Goal: Consume media (video, audio): Consume media (video, audio)

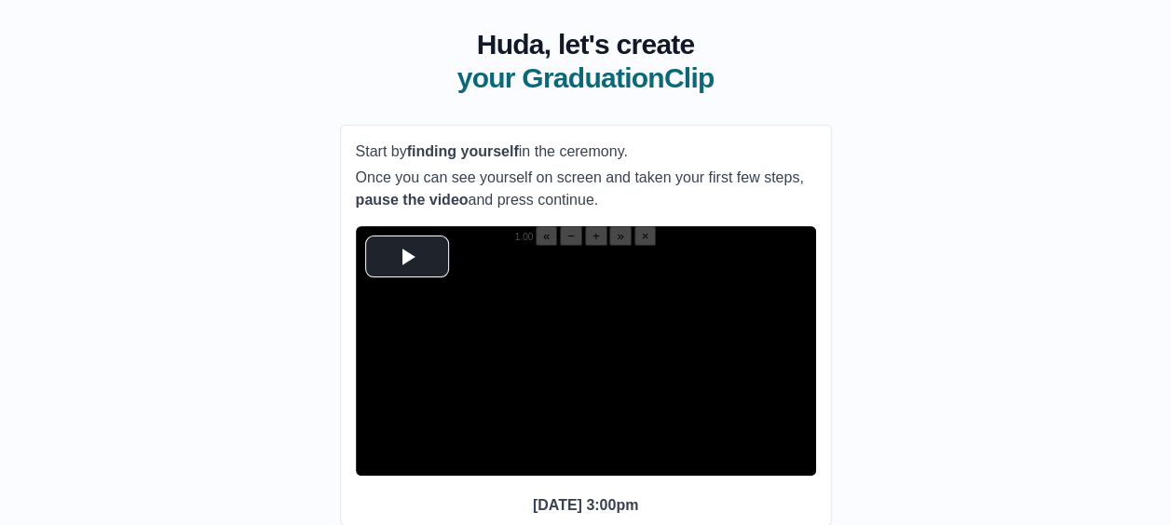
scroll to position [98, 0]
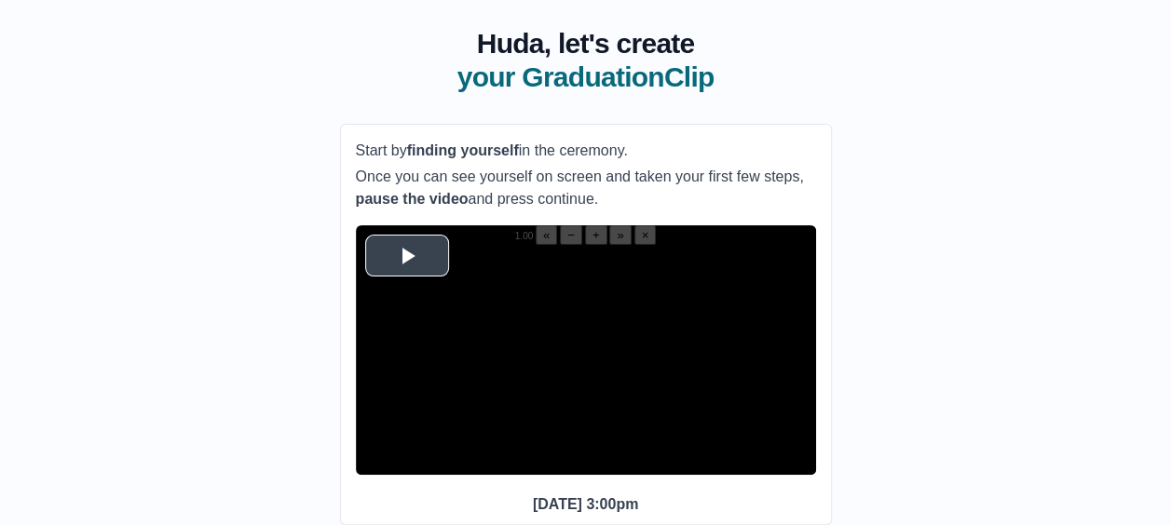
click at [407, 255] on span "Video Player" at bounding box center [407, 255] width 0 height 0
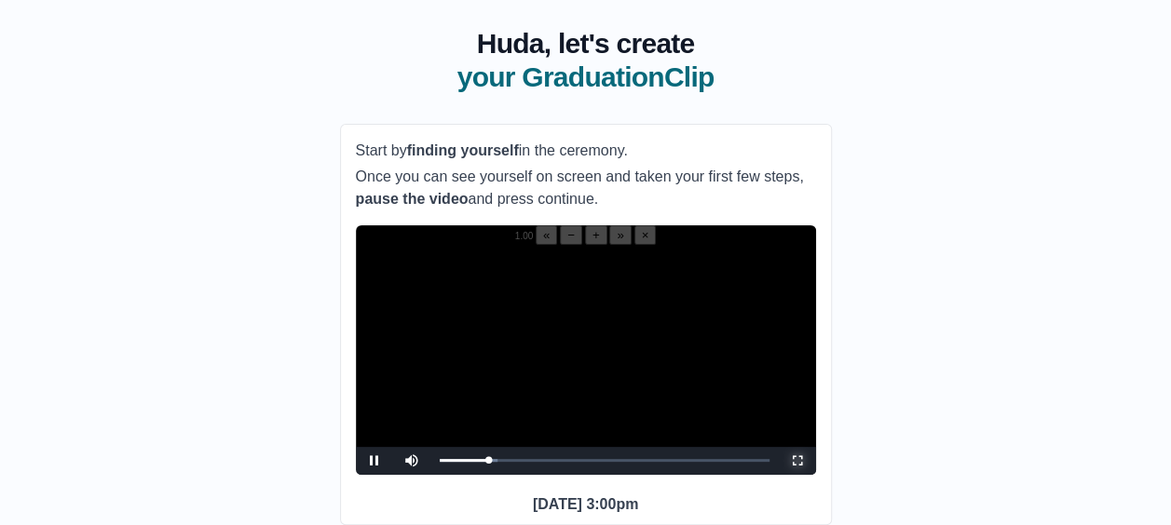
click at [797, 461] on span "Video Player" at bounding box center [797, 461] width 0 height 0
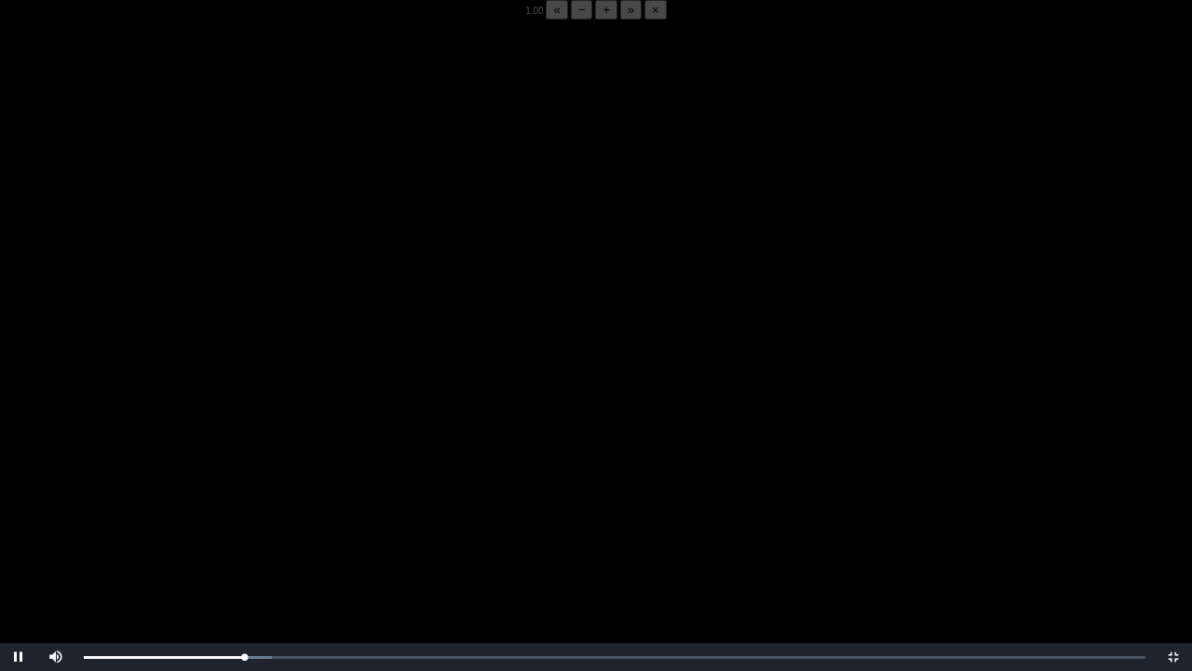
click at [354, 511] on video "Video Player" at bounding box center [596, 355] width 1192 height 671
click at [312, 522] on video "Video Player" at bounding box center [596, 355] width 1192 height 671
click at [244, 524] on div "05:53 Progress : 0%" at bounding box center [164, 657] width 160 height 5
click at [279, 524] on video "Video Player" at bounding box center [596, 355] width 1192 height 671
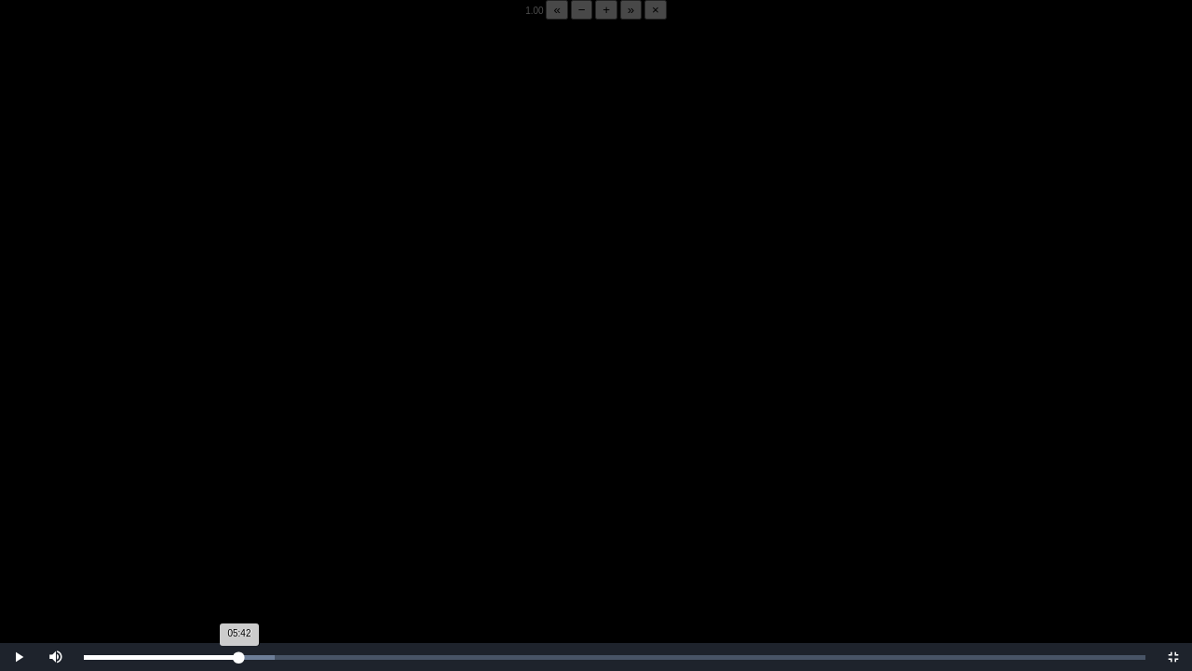
click at [239, 524] on div "05:42 Progress : 0%" at bounding box center [162, 657] width 156 height 5
click at [240, 524] on div "05:50 Progress : 0%" at bounding box center [163, 657] width 159 height 5
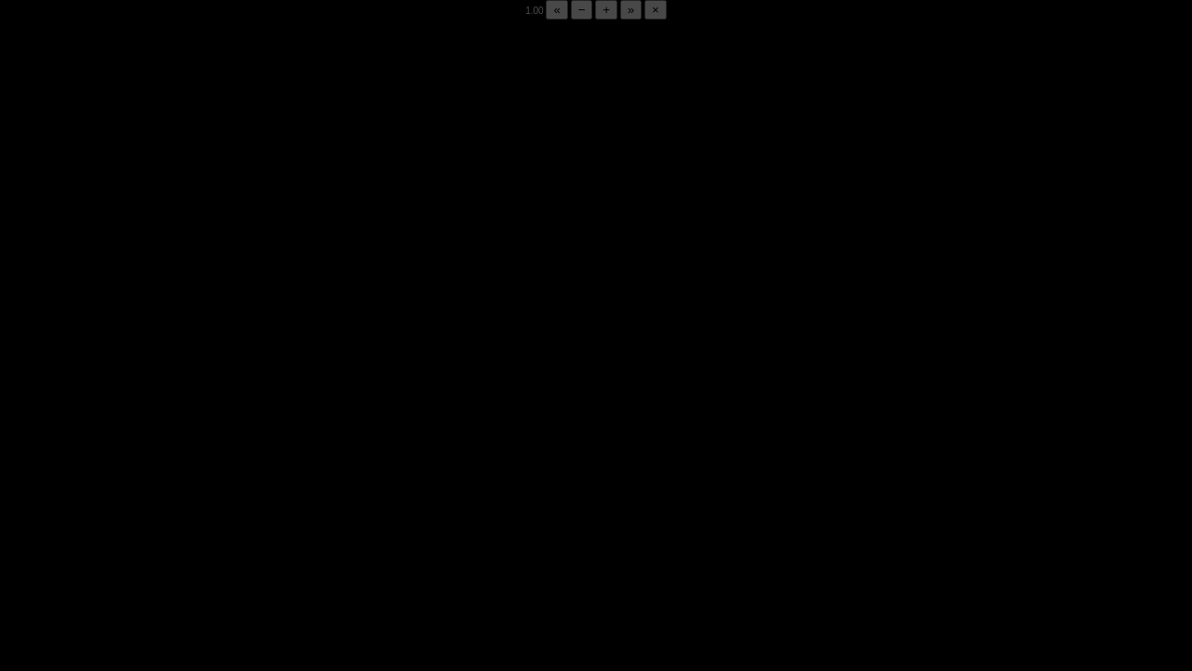
click at [240, 524] on div "05:47 Progress : 0%" at bounding box center [163, 657] width 158 height 5
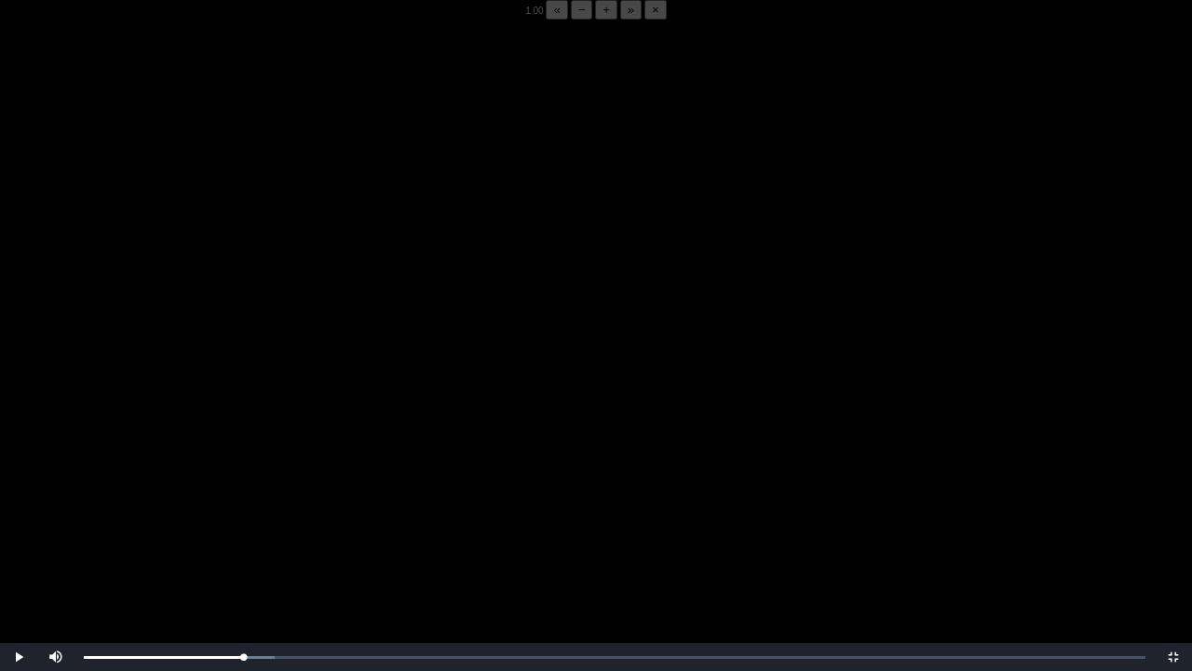
click at [263, 524] on video "Video Player" at bounding box center [596, 355] width 1192 height 671
click at [291, 524] on video "Video Player" at bounding box center [596, 355] width 1192 height 671
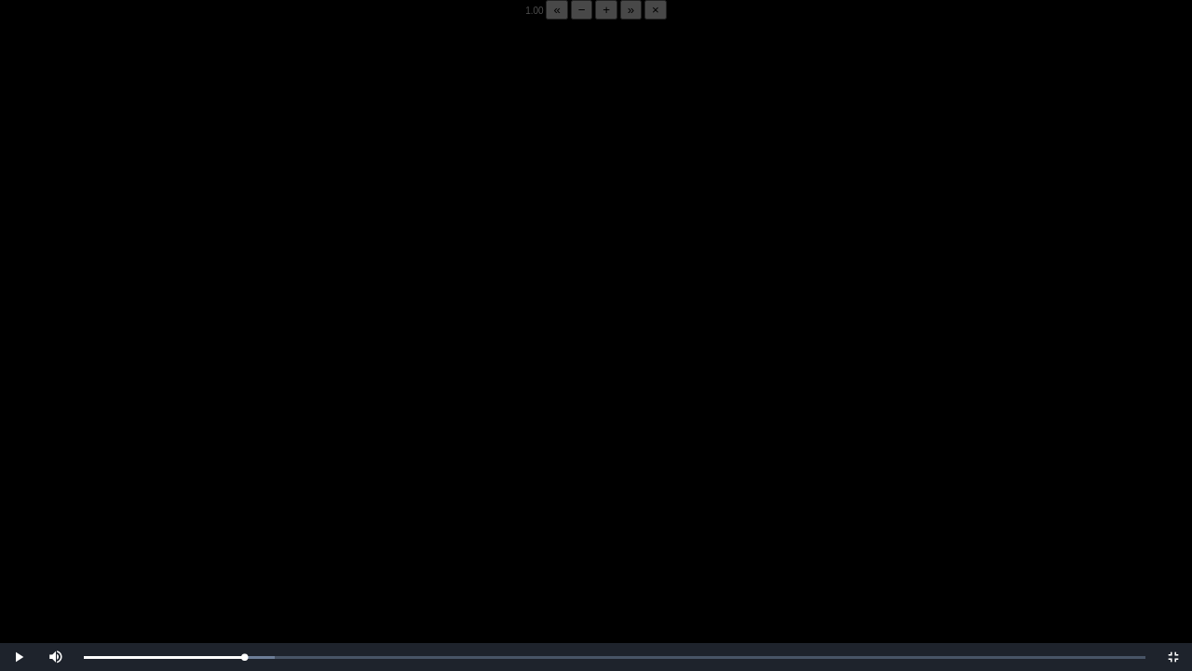
click at [289, 524] on video "Video Player" at bounding box center [596, 355] width 1192 height 671
click at [244, 524] on div "05:53 Progress : 0%" at bounding box center [164, 657] width 160 height 5
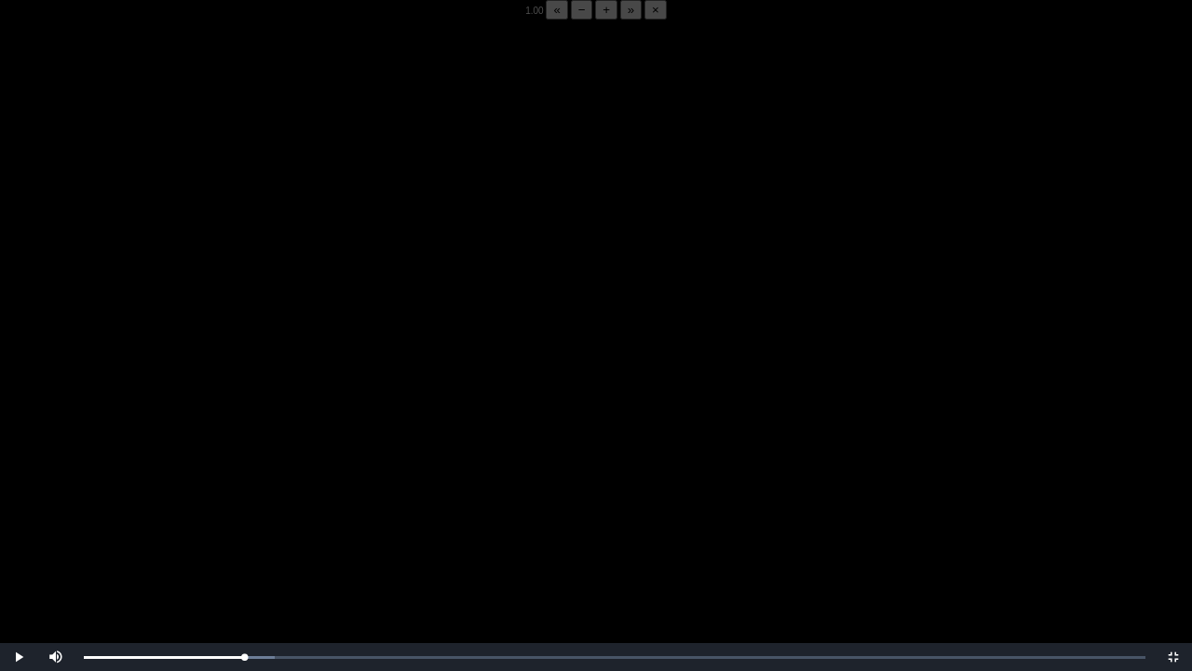
click at [305, 524] on video "Video Player" at bounding box center [596, 355] width 1192 height 671
click at [243, 524] on div "05:54 Progress : 0%" at bounding box center [164, 657] width 161 height 5
click at [311, 507] on video "Video Player" at bounding box center [596, 355] width 1192 height 671
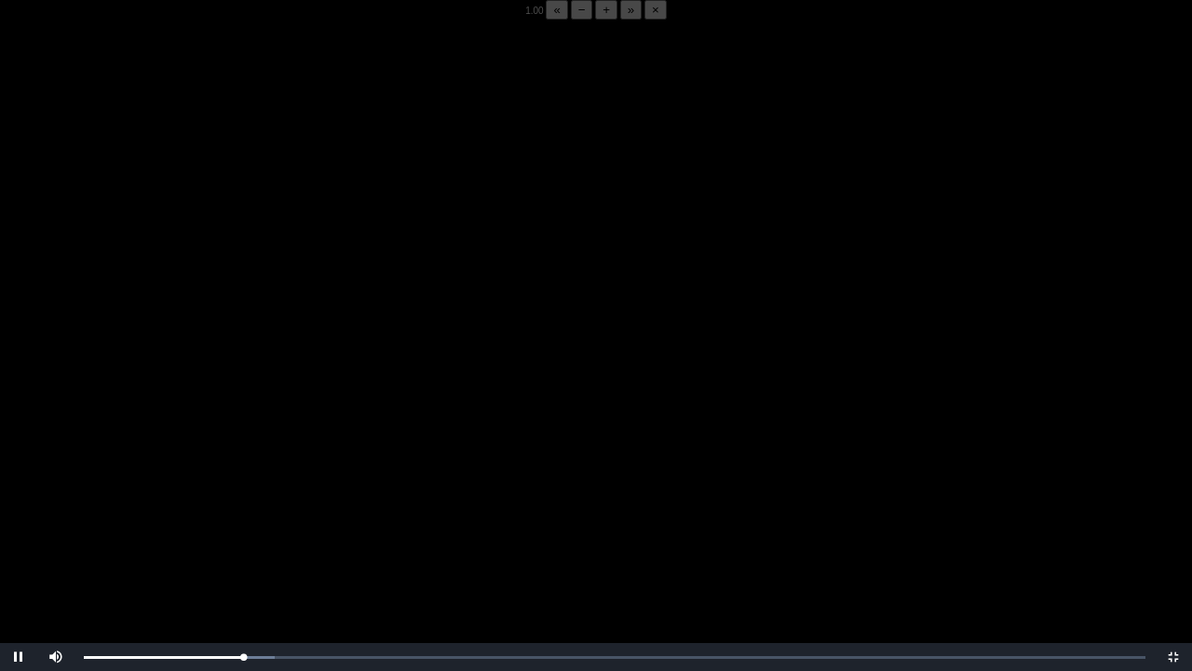
click at [311, 507] on video "Video Player" at bounding box center [596, 355] width 1192 height 671
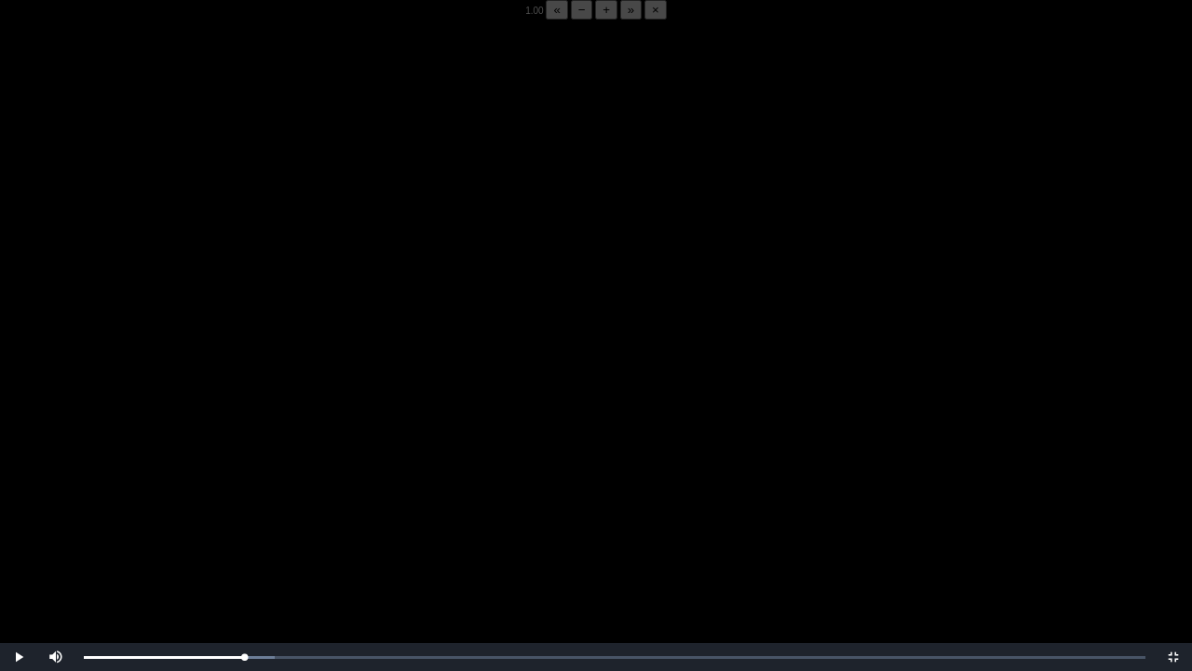
click at [311, 507] on video "Video Player" at bounding box center [596, 355] width 1192 height 671
click at [285, 486] on video "Video Player" at bounding box center [596, 355] width 1192 height 671
click at [244, 524] on div "05:53 Progress : 0%" at bounding box center [164, 657] width 160 height 5
click at [281, 497] on video "Video Player" at bounding box center [596, 355] width 1192 height 671
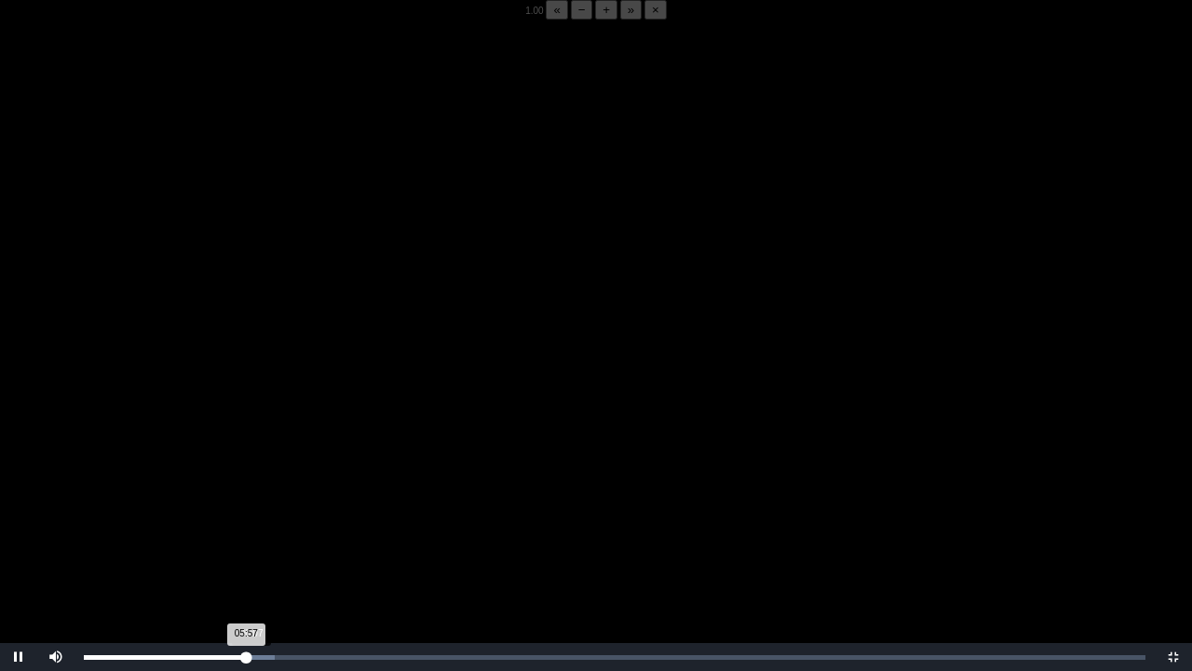
click at [251, 524] on div "Loaded : 0% 06:07 05:57 Progress : 0%" at bounding box center [615, 657] width 1081 height 28
click at [250, 524] on div "06:05 Progress : 0%" at bounding box center [167, 657] width 166 height 5
click at [250, 524] on div "06:05 Progress : 0%" at bounding box center [168, 657] width 169 height 5
click at [248, 524] on div "06:07 Progress : 0%" at bounding box center [167, 657] width 167 height 5
click at [246, 524] on div "06:02 Progress : 0%" at bounding box center [166, 657] width 165 height 5
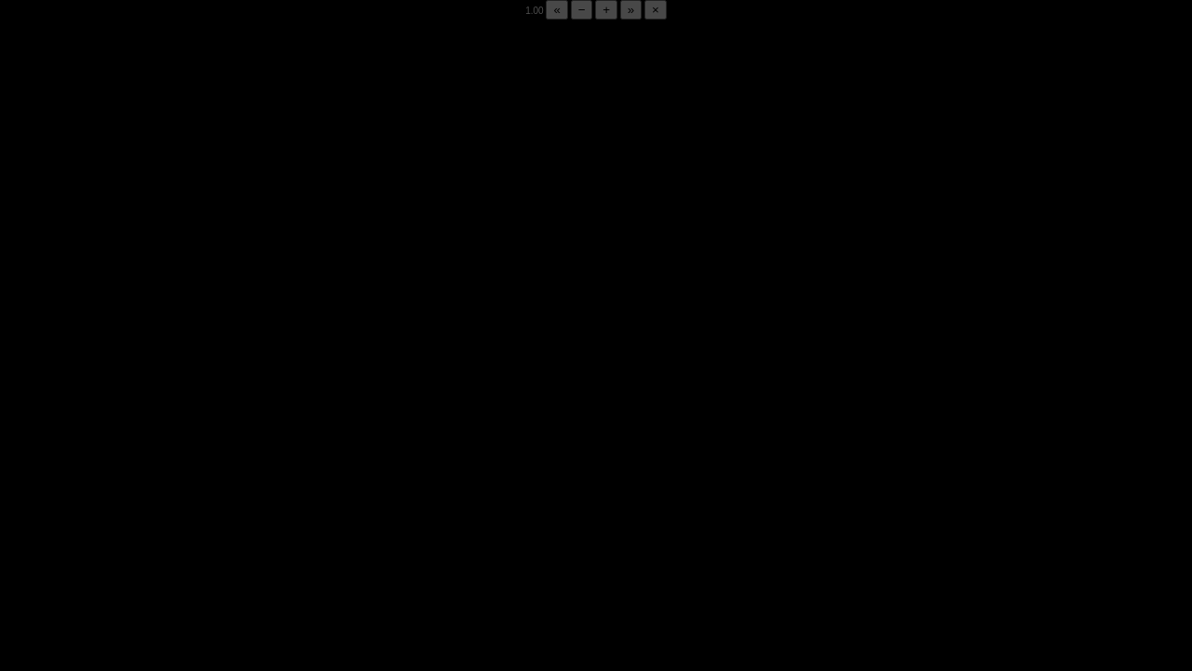
click at [246, 524] on div "06:04 Progress : 0%" at bounding box center [167, 657] width 166 height 5
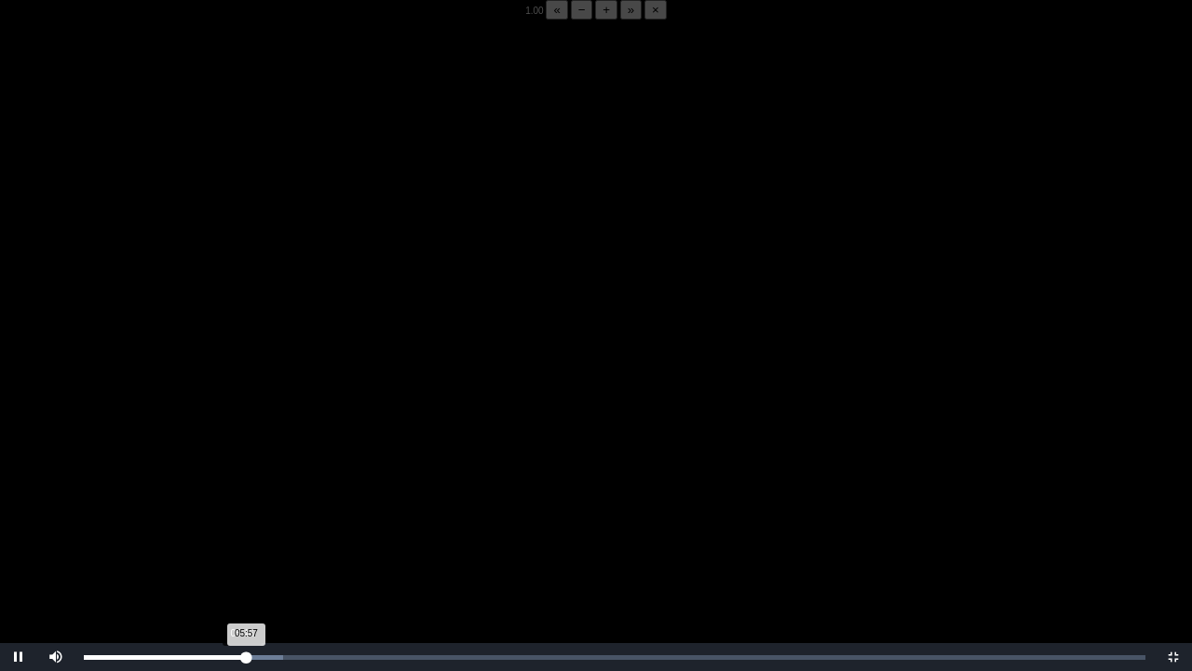
click at [241, 524] on div "05:57 Progress : 0%" at bounding box center [165, 657] width 162 height 5
click at [241, 524] on div "05:46 Progress : 0%" at bounding box center [162, 657] width 157 height 5
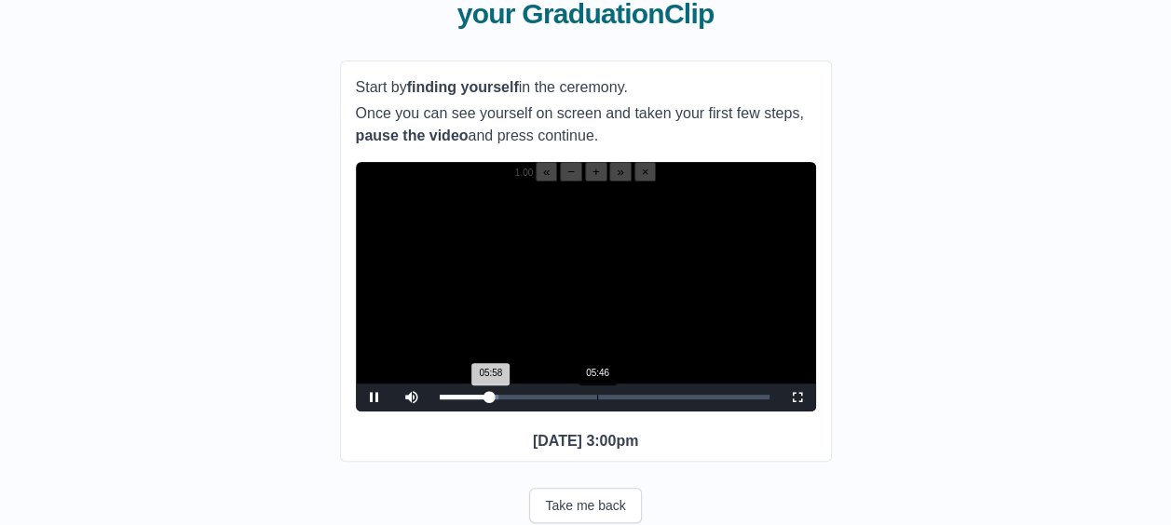
scroll to position [162, 0]
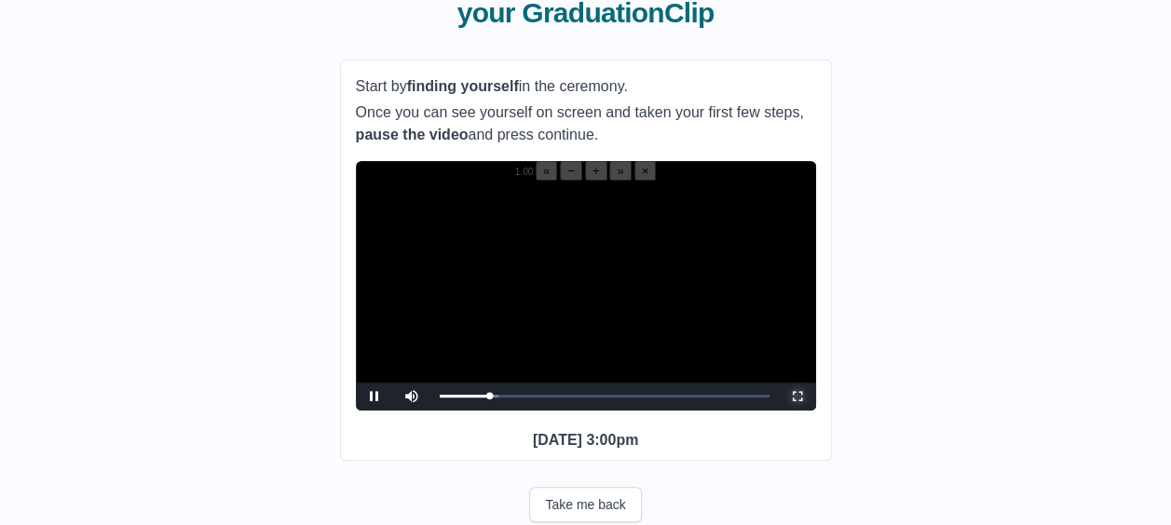
click at [797, 397] on span "Video Player" at bounding box center [797, 397] width 0 height 0
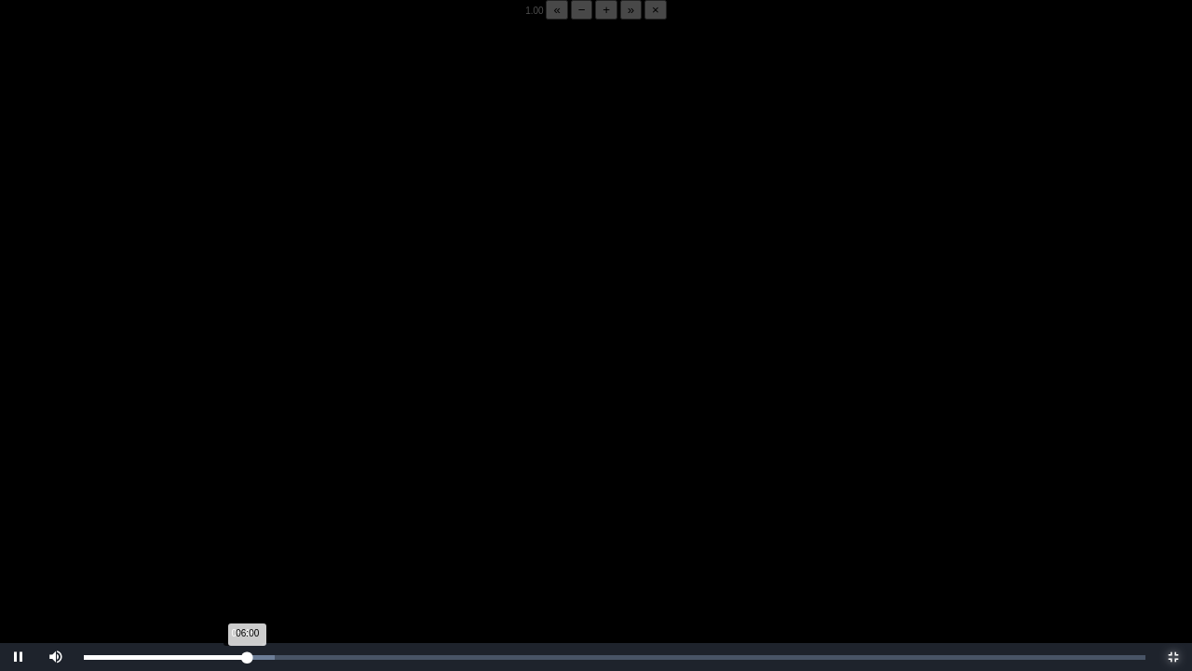
click at [242, 524] on div "06:00 Progress : 0%" at bounding box center [166, 657] width 164 height 5
click at [238, 524] on video "Video Player" at bounding box center [596, 355] width 1192 height 671
click at [252, 470] on video "Video Player" at bounding box center [596, 355] width 1192 height 671
click at [239, 524] on div "05:52 Progress : 0%" at bounding box center [164, 657] width 160 height 5
click at [240, 524] on div "05:43 Progress : 0%" at bounding box center [162, 657] width 157 height 5
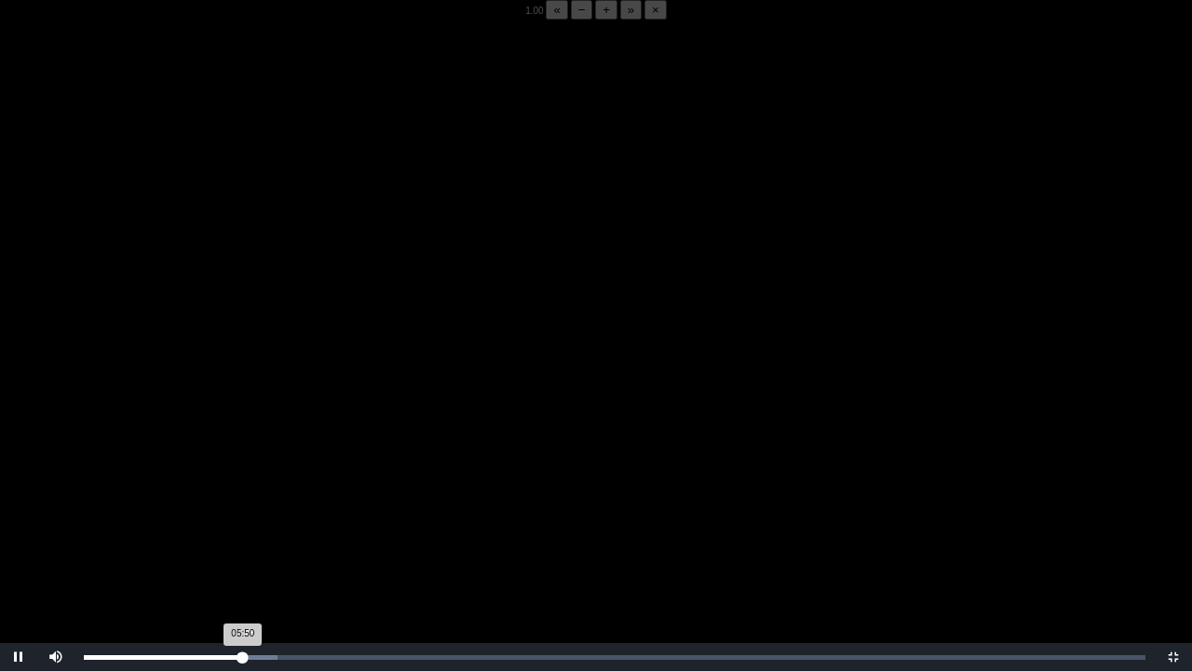
click at [242, 524] on div "05:50 Progress : 0%" at bounding box center [163, 657] width 159 height 5
click at [242, 524] on div "05:48 Progress : 0%" at bounding box center [163, 657] width 158 height 5
click at [242, 524] on div "05:50 Progress : 0%" at bounding box center [163, 657] width 159 height 5
click at [242, 524] on div "05:48 Progress : 0%" at bounding box center [163, 657] width 158 height 5
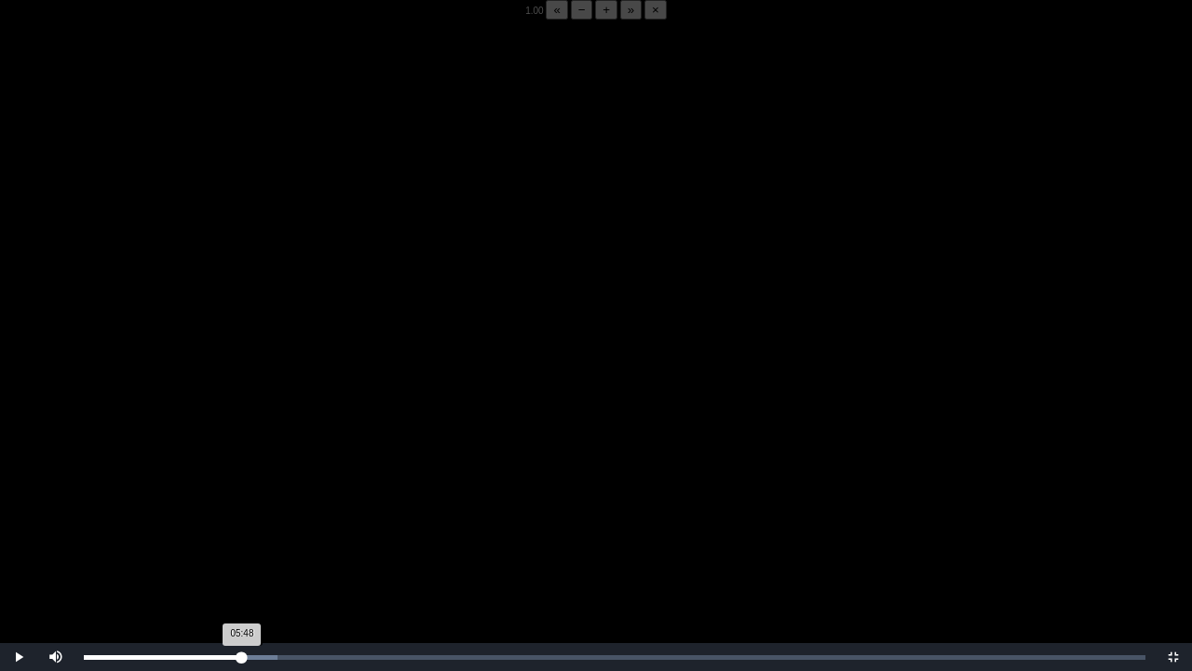
click at [242, 524] on div "05:48 Progress : 0%" at bounding box center [163, 657] width 158 height 5
click at [242, 524] on div "05:50 Progress : 0%" at bounding box center [163, 657] width 159 height 5
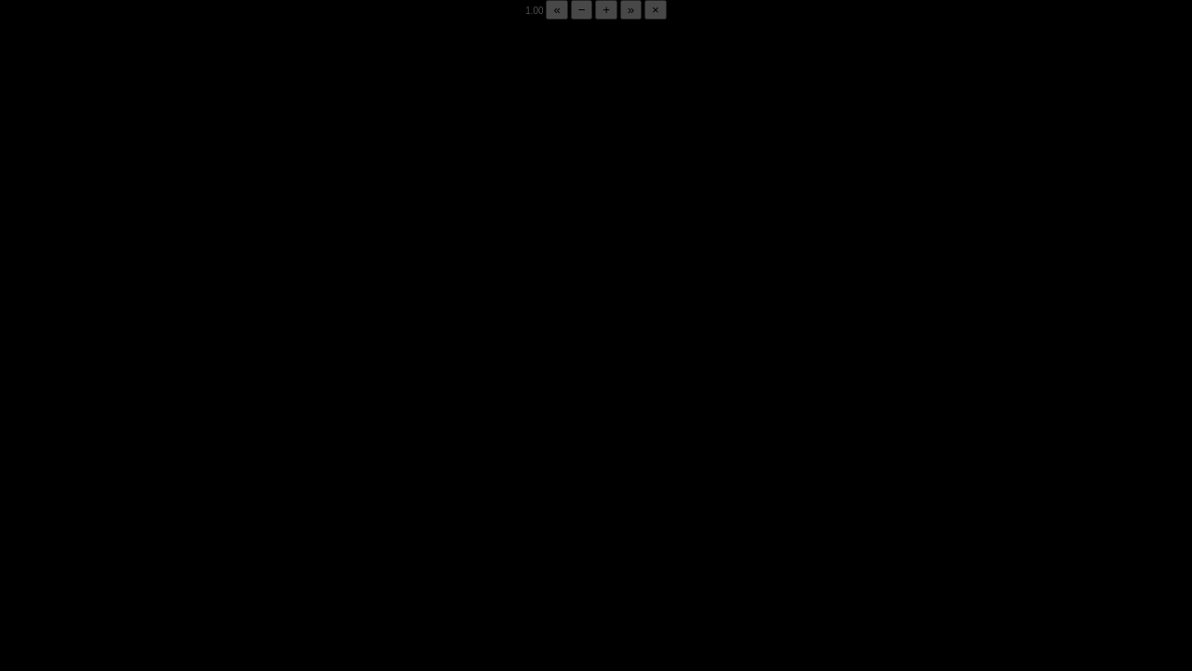
click at [242, 524] on div "05:51 Progress : 0%" at bounding box center [163, 657] width 159 height 5
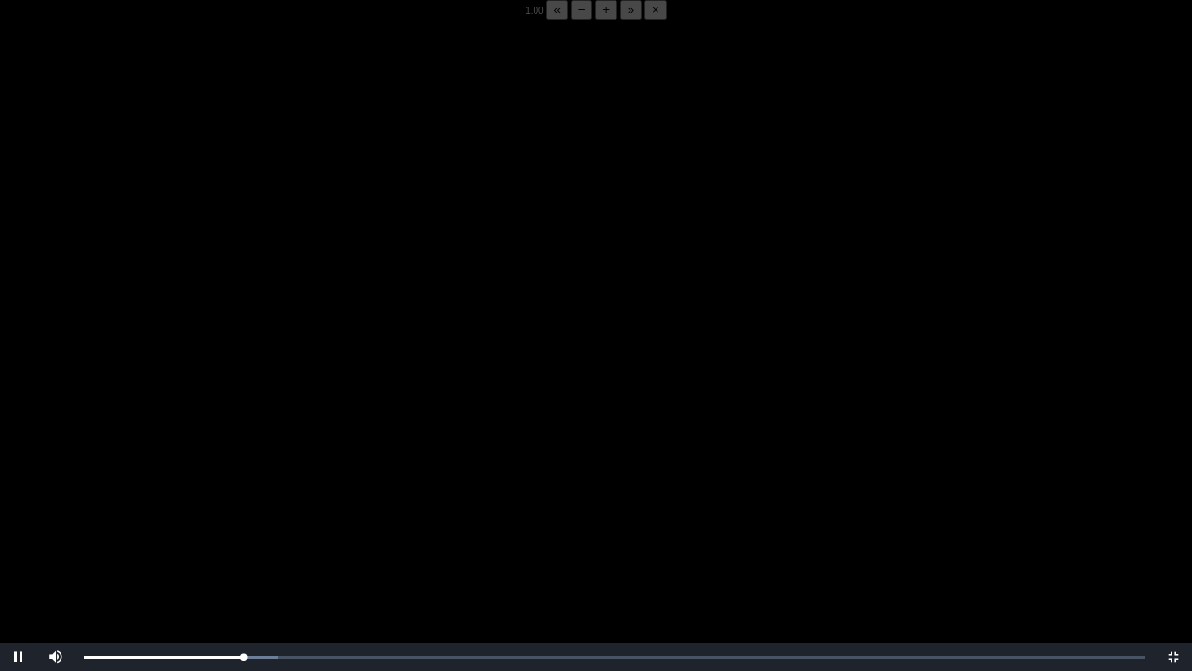
click at [224, 524] on video "Video Player" at bounding box center [596, 355] width 1192 height 671
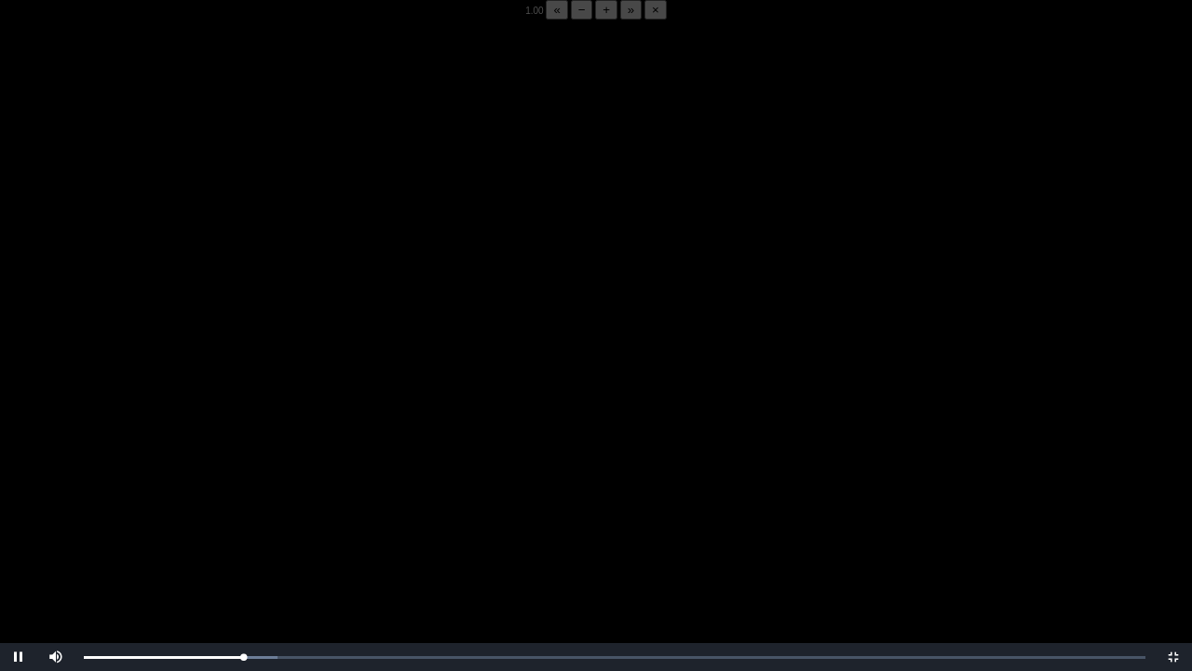
click at [224, 524] on video "Video Player" at bounding box center [596, 355] width 1192 height 671
click at [218, 464] on video "Video Player" at bounding box center [596, 355] width 1192 height 671
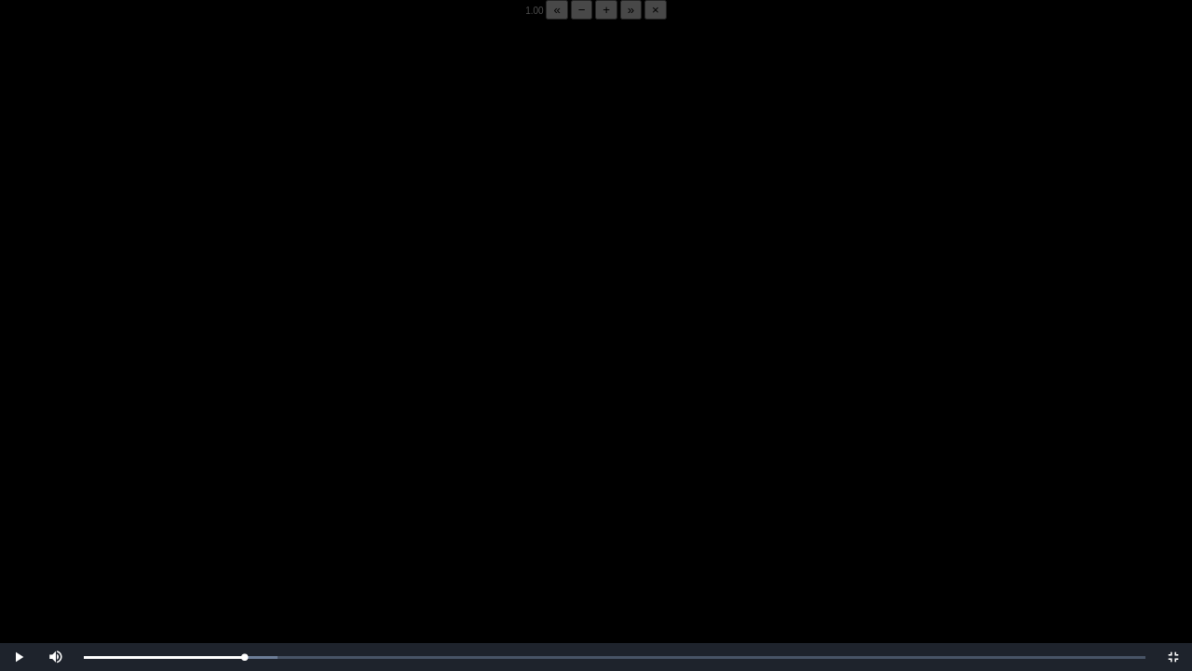
click at [218, 464] on video "Video Player" at bounding box center [596, 355] width 1192 height 671
click at [272, 524] on video "Video Player" at bounding box center [596, 355] width 1192 height 671
click at [282, 524] on video "Video Player" at bounding box center [596, 355] width 1192 height 671
click at [243, 524] on div "05:50 Progress : 0%" at bounding box center [163, 657] width 159 height 5
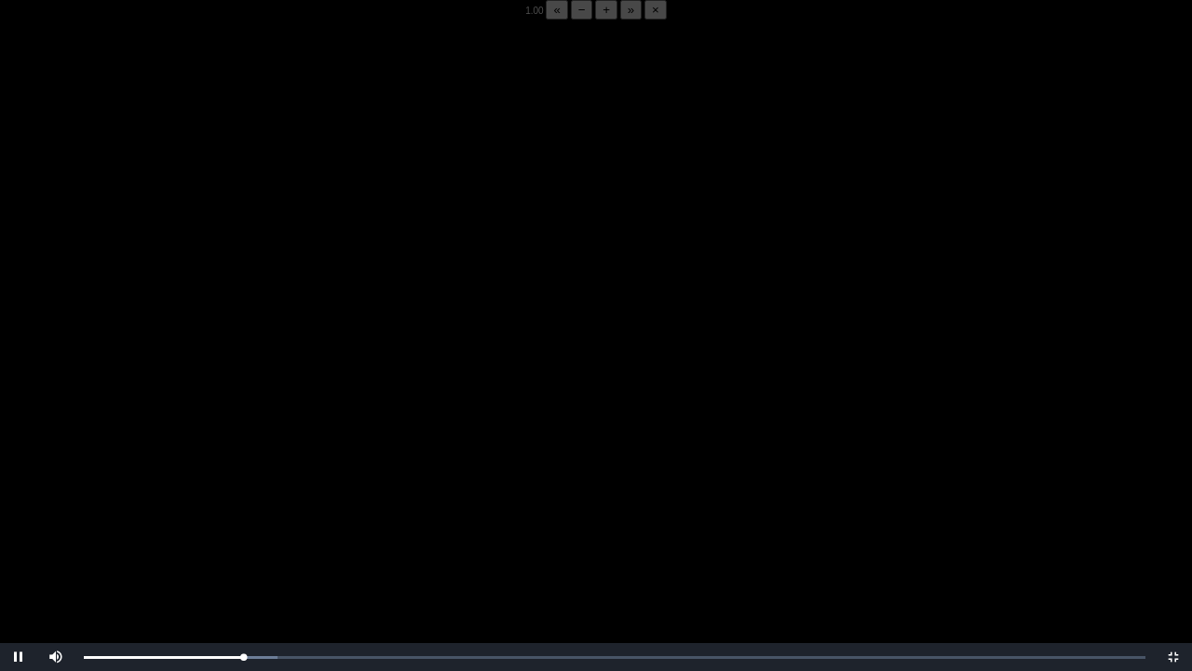
click at [263, 524] on video "Video Player" at bounding box center [596, 355] width 1192 height 671
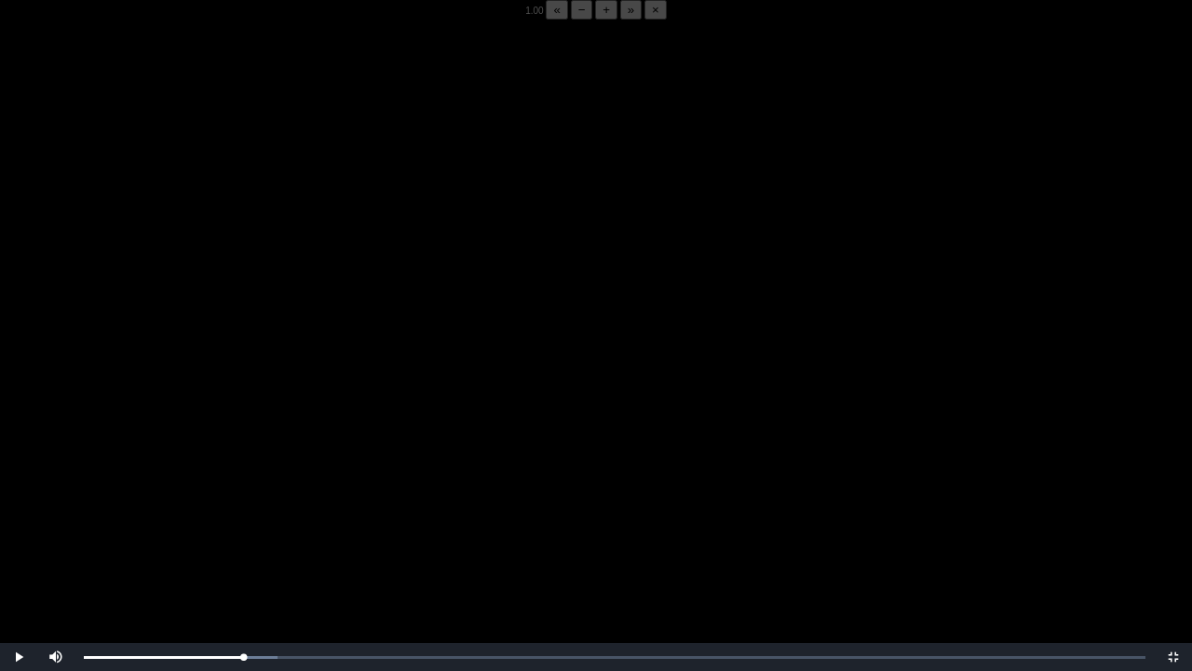
click at [263, 524] on video "Video Player" at bounding box center [596, 355] width 1192 height 671
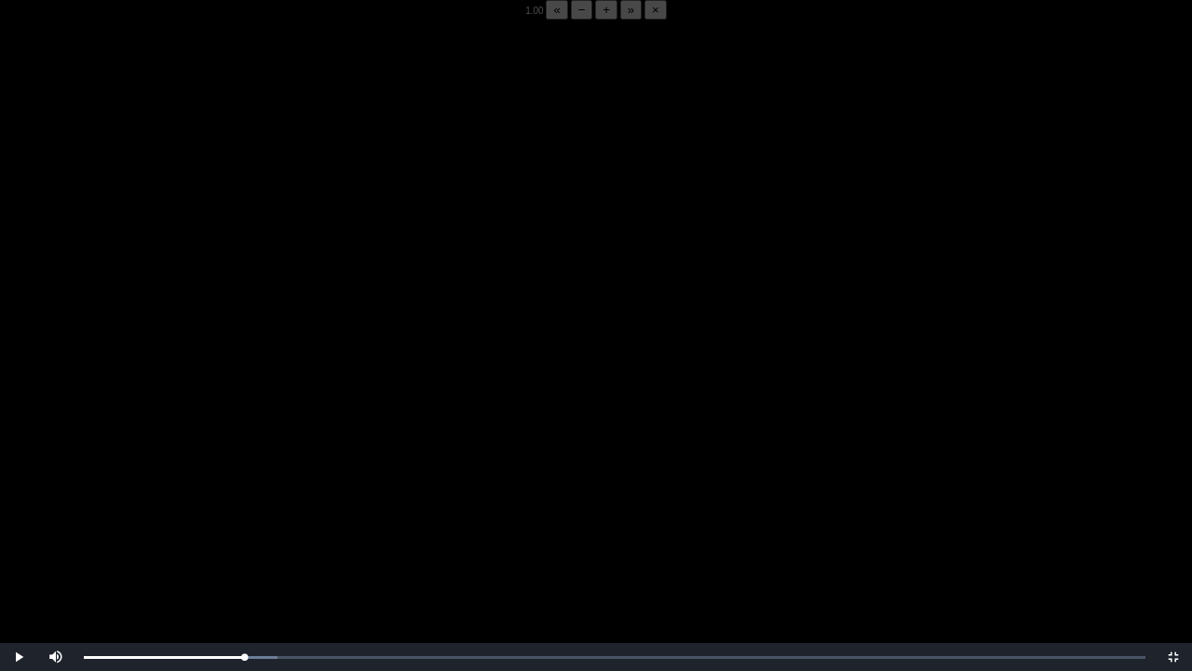
click at [263, 524] on video "Video Player" at bounding box center [596, 355] width 1192 height 671
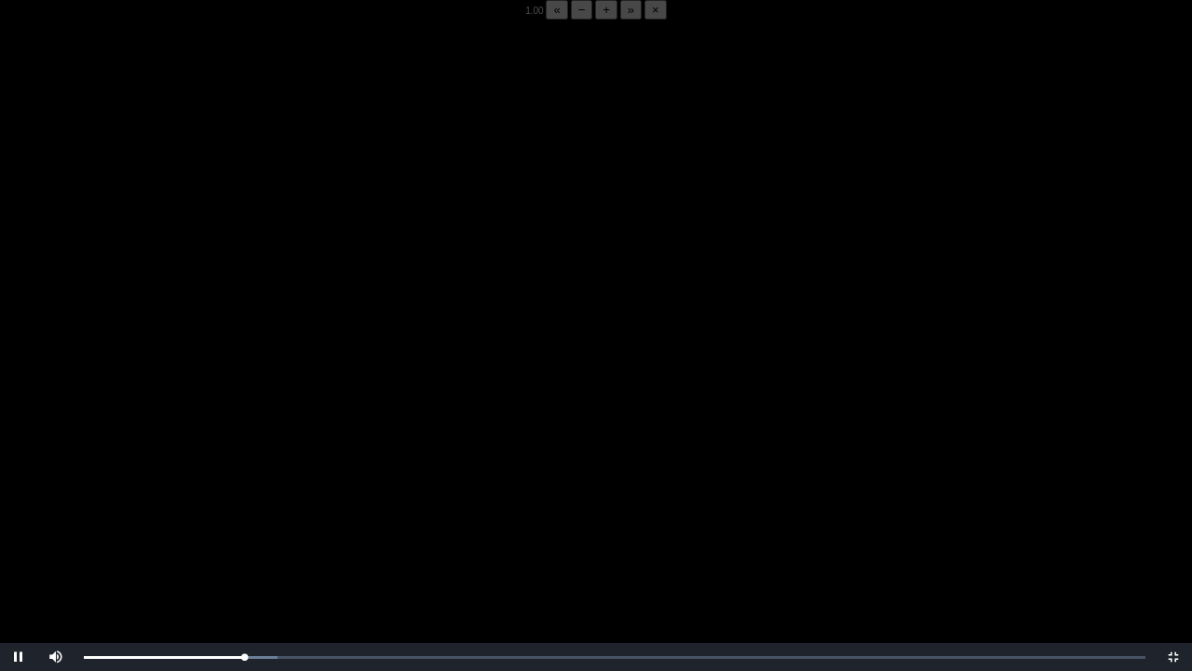
click at [263, 524] on video "Video Player" at bounding box center [596, 355] width 1192 height 671
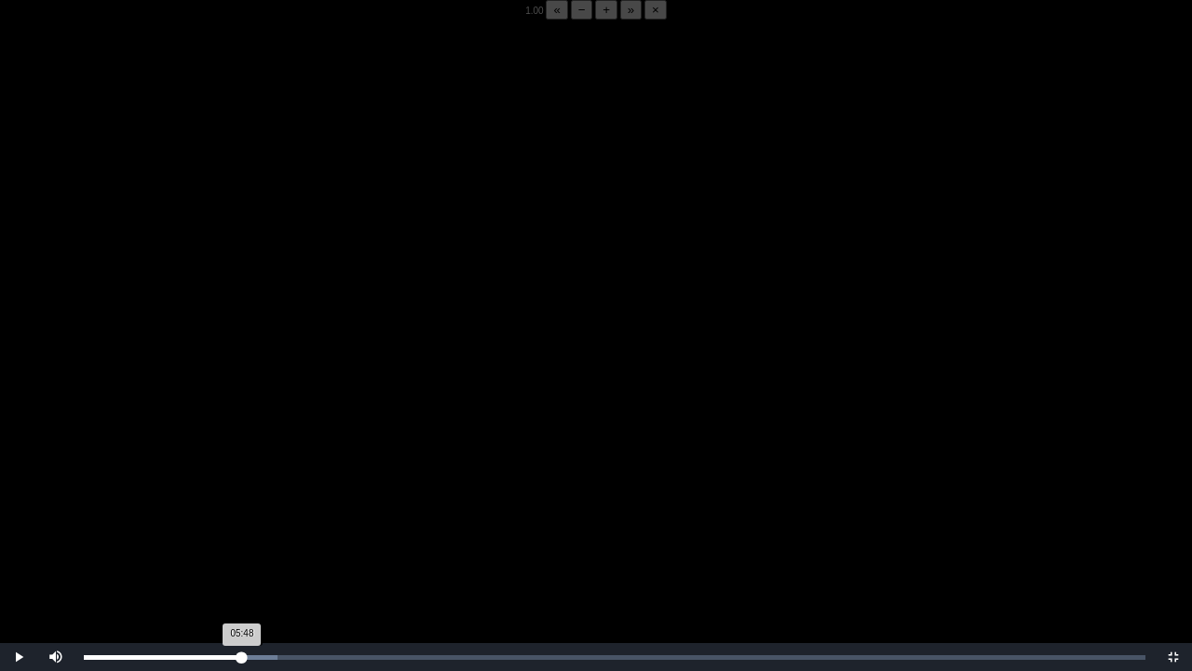
click at [242, 524] on div "05:48 Progress : 0%" at bounding box center [163, 657] width 158 height 5
click at [242, 524] on div "05:53 Progress : 0%" at bounding box center [164, 657] width 160 height 5
click at [217, 494] on video "Video Player" at bounding box center [596, 355] width 1192 height 671
click at [240, 448] on video "Video Player" at bounding box center [596, 355] width 1192 height 671
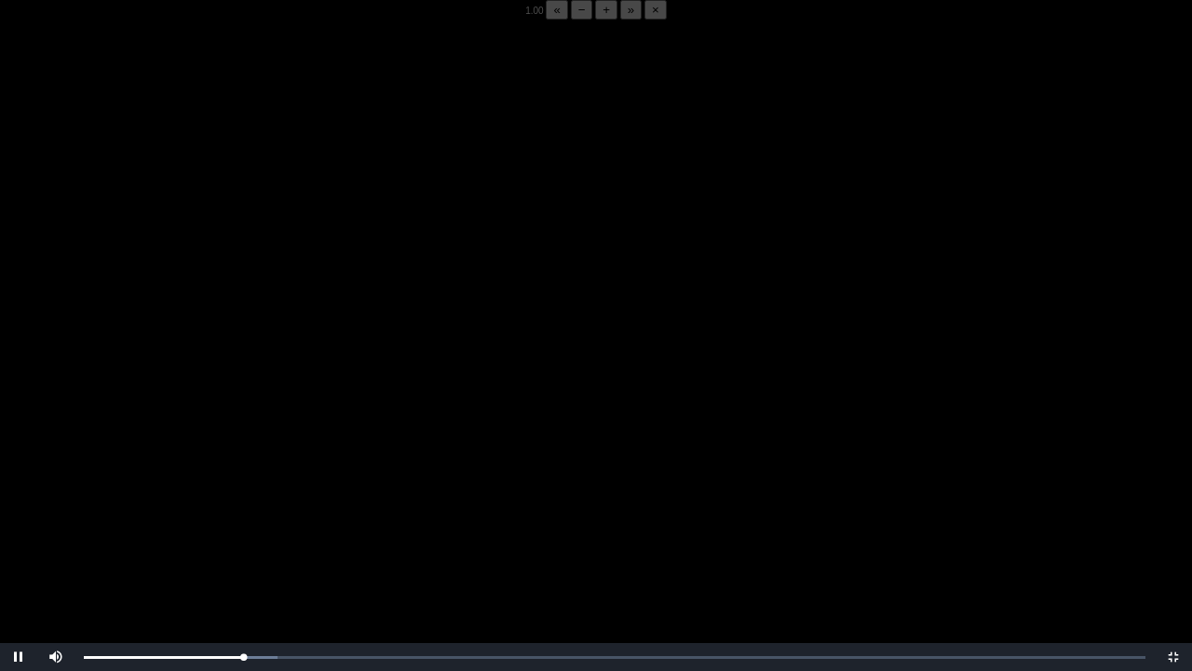
click at [241, 443] on video "Video Player" at bounding box center [596, 355] width 1192 height 671
click at [239, 446] on video "Video Player" at bounding box center [596, 355] width 1192 height 671
click at [306, 516] on video "Video Player" at bounding box center [596, 355] width 1192 height 671
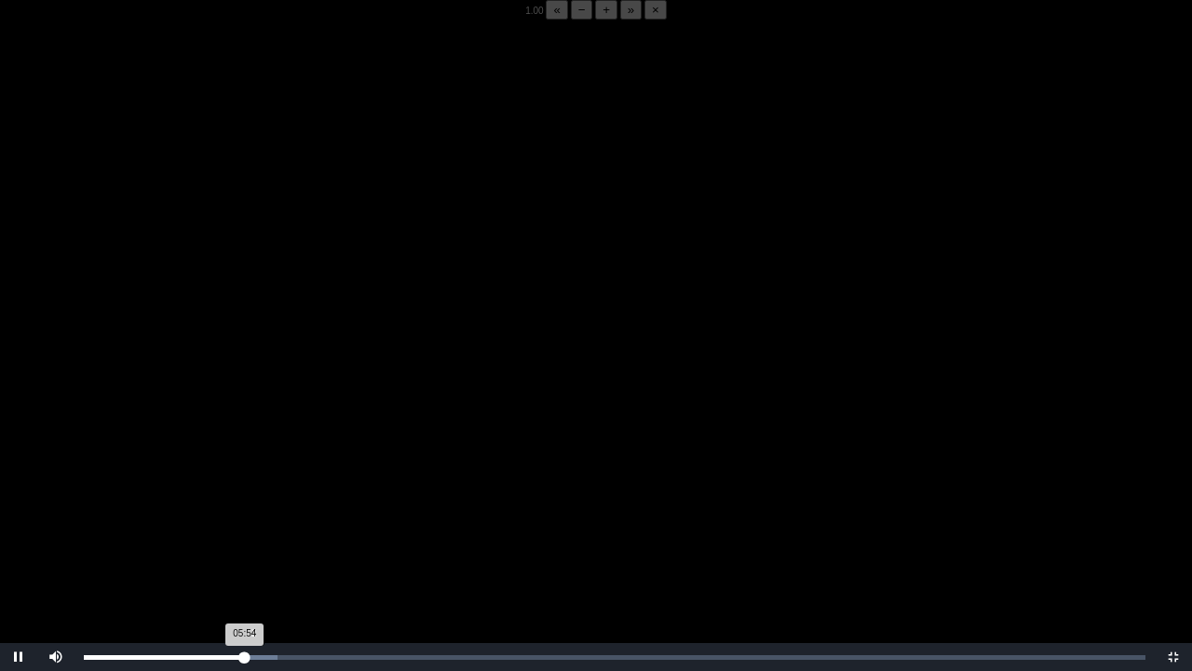
click at [243, 524] on div "05:54 Progress : 0%" at bounding box center [164, 657] width 161 height 5
click at [238, 524] on div "05:52 Progress : 0%" at bounding box center [164, 657] width 160 height 5
click at [238, 524] on div "05:42 Progress : 0%" at bounding box center [162, 657] width 156 height 5
click at [245, 524] on div "05:53 Progress : 0%" at bounding box center [164, 657] width 161 height 5
click at [240, 524] on div "Loaded : 0% 05:44 05:55 Progress : 0%" at bounding box center [615, 657] width 1081 height 28
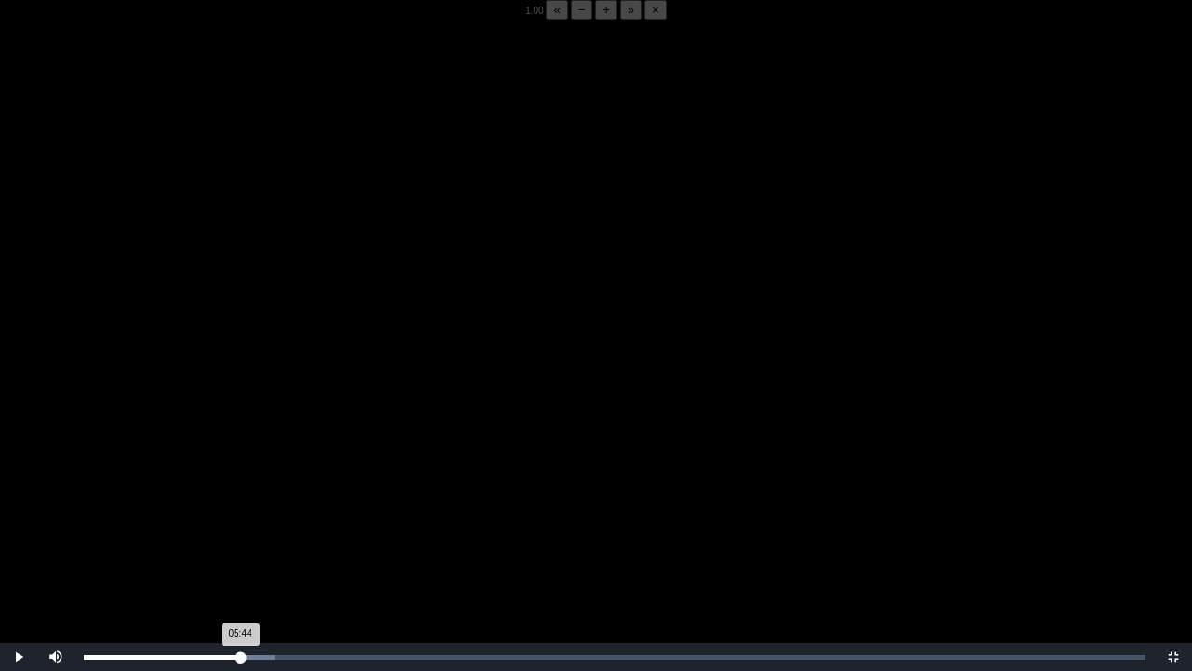
click at [240, 524] on div "05:44 Progress : 0%" at bounding box center [162, 657] width 157 height 5
click at [235, 524] on div "05:32 Progress : 0%" at bounding box center [162, 657] width 157 height 5
click at [238, 524] on div "05:46 Progress : 0%" at bounding box center [162, 657] width 157 height 5
click at [238, 524] on div "05:40 Progress : 0%" at bounding box center [161, 657] width 155 height 5
click at [238, 524] on div "05:41 Progress : 0%" at bounding box center [161, 657] width 155 height 5
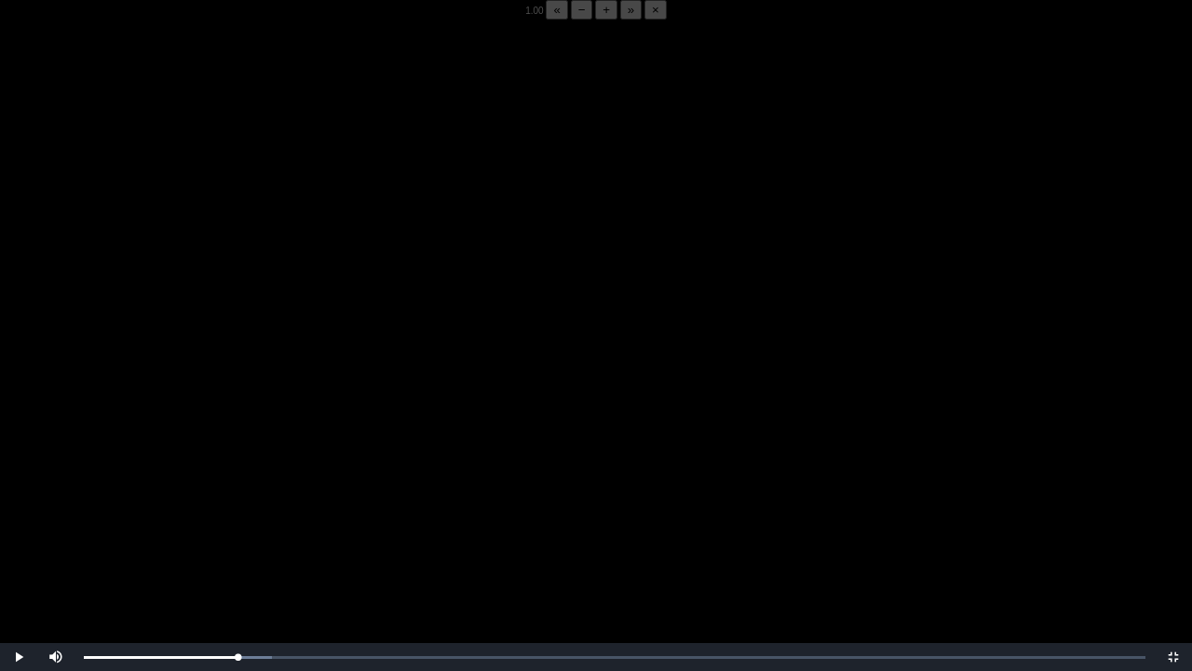
click at [207, 524] on video "Video Player" at bounding box center [596, 355] width 1192 height 671
click at [252, 524] on video "Video Player" at bounding box center [596, 355] width 1192 height 671
click at [237, 524] on div "05:42 Progress : 0%" at bounding box center [162, 657] width 156 height 5
click at [243, 524] on div "05:53 Progress : 0%" at bounding box center [164, 657] width 160 height 5
click at [243, 524] on div "05:52 Progress : 0%" at bounding box center [164, 657] width 160 height 5
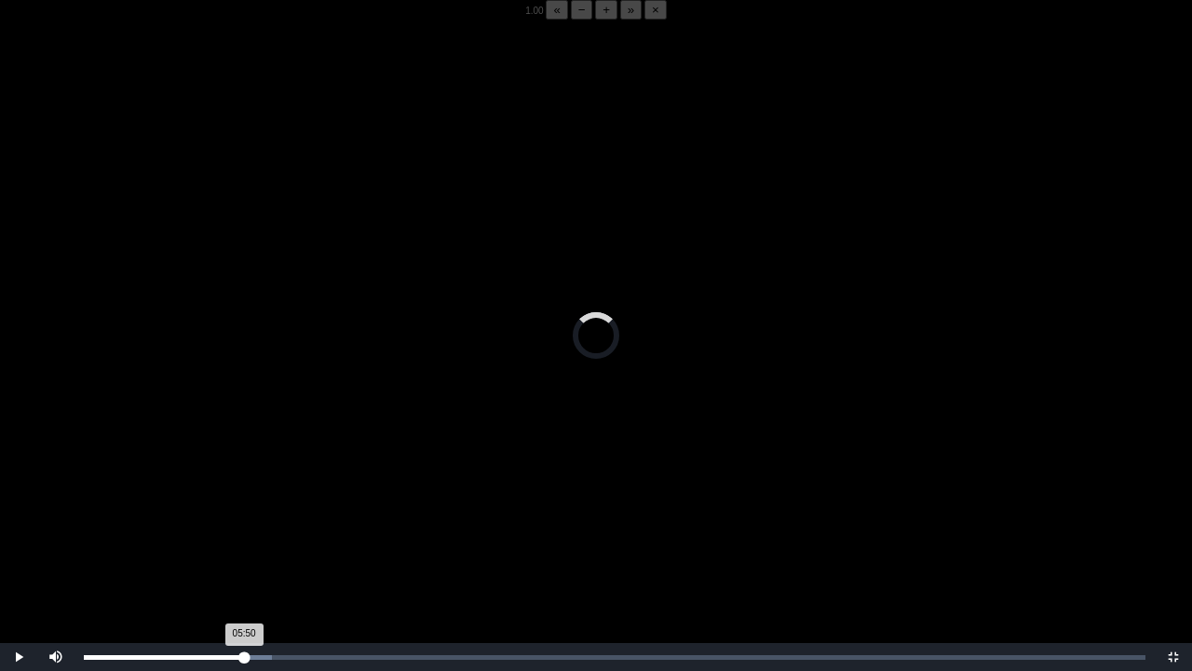
click at [243, 524] on div "05:50 Progress : 0%" at bounding box center [164, 657] width 160 height 5
click at [270, 524] on video "Video Player" at bounding box center [596, 355] width 1192 height 671
click at [225, 517] on video "Video Player" at bounding box center [596, 355] width 1192 height 671
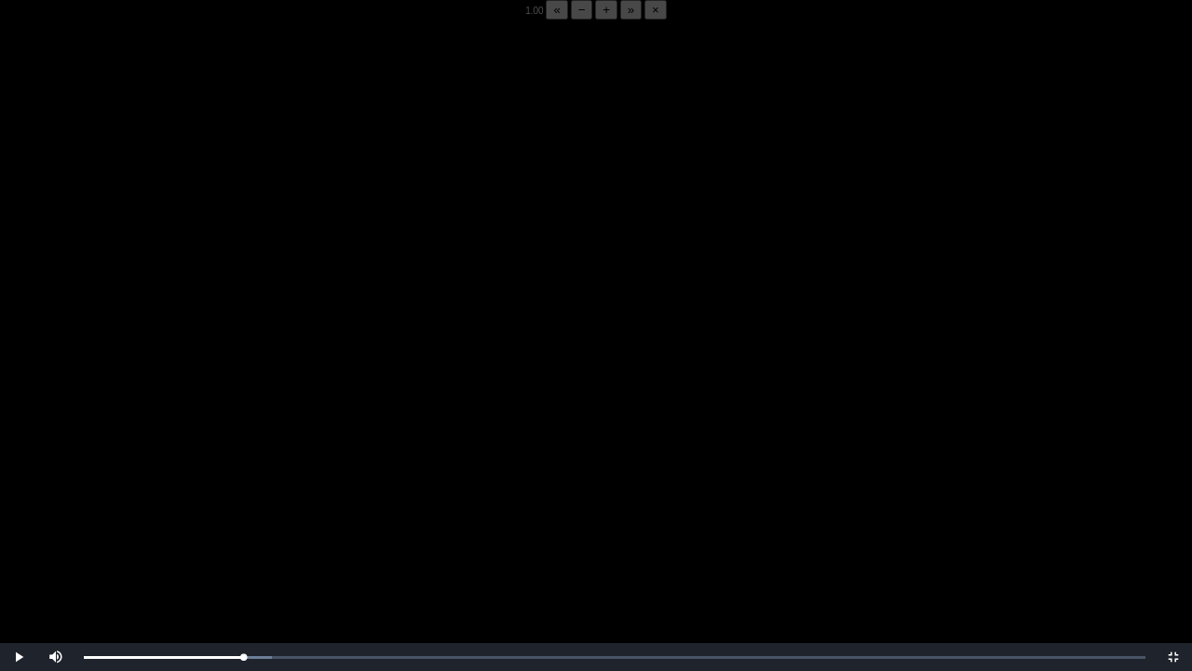
click at [225, 517] on video "Video Player" at bounding box center [596, 355] width 1192 height 671
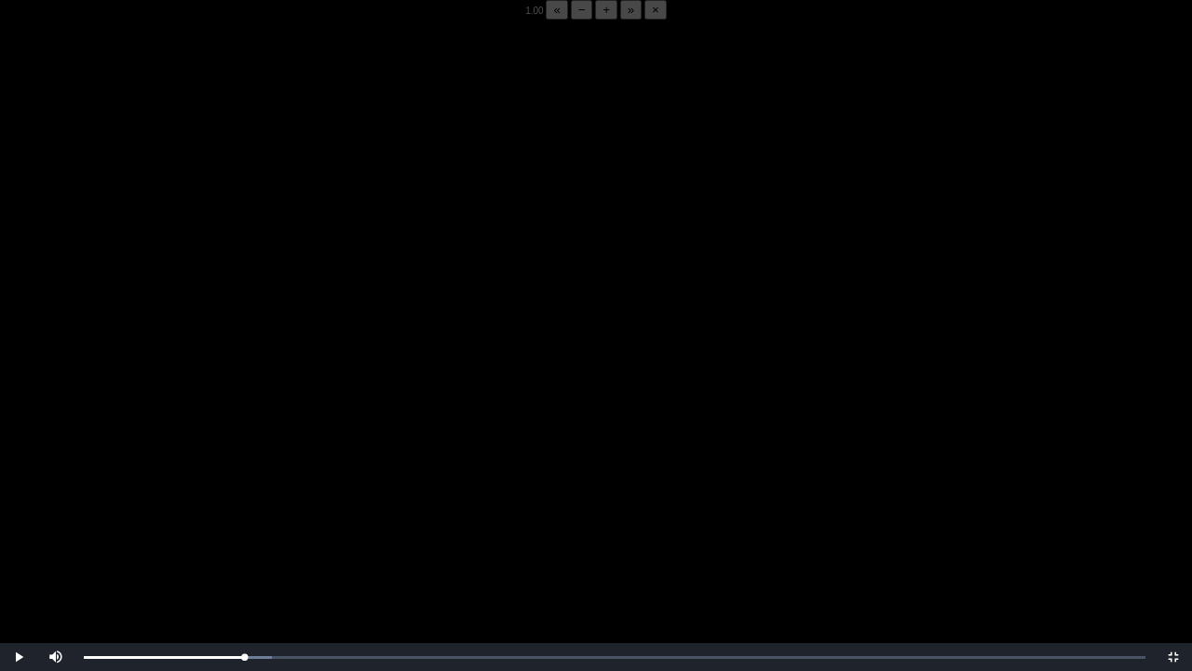
click at [225, 517] on video "Video Player" at bounding box center [596, 355] width 1192 height 671
click at [244, 524] on div "05:53 Progress : 0%" at bounding box center [164, 657] width 160 height 5
click at [238, 524] on div "05:40 Progress : 0%" at bounding box center [164, 657] width 161 height 5
click at [257, 524] on video "Video Player" at bounding box center [596, 355] width 1192 height 671
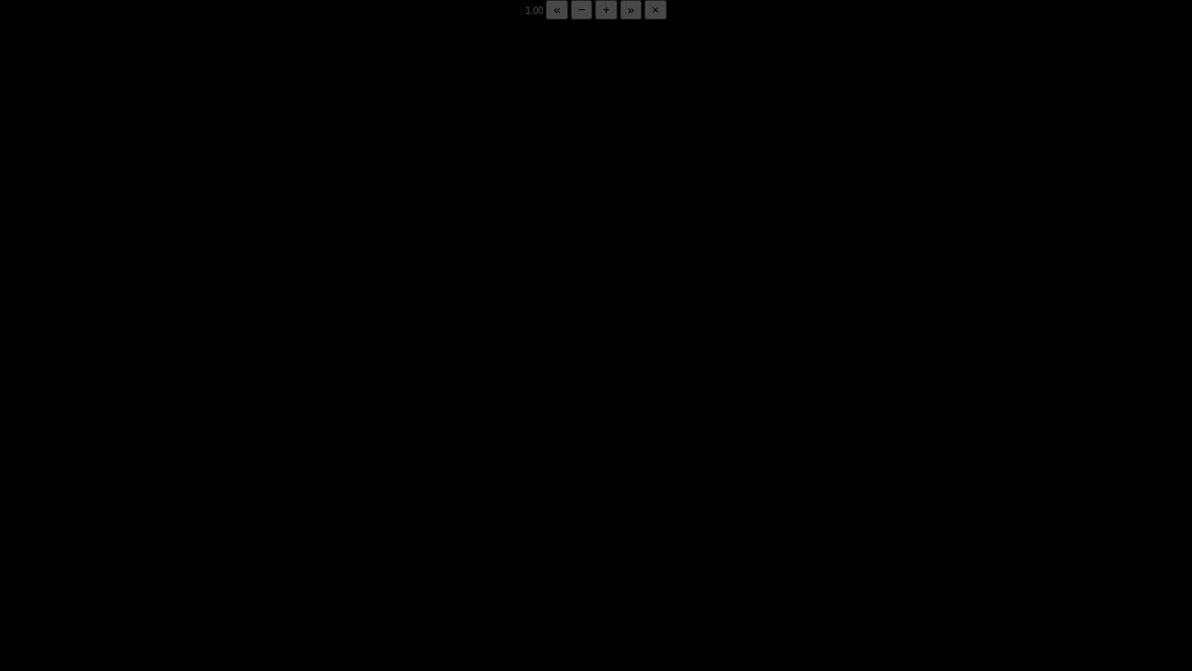
click at [291, 505] on video "Video Player" at bounding box center [596, 355] width 1192 height 671
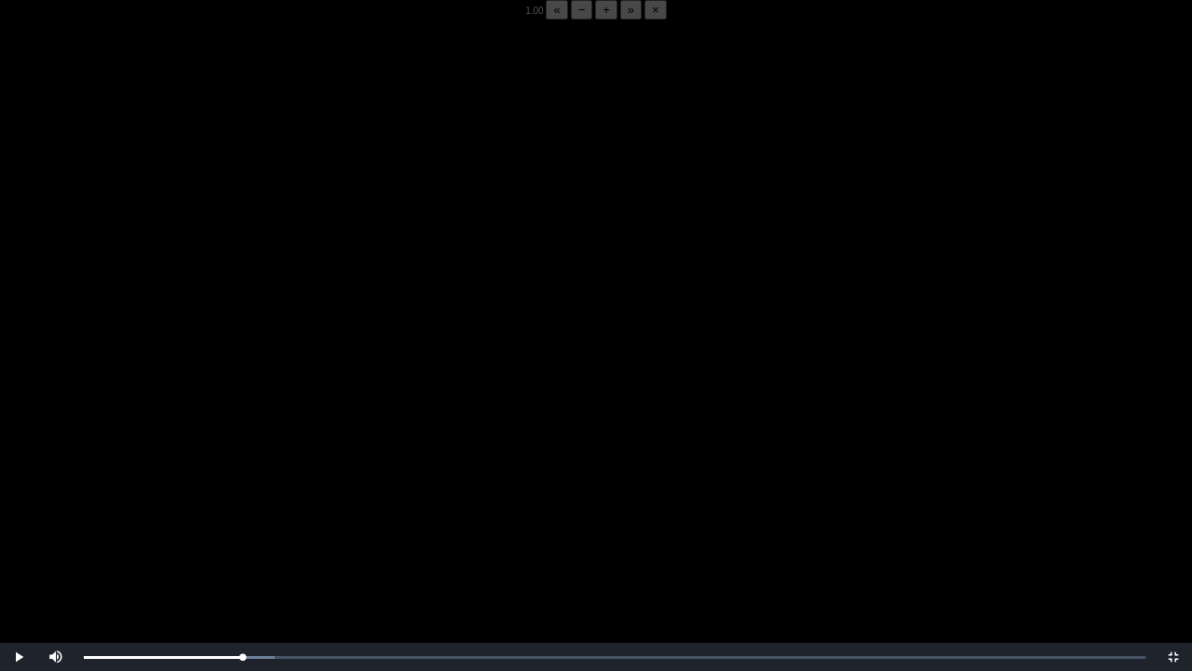
click at [291, 505] on video "Video Player" at bounding box center [596, 355] width 1192 height 671
click at [411, 515] on video "Video Player" at bounding box center [596, 355] width 1192 height 671
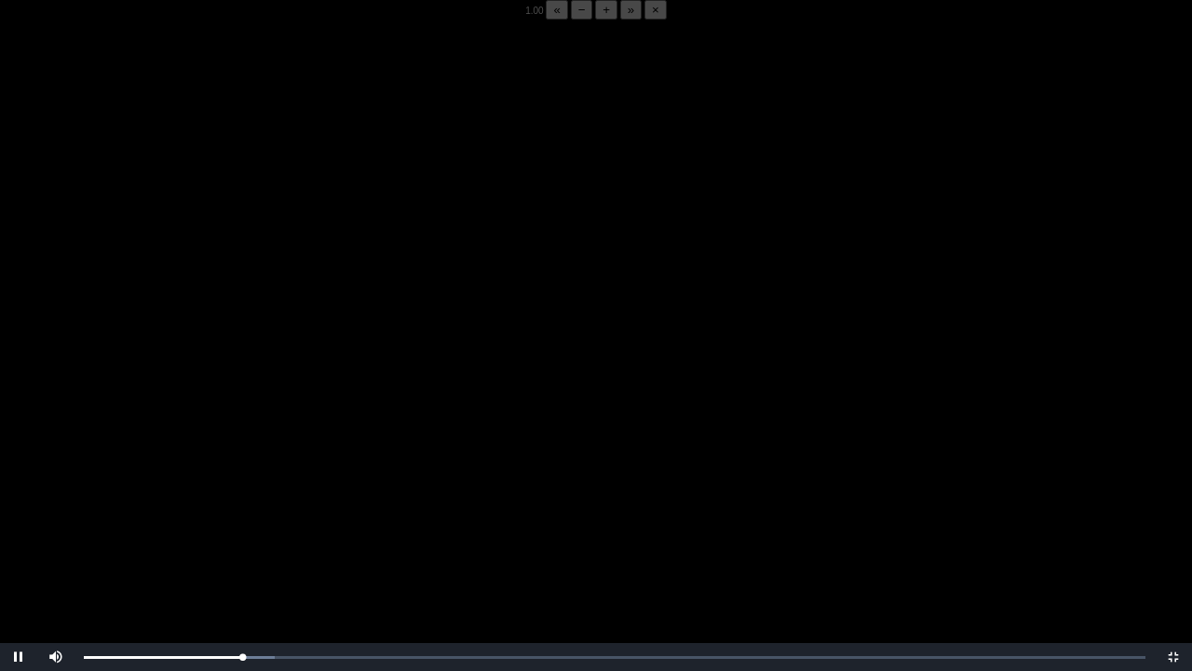
click at [411, 515] on video "Video Player" at bounding box center [596, 355] width 1192 height 671
click at [1174, 524] on span "Video Player" at bounding box center [1174, 657] width 0 height 0
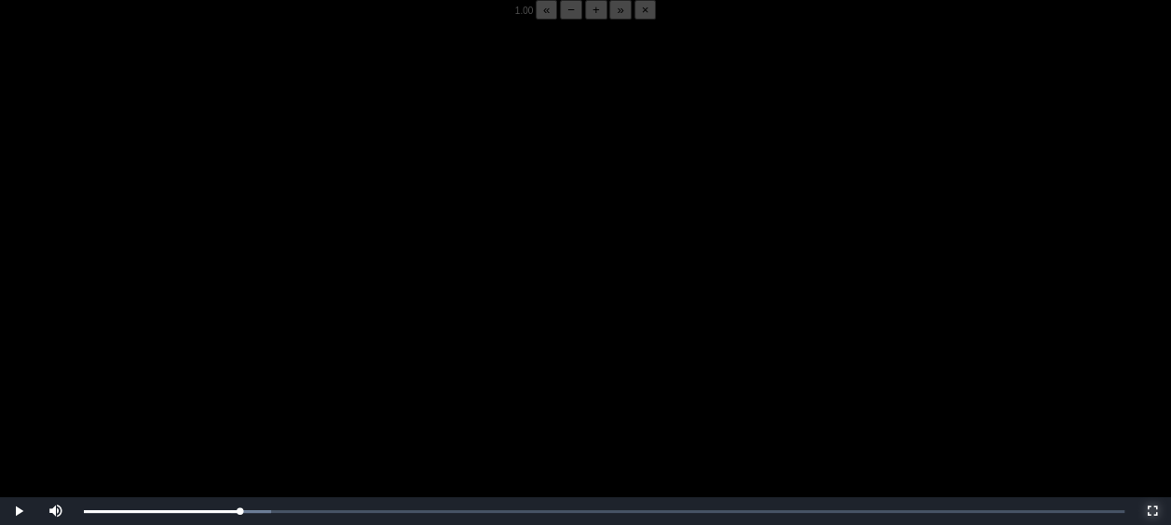
scroll to position [197, 0]
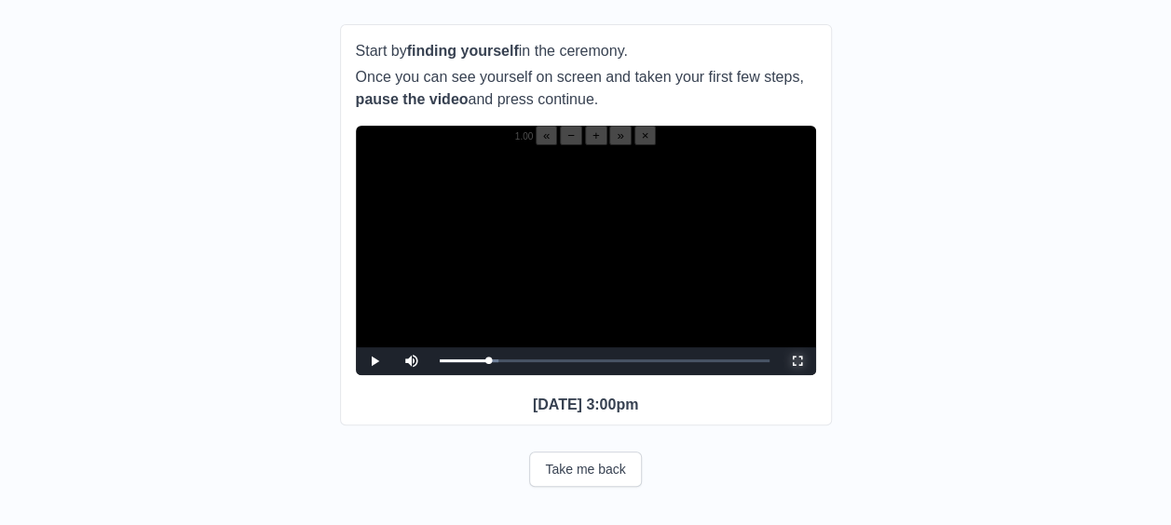
drag, startPoint x: 794, startPoint y: 373, endPoint x: 797, endPoint y: 470, distance: 97.0
click at [797, 361] on span "Video Player" at bounding box center [797, 361] width 0 height 0
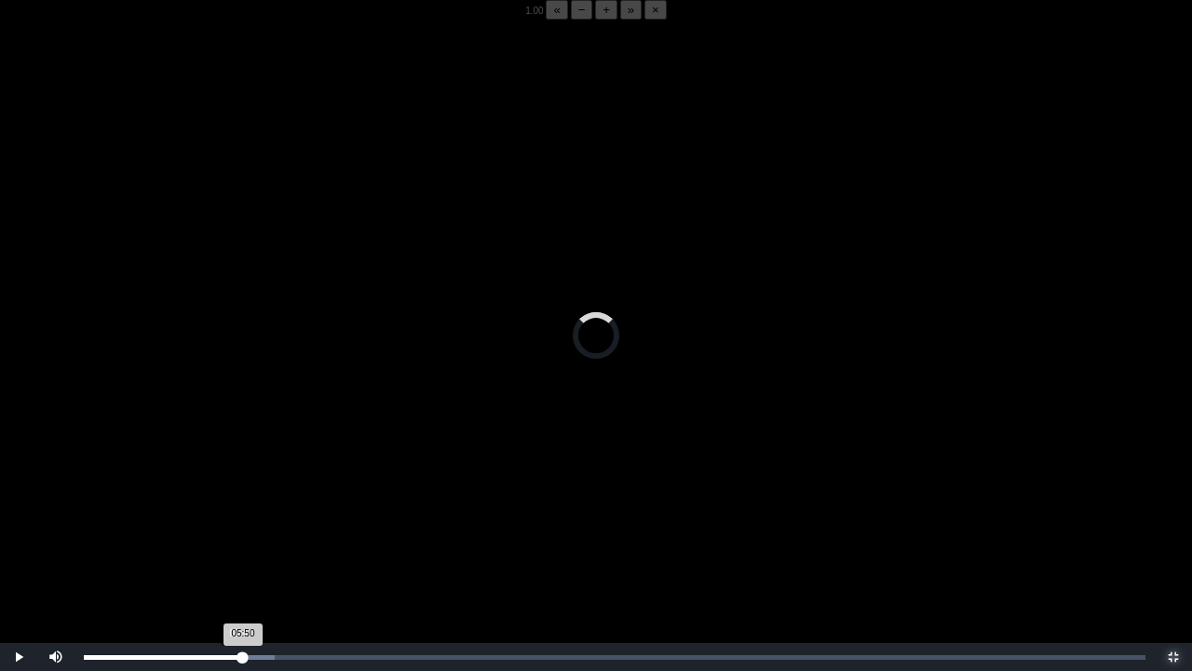
click at [240, 524] on div "05:50 Progress : 0%" at bounding box center [163, 657] width 159 height 5
click at [248, 524] on video "Video Player" at bounding box center [596, 355] width 1192 height 671
click at [280, 524] on video "Video Player" at bounding box center [596, 355] width 1192 height 671
click at [240, 524] on div "05:47 Progress : 0%" at bounding box center [162, 657] width 157 height 5
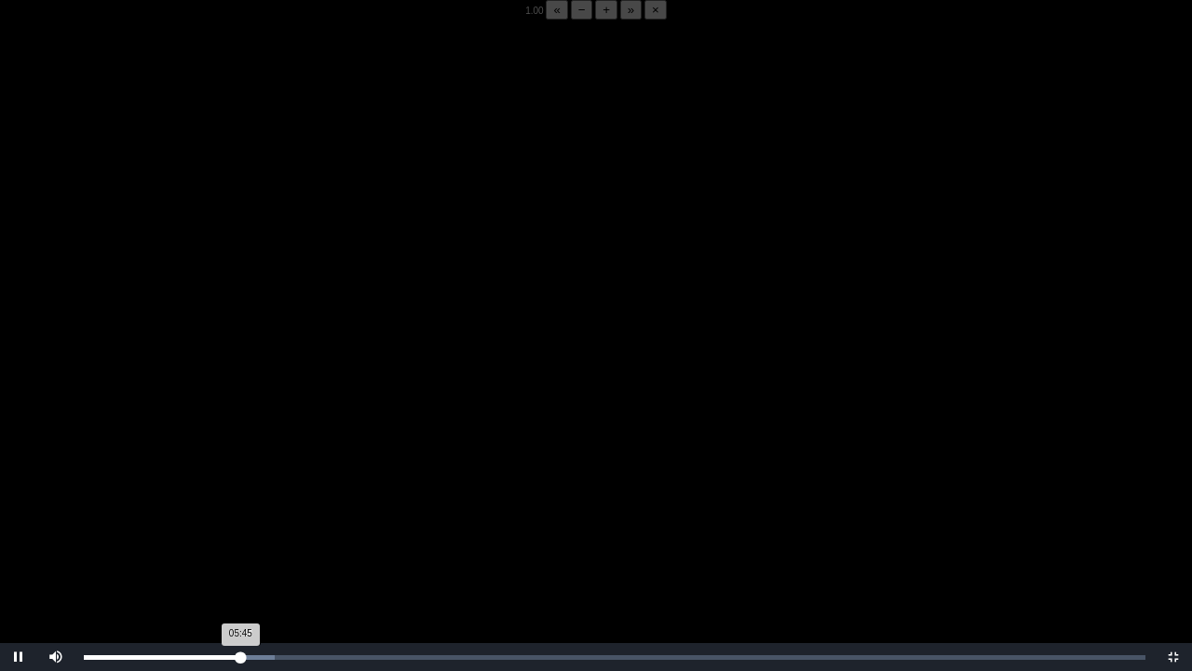
click at [240, 524] on div "05:45 Progress : 0%" at bounding box center [162, 657] width 157 height 5
click at [236, 524] on div "05:34 Progress : 0%" at bounding box center [160, 657] width 152 height 5
click at [236, 524] on div "05:34 Progress : 0%" at bounding box center [161, 657] width 155 height 5
click at [233, 524] on div "05:35 Progress : 0%" at bounding box center [160, 657] width 152 height 5
click at [233, 524] on div "05:28 Progress : 0%" at bounding box center [160, 657] width 152 height 5
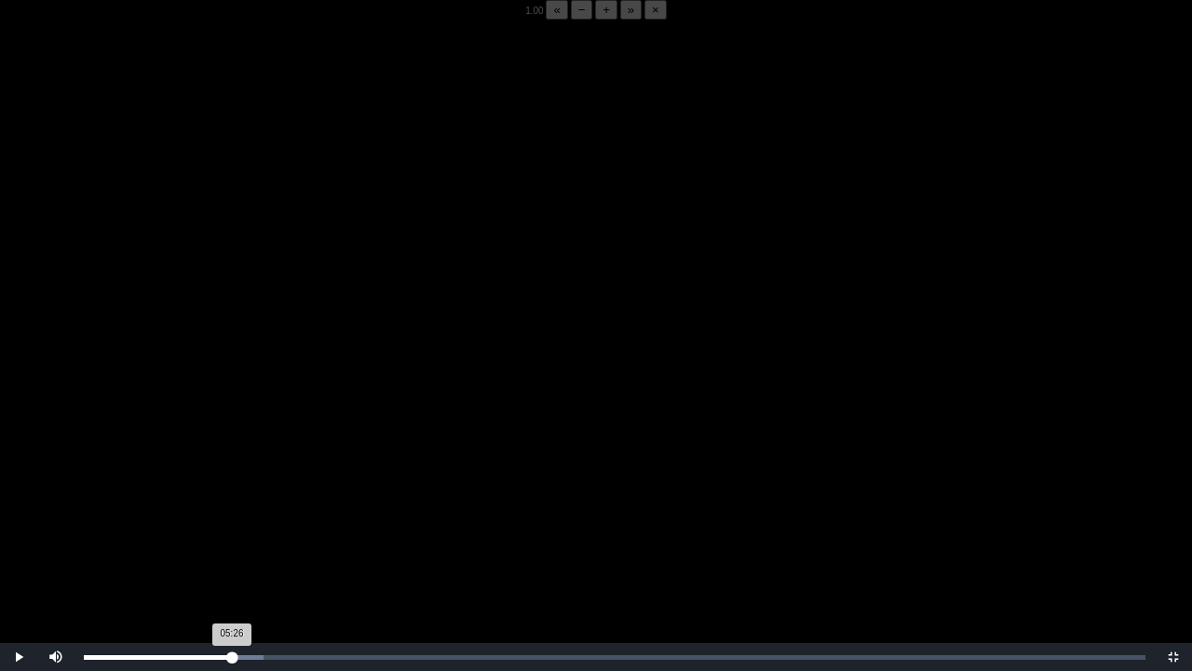
click at [232, 524] on div "05:26 Progress : 0%" at bounding box center [158, 657] width 148 height 5
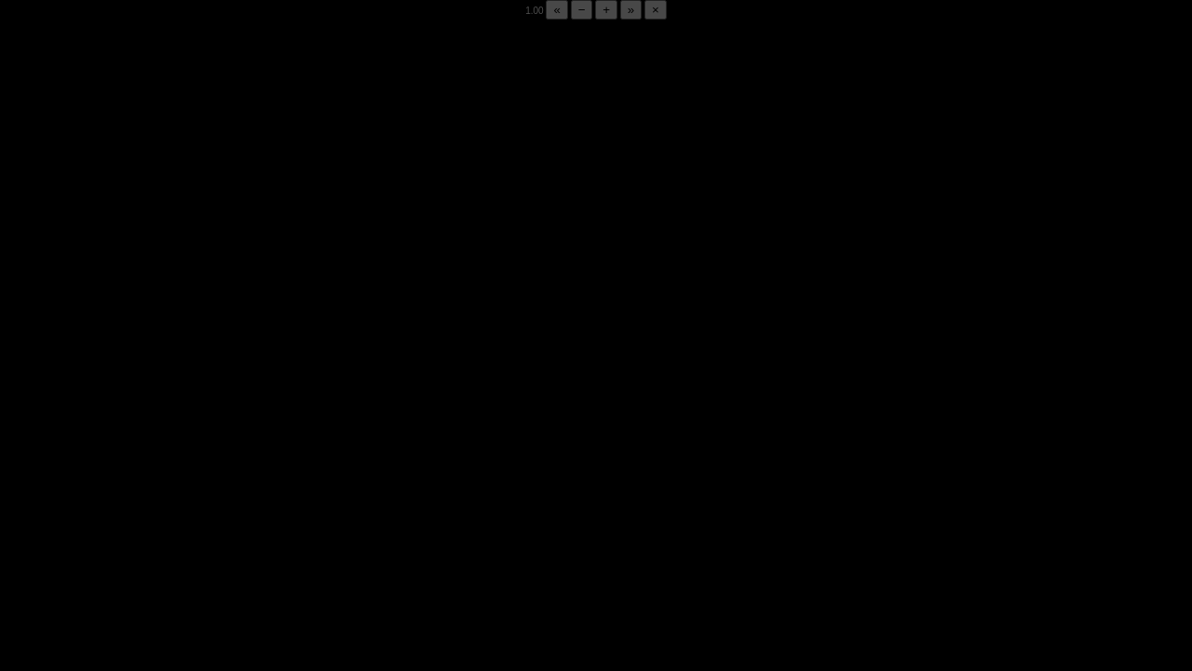
click at [232, 524] on div "05:29 Progress : 0%" at bounding box center [159, 657] width 150 height 5
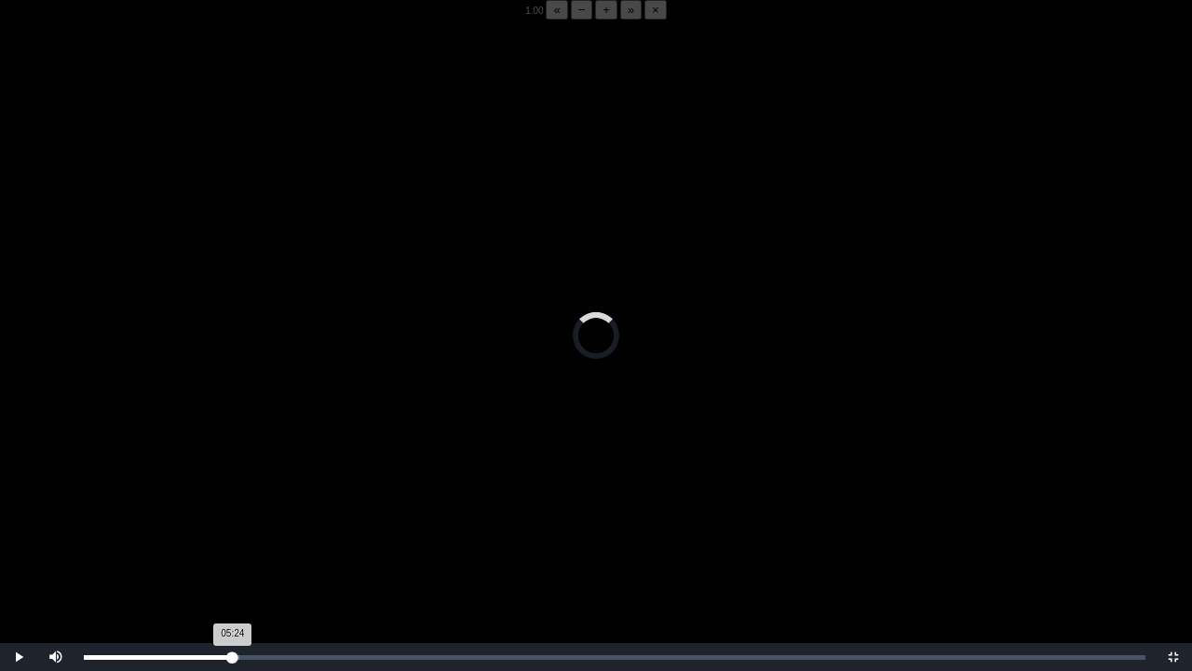
click at [231, 524] on div "05:24 Progress : 0%" at bounding box center [158, 657] width 149 height 5
click at [231, 524] on div "05:24 Progress : 0%" at bounding box center [157, 657] width 147 height 5
click at [229, 524] on div "05:24 Progress : 0%" at bounding box center [157, 657] width 147 height 5
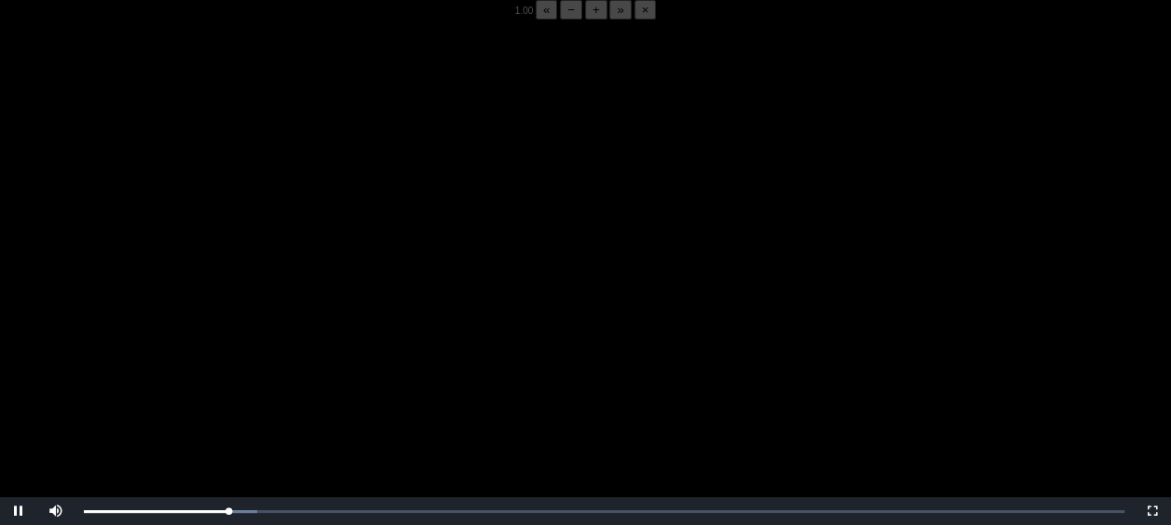
click at [362, 249] on p "Start by finding yourself in the ceremony." at bounding box center [586, 249] width 460 height 22
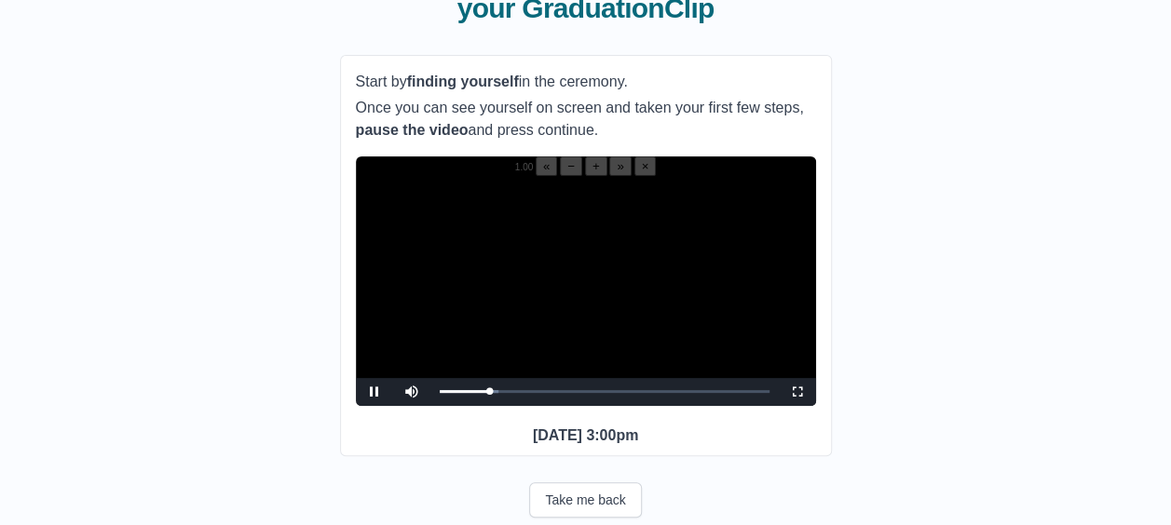
scroll to position [170, 0]
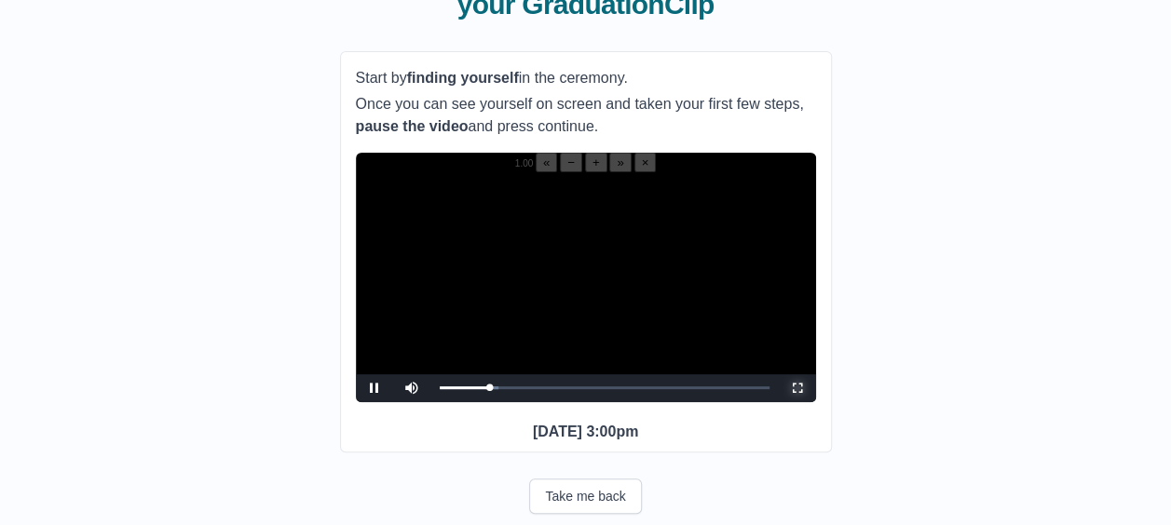
click at [797, 388] on span "Video Player" at bounding box center [797, 388] width 0 height 0
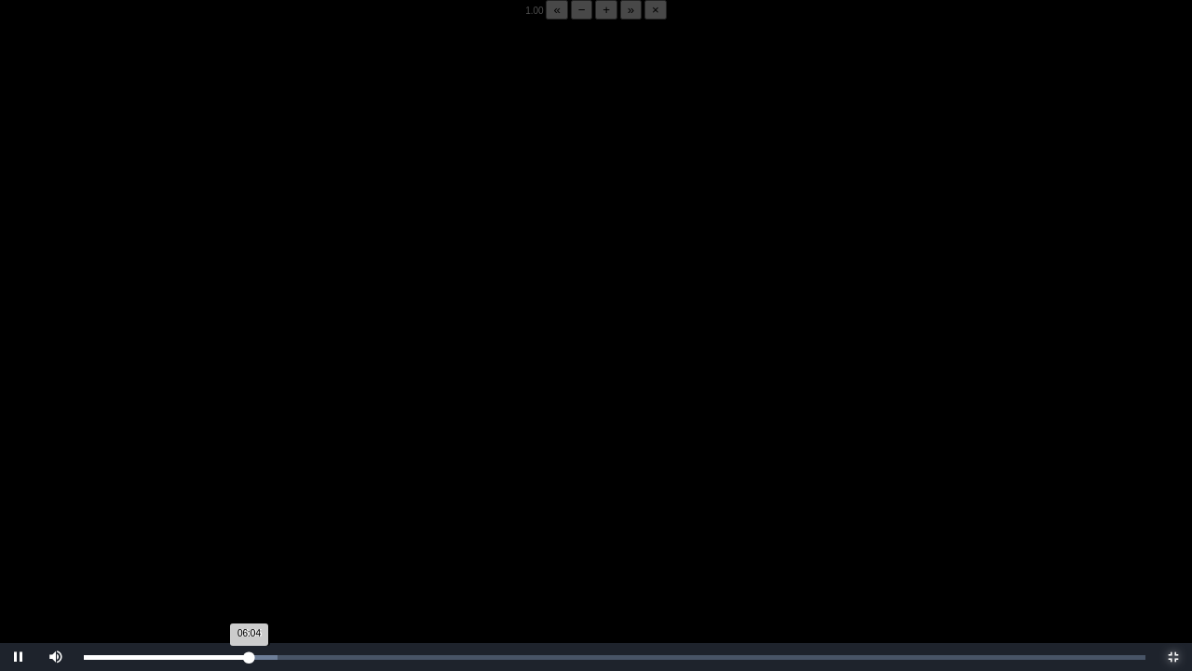
click at [249, 524] on div "06:04 Progress : 0%" at bounding box center [166, 657] width 165 height 5
click at [246, 524] on div "06:06 Progress : 0%" at bounding box center [167, 657] width 167 height 5
click at [246, 524] on div "05:56 Progress : 0%" at bounding box center [165, 657] width 162 height 5
click at [246, 524] on div "05:58 Progress : 0%" at bounding box center [165, 657] width 163 height 5
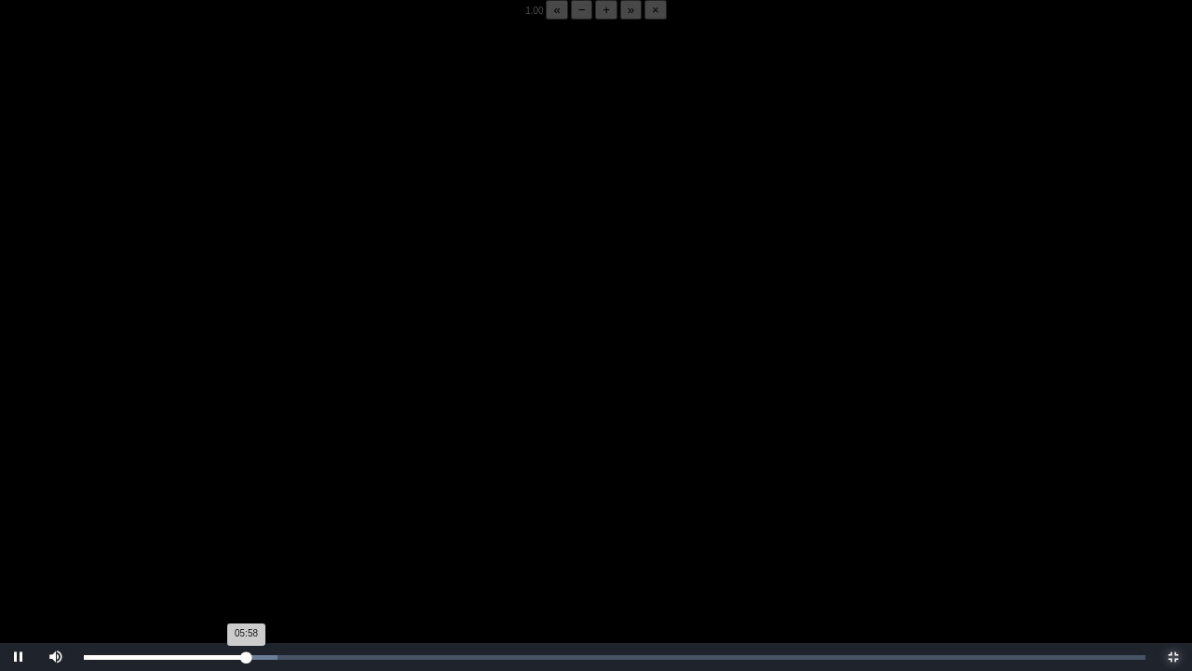
click at [245, 524] on div "05:58 Progress : 0%" at bounding box center [165, 657] width 163 height 5
click at [240, 524] on div "05:56 Progress : 0%" at bounding box center [165, 657] width 162 height 5
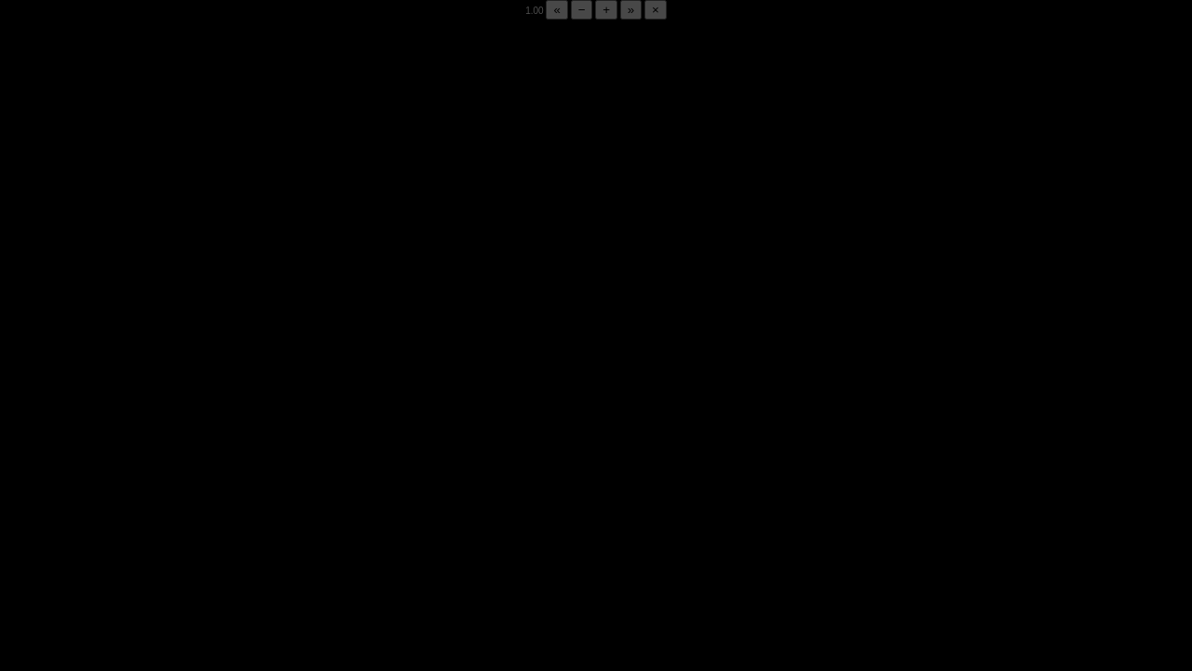
click at [276, 524] on video "Video Player" at bounding box center [596, 355] width 1192 height 671
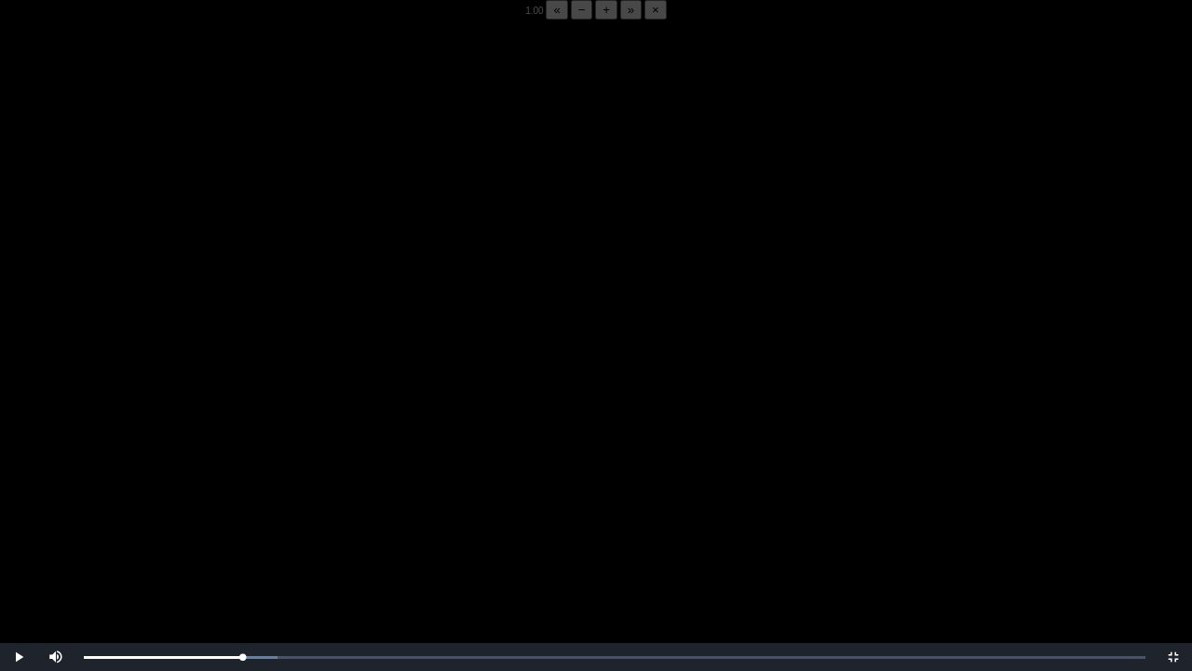
click at [279, 515] on video "Video Player" at bounding box center [596, 355] width 1192 height 671
click at [281, 524] on video "Video Player" at bounding box center [596, 355] width 1192 height 671
click at [290, 515] on video "Video Player" at bounding box center [596, 355] width 1192 height 671
click at [288, 522] on video "Video Player" at bounding box center [596, 355] width 1192 height 671
click at [243, 524] on div "05:52 Progress : 0%" at bounding box center [164, 657] width 160 height 5
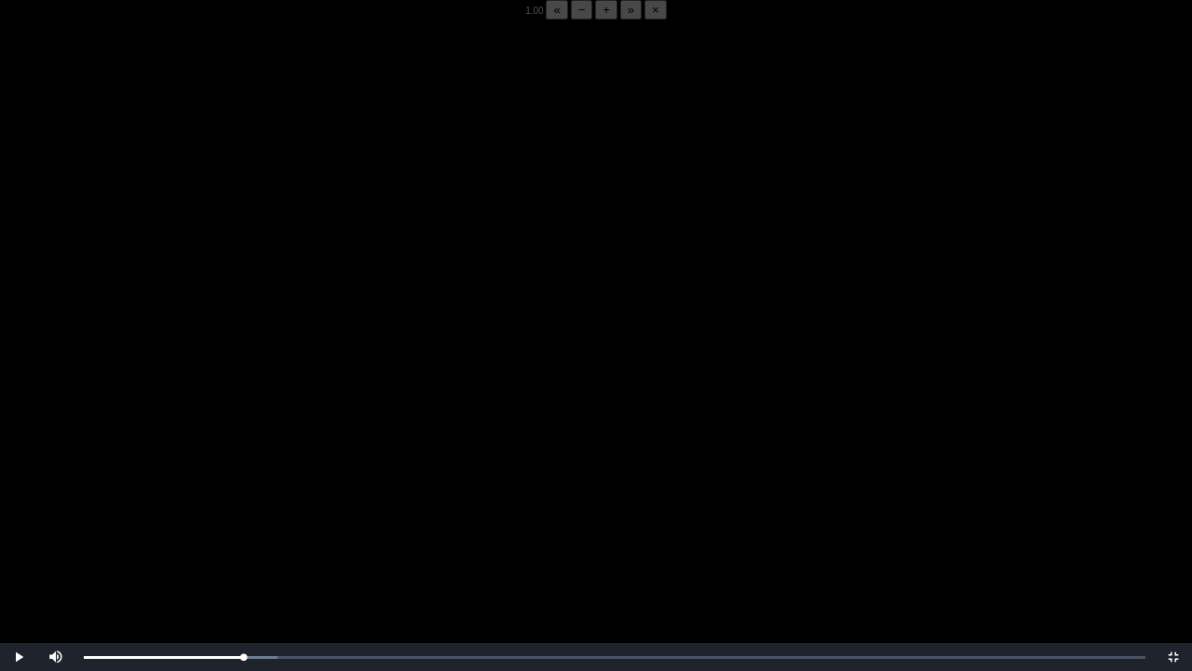
click at [287, 524] on video "Video Player" at bounding box center [596, 355] width 1192 height 671
click at [258, 524] on video "Video Player" at bounding box center [596, 355] width 1192 height 671
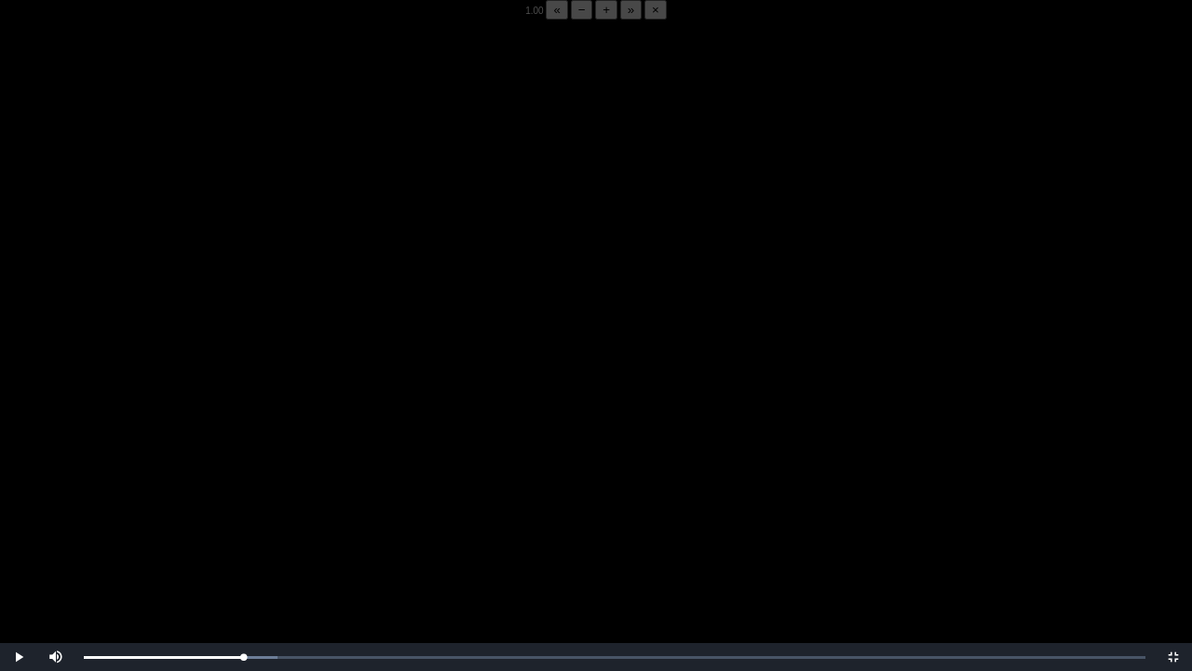
click at [258, 524] on video "Video Player" at bounding box center [596, 355] width 1192 height 671
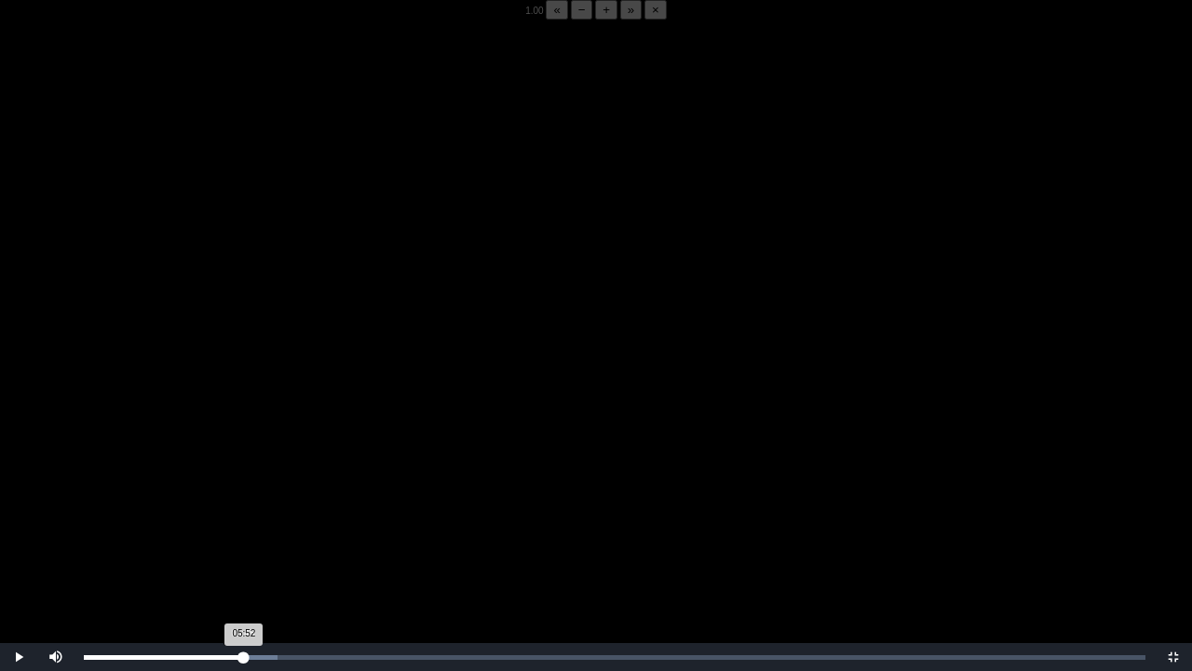
click at [242, 524] on div "05:52 Progress : 0%" at bounding box center [164, 657] width 160 height 5
click at [242, 524] on video "Video Player" at bounding box center [596, 355] width 1192 height 671
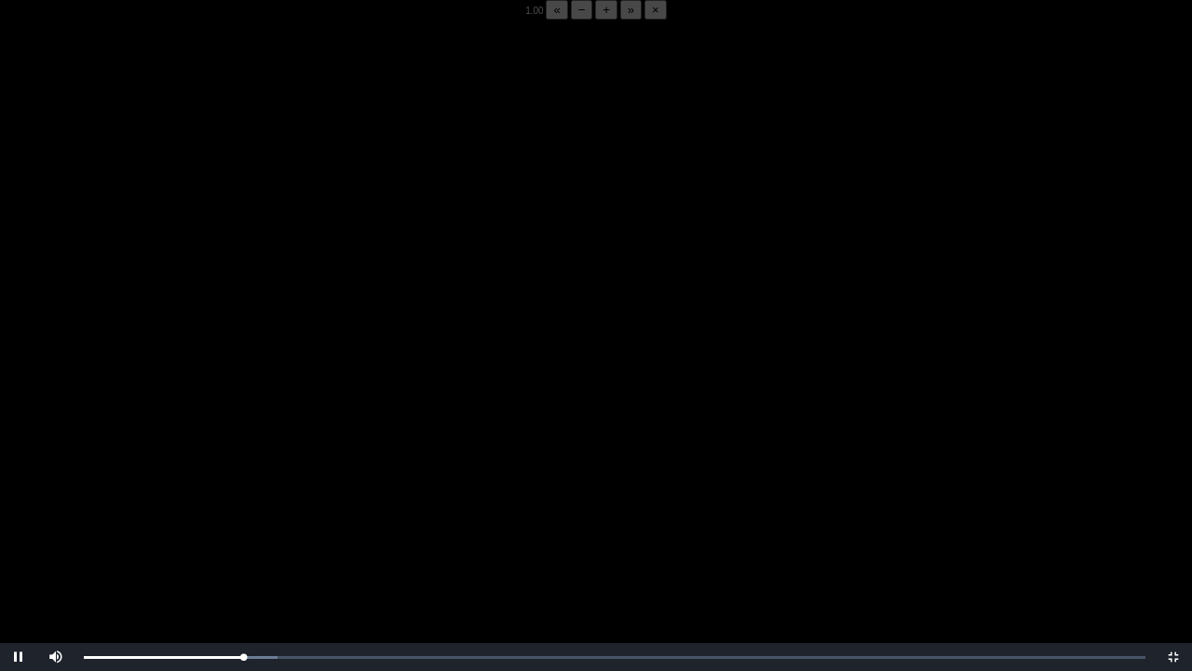
click at [242, 524] on video "Video Player" at bounding box center [596, 355] width 1192 height 671
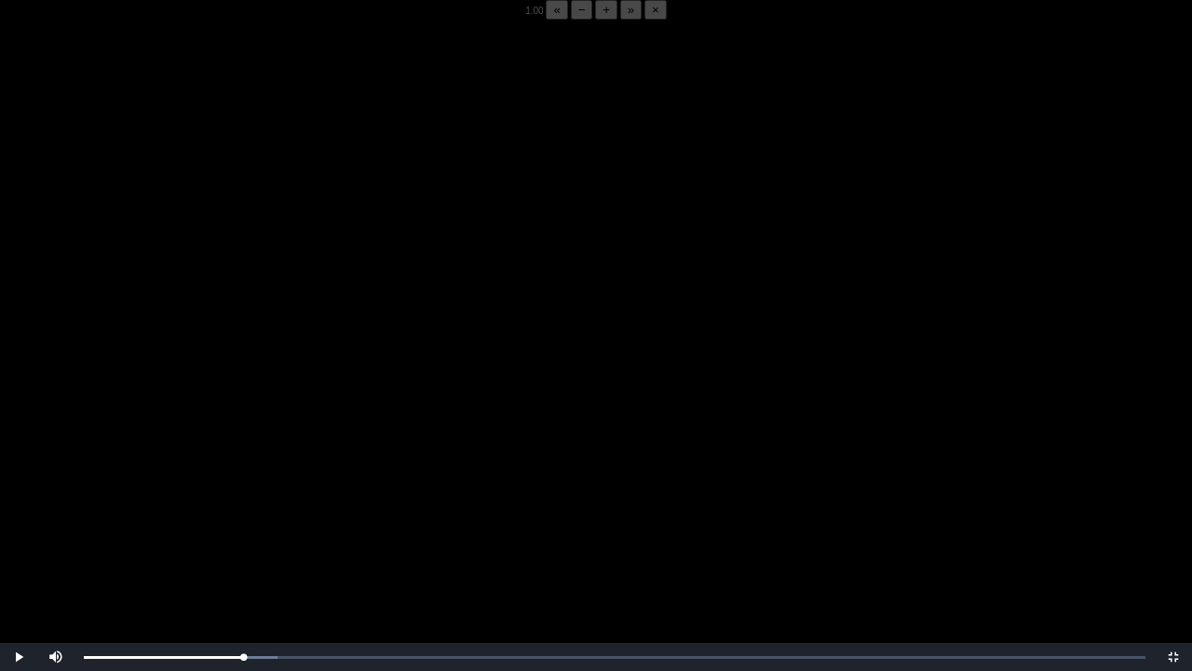
click at [242, 524] on video "Video Player" at bounding box center [596, 355] width 1192 height 671
click at [218, 470] on video "Video Player" at bounding box center [596, 355] width 1192 height 671
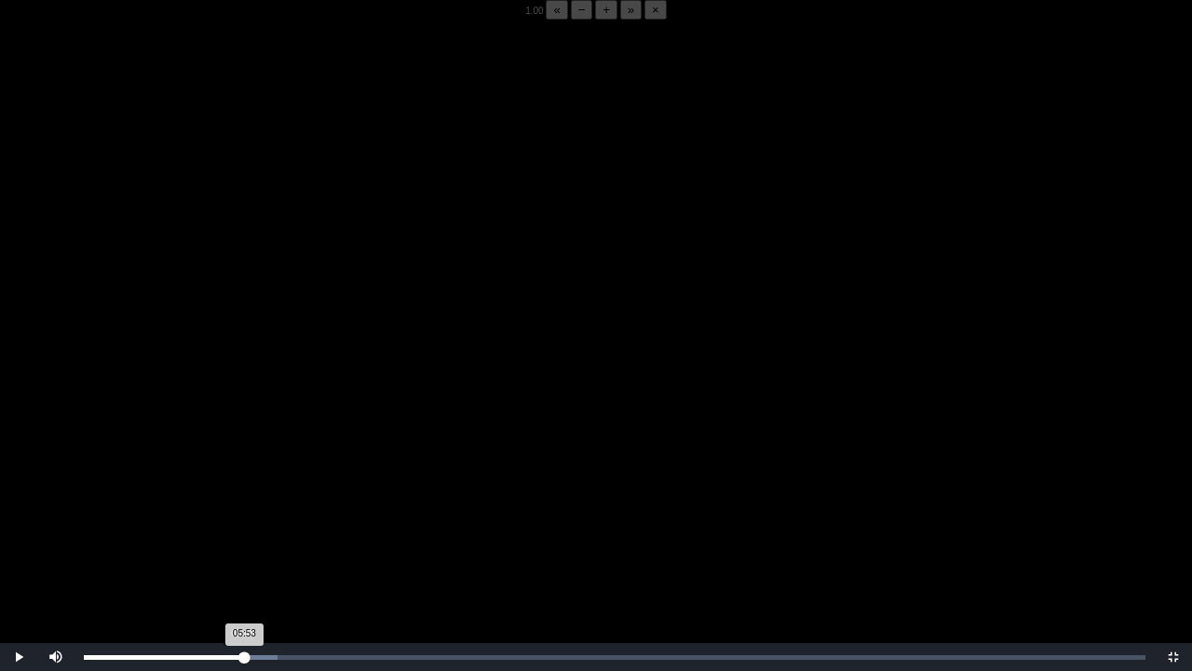
click at [242, 524] on div "05:53 Progress : 0%" at bounding box center [164, 657] width 160 height 5
click at [235, 524] on video "Video Player" at bounding box center [596, 355] width 1192 height 671
click at [546, 16] on span "« − + » ×" at bounding box center [606, 11] width 120 height 10
click at [571, 20] on button "−" at bounding box center [582, 10] width 22 height 20
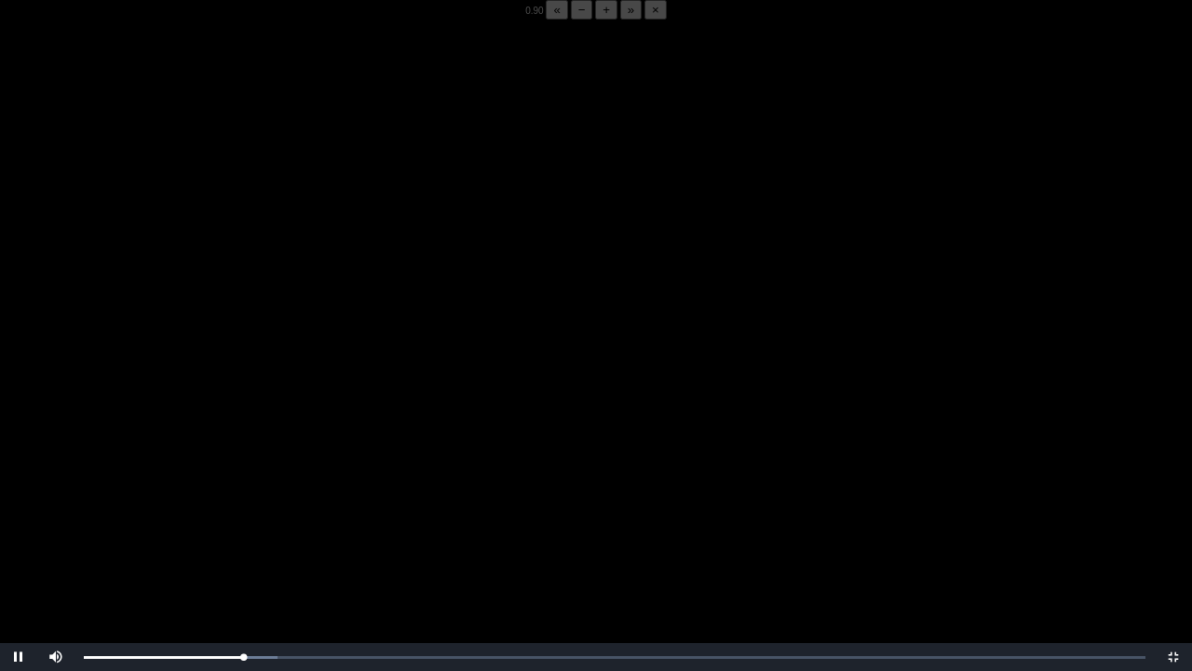
click at [571, 20] on button "−" at bounding box center [582, 10] width 22 height 20
click at [243, 524] on div "05:54 Progress : 0%" at bounding box center [164, 657] width 161 height 5
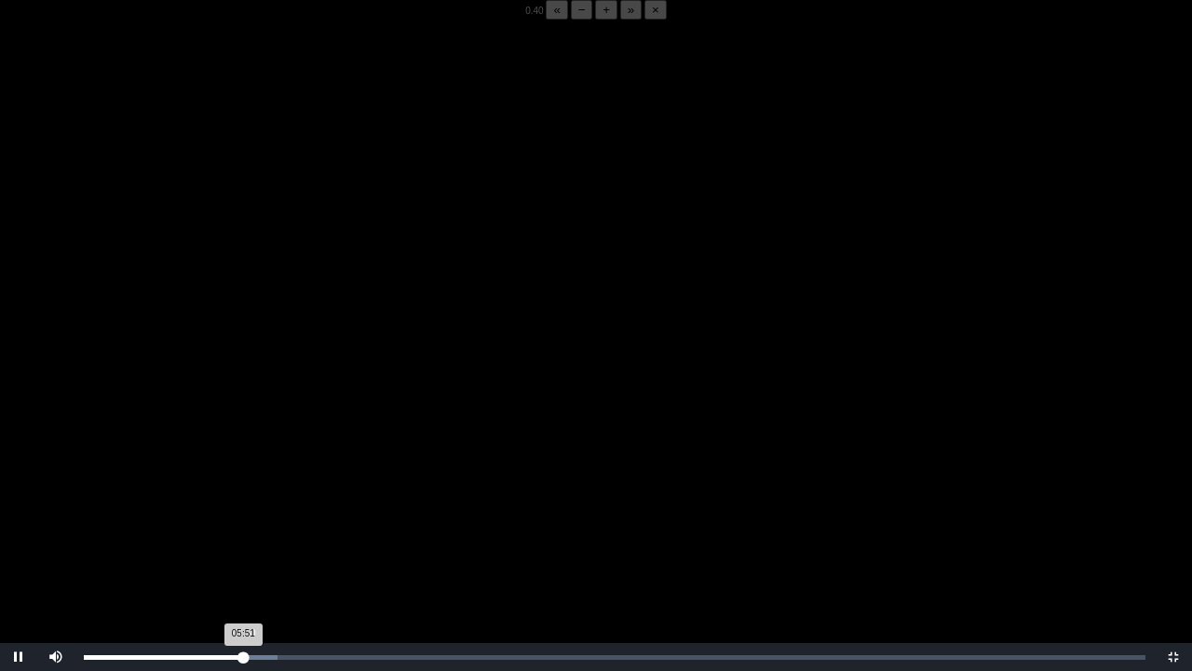
click at [243, 524] on div "05:51 Progress : 0%" at bounding box center [163, 657] width 159 height 5
click at [333, 496] on video "Video Player" at bounding box center [596, 355] width 1192 height 671
click at [373, 483] on video "Video Player" at bounding box center [596, 355] width 1192 height 671
click at [425, 388] on video "Video Player" at bounding box center [596, 355] width 1192 height 671
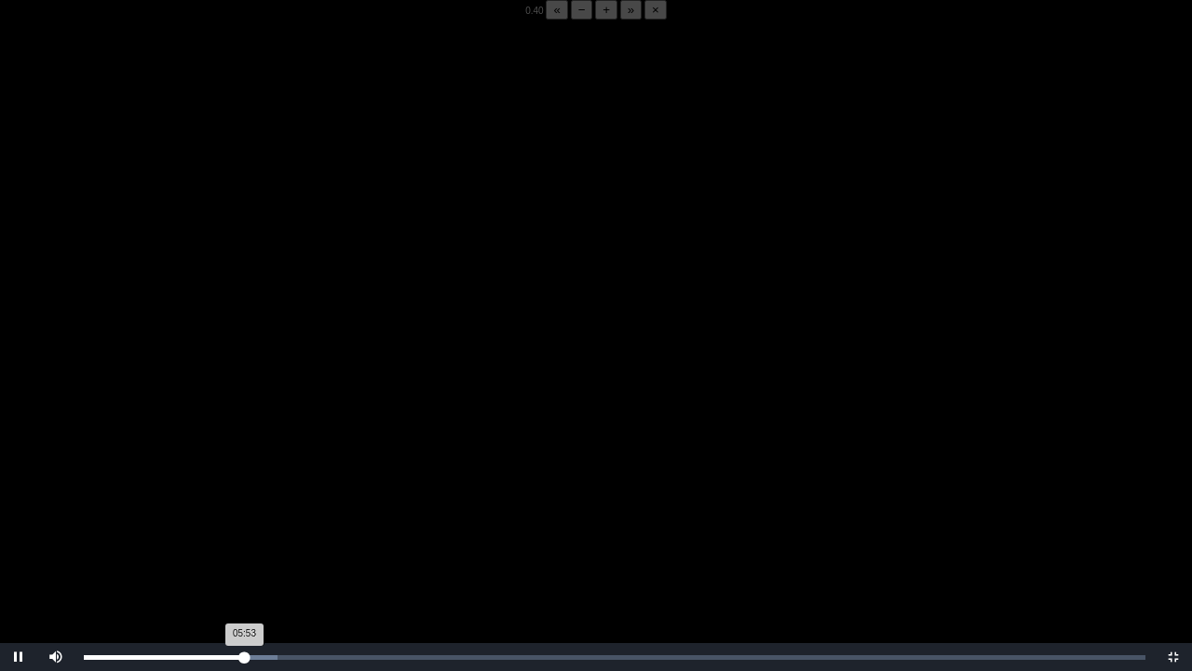
click at [242, 524] on div "05:53 Progress : 0%" at bounding box center [164, 657] width 160 height 5
click at [243, 524] on div "05:51 Progress : 0%" at bounding box center [163, 657] width 159 height 5
click at [241, 524] on div "05:46 Progress : 0%" at bounding box center [163, 657] width 159 height 5
click at [240, 524] on div "05:51 Progress : 0%" at bounding box center [163, 657] width 159 height 5
click at [240, 524] on div "05:44 Progress : 0%" at bounding box center [162, 657] width 157 height 5
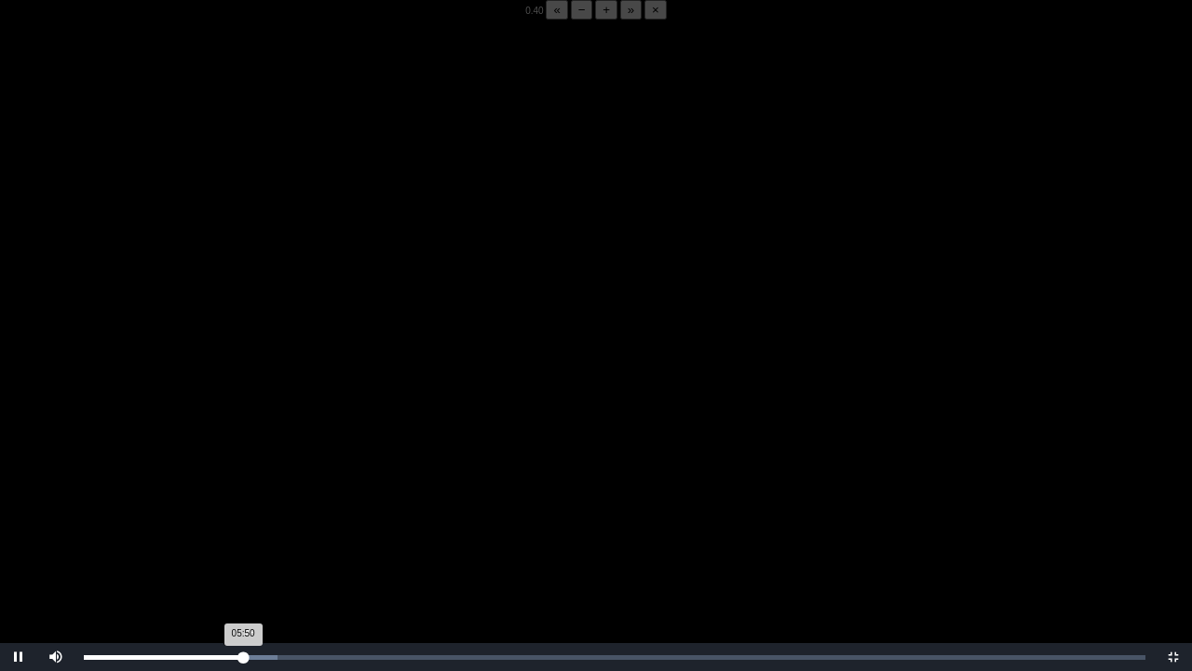
click at [242, 524] on div "05:50 Progress : 0%" at bounding box center [163, 657] width 159 height 5
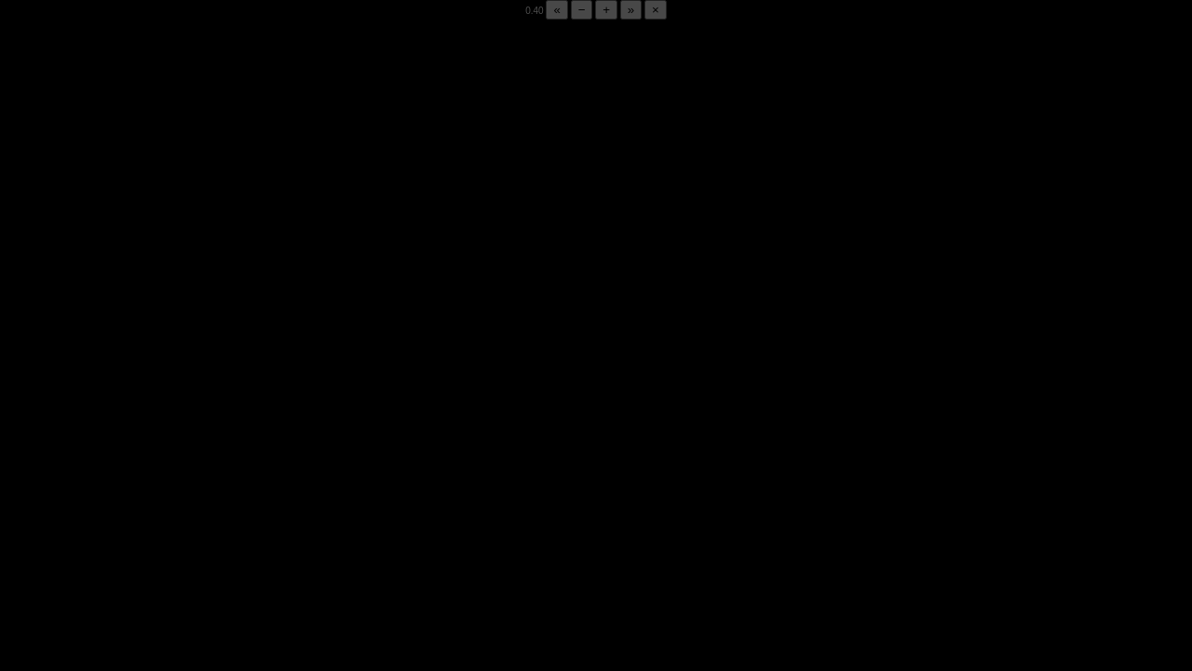
click at [242, 524] on div "05:50 Progress : 0%" at bounding box center [163, 657] width 159 height 5
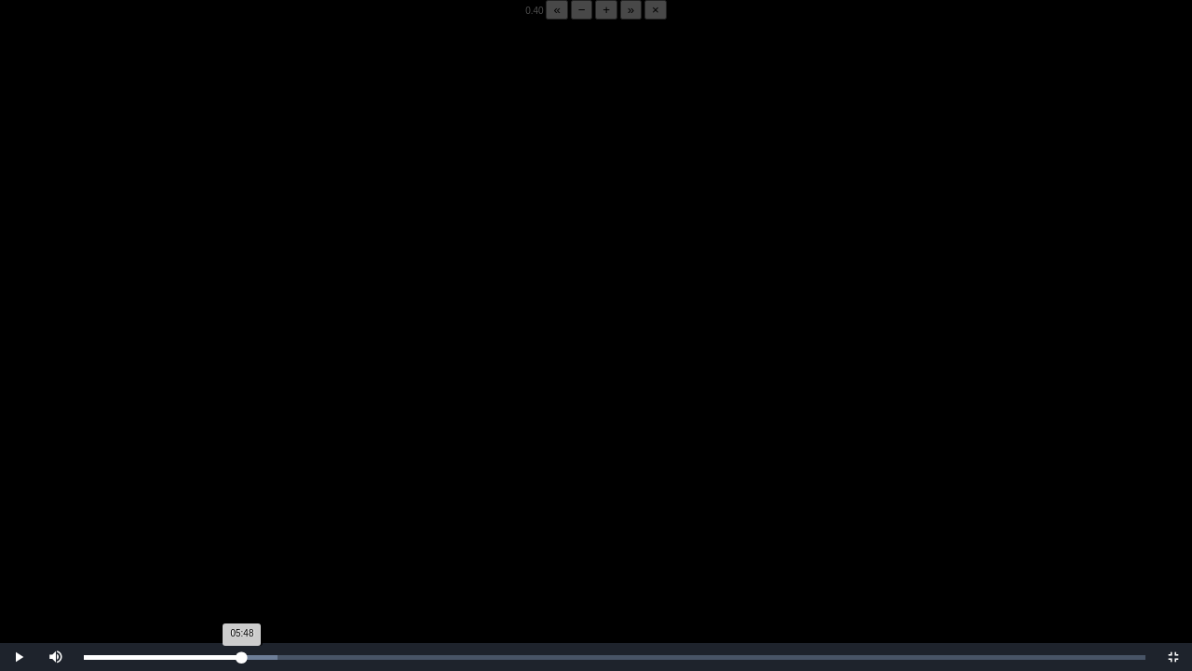
click at [242, 524] on div "05:48 Progress : 0%" at bounding box center [163, 657] width 158 height 5
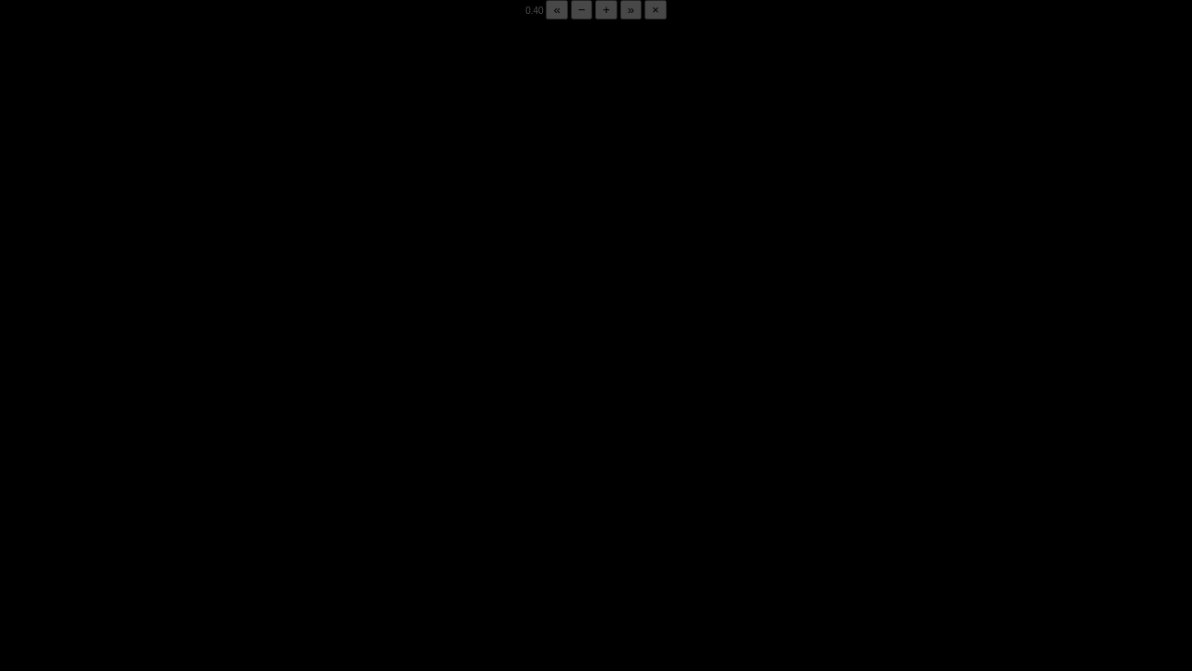
click at [242, 524] on div "05:50 Progress : 0%" at bounding box center [163, 657] width 159 height 5
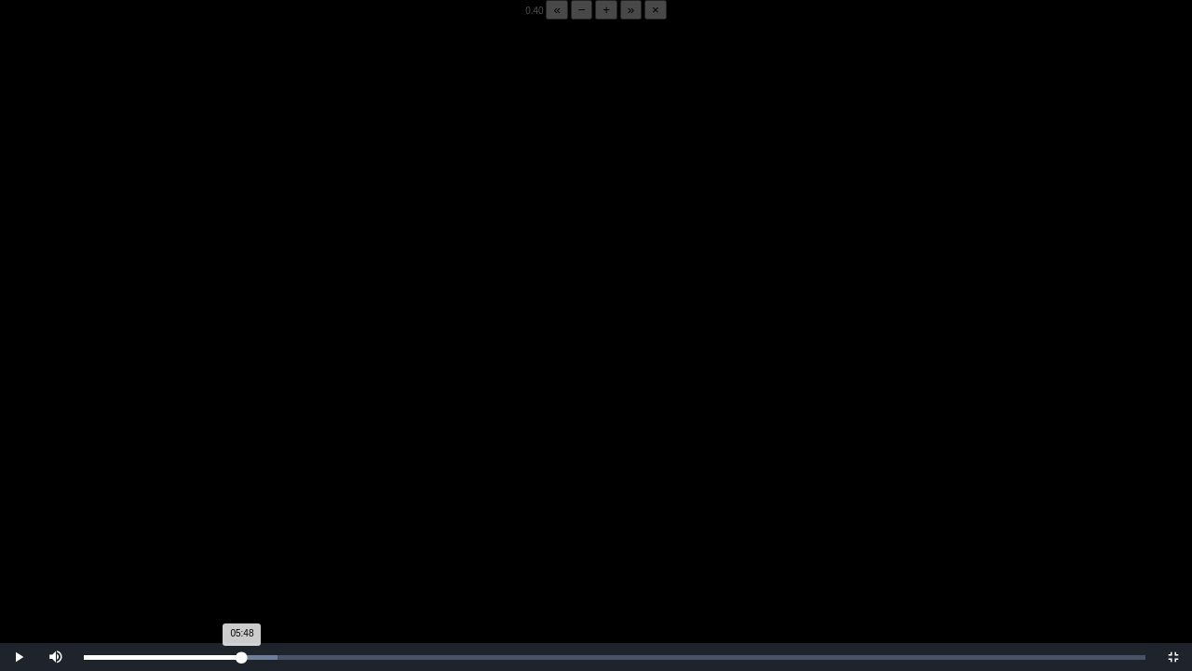
click at [242, 524] on div "05:48 Progress : 0%" at bounding box center [163, 657] width 158 height 5
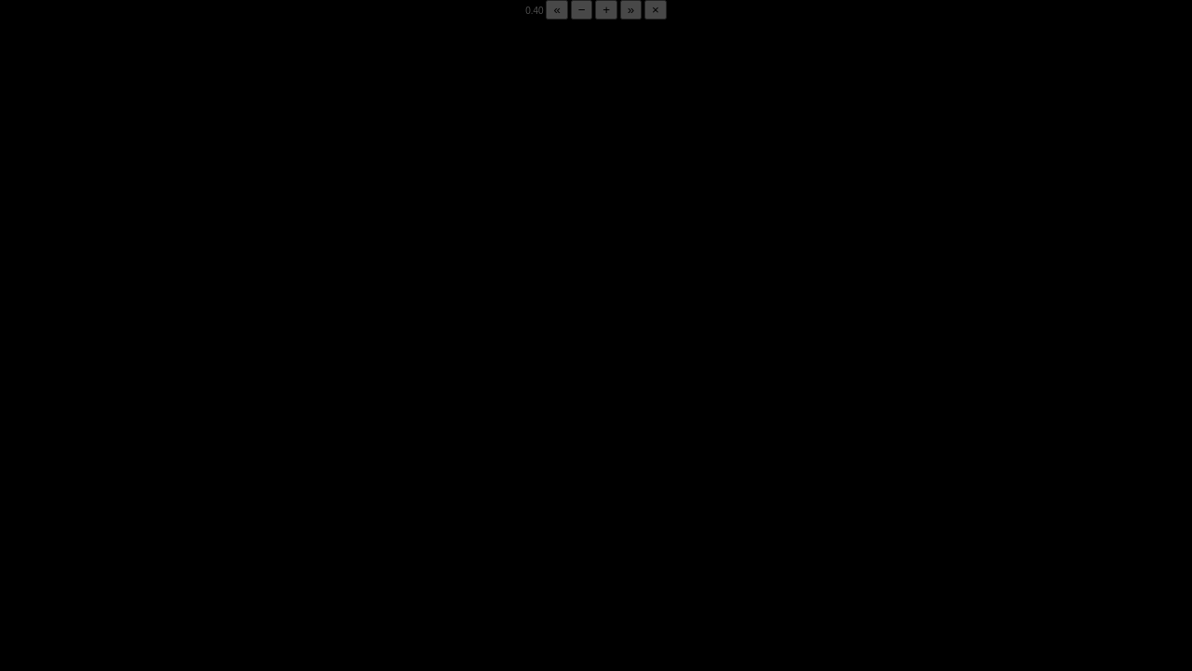
click at [242, 524] on div "05:50 Progress : 0%" at bounding box center [163, 657] width 159 height 5
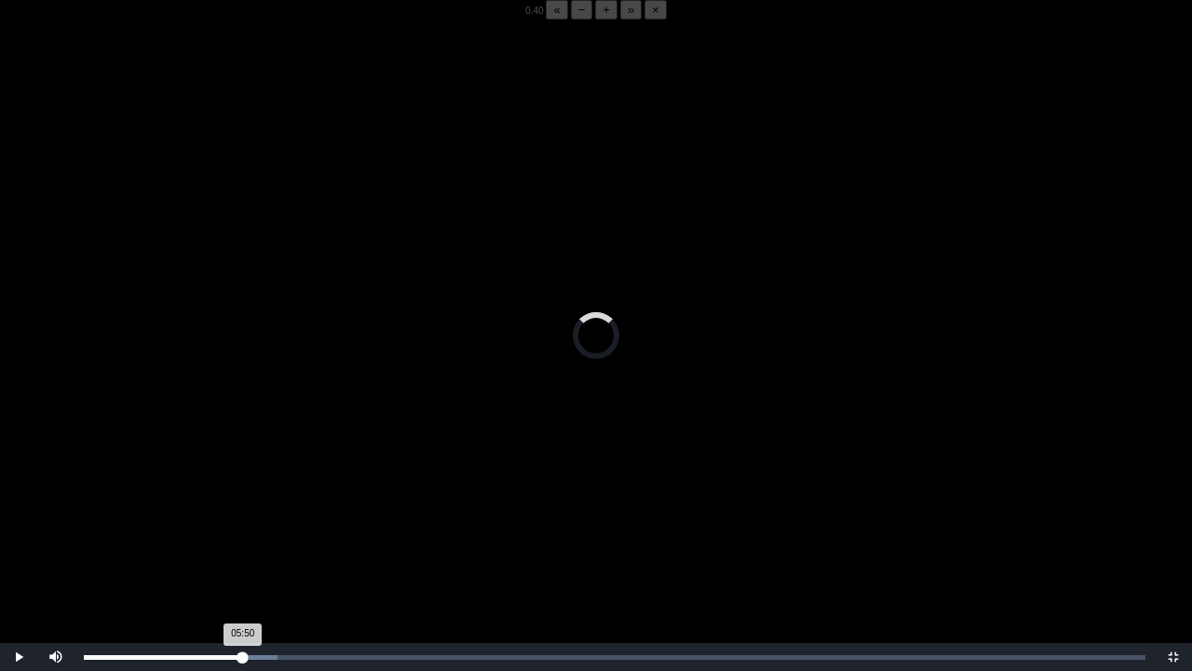
click at [242, 524] on div "05:50 Progress : 0%" at bounding box center [163, 657] width 159 height 5
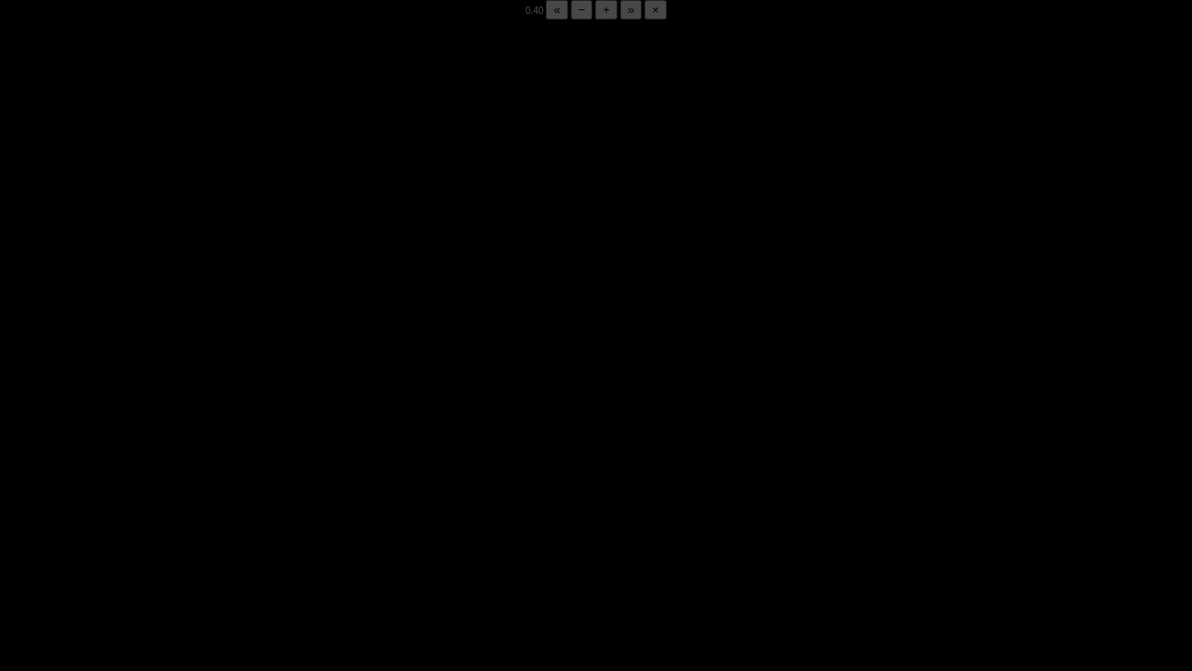
click at [242, 524] on div "05:49 Progress : 0%" at bounding box center [163, 657] width 159 height 5
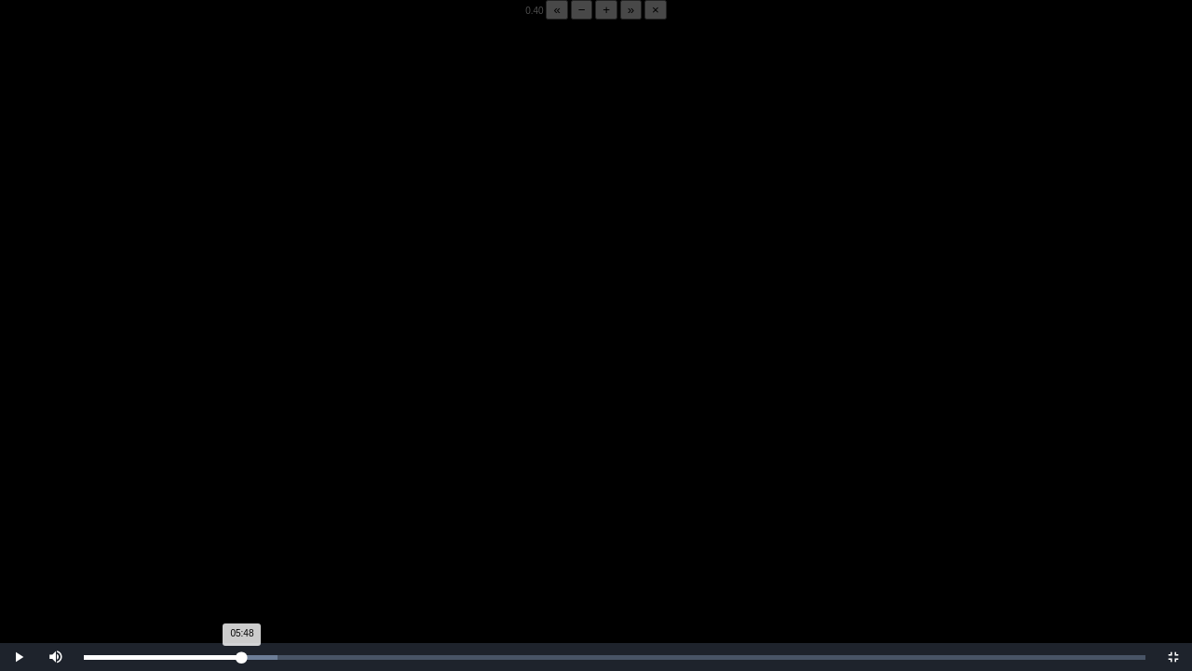
click at [242, 524] on div "05:48 Progress : 0%" at bounding box center [163, 657] width 158 height 5
click at [242, 524] on div "05:49 Progress : 0%" at bounding box center [163, 657] width 158 height 5
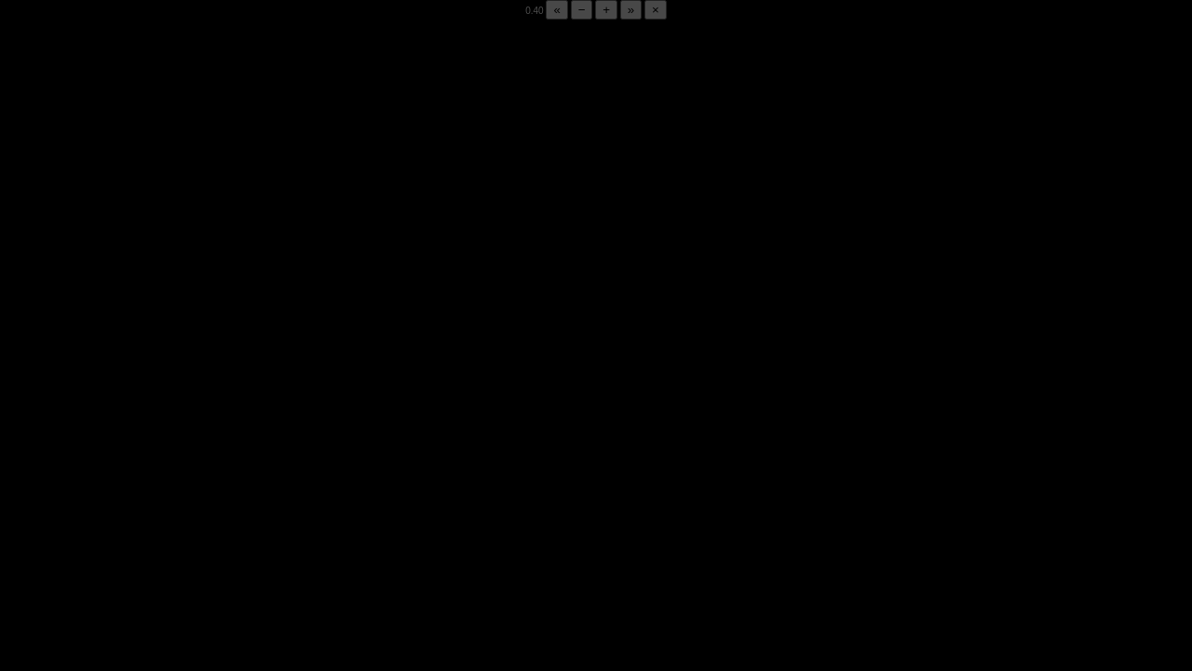
click at [242, 524] on div "05:49 Progress : 0%" at bounding box center [163, 657] width 159 height 5
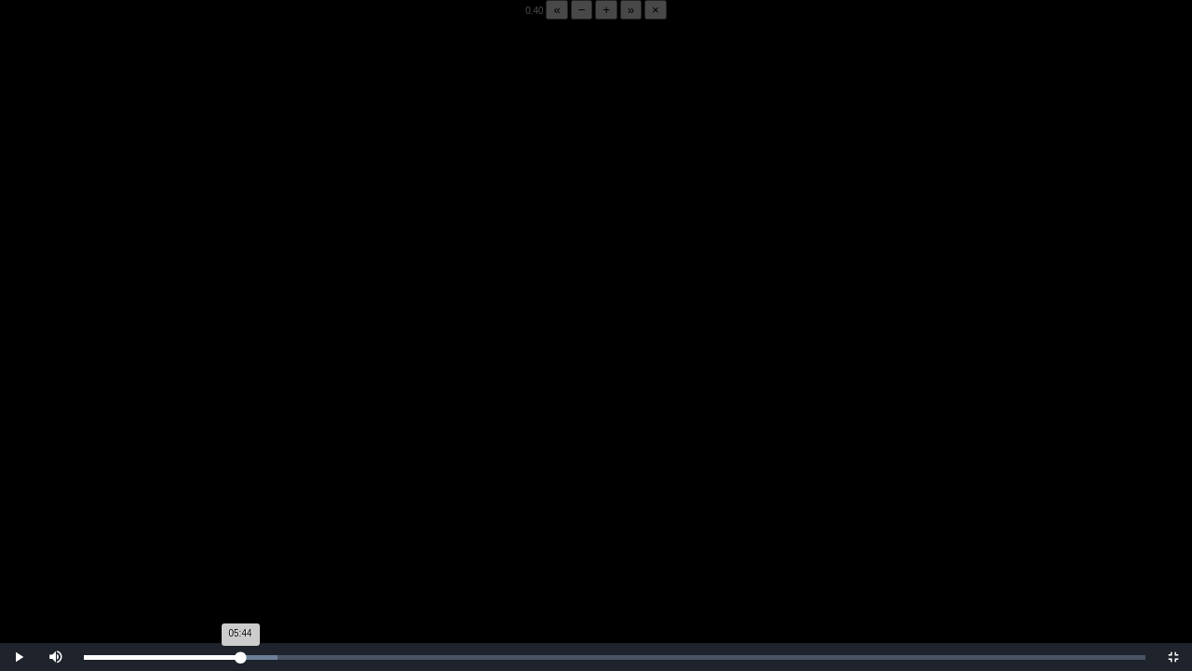
click at [240, 524] on div "05:44 Progress : 0%" at bounding box center [162, 657] width 157 height 5
click at [238, 524] on video "Video Player" at bounding box center [596, 355] width 1192 height 671
click at [266, 524] on video "Video Player" at bounding box center [596, 355] width 1192 height 671
click at [276, 524] on video "Video Player" at bounding box center [596, 355] width 1192 height 671
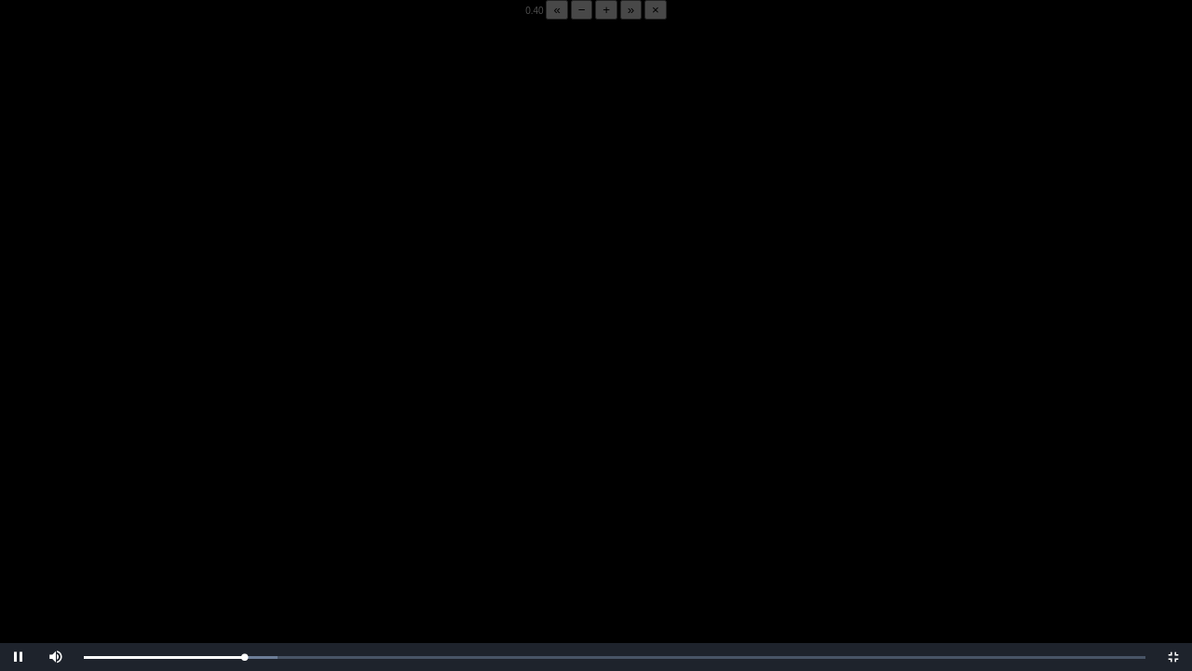
click at [276, 524] on video "Video Player" at bounding box center [596, 355] width 1192 height 671
click at [242, 524] on div "05:53 Progress : 0%" at bounding box center [164, 657] width 160 height 5
click at [248, 524] on video "Video Player" at bounding box center [596, 355] width 1192 height 671
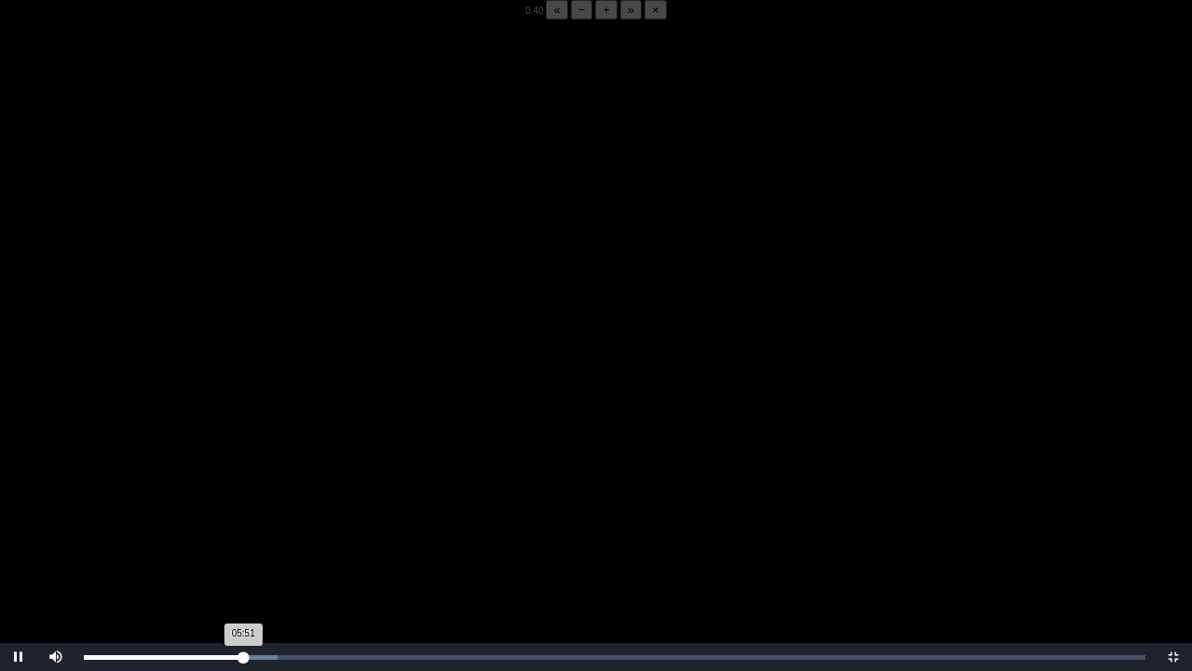
click at [241, 524] on div "05:51 Progress : 0%" at bounding box center [163, 657] width 159 height 5
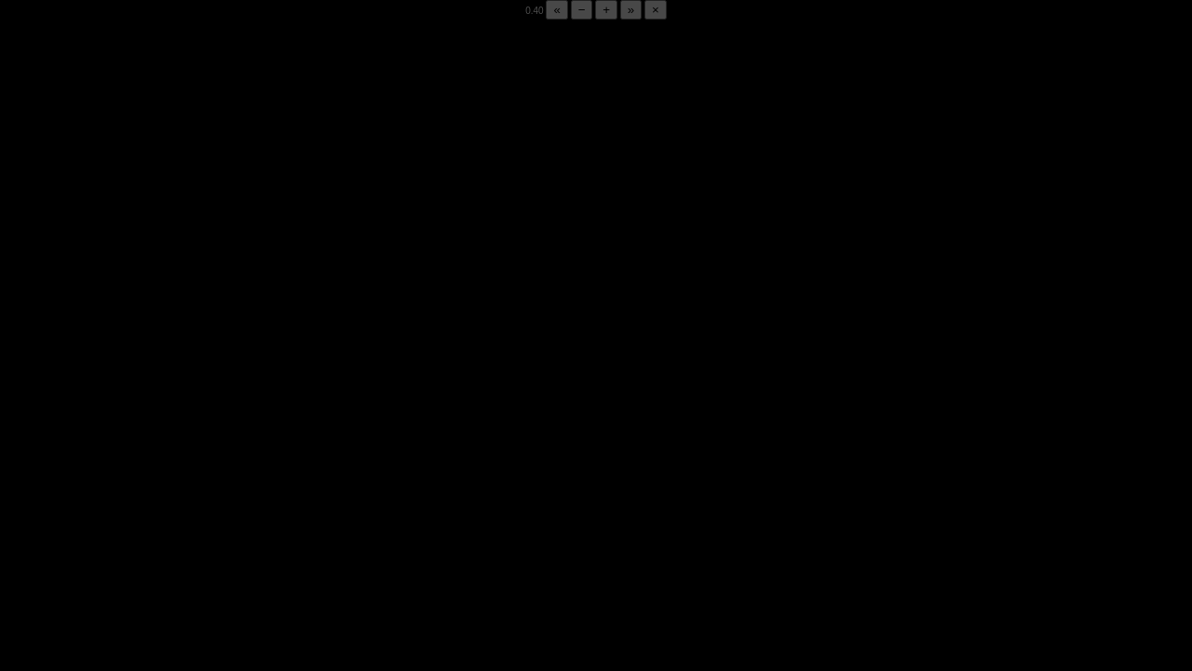
click at [214, 524] on video "Video Player" at bounding box center [596, 355] width 1192 height 671
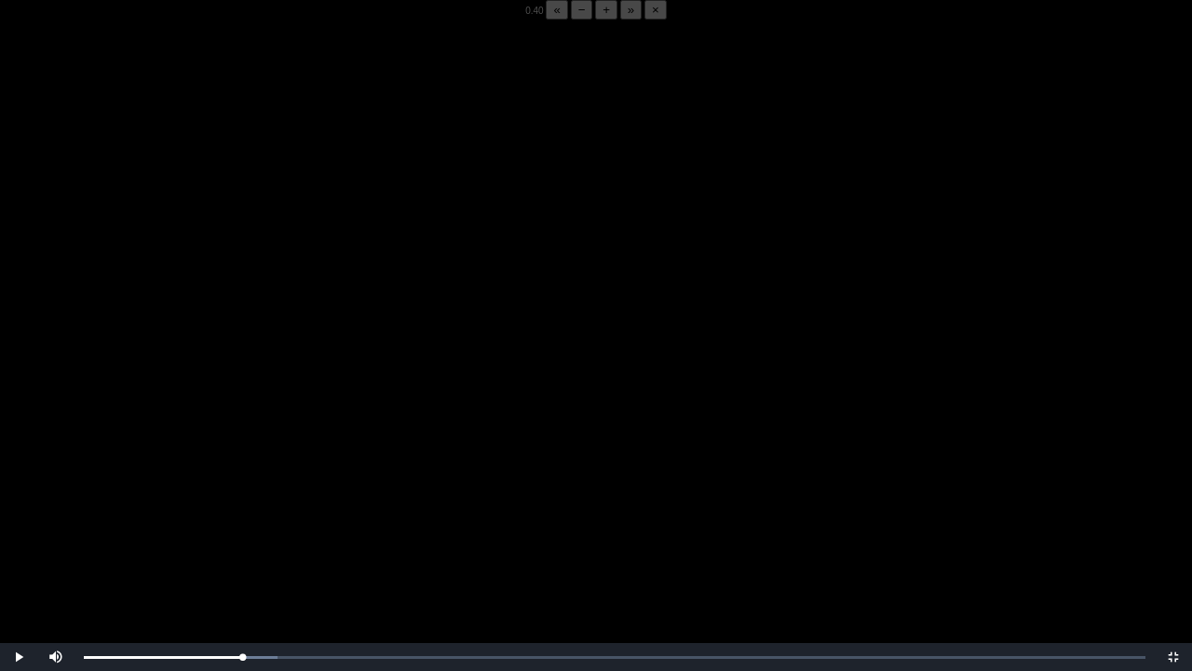
click at [214, 524] on video "Video Player" at bounding box center [596, 355] width 1192 height 671
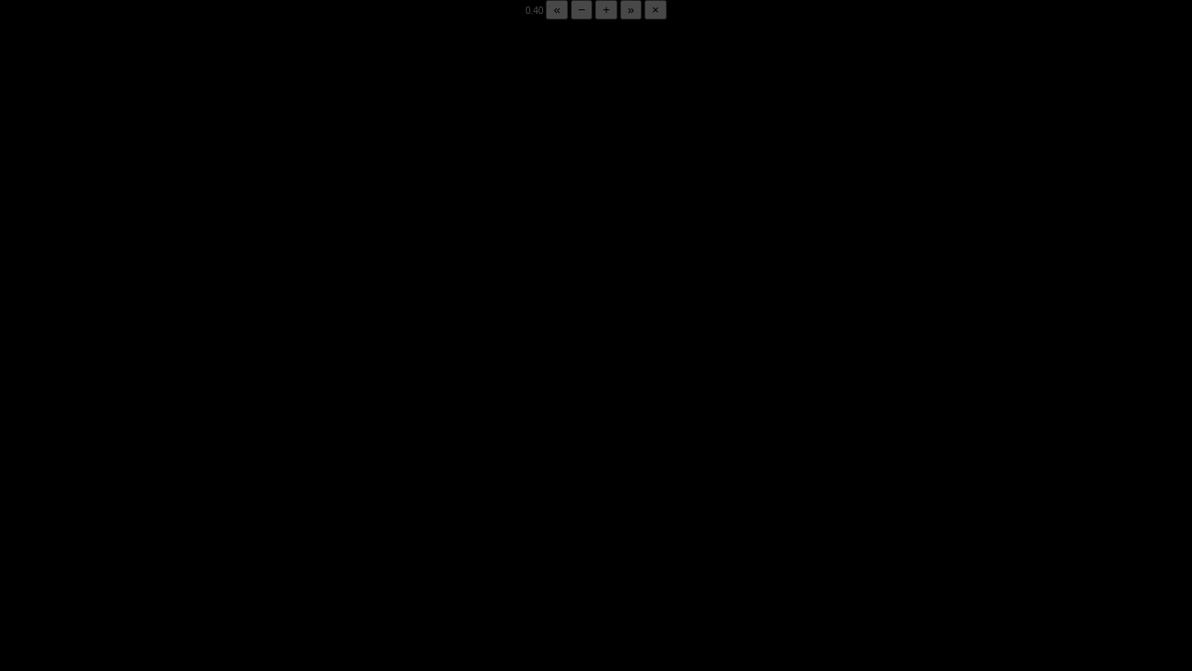
click at [214, 524] on video "Video Player" at bounding box center [596, 355] width 1192 height 671
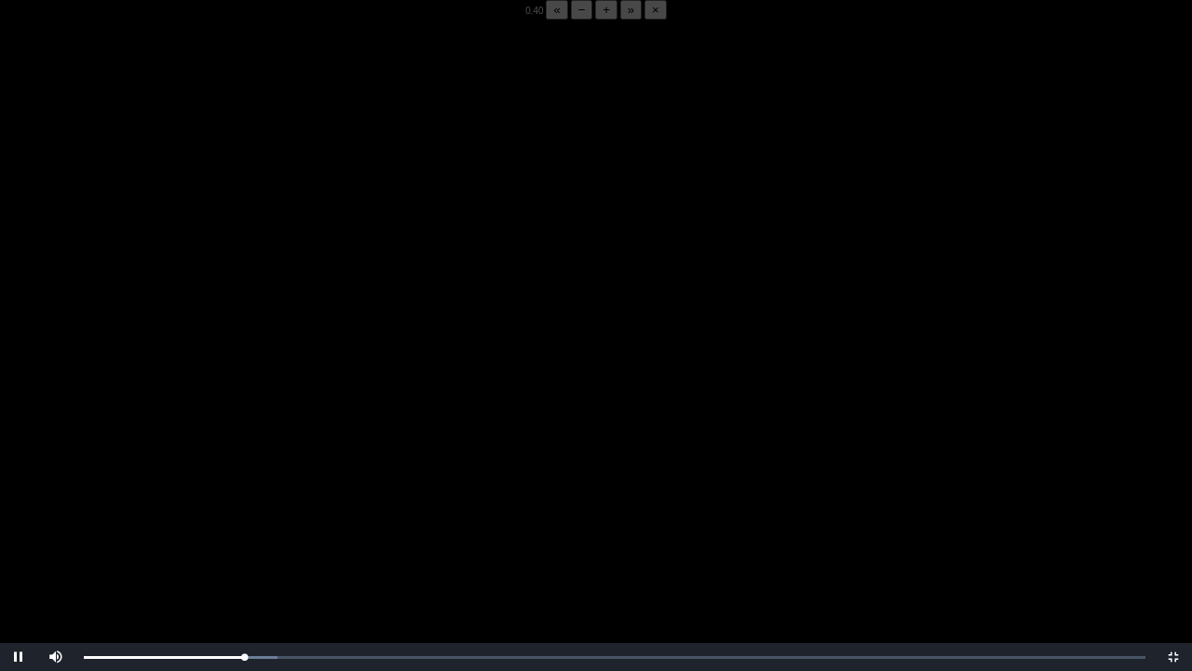
click at [214, 524] on video "Video Player" at bounding box center [596, 355] width 1192 height 671
click at [235, 524] on video "Video Player" at bounding box center [596, 355] width 1192 height 671
click at [241, 524] on div "05:46 Progress : 0%" at bounding box center [162, 657] width 157 height 5
click at [242, 524] on div "05:48 Progress : 0%" at bounding box center [163, 657] width 158 height 5
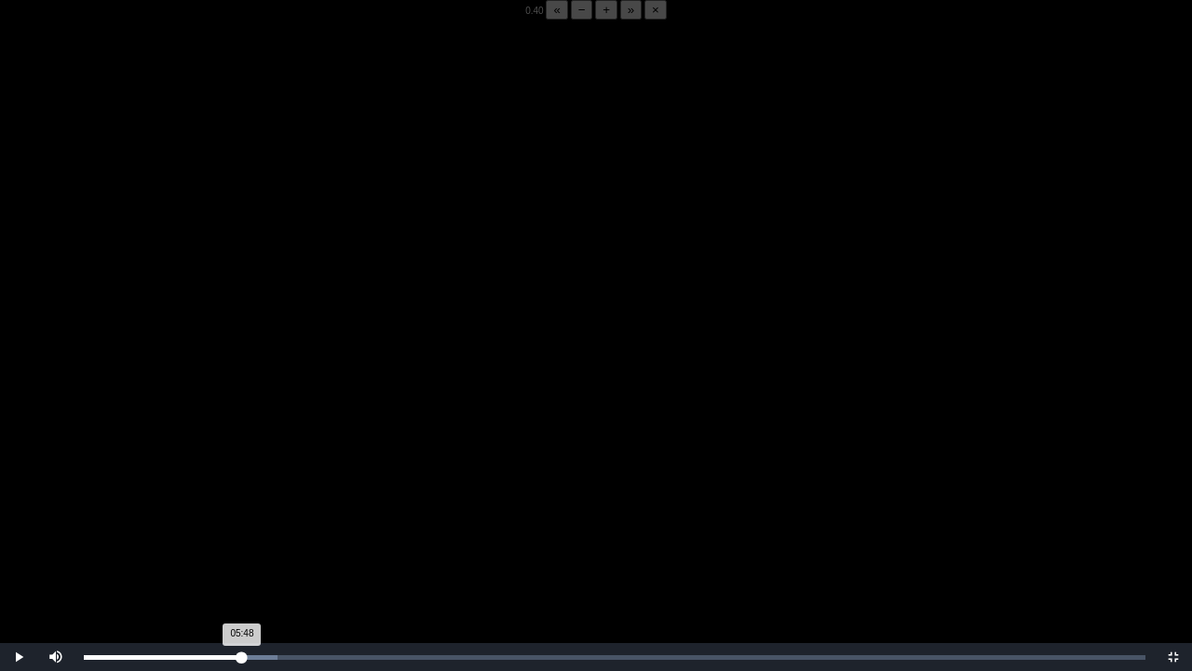
click at [242, 524] on div "05:48 Progress : 0%" at bounding box center [163, 657] width 158 height 5
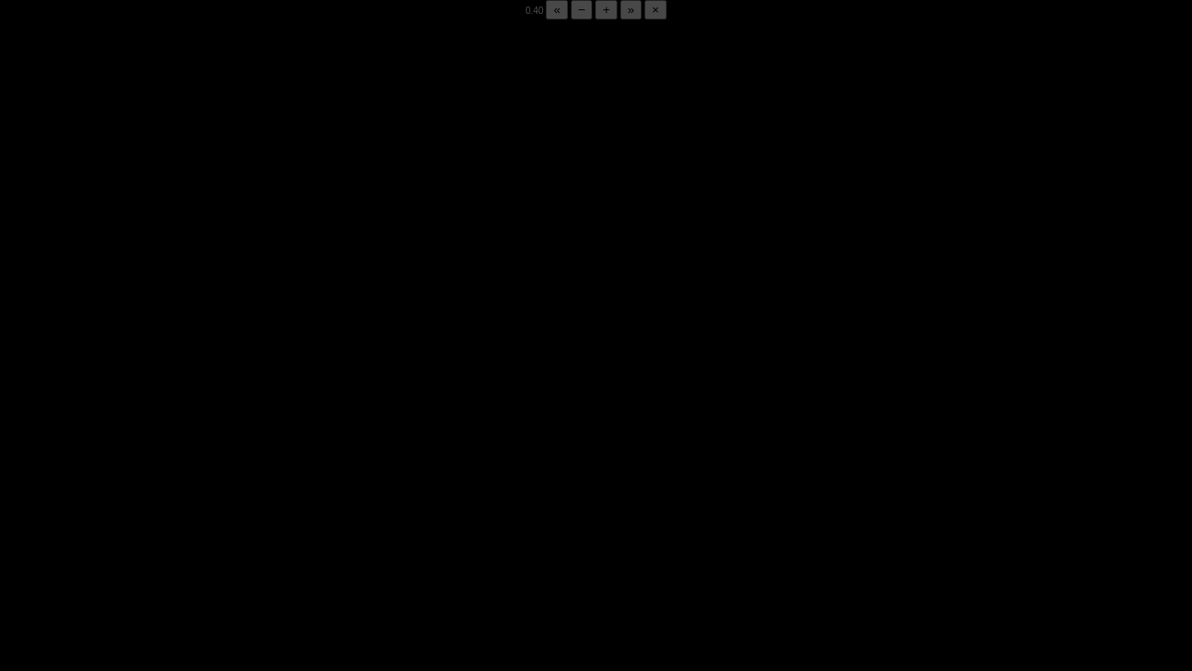
click at [242, 524] on div "05:50 Progress : 0%" at bounding box center [163, 657] width 159 height 5
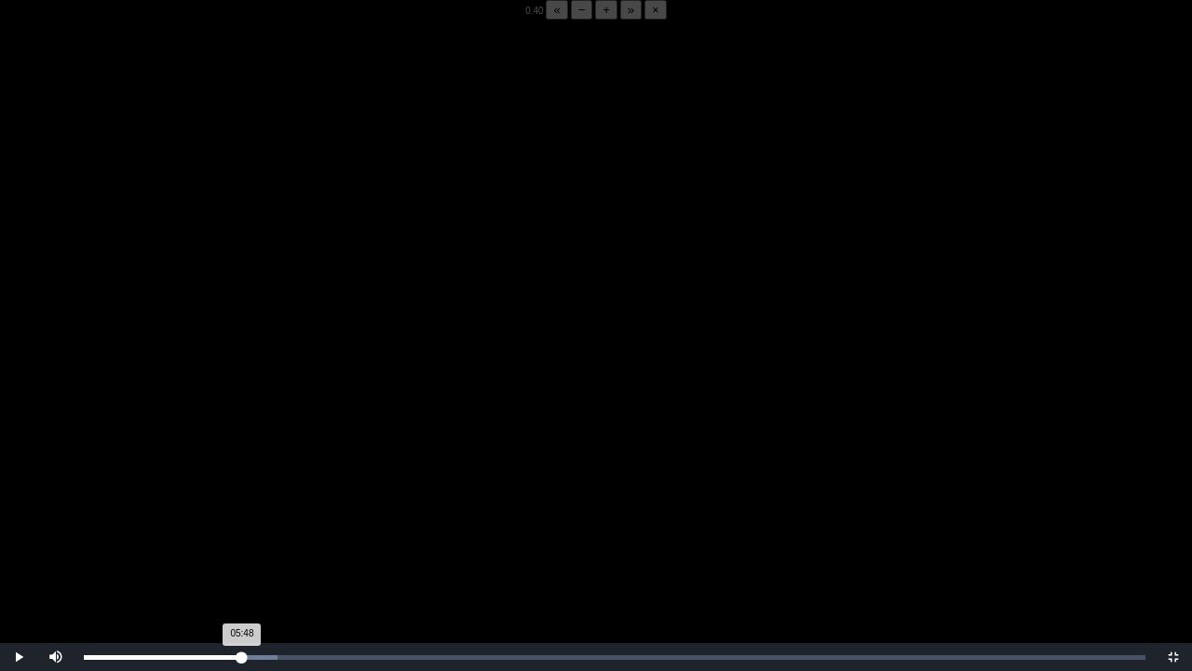
click at [242, 524] on div "05:48 Progress : 0%" at bounding box center [163, 657] width 158 height 5
click at [242, 524] on div "05:51 Progress : 0%" at bounding box center [163, 657] width 159 height 5
click at [242, 524] on div "05:48 Progress : 0%" at bounding box center [163, 657] width 158 height 5
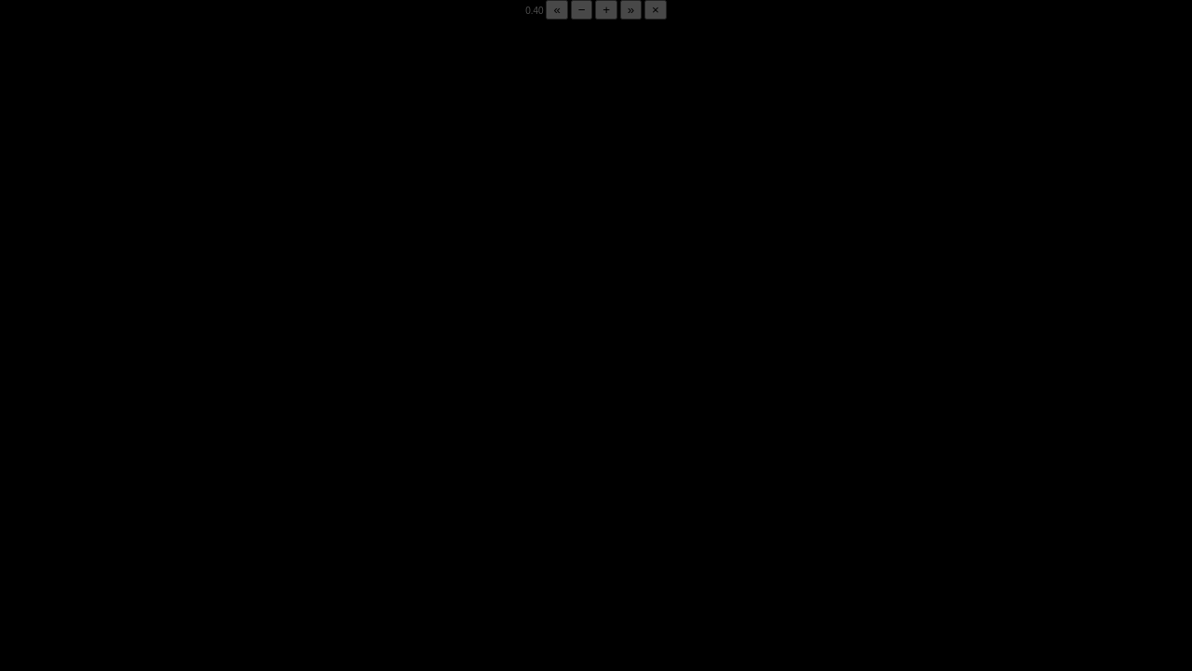
click at [242, 524] on div "05:50 Progress : 0%" at bounding box center [163, 657] width 159 height 5
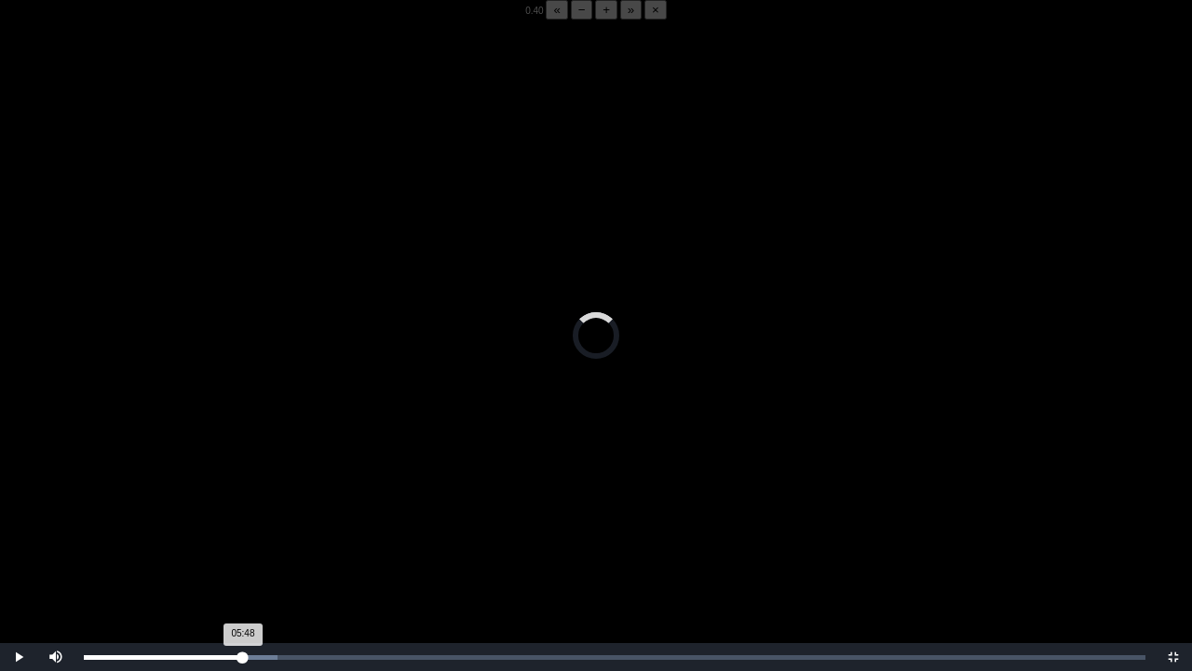
click at [242, 524] on div "05:48 Progress : 0%" at bounding box center [163, 657] width 159 height 5
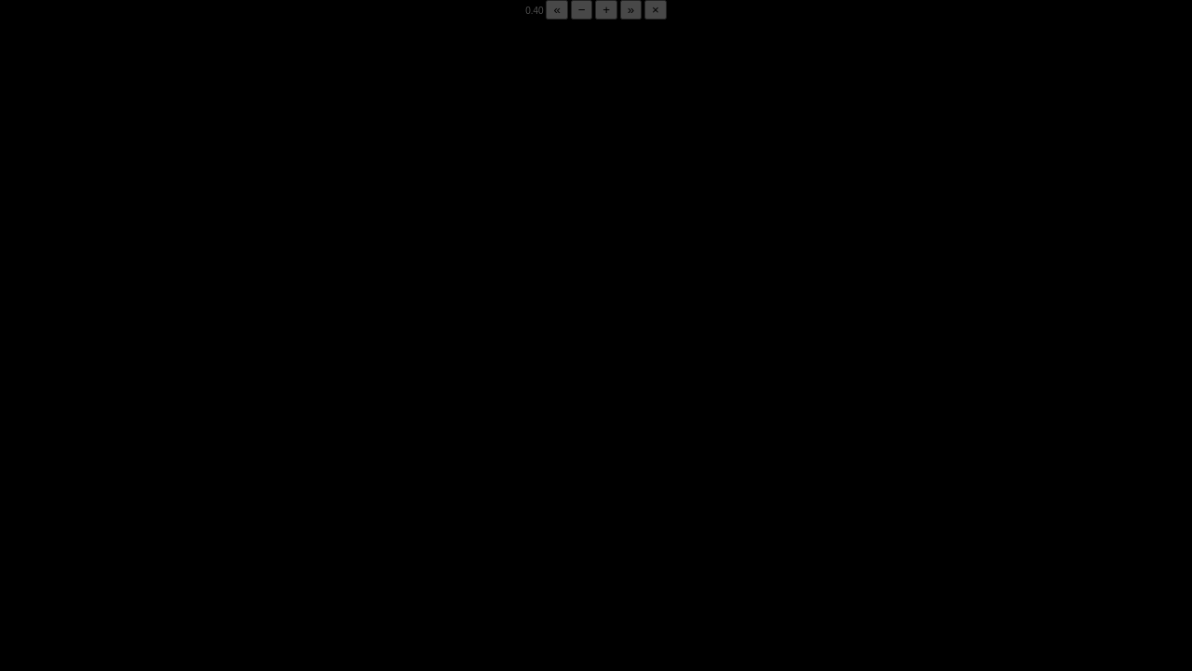
click at [242, 524] on div "05:49 Progress : 0%" at bounding box center [163, 657] width 159 height 5
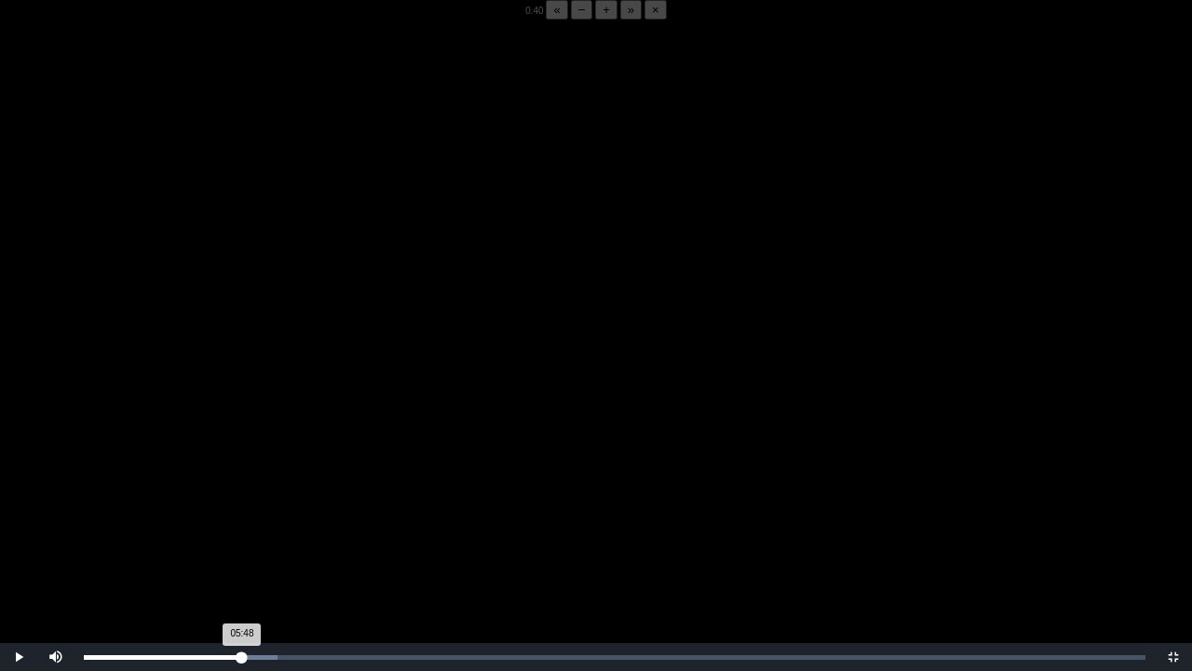
click at [242, 524] on div "05:48 Progress : 0%" at bounding box center [163, 657] width 158 height 5
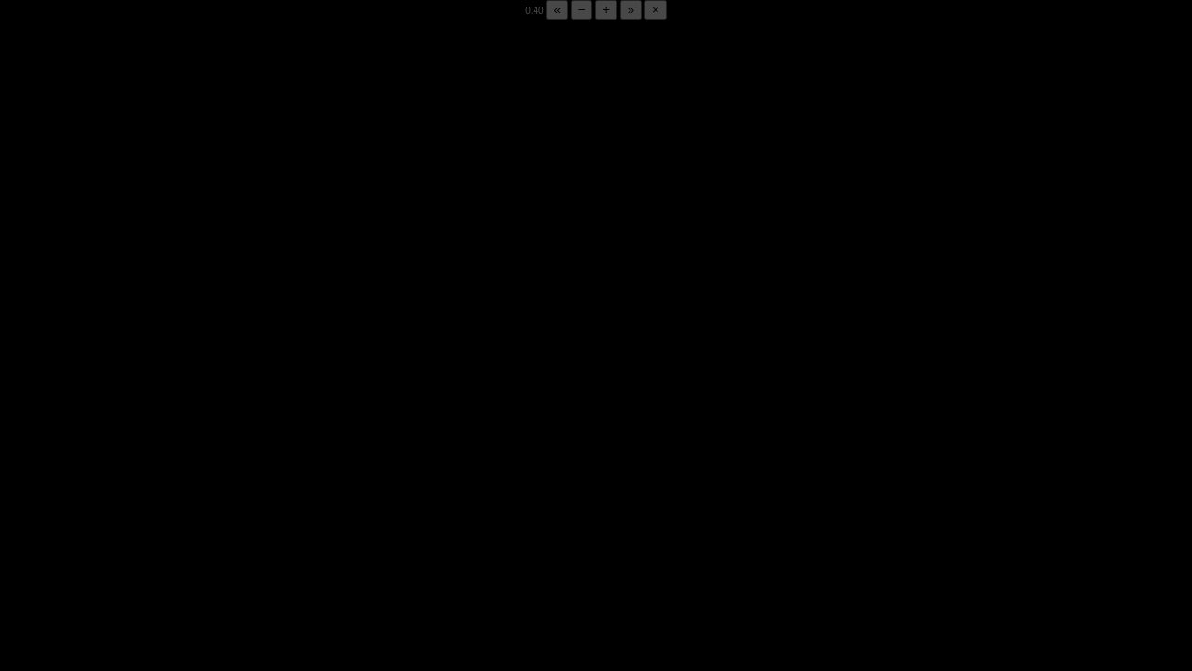
click at [242, 524] on div "05:53 Progress : 0%" at bounding box center [164, 657] width 160 height 5
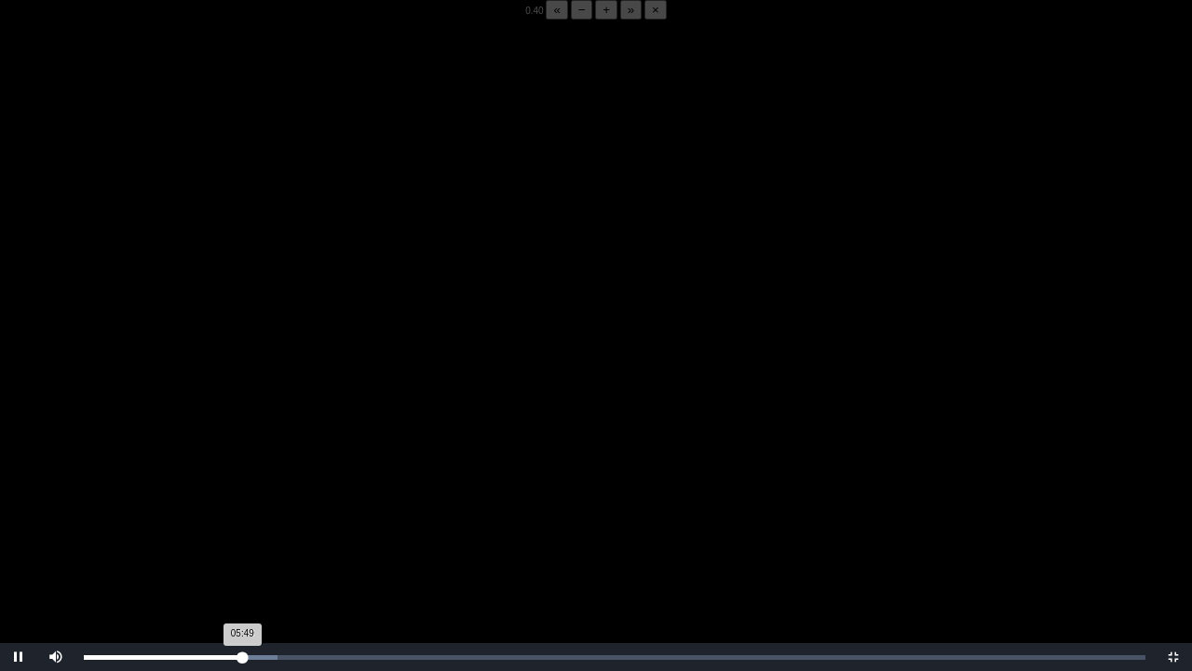
click at [242, 524] on div "05:49 Progress : 0%" at bounding box center [163, 657] width 158 height 5
click at [242, 524] on div "05:48 Progress : 0%" at bounding box center [163, 657] width 158 height 5
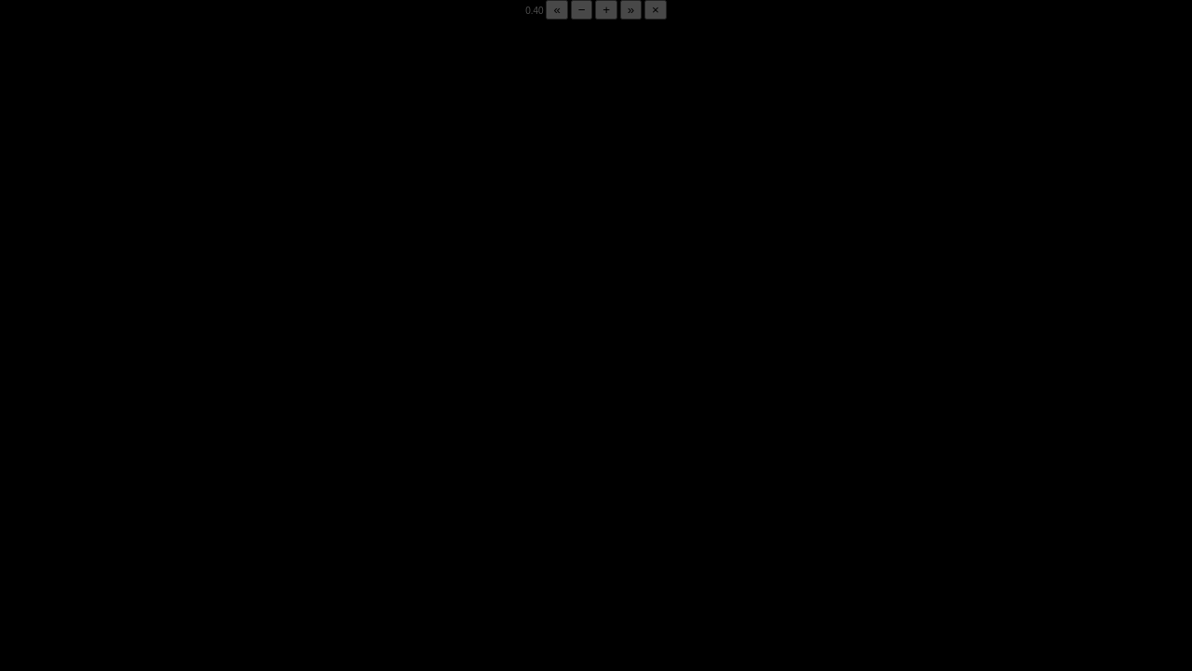
click at [242, 524] on div "05:50 Progress : 0%" at bounding box center [163, 657] width 159 height 5
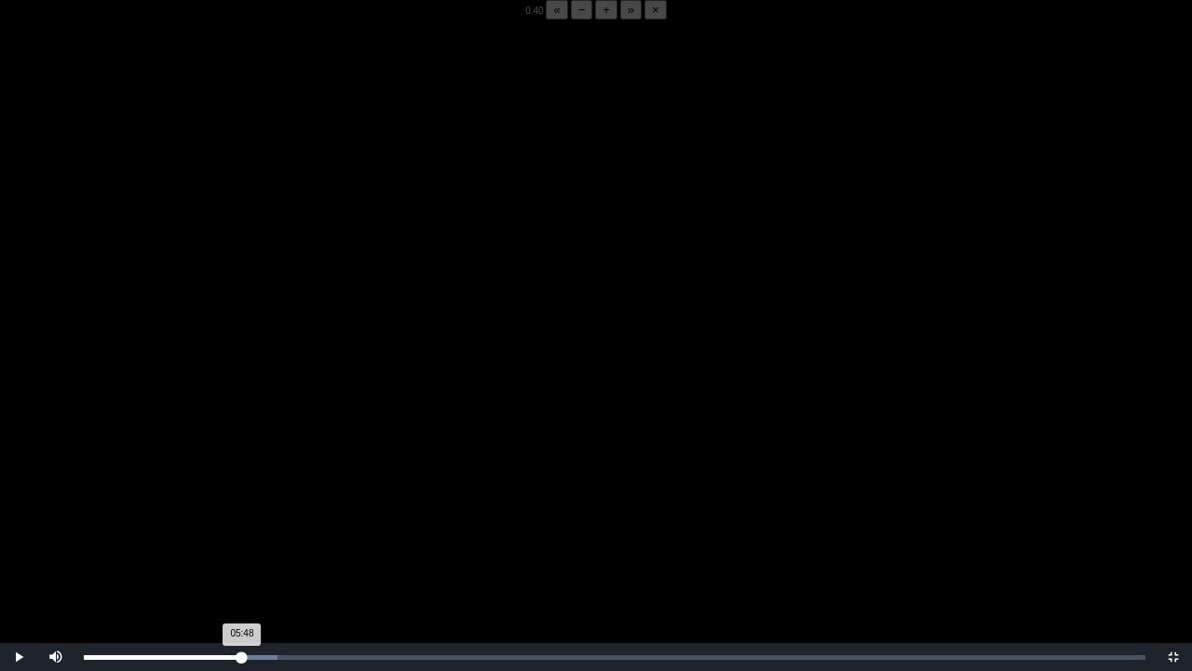
click at [242, 524] on div "05:48 Progress : 0%" at bounding box center [163, 657] width 158 height 5
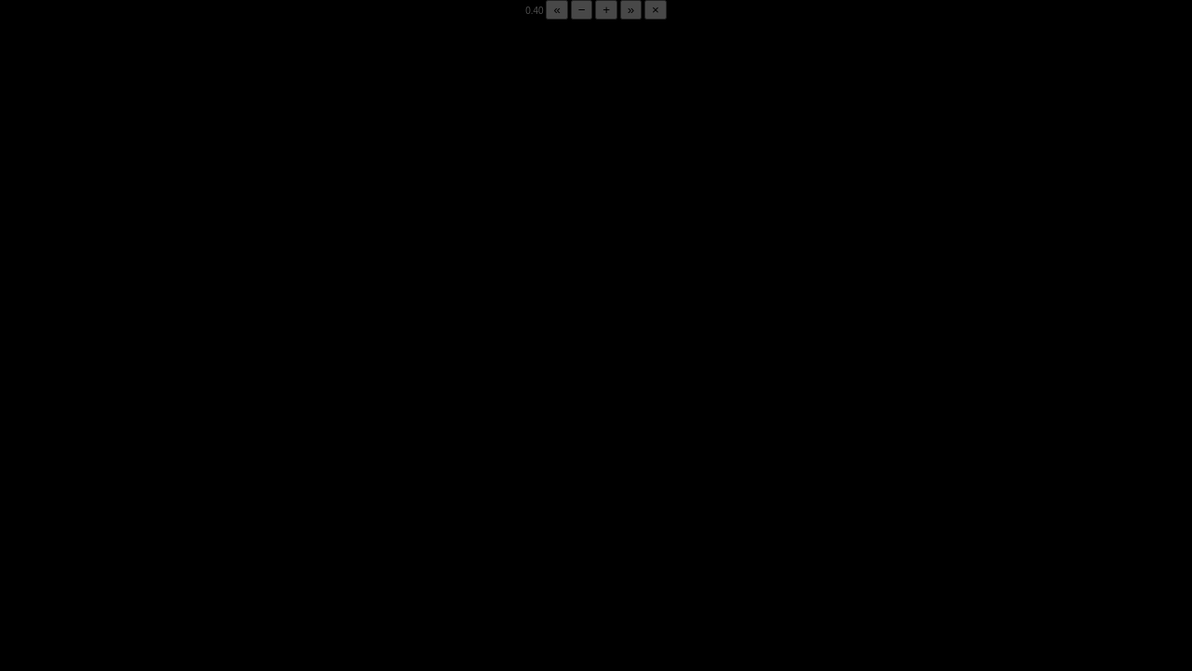
click at [242, 524] on div "05:49 Progress : 0%" at bounding box center [163, 657] width 159 height 5
click at [242, 524] on div "05:50 Progress : 0%" at bounding box center [163, 657] width 159 height 5
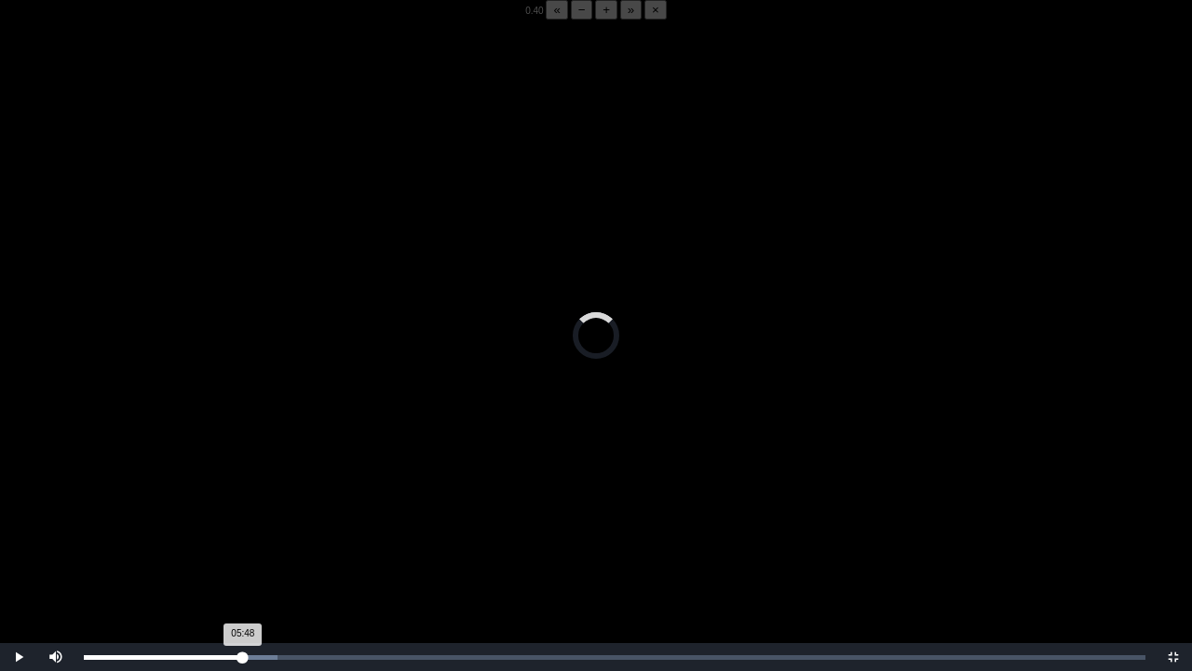
click at [242, 524] on div "05:48 Progress : 0%" at bounding box center [163, 657] width 159 height 5
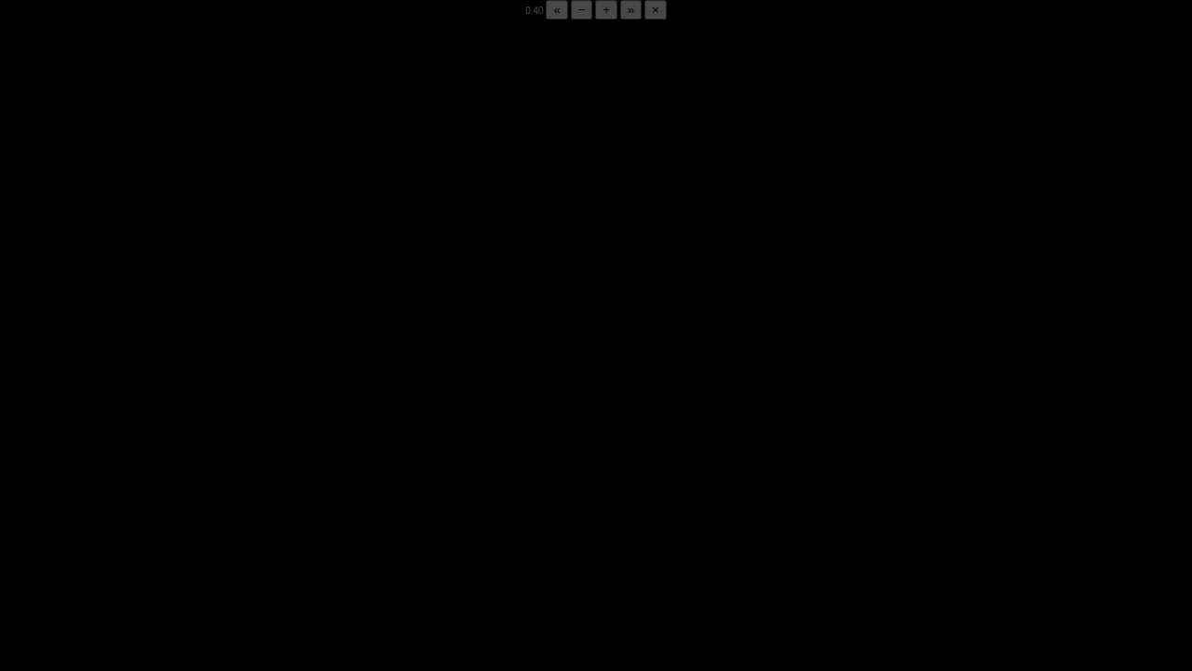
click at [242, 524] on div "05:50 Progress : 0%" at bounding box center [163, 657] width 159 height 5
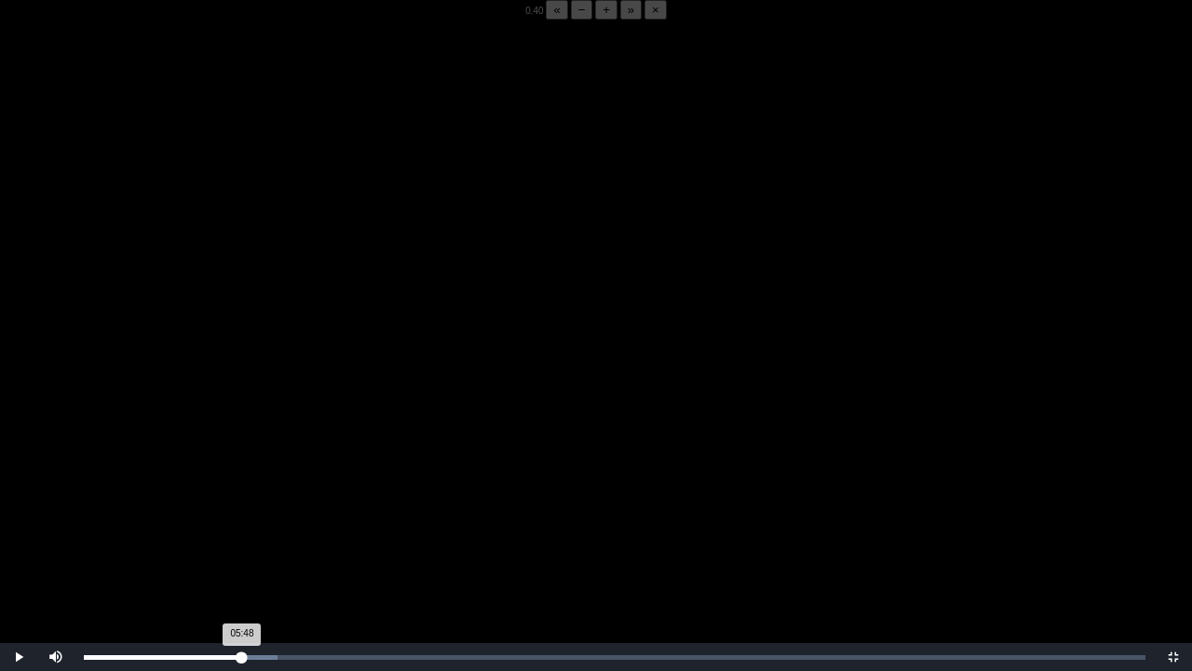
click at [242, 524] on div "05:48 Progress : 0%" at bounding box center [163, 657] width 158 height 5
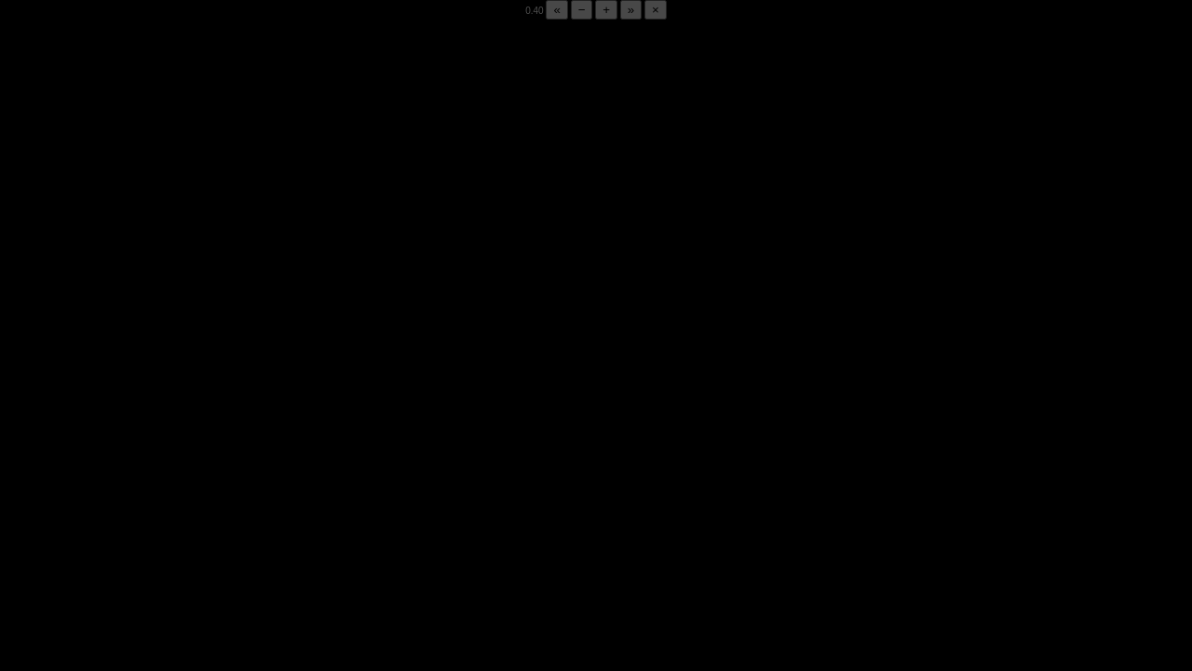
click at [242, 524] on div "05:49 Progress : 0%" at bounding box center [163, 657] width 159 height 5
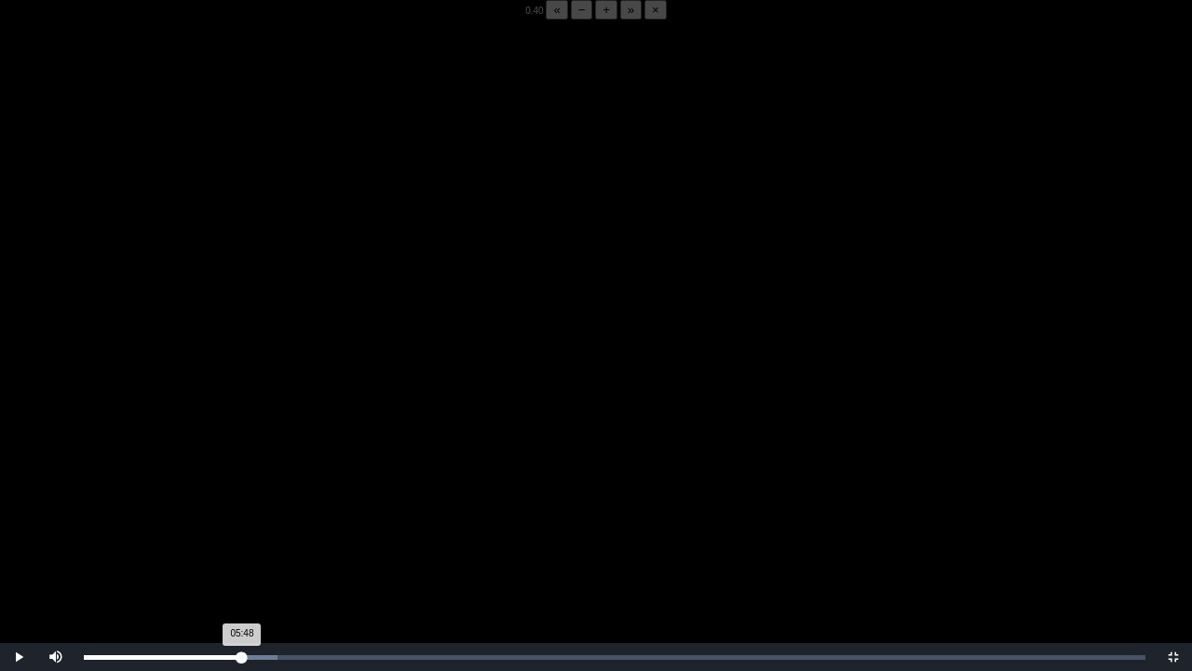
click at [242, 524] on div "05:48 Progress : 0%" at bounding box center [163, 657] width 158 height 5
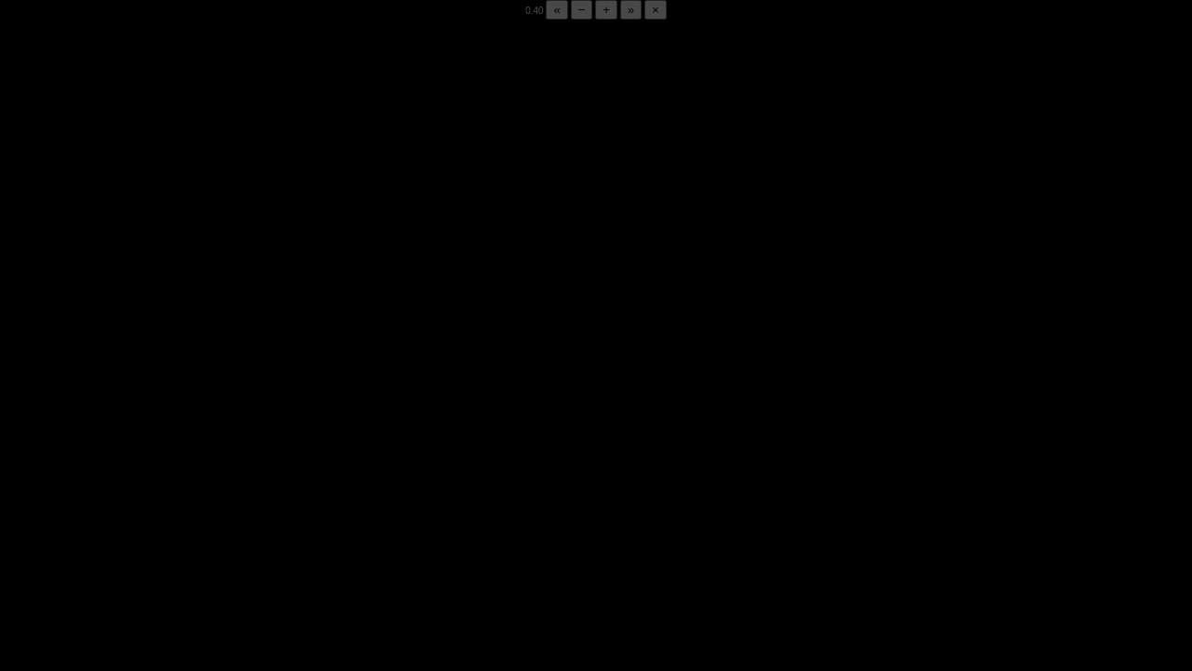
click at [242, 524] on div "05:49 Progress : 0%" at bounding box center [163, 657] width 158 height 5
click at [242, 524] on div "05:49 Progress : 0%" at bounding box center [163, 657] width 159 height 5
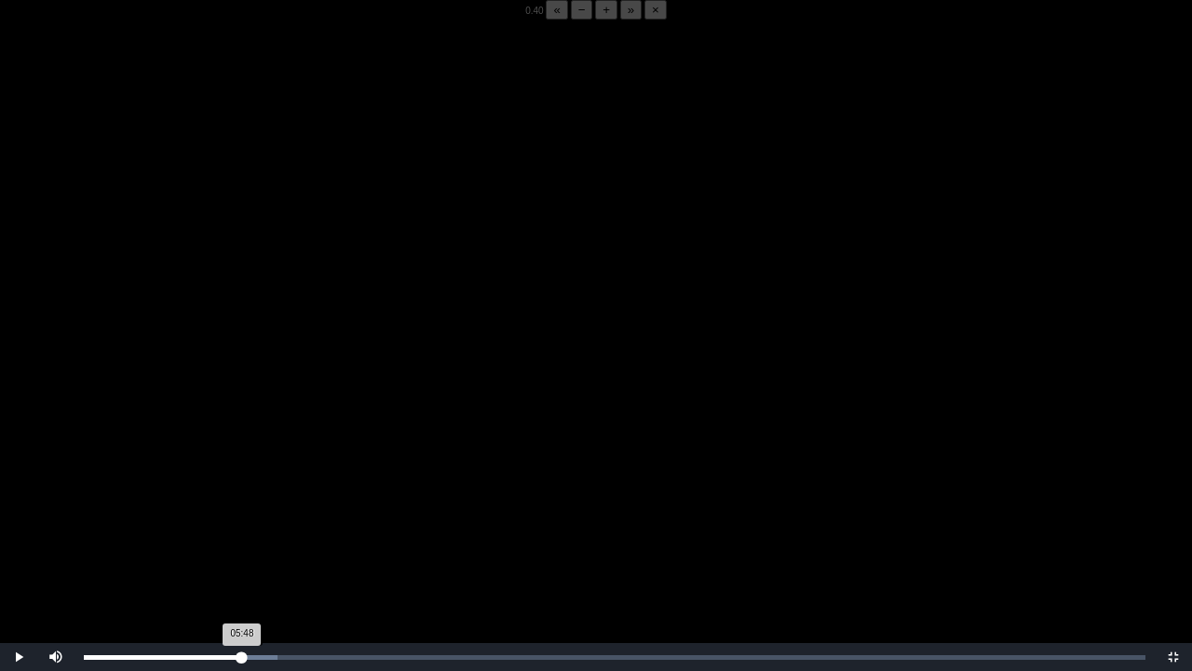
click at [242, 524] on div "05:48 Progress : 0%" at bounding box center [163, 657] width 158 height 5
click at [241, 524] on div "05:46 Progress : 0%" at bounding box center [162, 657] width 157 height 5
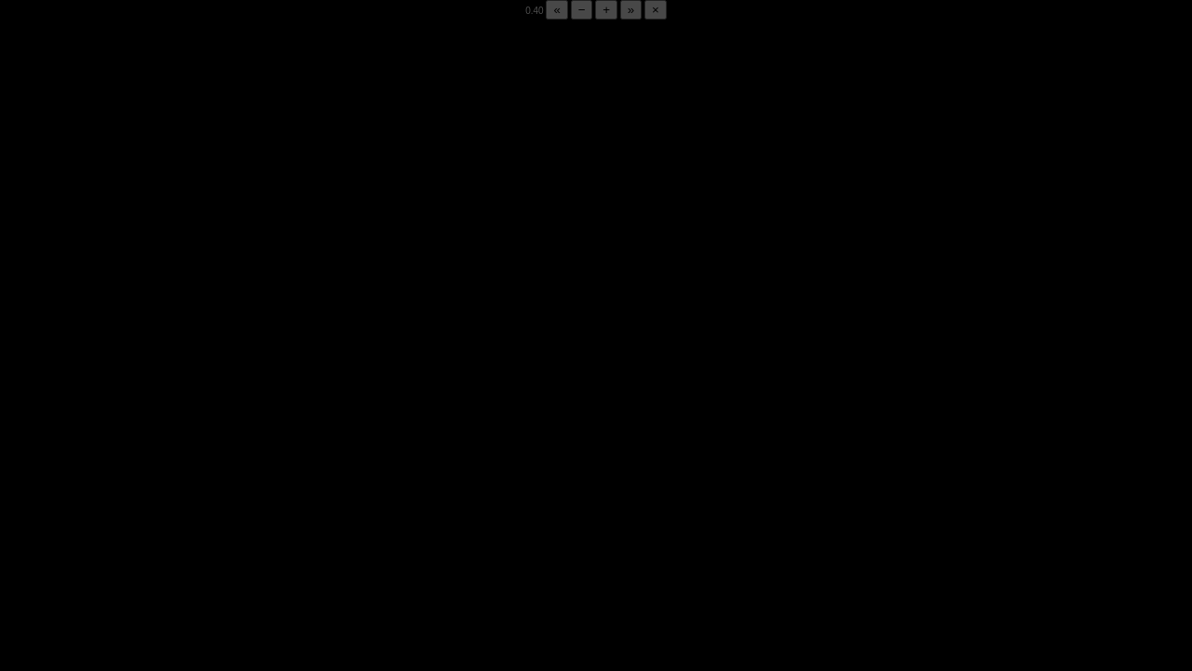
click at [241, 524] on div "05:51 Progress : 0%" at bounding box center [163, 657] width 159 height 5
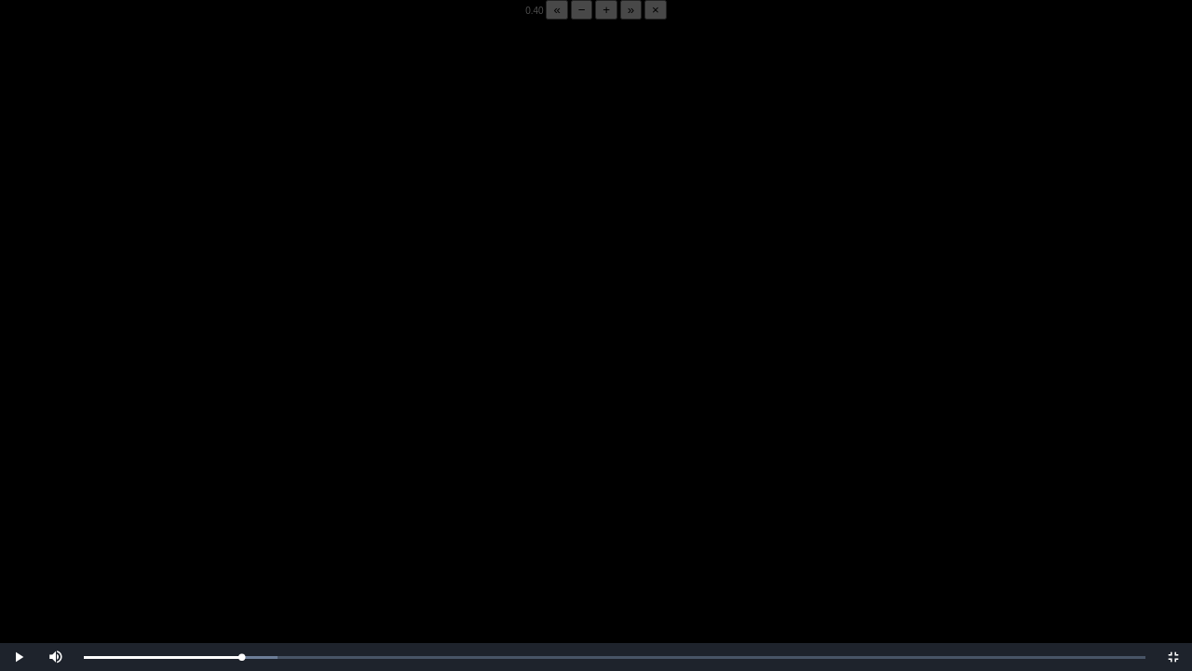
click at [230, 503] on video "Video Player" at bounding box center [596, 355] width 1192 height 671
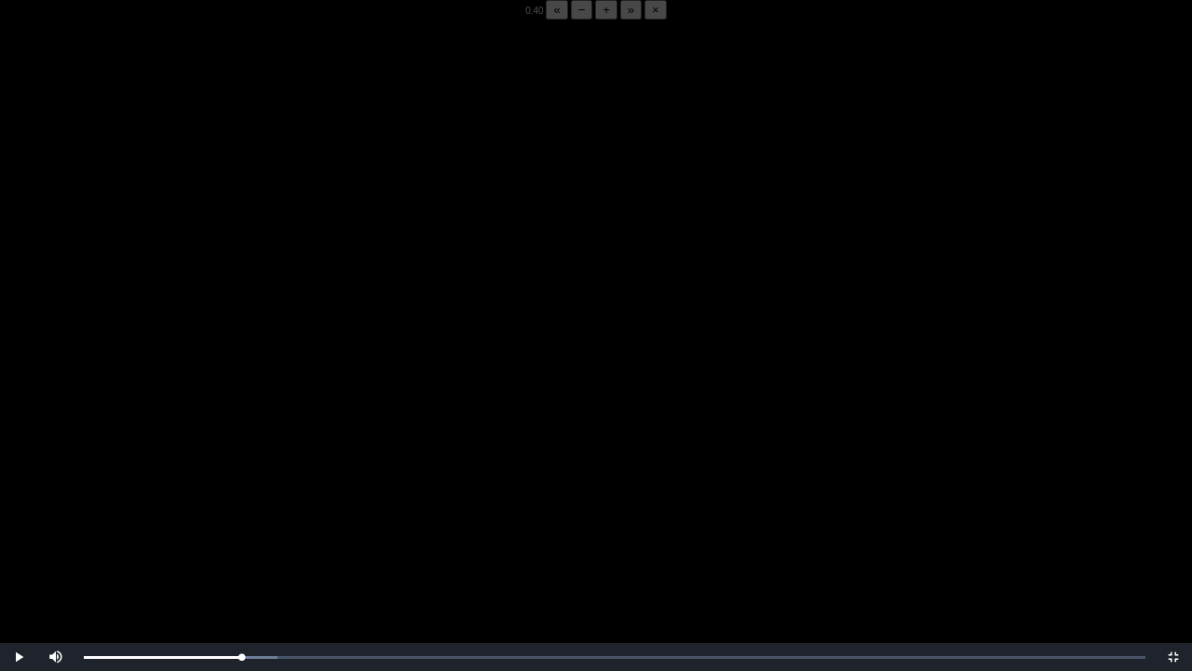
click at [230, 503] on video "Video Player" at bounding box center [596, 355] width 1192 height 671
click at [232, 500] on video "Video Player" at bounding box center [596, 355] width 1192 height 671
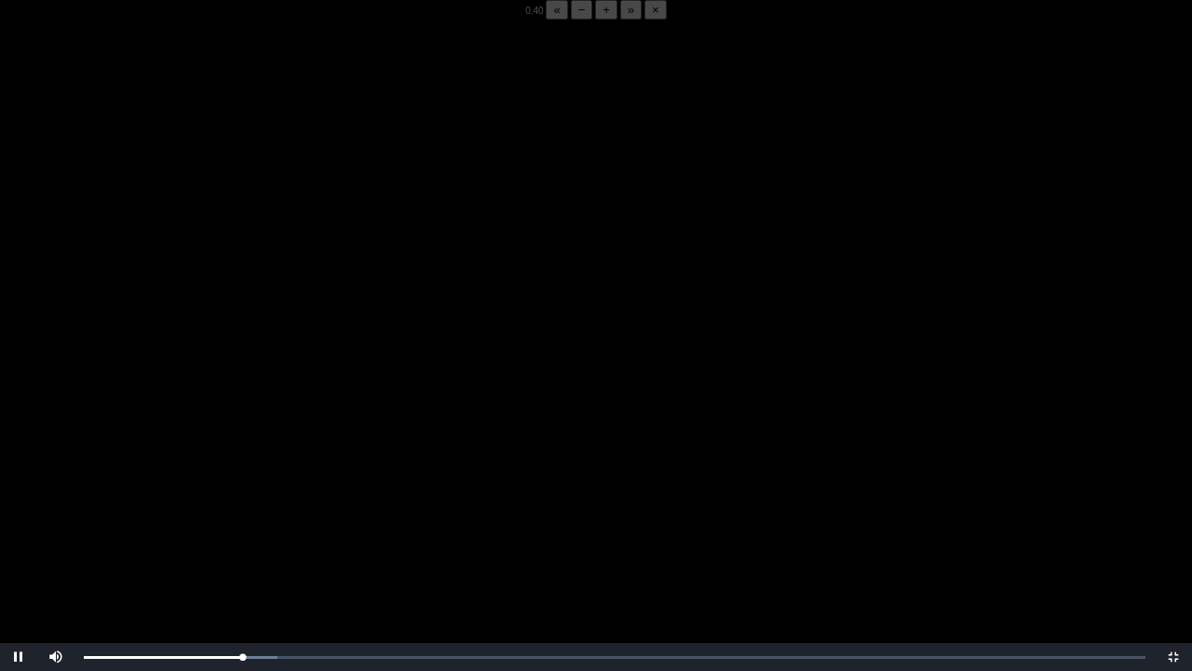
click at [232, 500] on video "Video Player" at bounding box center [596, 355] width 1192 height 671
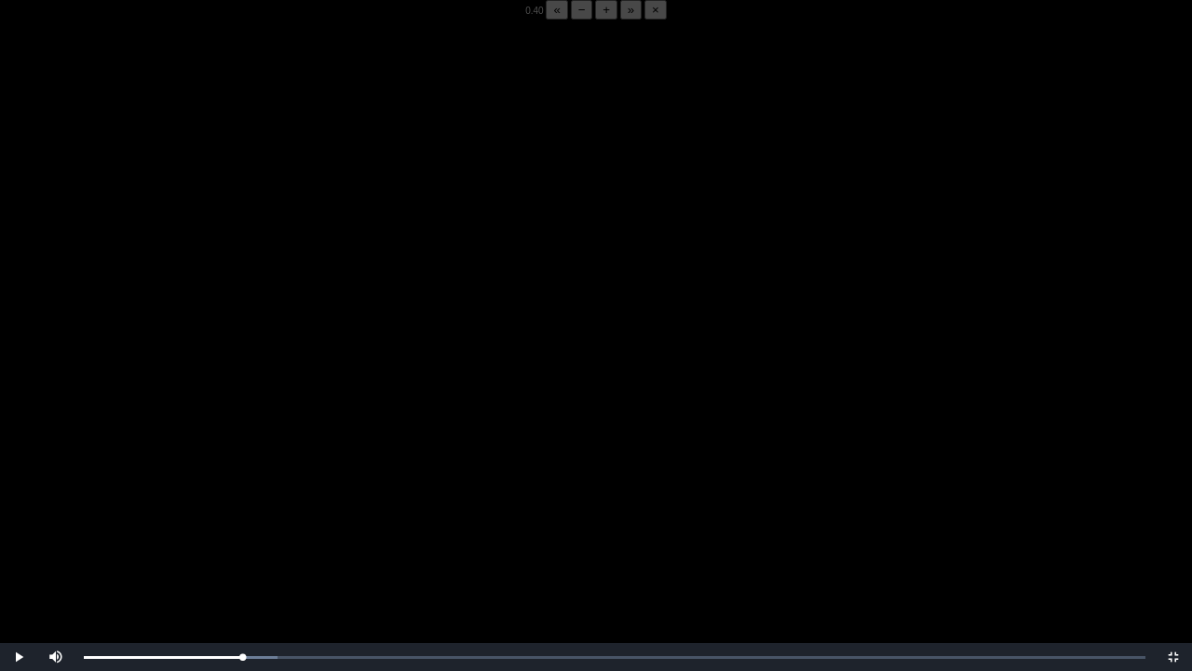
click at [232, 500] on video "Video Player" at bounding box center [596, 355] width 1192 height 671
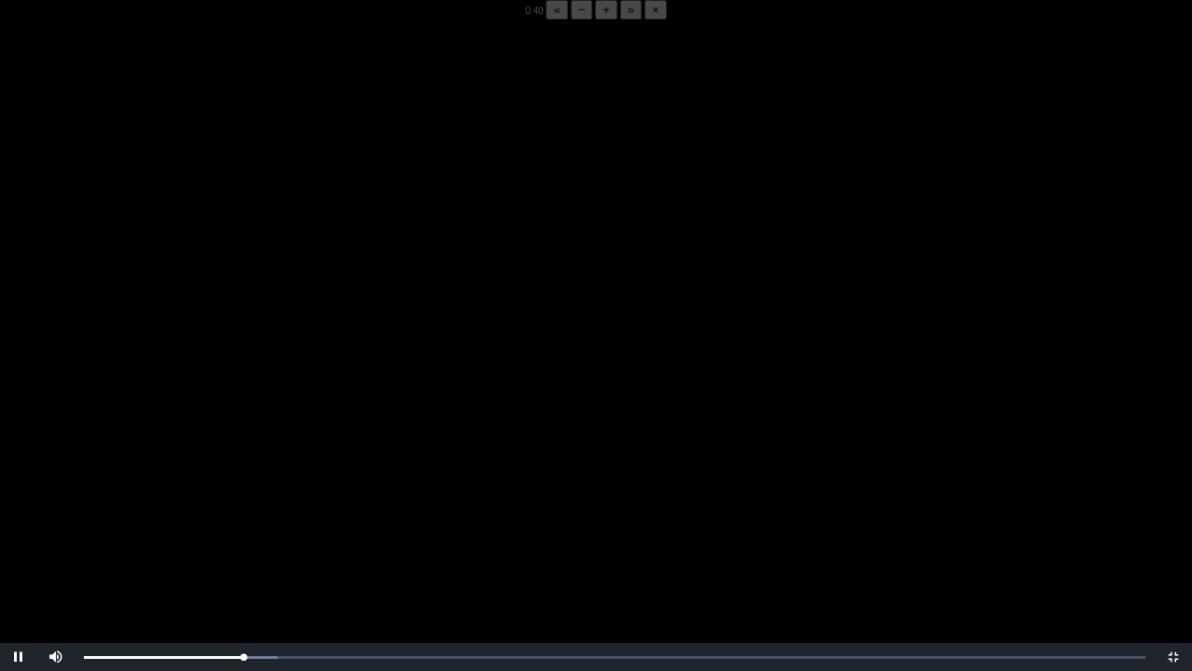
click at [232, 500] on video "Video Player" at bounding box center [596, 355] width 1192 height 671
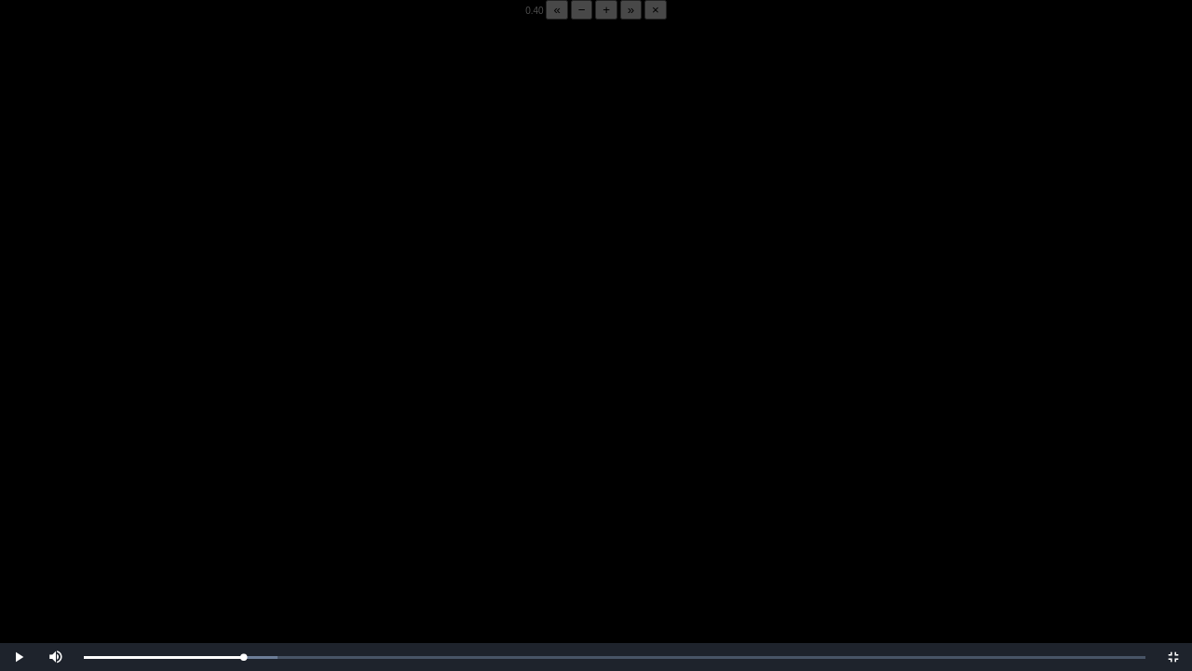
click at [232, 500] on video "Video Player" at bounding box center [596, 355] width 1192 height 671
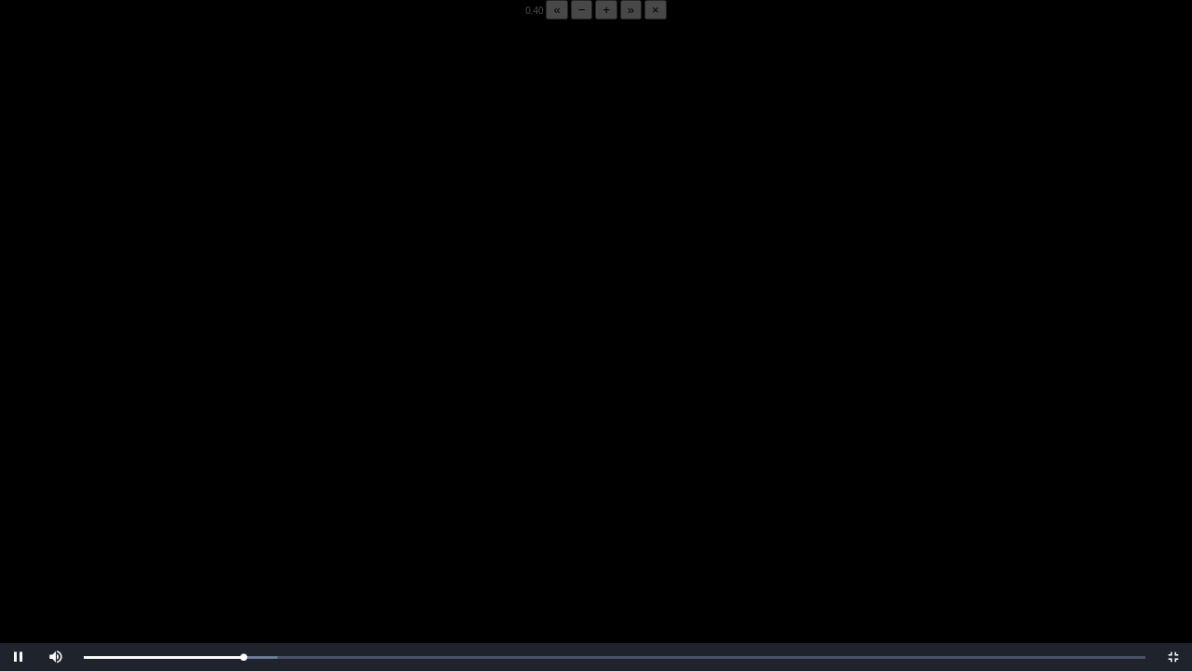
click at [232, 500] on video "Video Player" at bounding box center [596, 355] width 1192 height 671
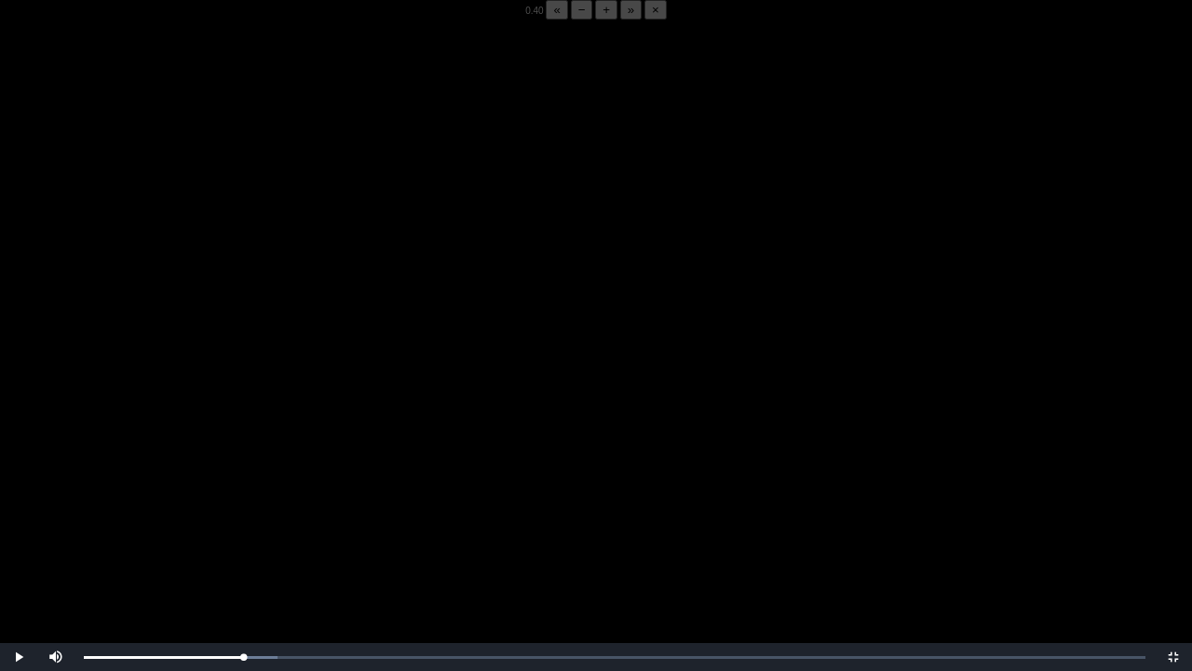
click at [232, 500] on video "Video Player" at bounding box center [596, 355] width 1192 height 671
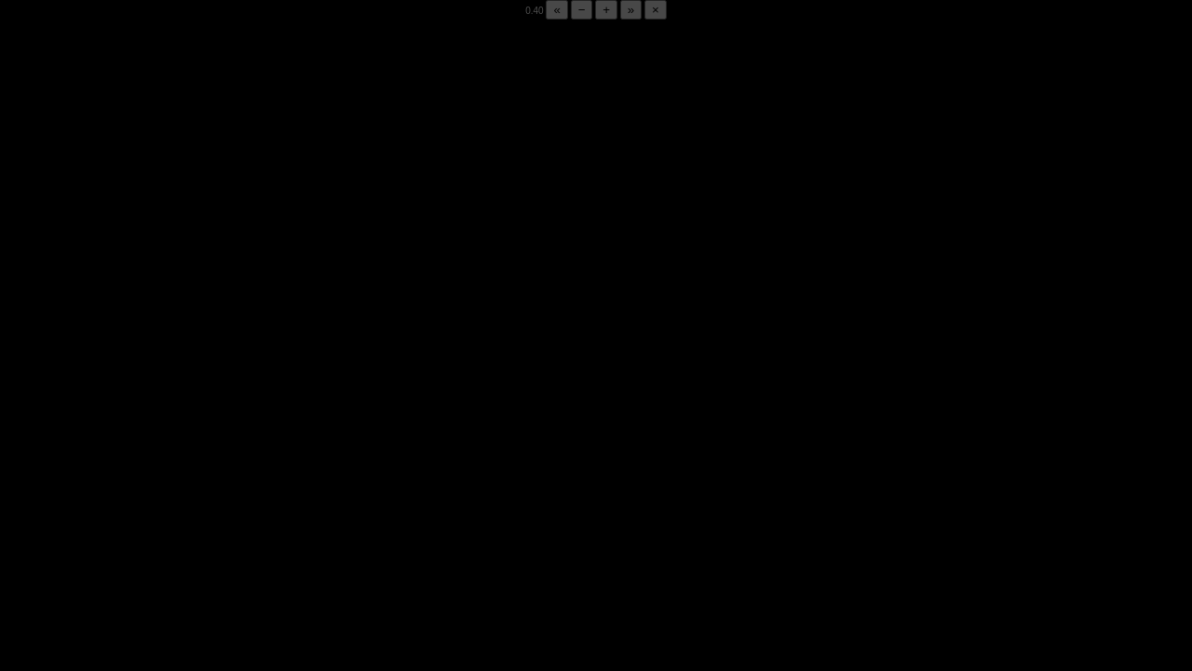
click at [232, 500] on video "Video Player" at bounding box center [596, 355] width 1192 height 671
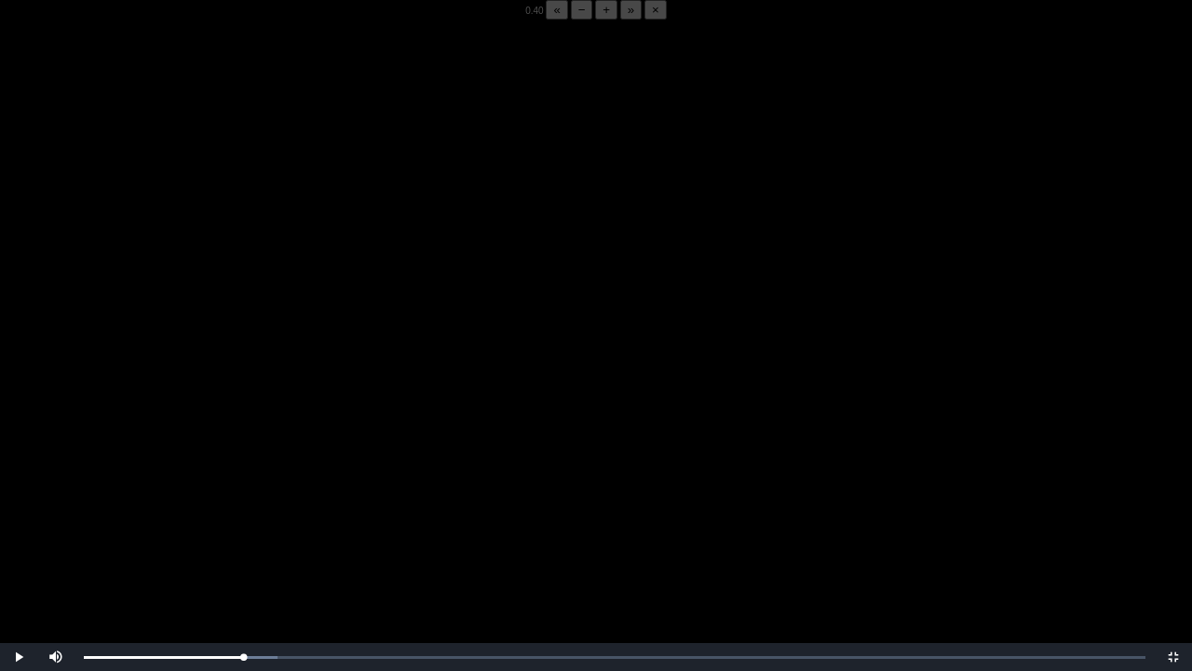
click at [232, 500] on video "Video Player" at bounding box center [596, 355] width 1192 height 671
click at [244, 524] on div "05:52 Progress : 0%" at bounding box center [164, 657] width 160 height 5
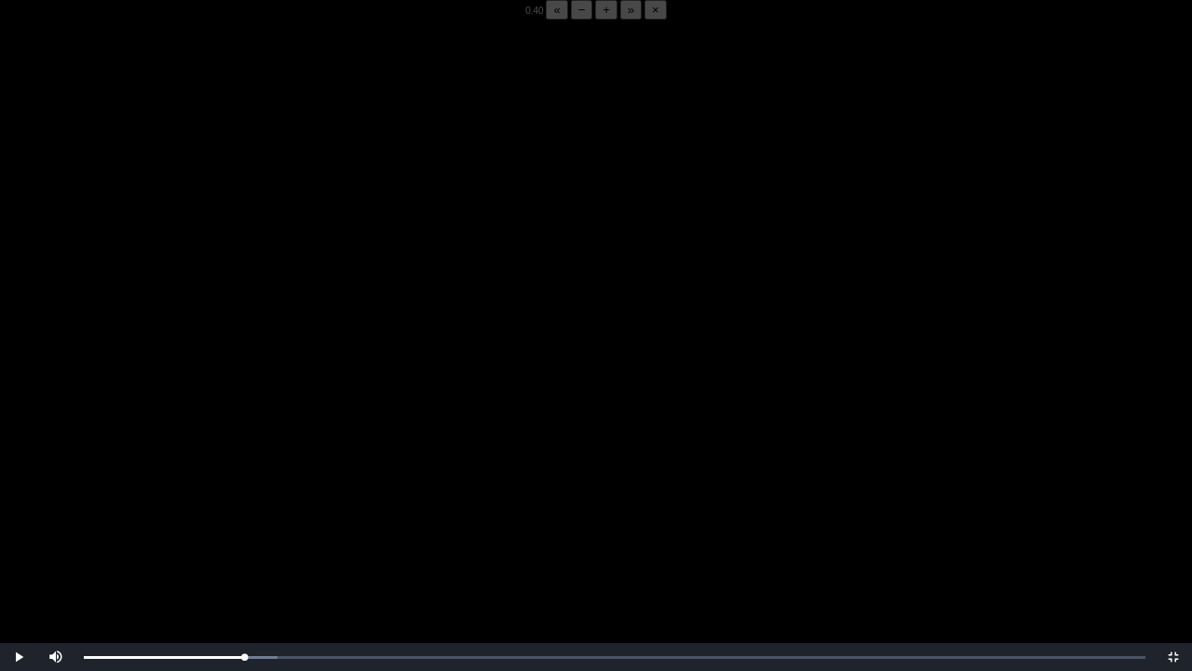
click at [238, 524] on video "Video Player" at bounding box center [596, 355] width 1192 height 671
click at [239, 524] on video "Video Player" at bounding box center [596, 355] width 1192 height 671
click at [243, 524] on div "05:53 Progress : 0%" at bounding box center [164, 657] width 160 height 5
click at [235, 524] on video "Video Player" at bounding box center [596, 355] width 1192 height 671
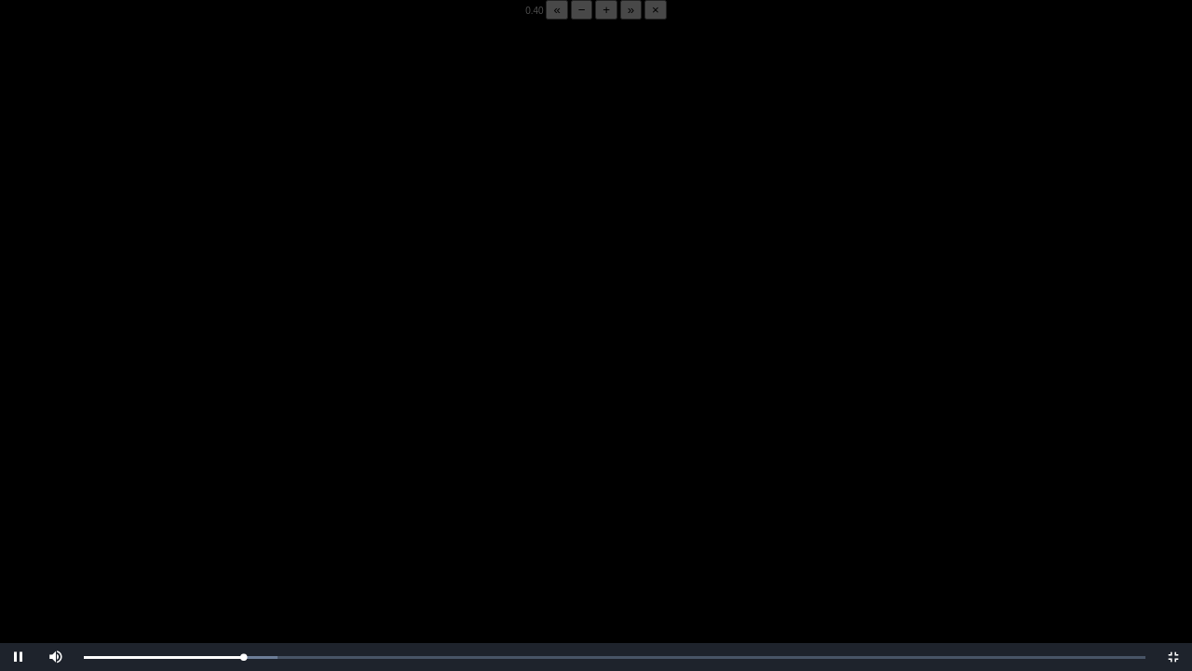
click at [235, 524] on video "Video Player" at bounding box center [596, 355] width 1192 height 671
click at [238, 524] on div "05:51 Progress : 0%" at bounding box center [163, 657] width 159 height 5
click at [257, 524] on video "Video Player" at bounding box center [596, 355] width 1192 height 671
click at [257, 402] on video "Video Player" at bounding box center [596, 355] width 1192 height 671
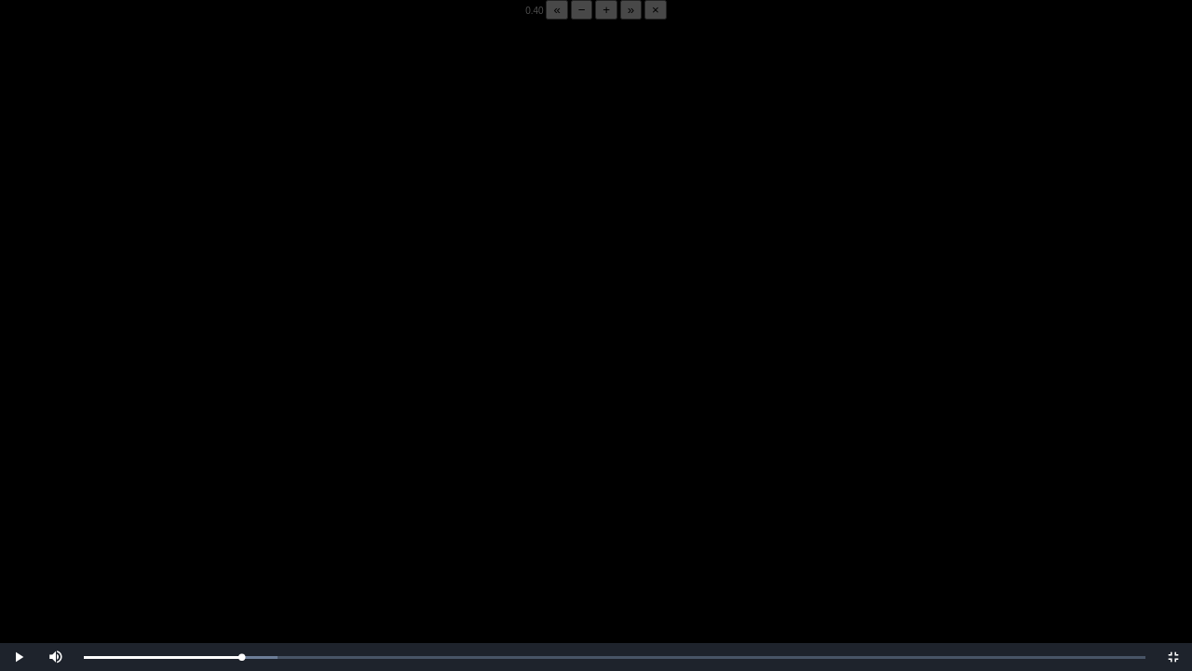
click at [257, 402] on video "Video Player" at bounding box center [596, 355] width 1192 height 671
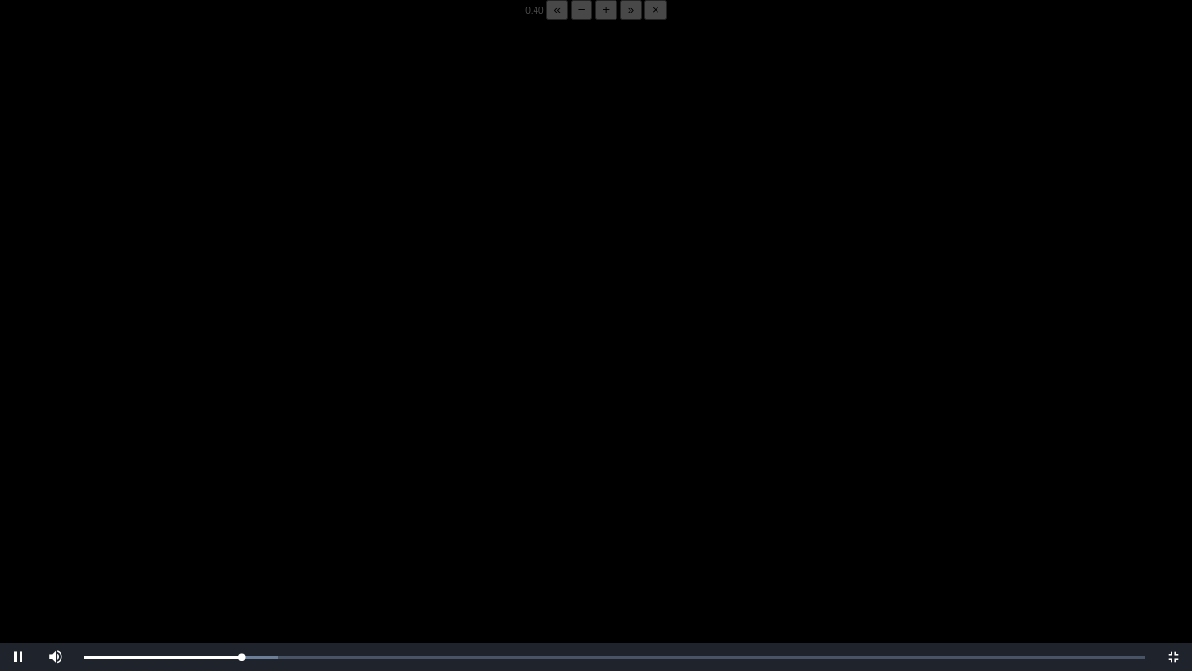
click at [257, 402] on video "Video Player" at bounding box center [596, 355] width 1192 height 671
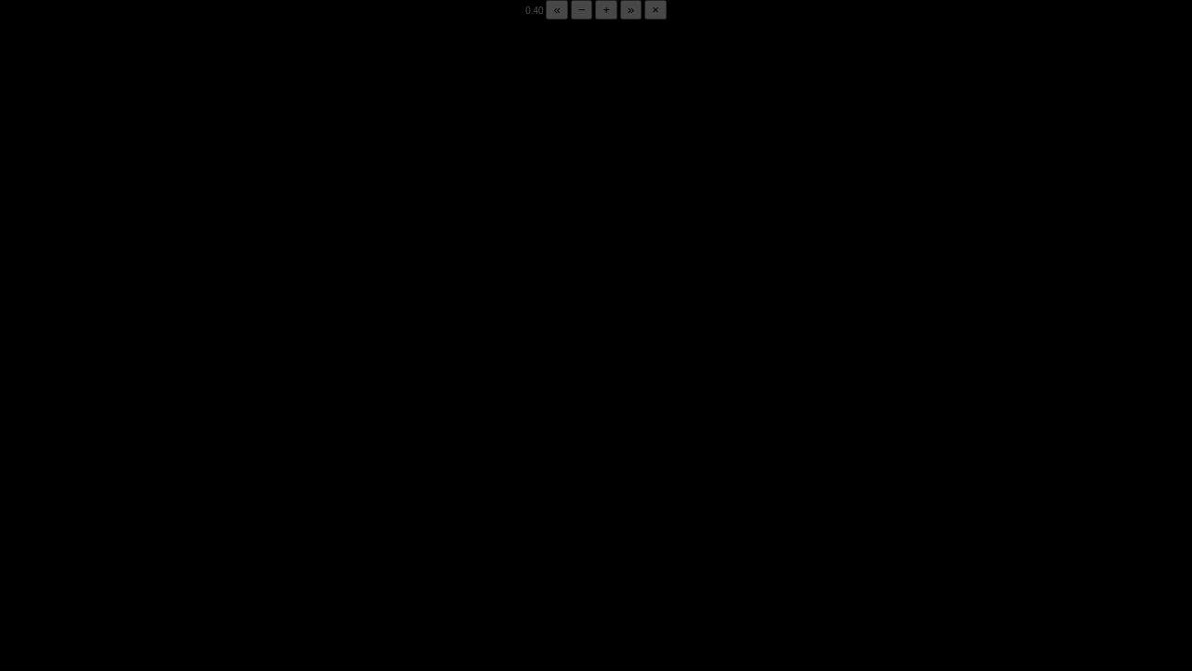
click at [257, 402] on video "Video Player" at bounding box center [596, 355] width 1192 height 671
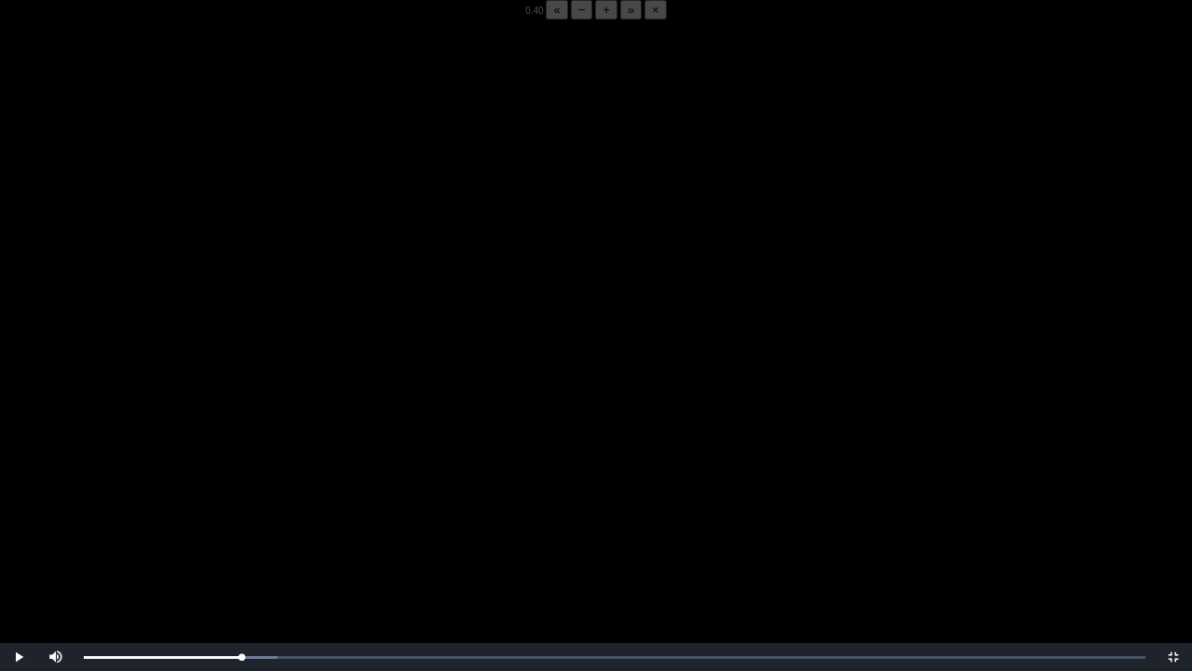
click at [257, 402] on video "Video Player" at bounding box center [596, 355] width 1192 height 671
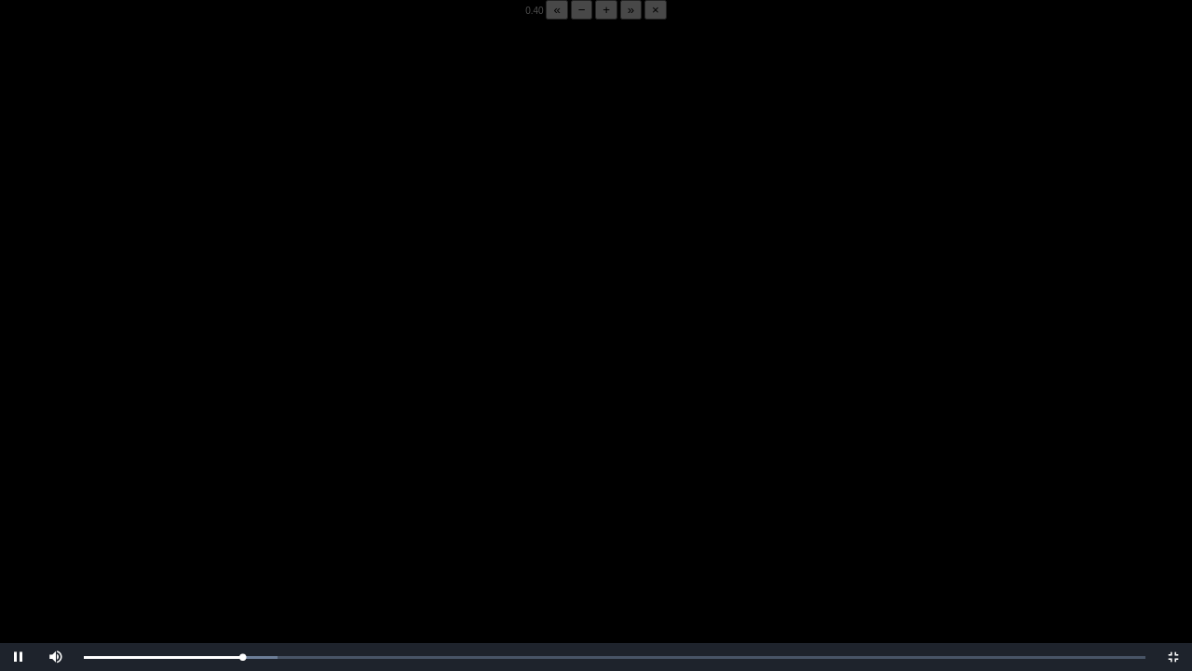
click at [257, 402] on video "Video Player" at bounding box center [596, 355] width 1192 height 671
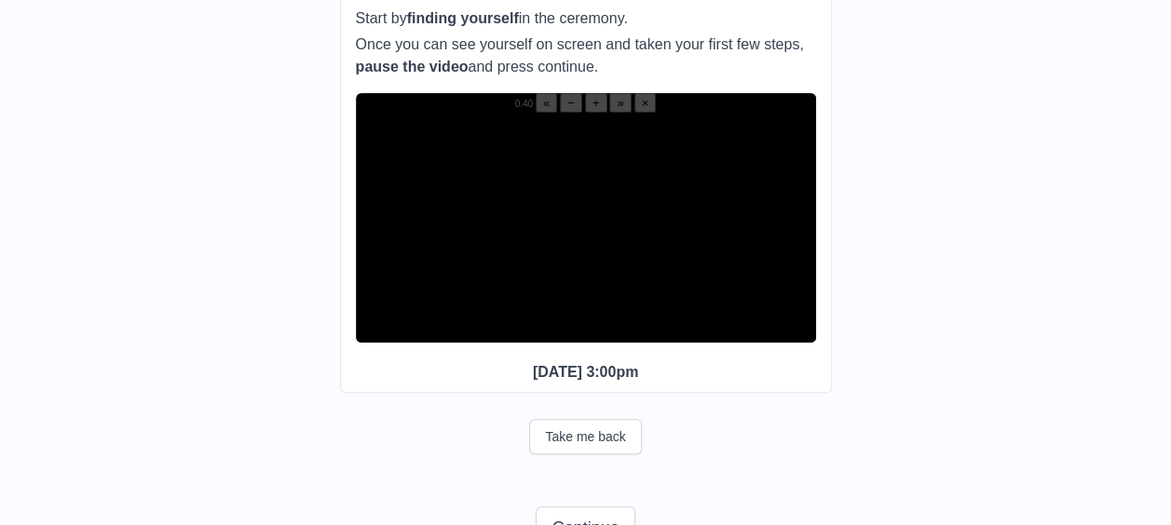
scroll to position [231, 0]
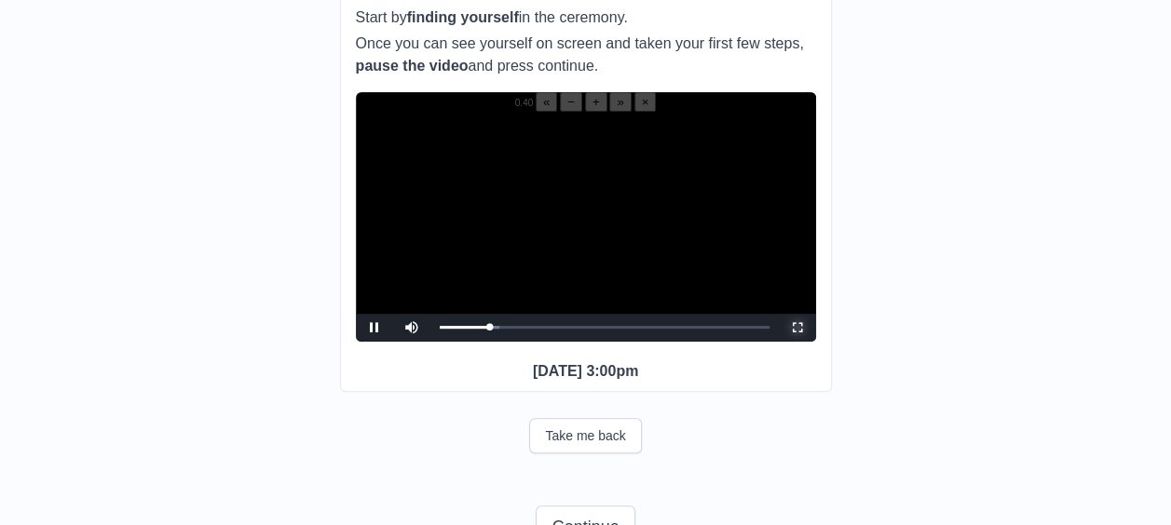
click at [797, 328] on span "Video Player" at bounding box center [797, 328] width 0 height 0
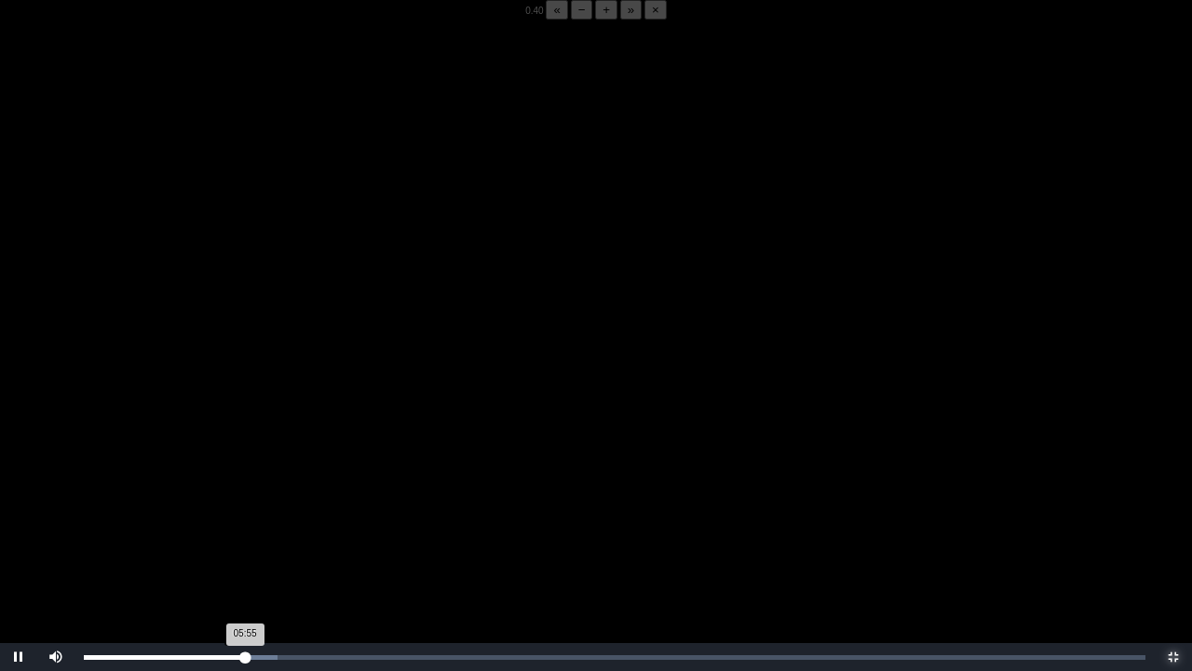
click at [243, 524] on div "05:55 Progress : 0%" at bounding box center [164, 657] width 161 height 5
drag, startPoint x: 117, startPoint y: 13, endPoint x: 116, endPoint y: 28, distance: 15.0
click at [116, 20] on div "0.40 « − + » ×" at bounding box center [596, 10] width 1192 height 20
click at [595, 20] on button "+" at bounding box center [606, 10] width 22 height 20
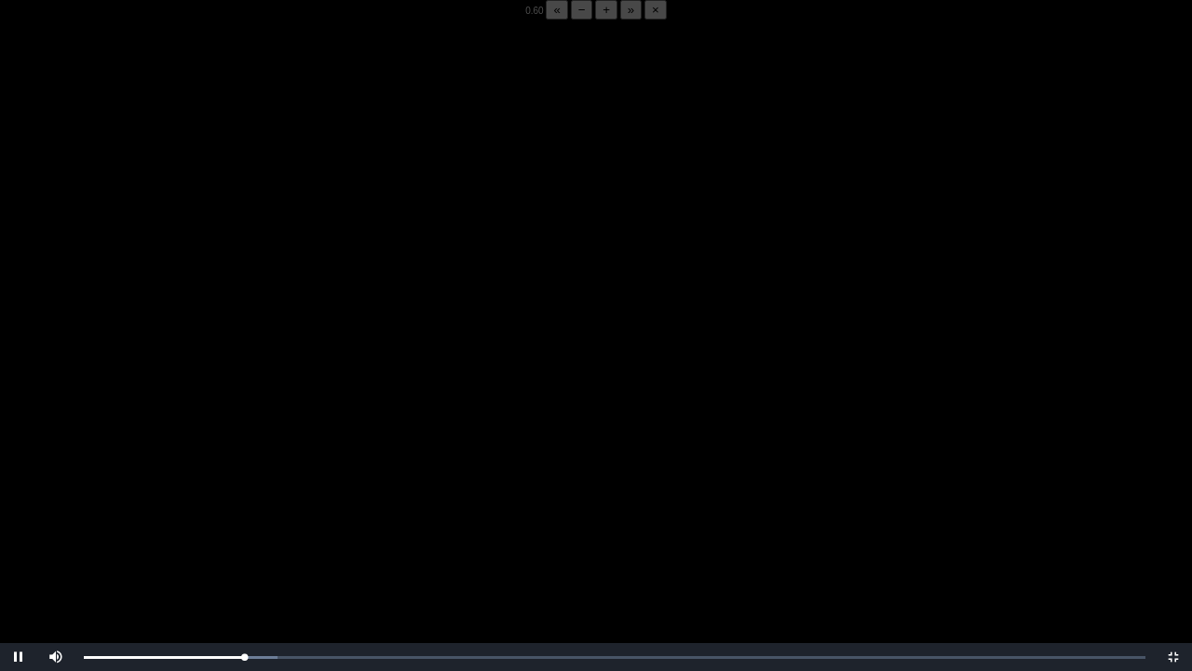
click at [595, 20] on button "+" at bounding box center [606, 10] width 22 height 20
click at [242, 524] on div "05:55 Progress : 0%" at bounding box center [164, 657] width 161 height 5
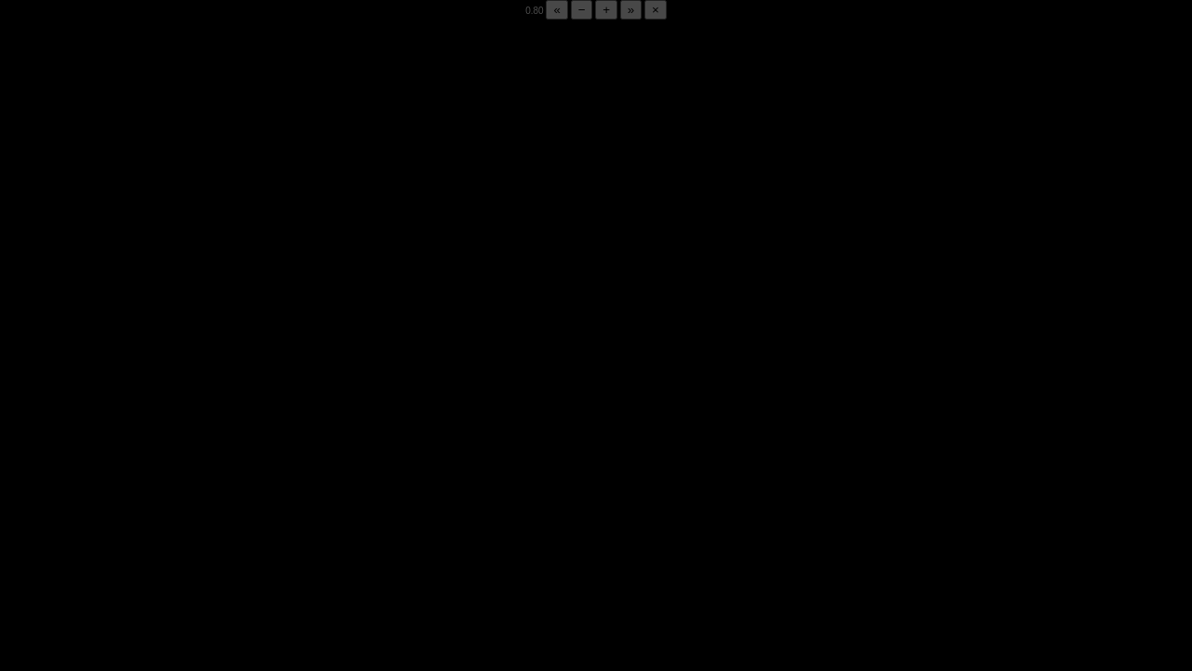
click at [242, 524] on div "05:50 Progress : 0%" at bounding box center [163, 657] width 159 height 5
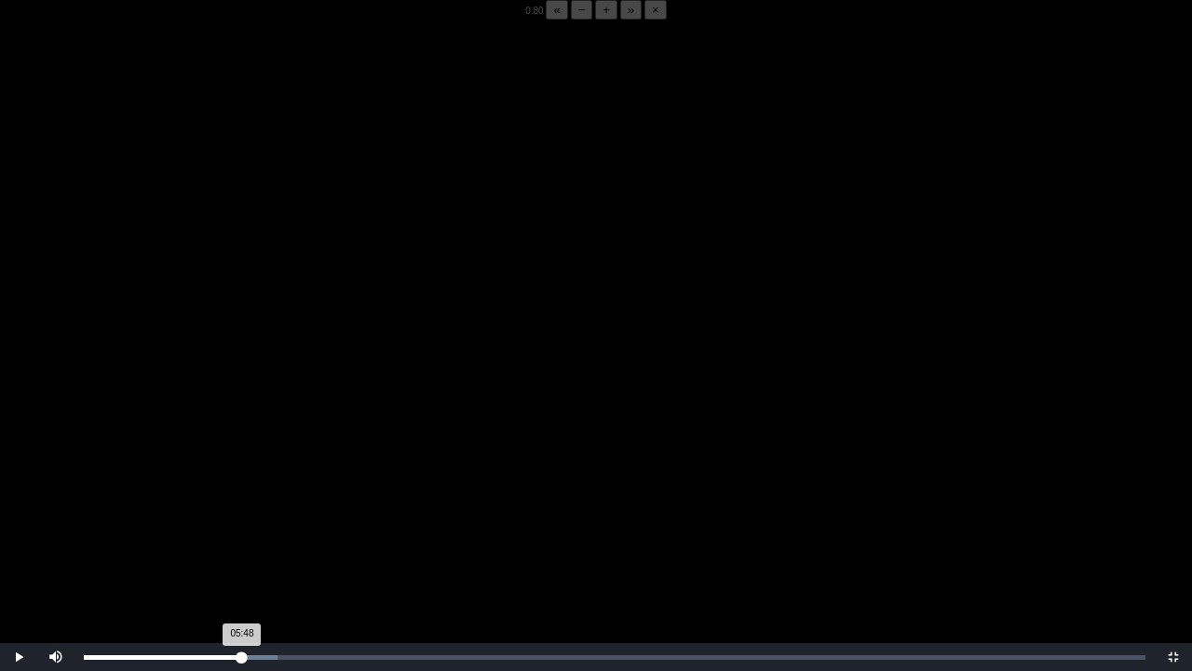
click at [242, 524] on div "05:48 Progress : 0%" at bounding box center [163, 657] width 158 height 5
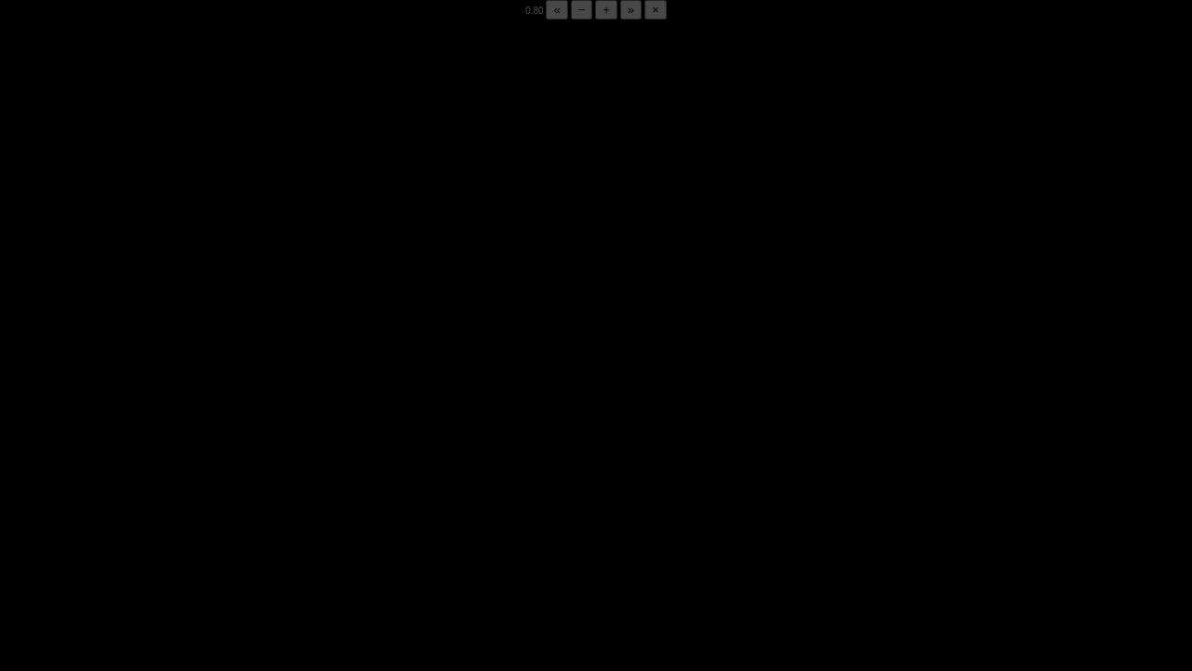
click at [242, 524] on div "05:50 Progress : 0%" at bounding box center [163, 657] width 159 height 5
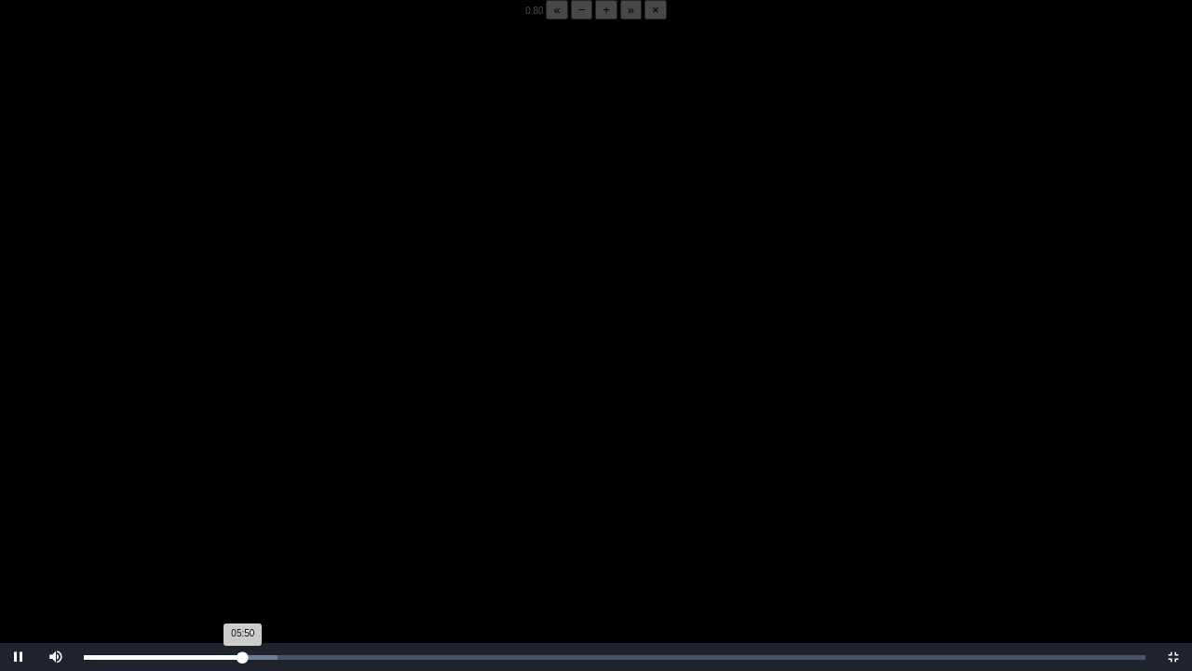
click at [242, 524] on div "05:50 Progress : 0%" at bounding box center [163, 657] width 159 height 5
click at [242, 524] on div "05:49 Progress : 0%" at bounding box center [163, 657] width 159 height 5
click at [242, 524] on div "05:49 Progress : 0%" at bounding box center [163, 657] width 158 height 5
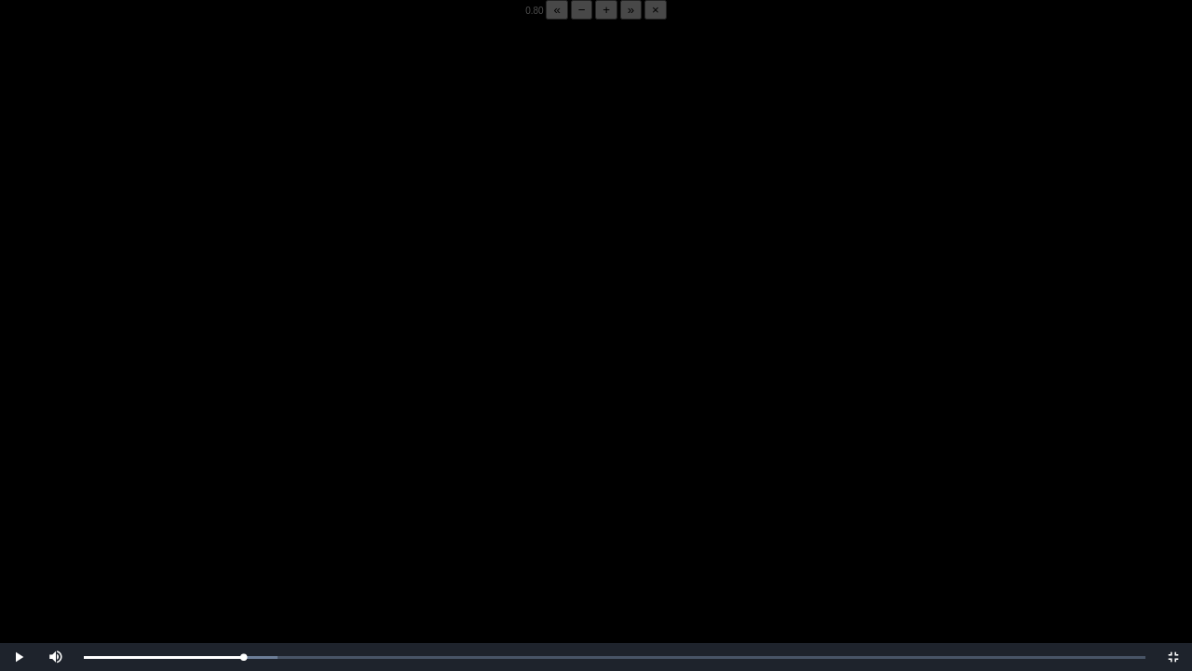
click at [260, 524] on video "Video Player" at bounding box center [596, 355] width 1192 height 671
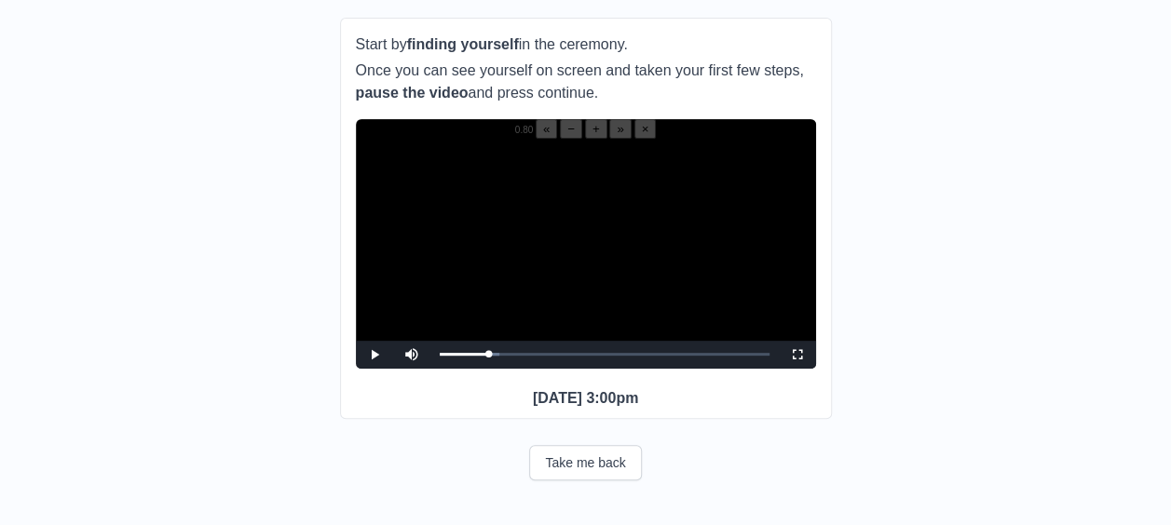
scroll to position [206, 0]
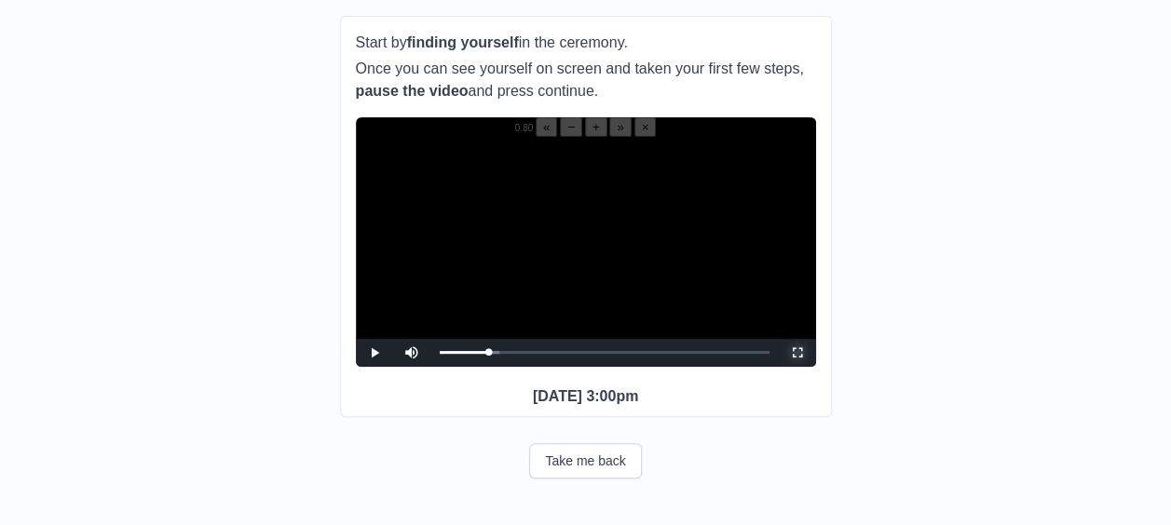
click at [797, 353] on span "Video Player" at bounding box center [797, 353] width 0 height 0
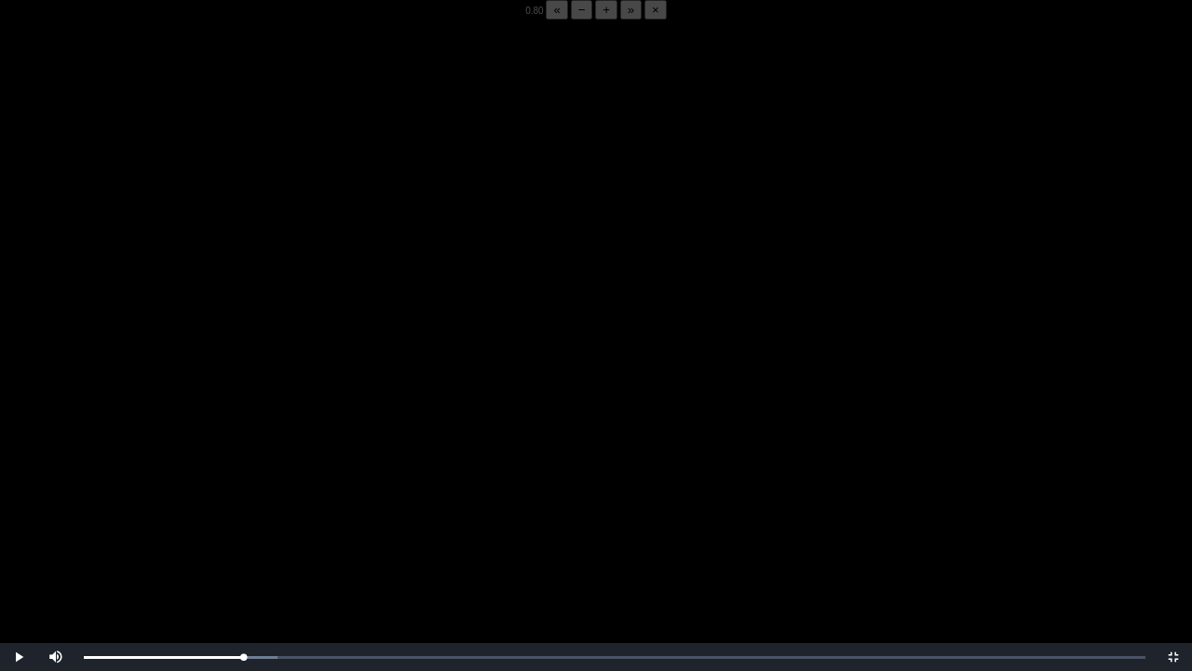
click at [520, 413] on video "Video Player" at bounding box center [596, 355] width 1192 height 671
click at [595, 20] on button "+" at bounding box center [606, 10] width 22 height 20
click at [243, 524] on div "05:55 Progress : 0%" at bounding box center [164, 657] width 161 height 5
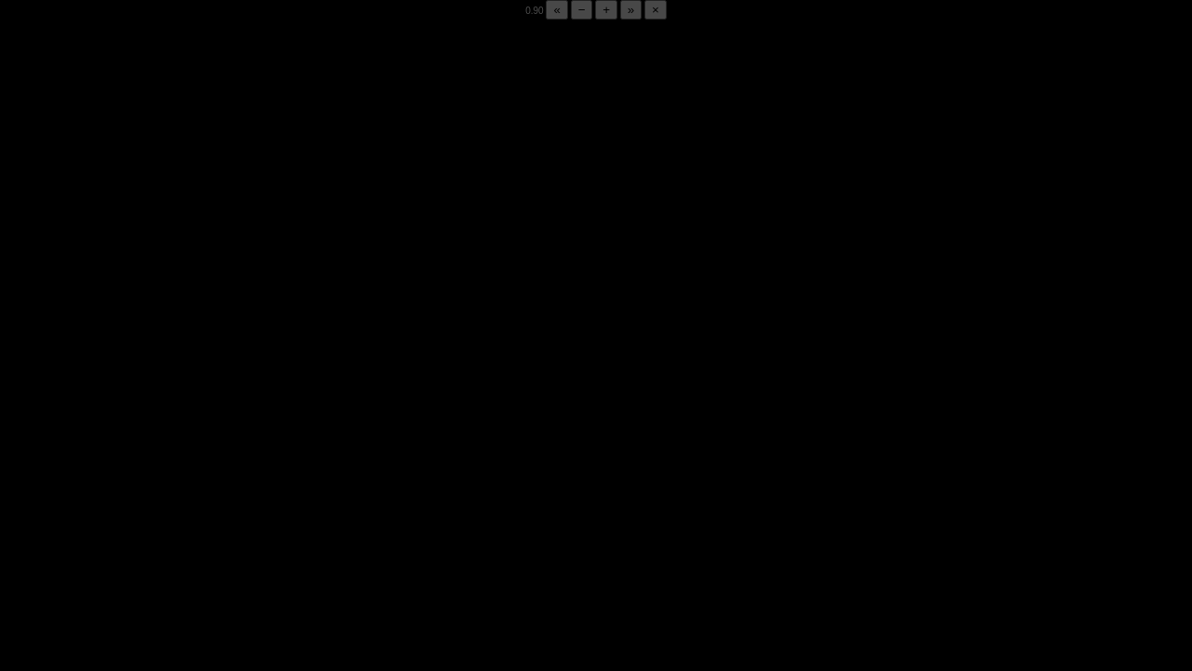
click at [243, 524] on div "05:52 Progress : 0%" at bounding box center [164, 657] width 160 height 5
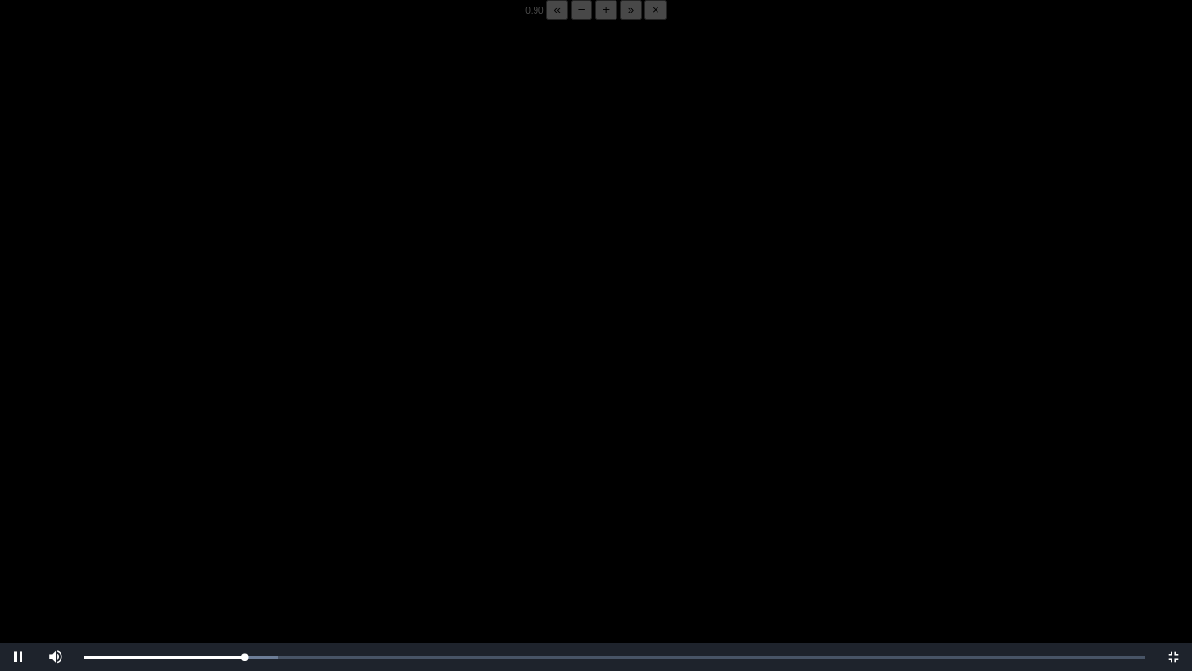
click at [595, 20] on button "+" at bounding box center [606, 10] width 22 height 20
click at [245, 524] on div "05:55 Progress : 0%" at bounding box center [164, 657] width 161 height 5
click at [240, 524] on div "05:55 Progress : 0%" at bounding box center [165, 657] width 162 height 5
click at [242, 524] on div "05:48 Progress : 0%" at bounding box center [163, 657] width 158 height 5
click at [242, 524] on div "05:50 Progress : 0%" at bounding box center [163, 657] width 159 height 5
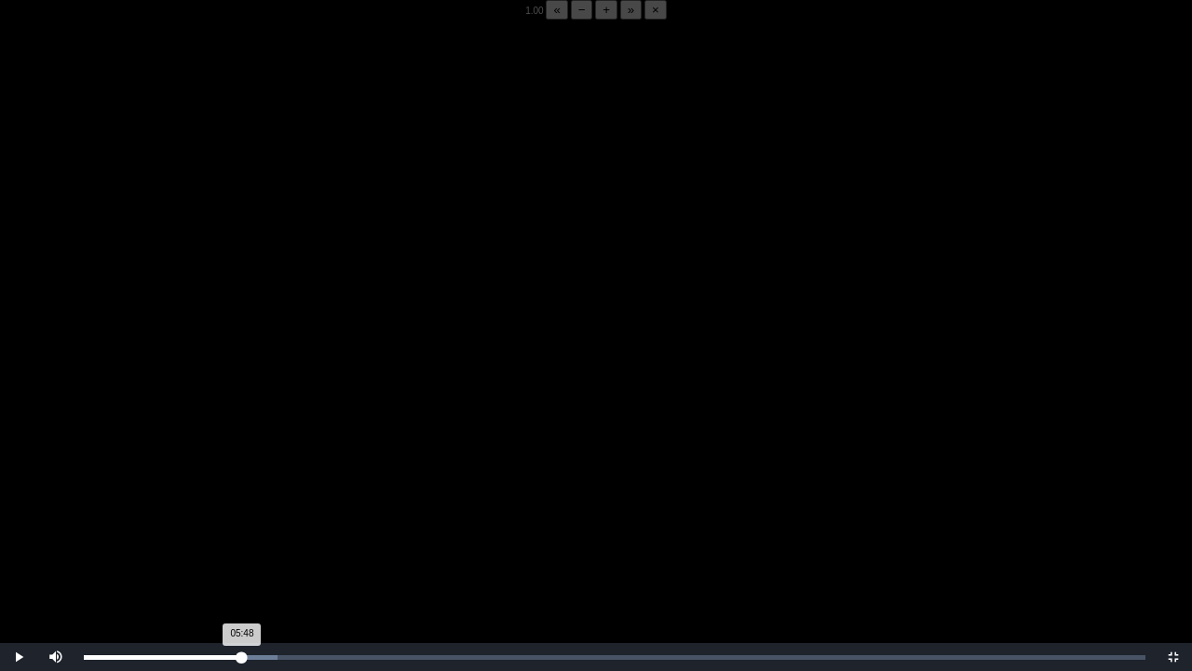
click at [242, 524] on div "05:48 Progress : 0%" at bounding box center [163, 657] width 158 height 5
click at [242, 524] on div "05:50 Progress : 0%" at bounding box center [163, 657] width 159 height 5
click at [242, 524] on div "05:48 Progress : 0%" at bounding box center [163, 657] width 158 height 5
click at [242, 524] on div "05:49 Progress : 0%" at bounding box center [163, 657] width 159 height 5
click at [238, 524] on div "05:50 Progress : 0%" at bounding box center [163, 657] width 159 height 5
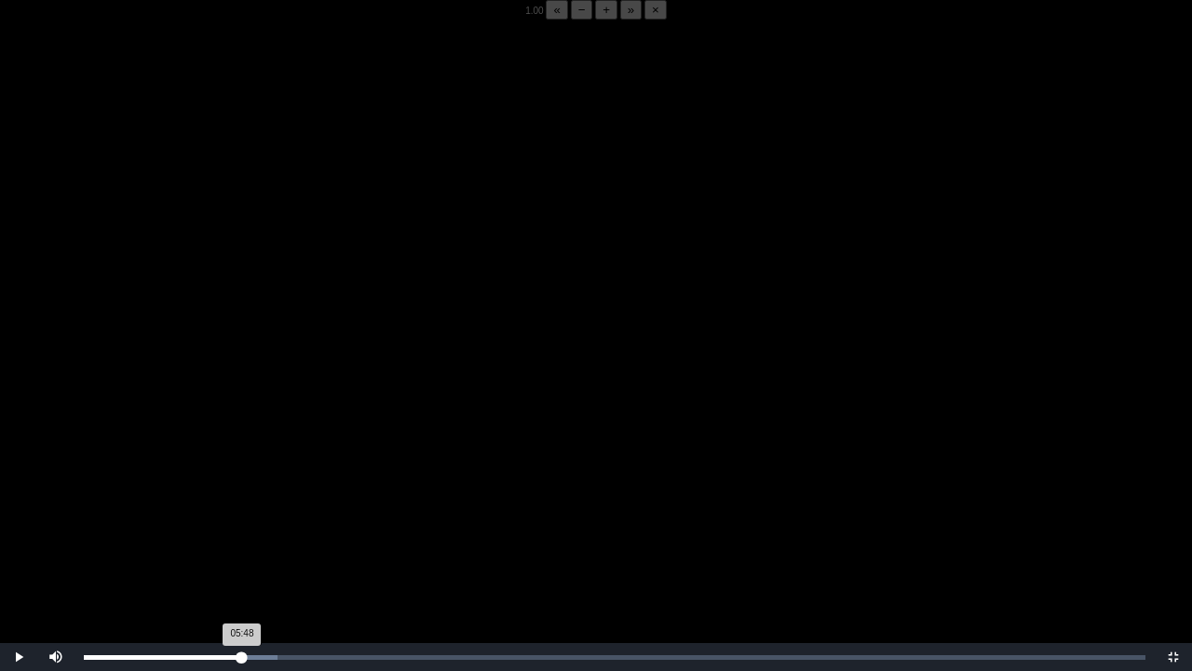
click at [242, 524] on div "05:48 Progress : 0%" at bounding box center [163, 657] width 158 height 5
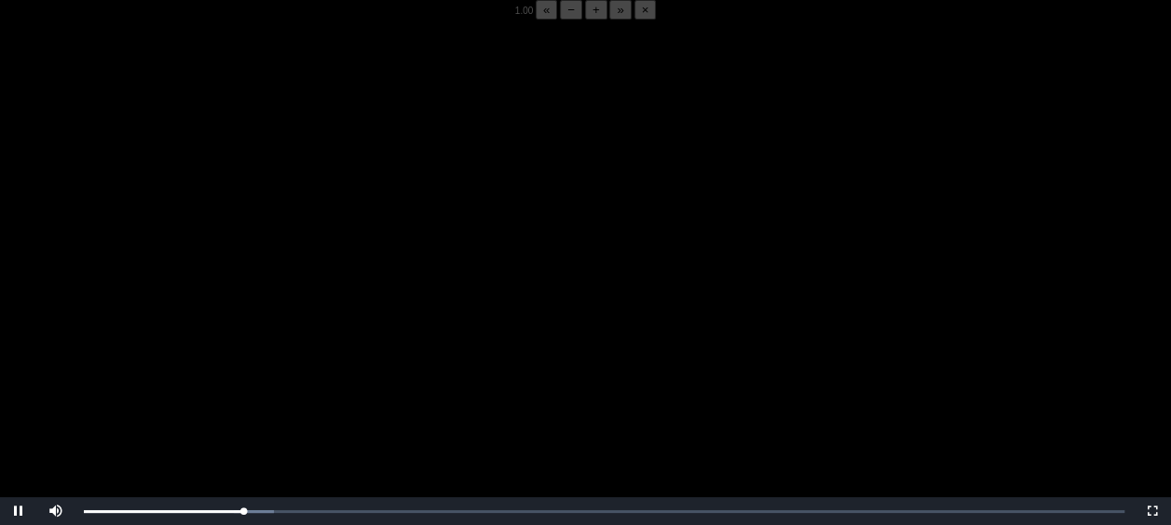
scroll to position [283, 0]
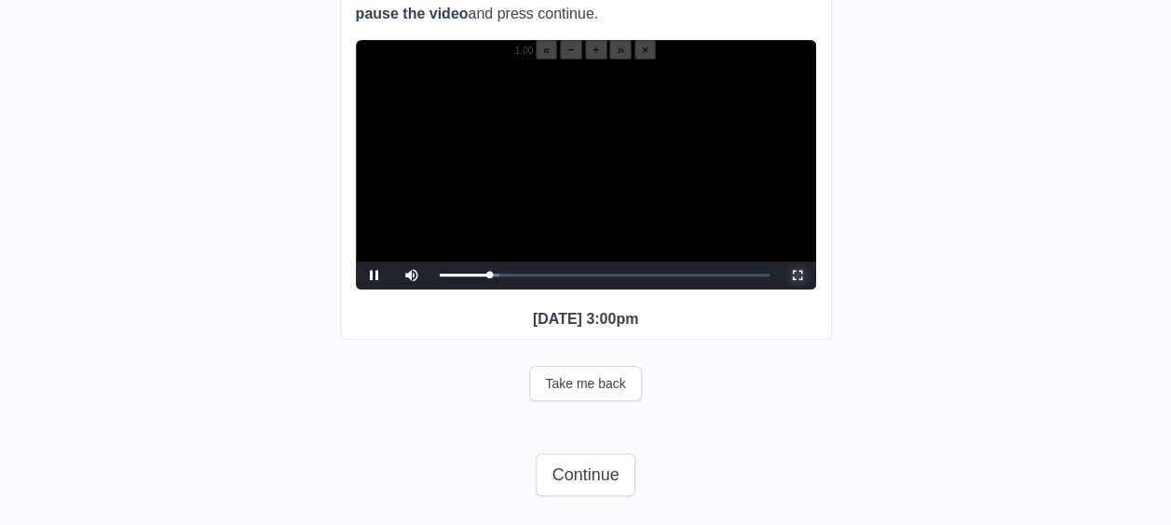
click at [797, 276] on span "Video Player" at bounding box center [797, 276] width 0 height 0
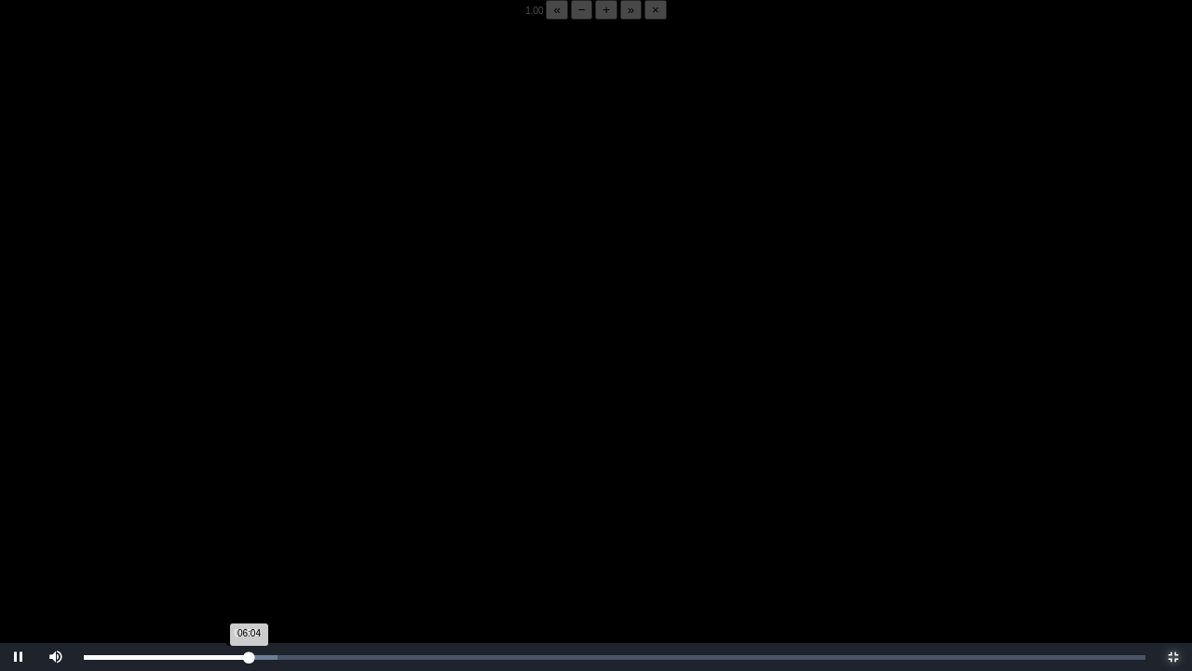
click at [245, 524] on div "06:04 Progress : 0%" at bounding box center [166, 657] width 165 height 5
click at [246, 524] on div "06:03 Progress : 0%" at bounding box center [166, 657] width 165 height 5
click at [242, 524] on div "05:48 Progress : 0%" at bounding box center [163, 657] width 158 height 5
click at [19, 524] on span "Video Player" at bounding box center [19, 657] width 0 height 0
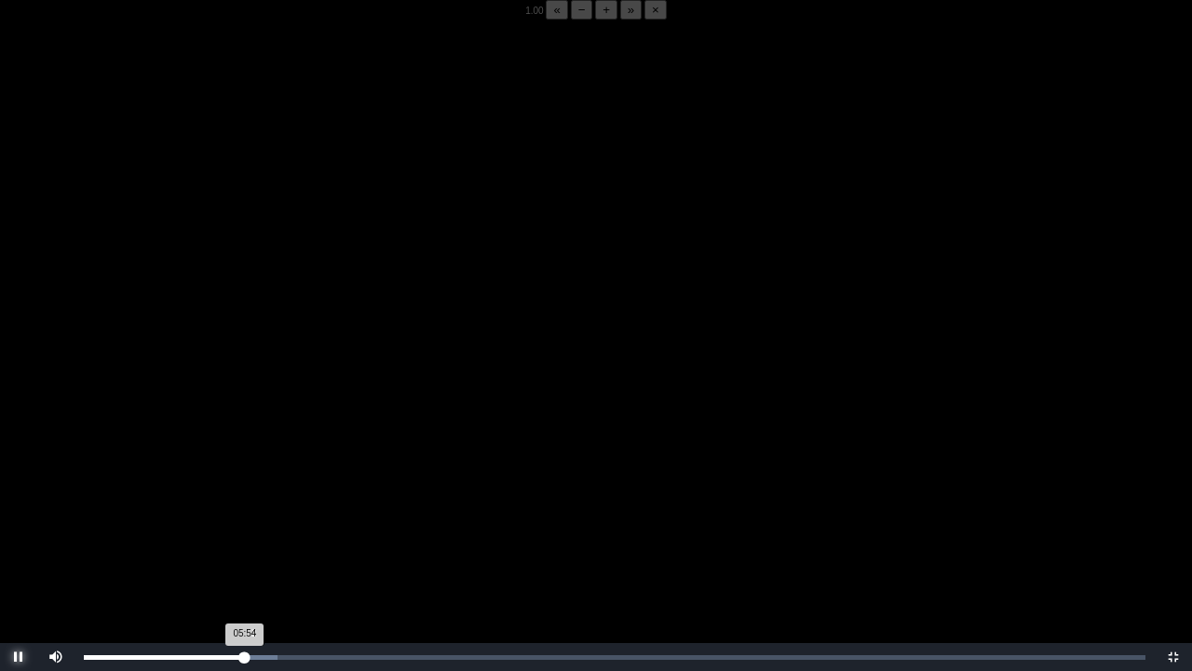
click at [244, 524] on div "05:54 Progress : 0%" at bounding box center [164, 657] width 161 height 5
click at [211, 524] on video "Video Player" at bounding box center [596, 355] width 1192 height 671
click at [195, 512] on video "Video Player" at bounding box center [596, 355] width 1192 height 671
click at [242, 524] on div "05:53 Progress : 0%" at bounding box center [164, 657] width 160 height 5
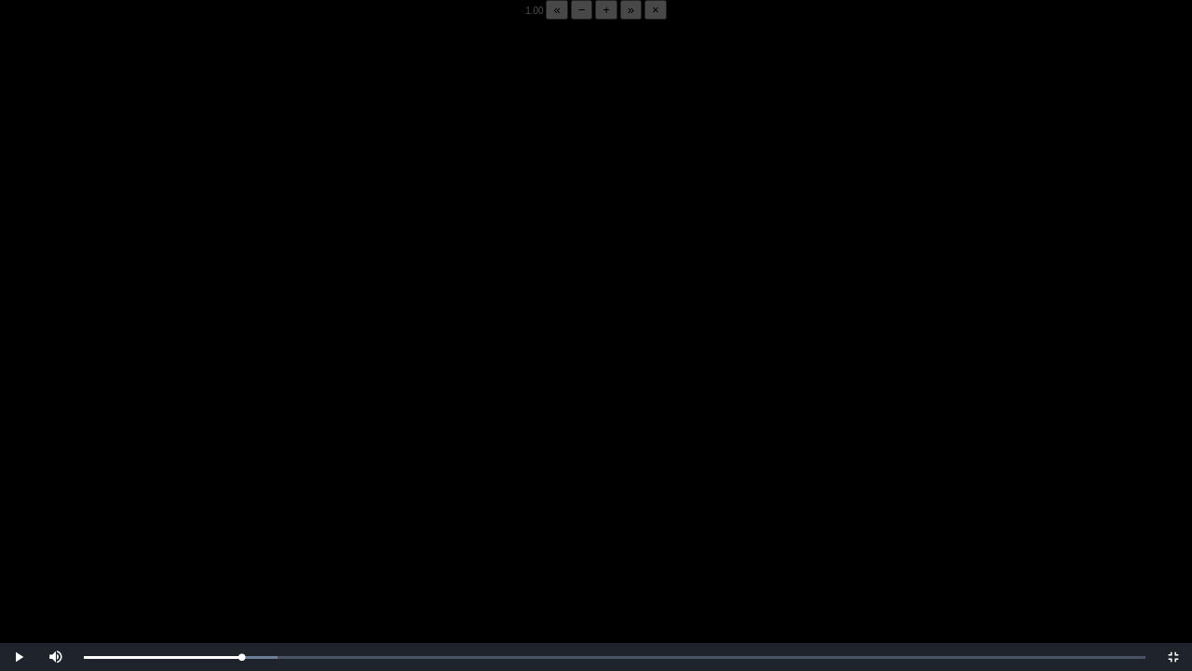
click at [230, 524] on video "Video Player" at bounding box center [596, 355] width 1192 height 671
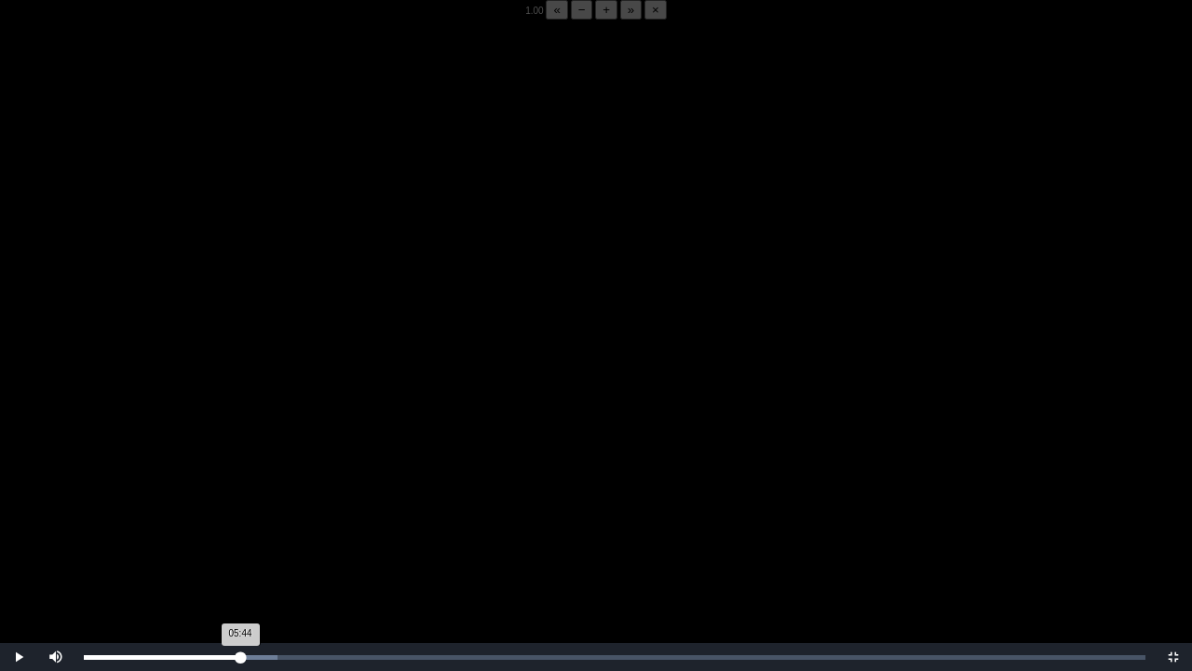
click at [240, 524] on div "Loaded : 0% 05:44 05:44 Progress : 0%" at bounding box center [615, 657] width 1081 height 28
click at [241, 524] on div "05:46 Progress : 0%" at bounding box center [163, 657] width 159 height 5
click at [241, 524] on div "05:48 Progress : 0%" at bounding box center [163, 657] width 158 height 5
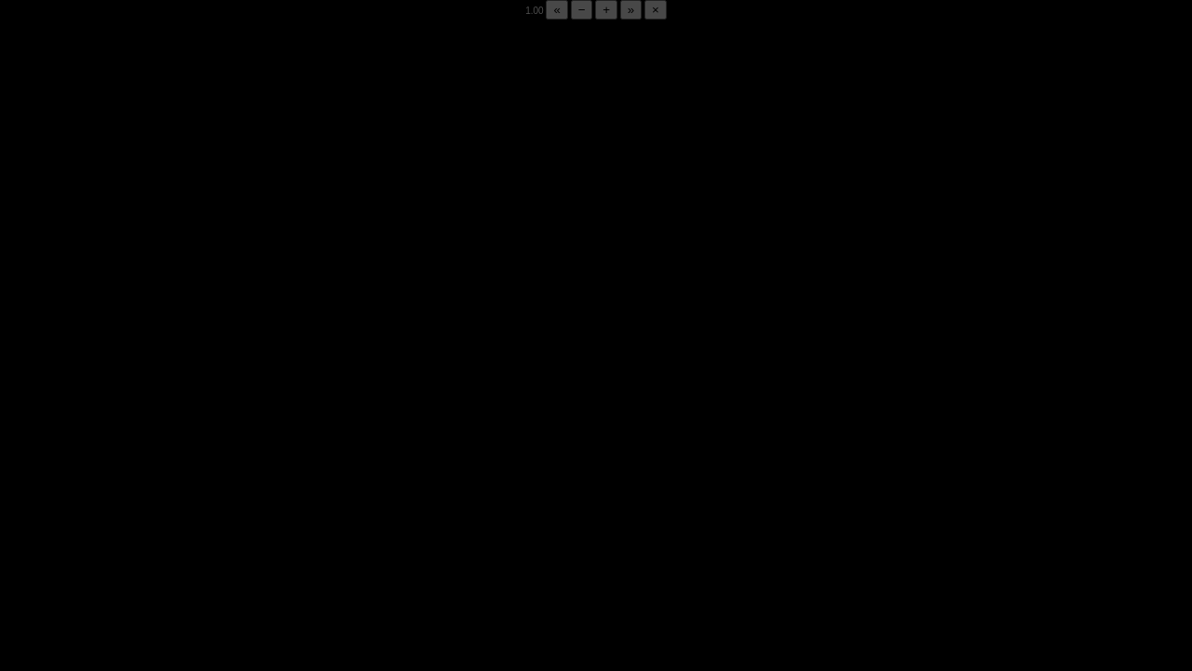
click at [241, 524] on div "05:51 Progress : 0%" at bounding box center [164, 657] width 160 height 5
click at [241, 524] on div "05:49 Progress : 0%" at bounding box center [163, 657] width 158 height 5
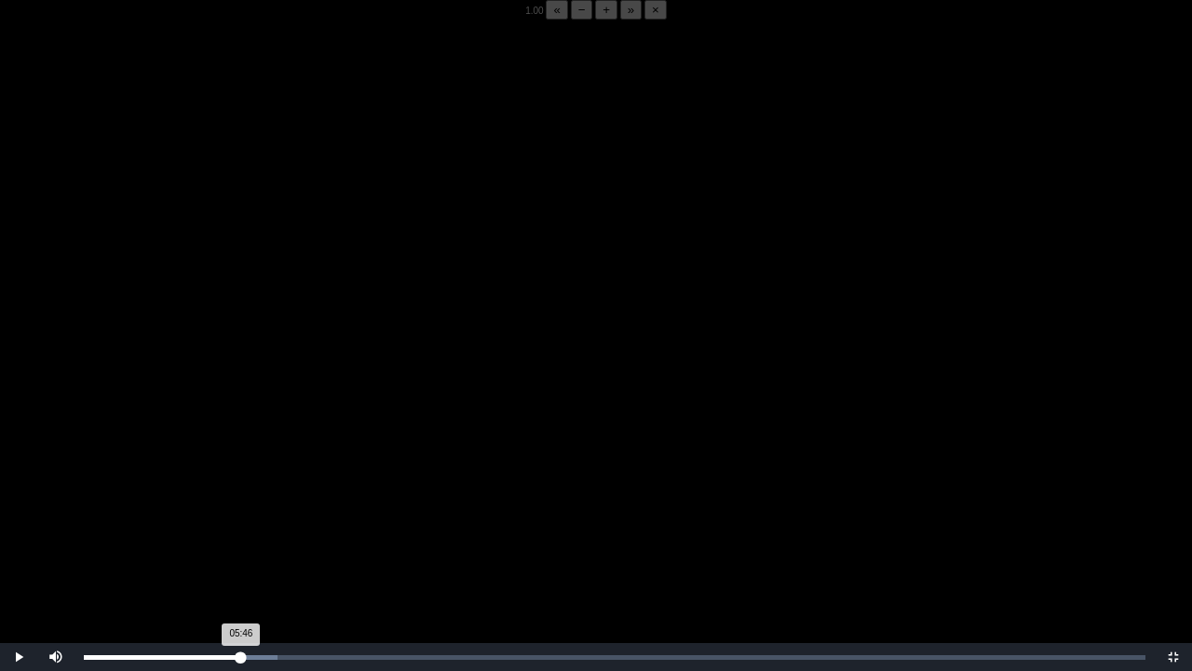
click at [241, 524] on div "05:46 Progress : 0%" at bounding box center [162, 657] width 157 height 5
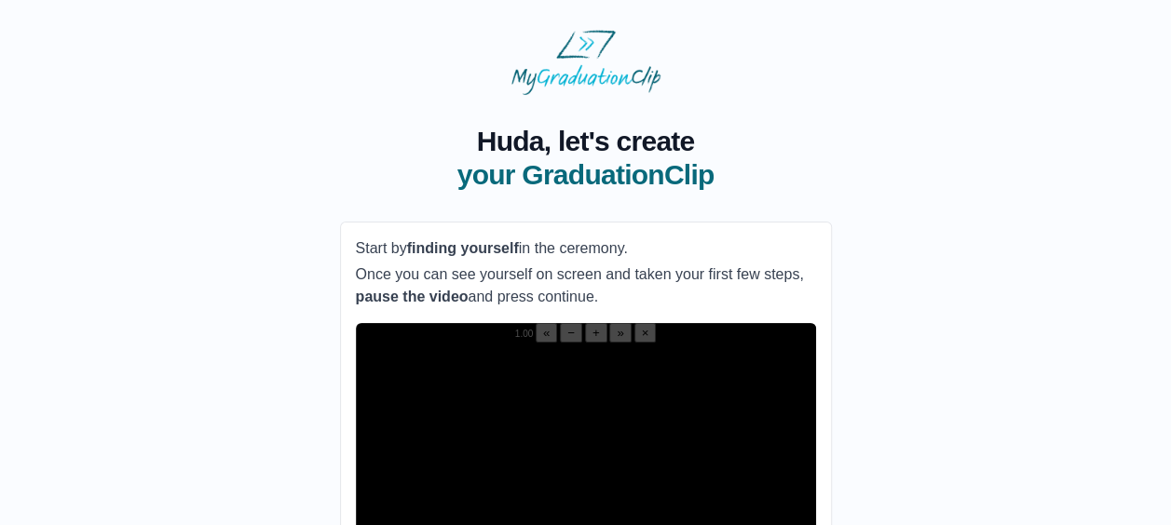
scroll to position [188, 0]
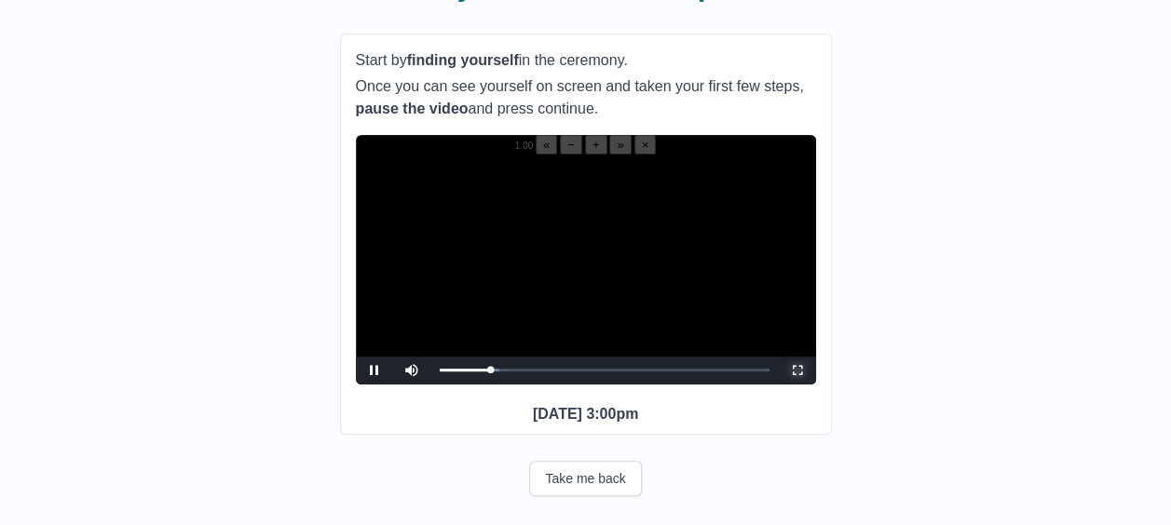
click at [797, 371] on span "Video Player" at bounding box center [797, 371] width 0 height 0
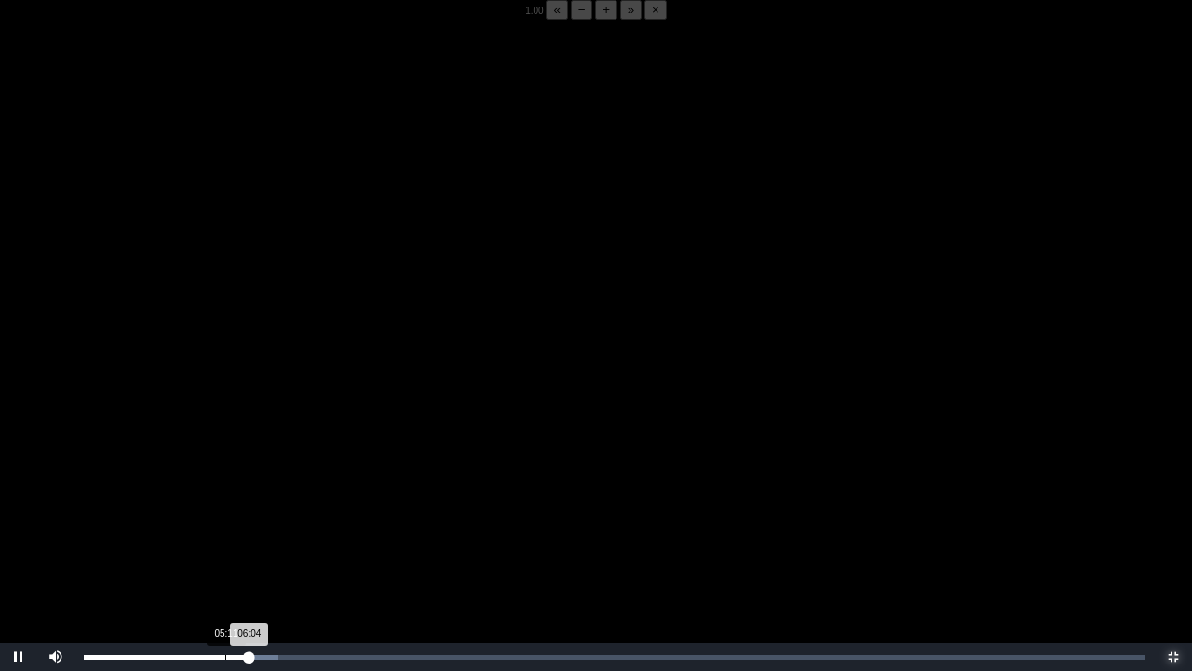
click at [231, 524] on div "Loaded : 0% 05:11 06:04 Progress : 0%" at bounding box center [615, 657] width 1062 height 5
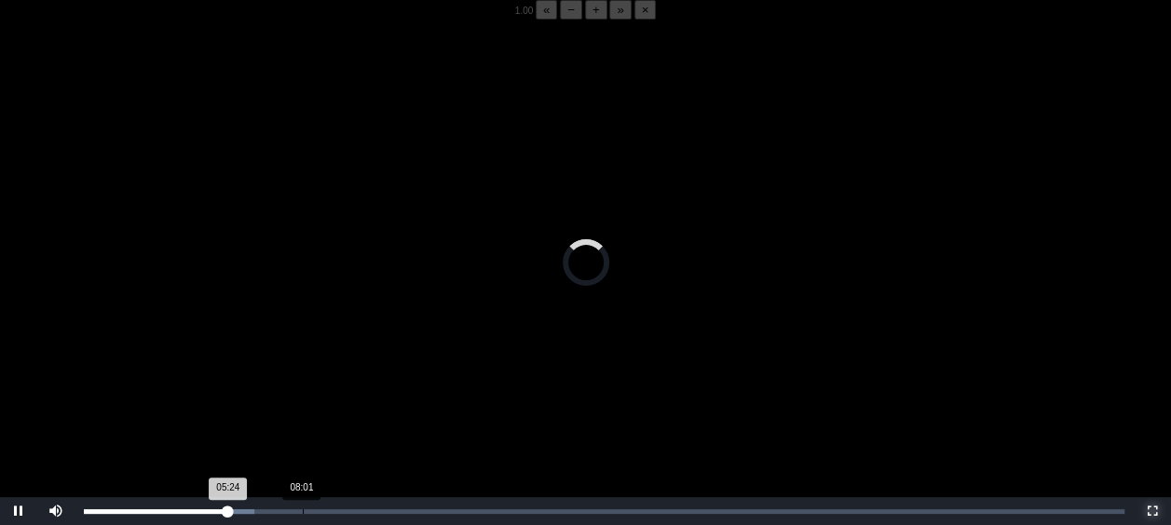
scroll to position [189, 0]
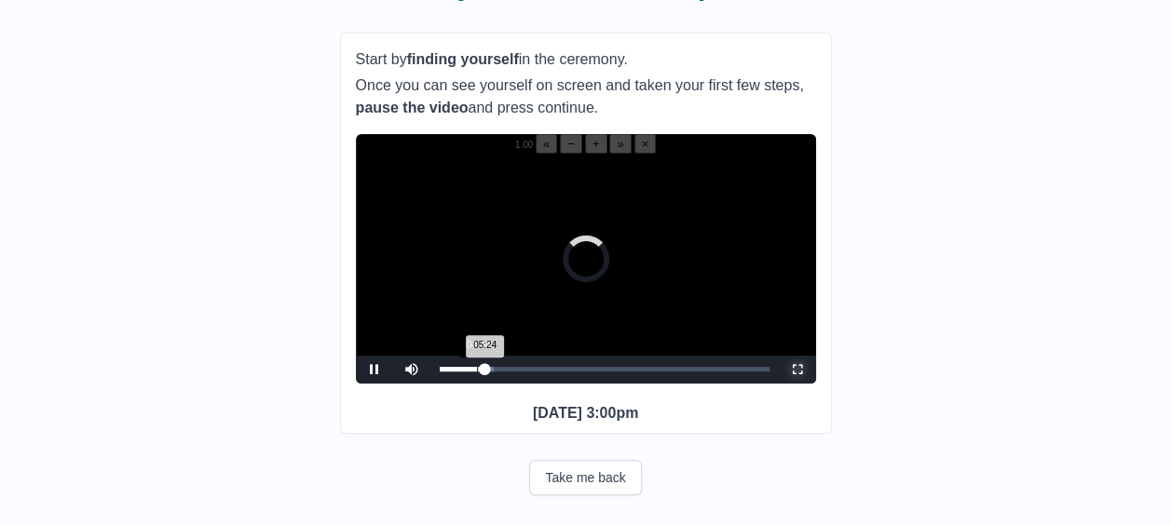
click at [479, 372] on div "05:24 Progress : 0%" at bounding box center [463, 369] width 46 height 5
click at [797, 370] on span "Video Player" at bounding box center [797, 370] width 0 height 0
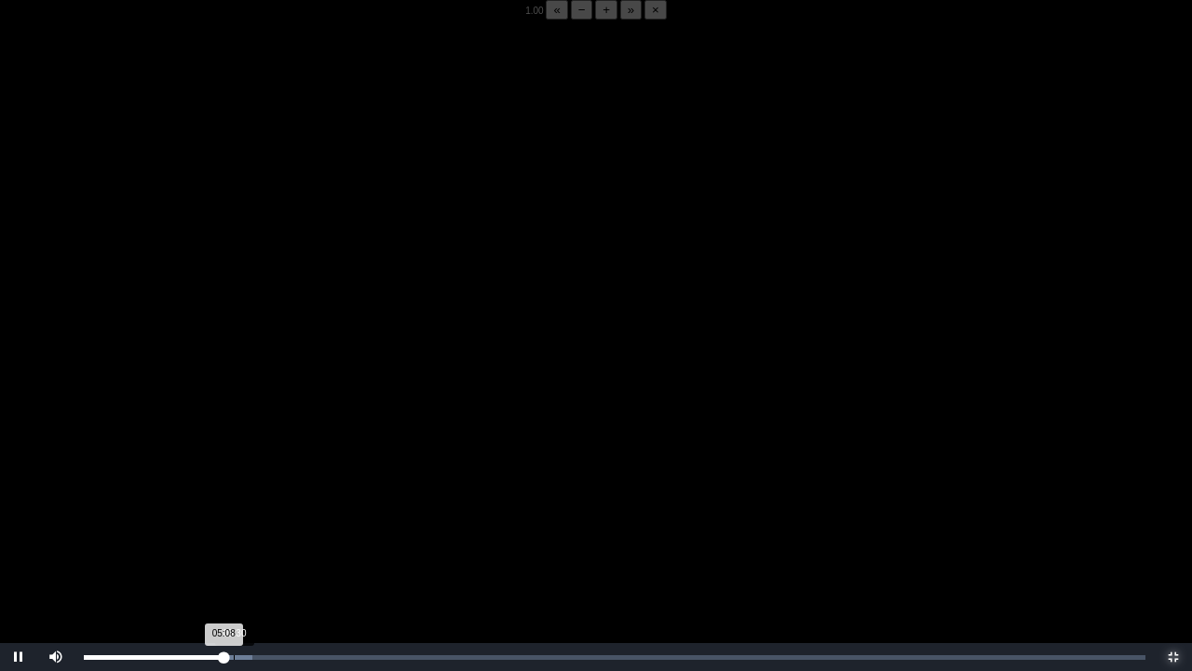
click at [234, 524] on div "Loaded : 0% 05:30 05:08 Progress : 0%" at bounding box center [615, 657] width 1062 height 5
click at [235, 524] on div "05:36 Progress : 0%" at bounding box center [160, 657] width 153 height 5
click at [235, 524] on div "05:32 Progress : 0%" at bounding box center [159, 657] width 151 height 5
click at [232, 524] on div "05:32 Progress : 0%" at bounding box center [159, 657] width 151 height 5
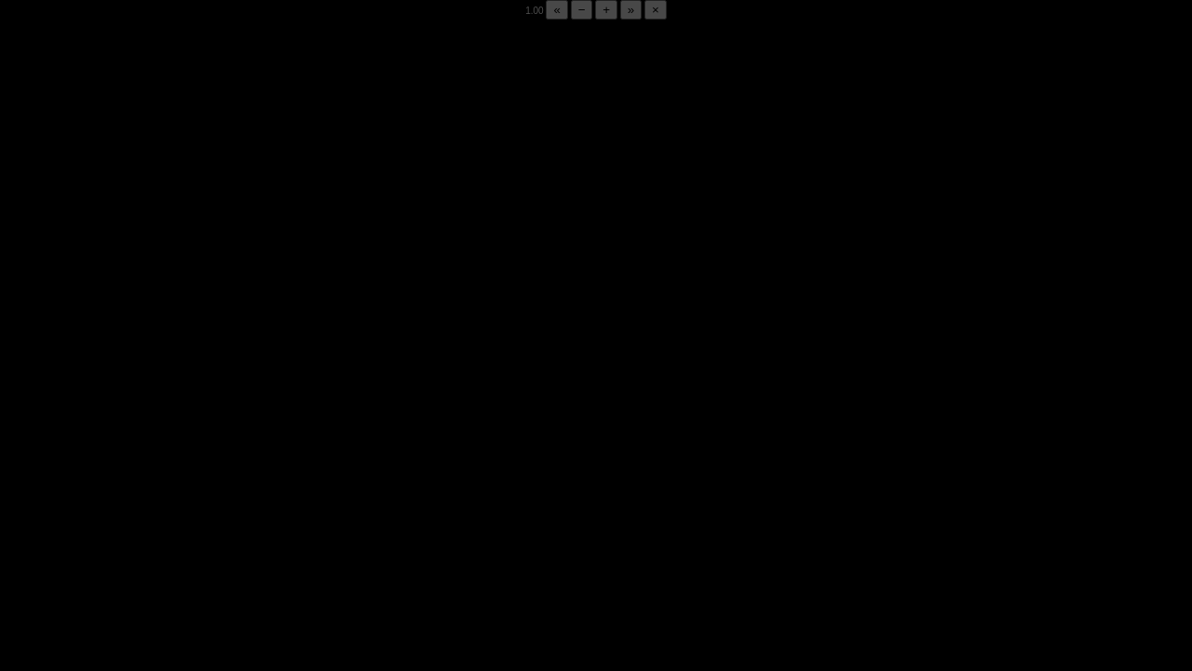
click at [19, 524] on span "Video Player" at bounding box center [19, 657] width 0 height 0
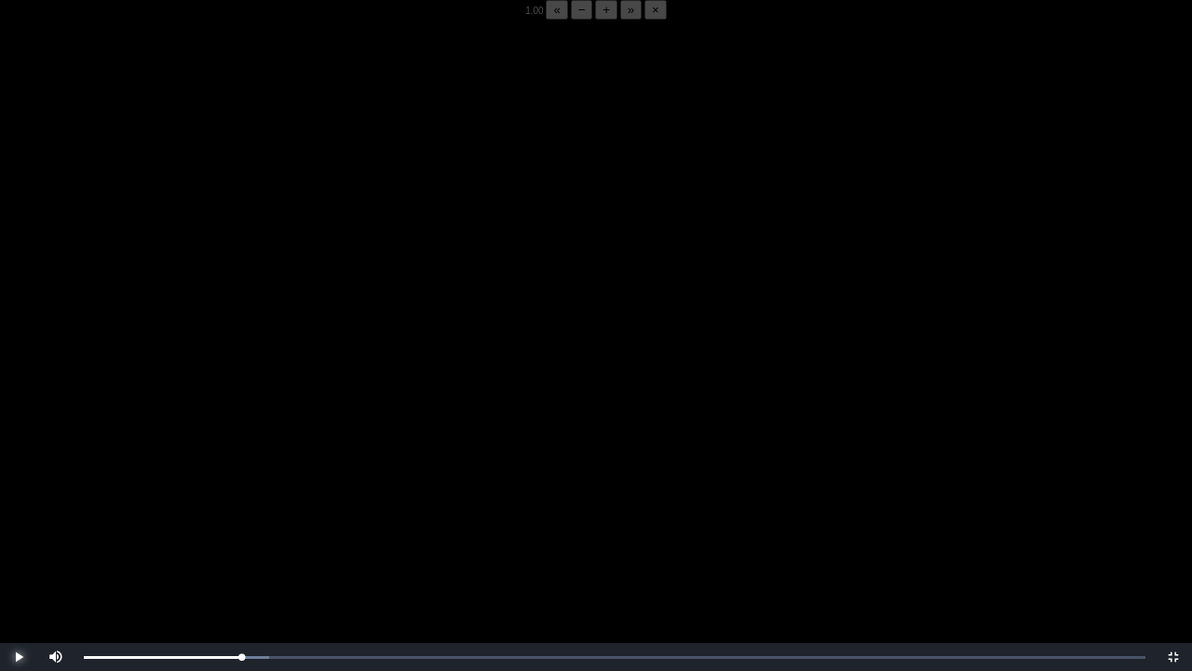
click at [19, 524] on span "Video Player" at bounding box center [19, 657] width 0 height 0
drag, startPoint x: 17, startPoint y: 656, endPoint x: 0, endPoint y: 669, distance: 21.2
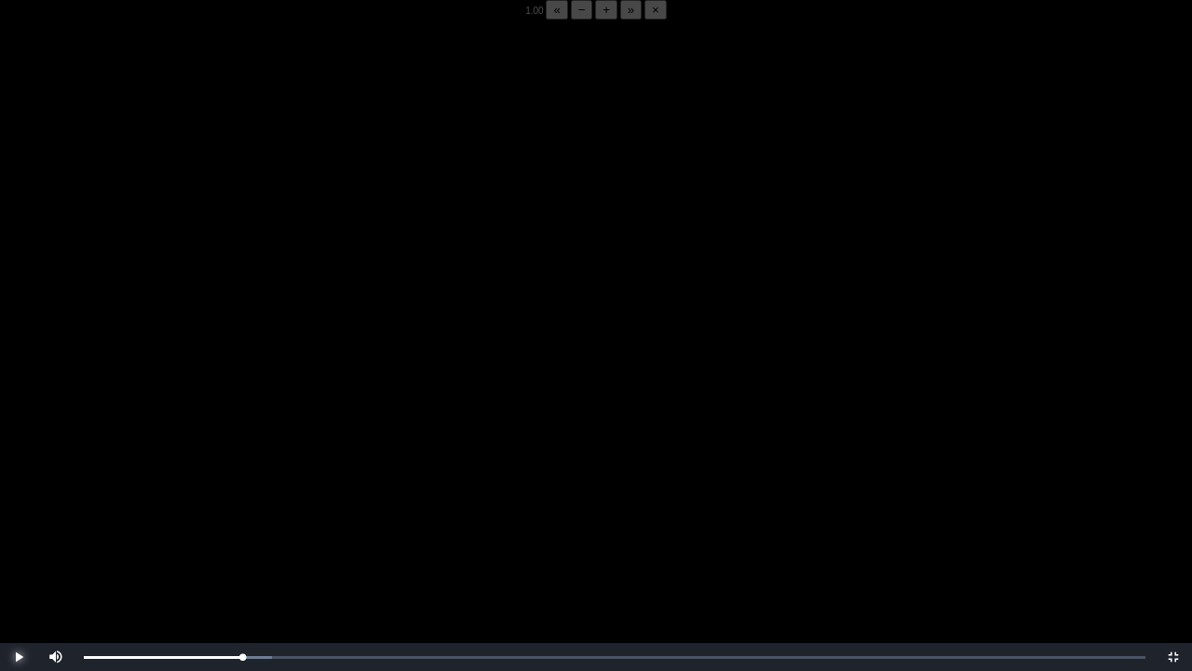
click at [19, 524] on span "Video Player" at bounding box center [19, 657] width 0 height 0
drag, startPoint x: 0, startPoint y: 669, endPoint x: 242, endPoint y: 658, distance: 242.5
click at [242, 524] on div "05:49 Progress : 0%" at bounding box center [163, 657] width 158 height 5
click at [240, 524] on div "05:48 Progress : 0%" at bounding box center [163, 657] width 158 height 5
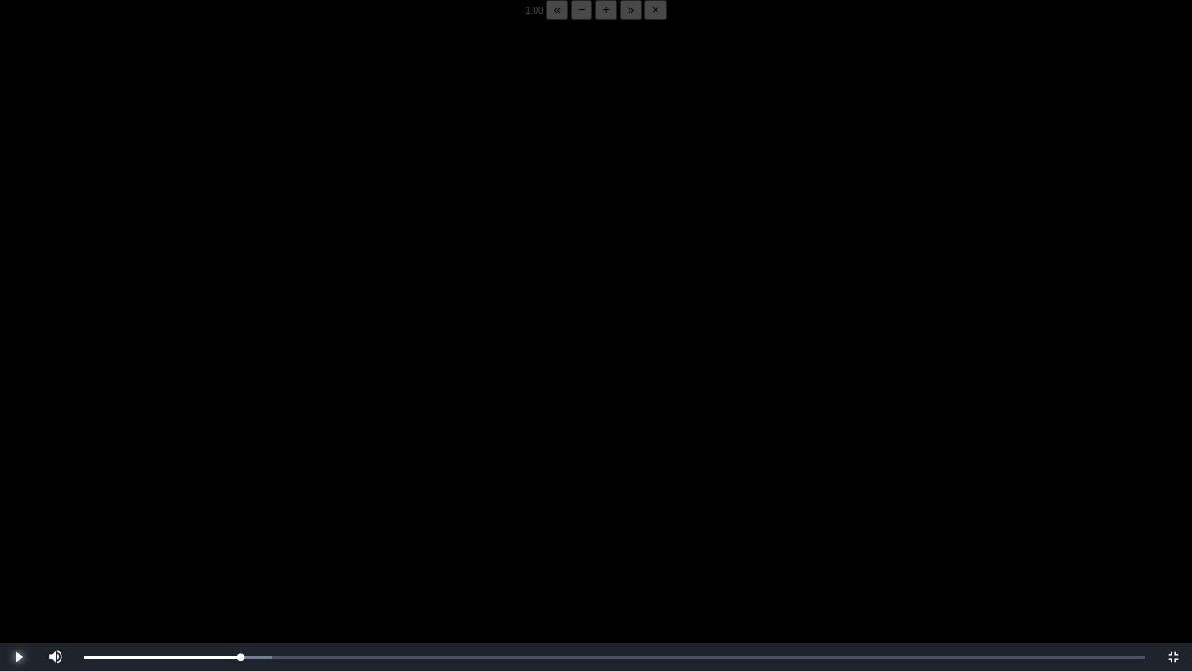
click at [19, 524] on span "Video Player" at bounding box center [19, 657] width 0 height 0
click at [238, 524] on div "05:47 Progress : 0%" at bounding box center [162, 657] width 157 height 5
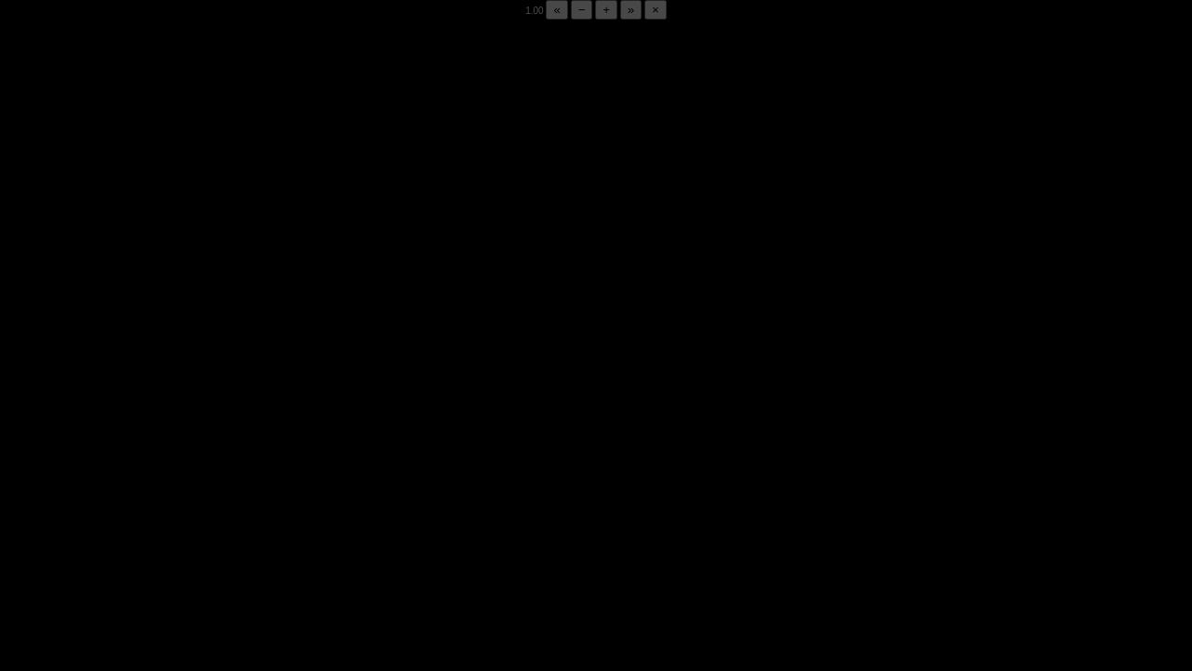
click at [19, 524] on span "Video Player" at bounding box center [19, 657] width 0 height 0
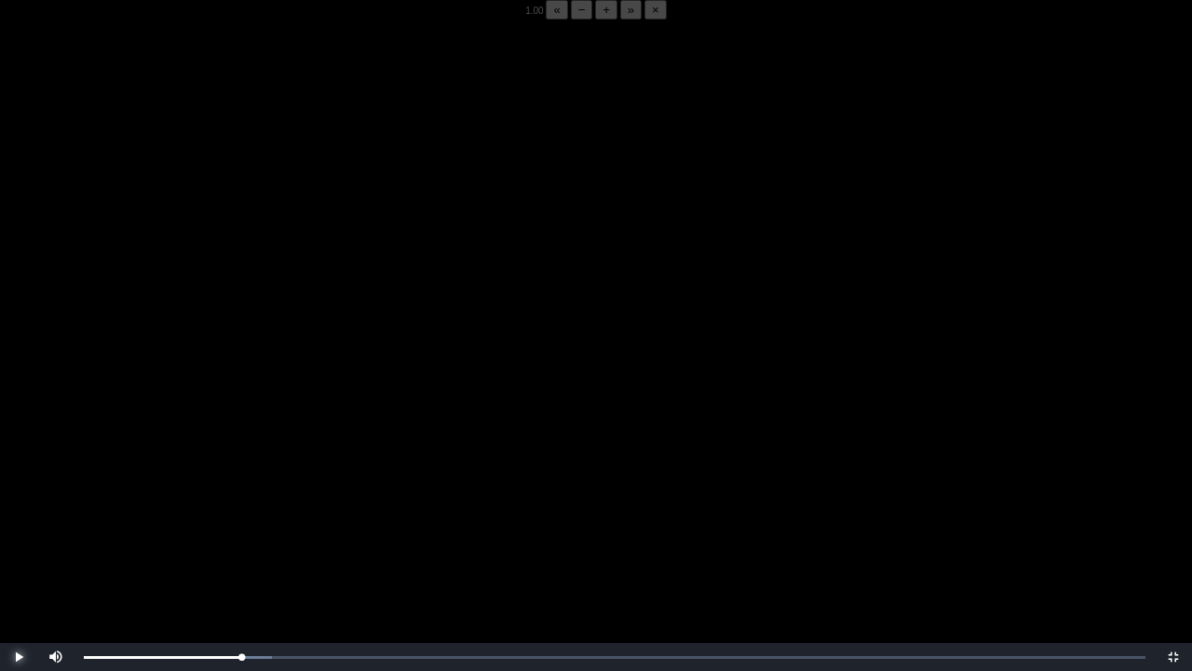
click at [19, 524] on span "Video Player" at bounding box center [19, 657] width 0 height 0
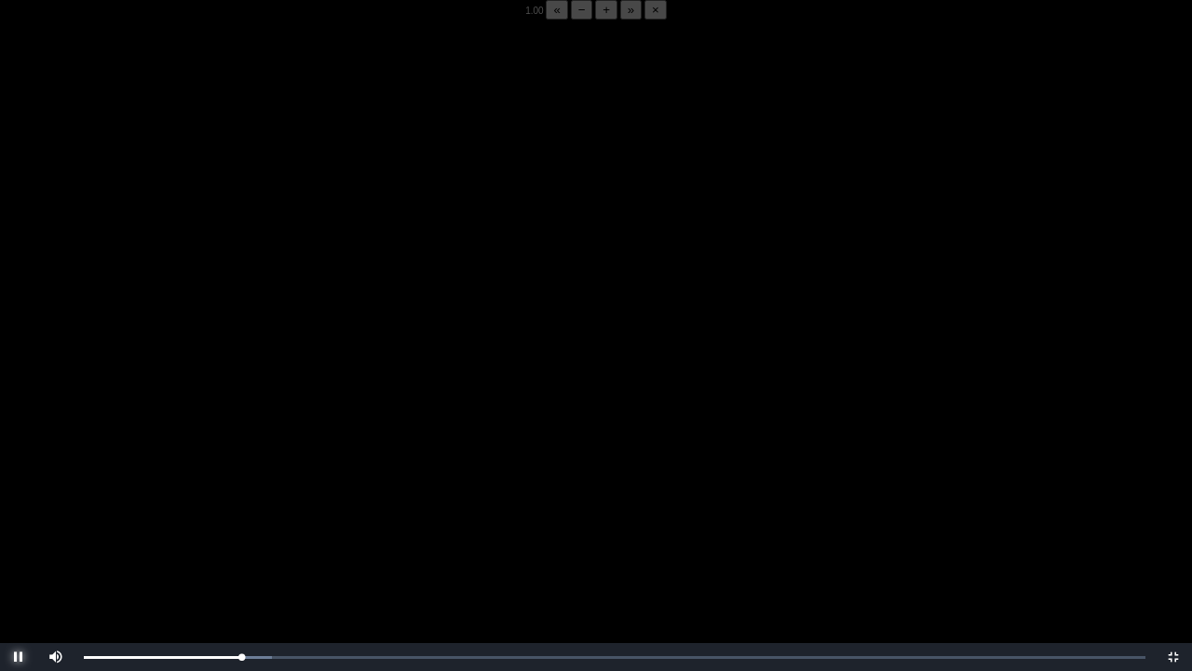
click at [19, 524] on span "Video Player" at bounding box center [19, 657] width 0 height 0
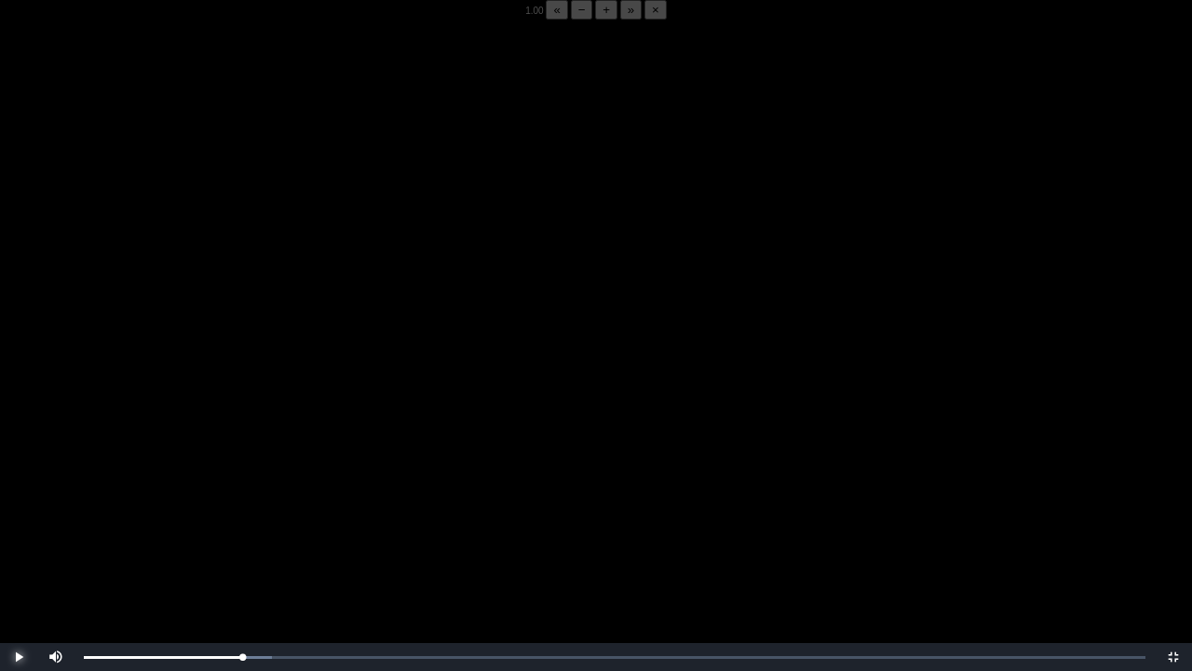
click at [19, 524] on span "Video Player" at bounding box center [19, 657] width 0 height 0
drag, startPoint x: 11, startPoint y: 656, endPoint x: 21, endPoint y: 657, distance: 10.3
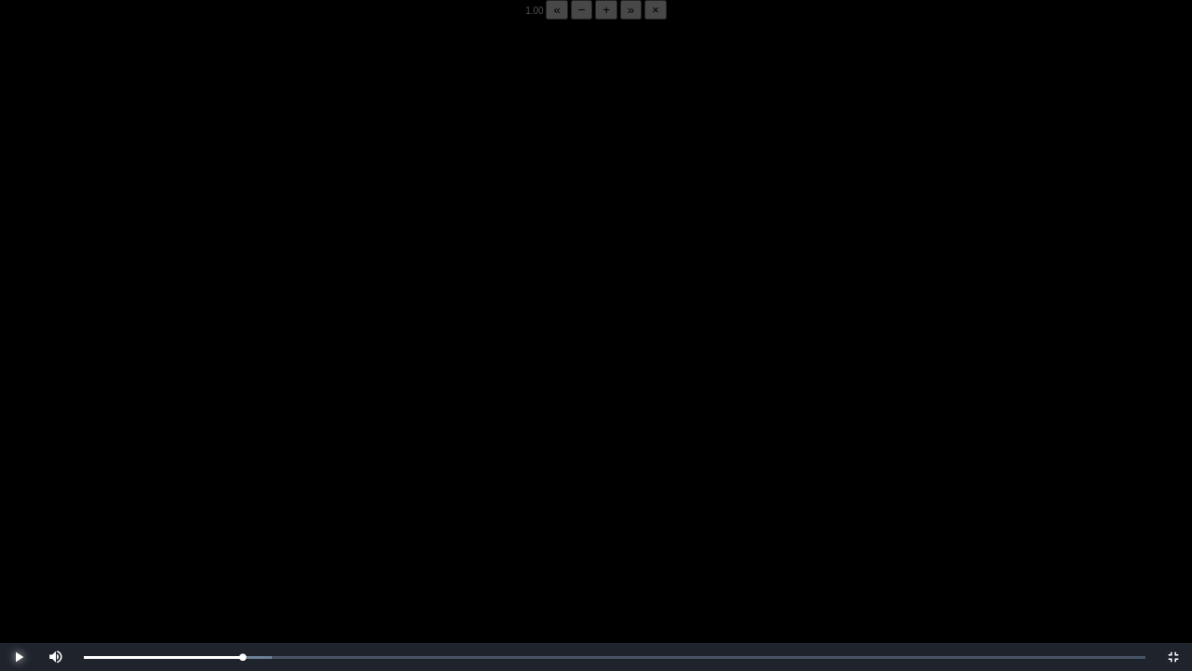
click at [19, 524] on span "Video Player" at bounding box center [19, 657] width 0 height 0
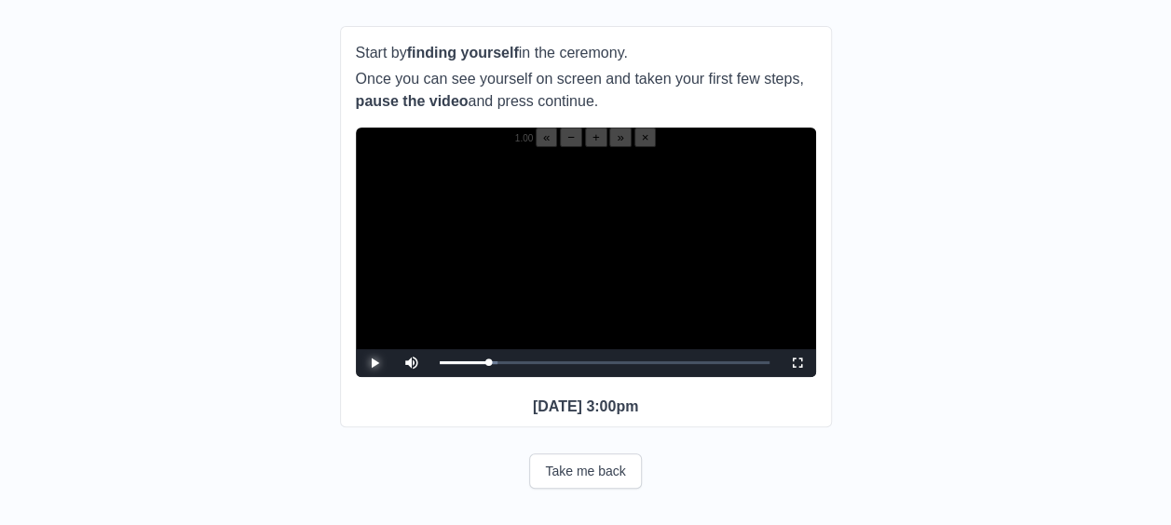
scroll to position [200, 0]
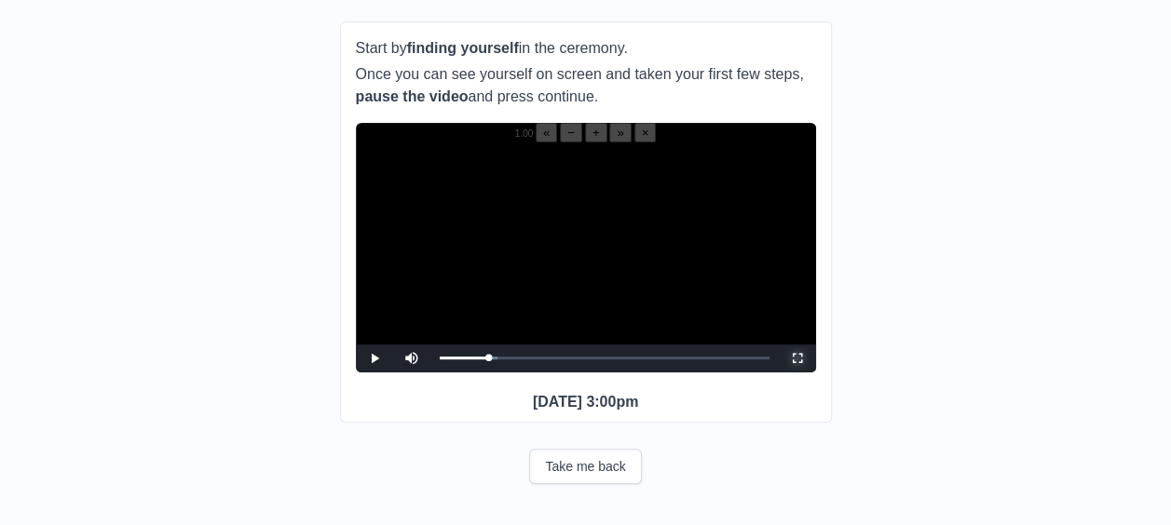
click at [797, 359] on span "Video Player" at bounding box center [797, 359] width 0 height 0
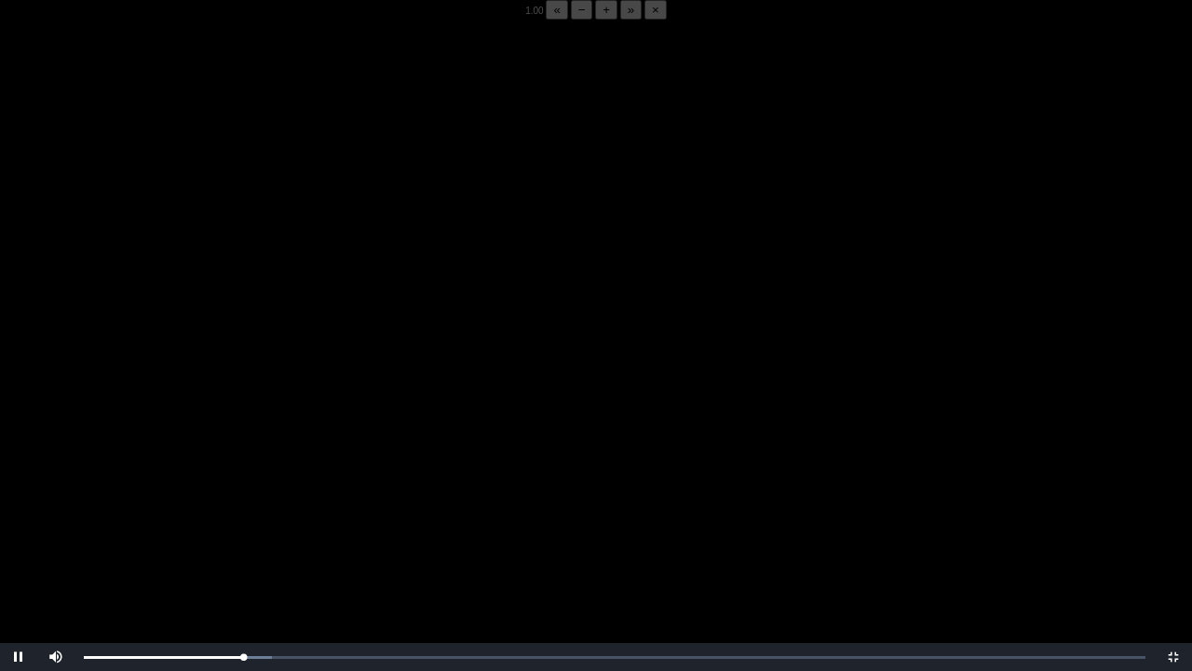
click at [177, 383] on video "Video Player" at bounding box center [596, 355] width 1192 height 671
click at [242, 524] on div "05:48 Progress : 0%" at bounding box center [163, 657] width 158 height 5
click at [243, 524] on div "05:53 Progress : 0%" at bounding box center [164, 657] width 160 height 5
click at [243, 524] on div "05:50 Progress : 0%" at bounding box center [163, 657] width 159 height 5
click at [243, 524] on div "05:52 Progress : 0%" at bounding box center [164, 657] width 160 height 5
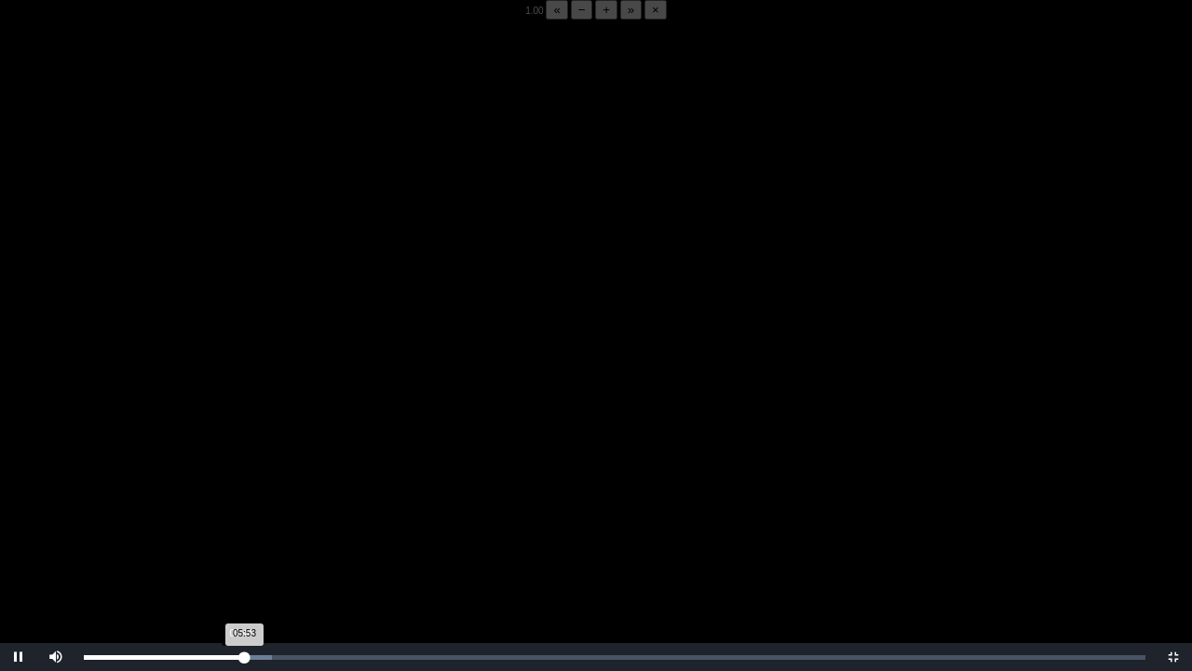
click at [240, 524] on div "05:53 Progress : 0%" at bounding box center [164, 657] width 160 height 5
click at [241, 524] on div "05:47 Progress : 0%" at bounding box center [162, 657] width 157 height 5
click at [242, 524] on div "05:49 Progress : 0%" at bounding box center [163, 657] width 159 height 5
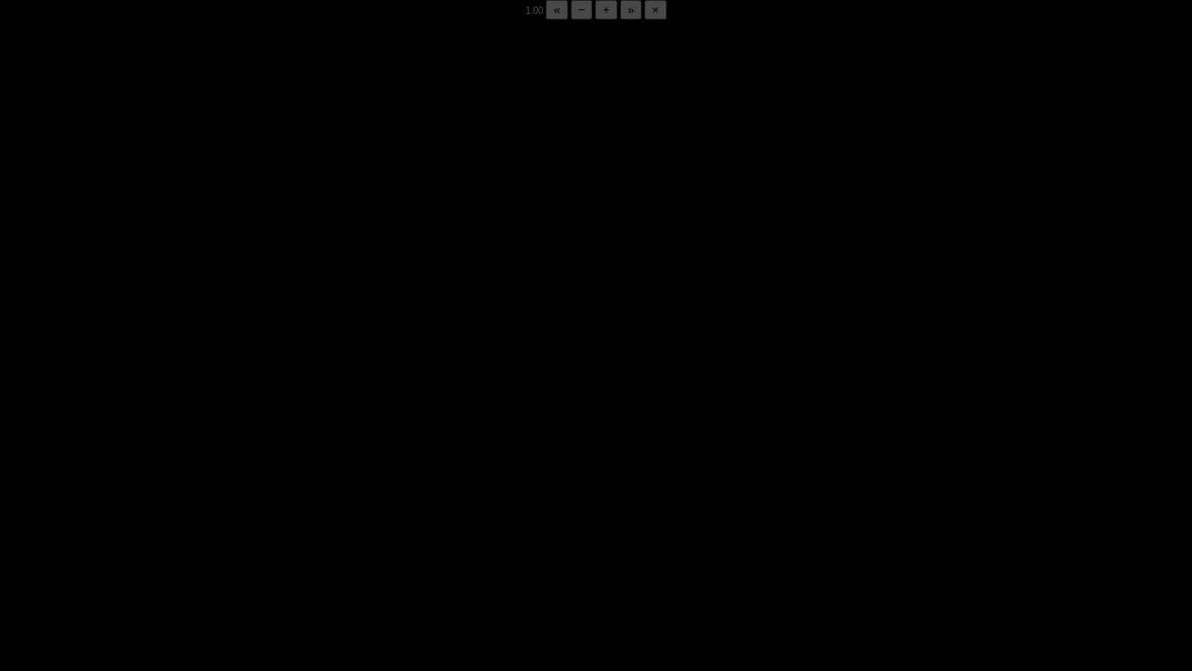
click at [242, 524] on div "05:52 Progress : 0%" at bounding box center [164, 657] width 160 height 5
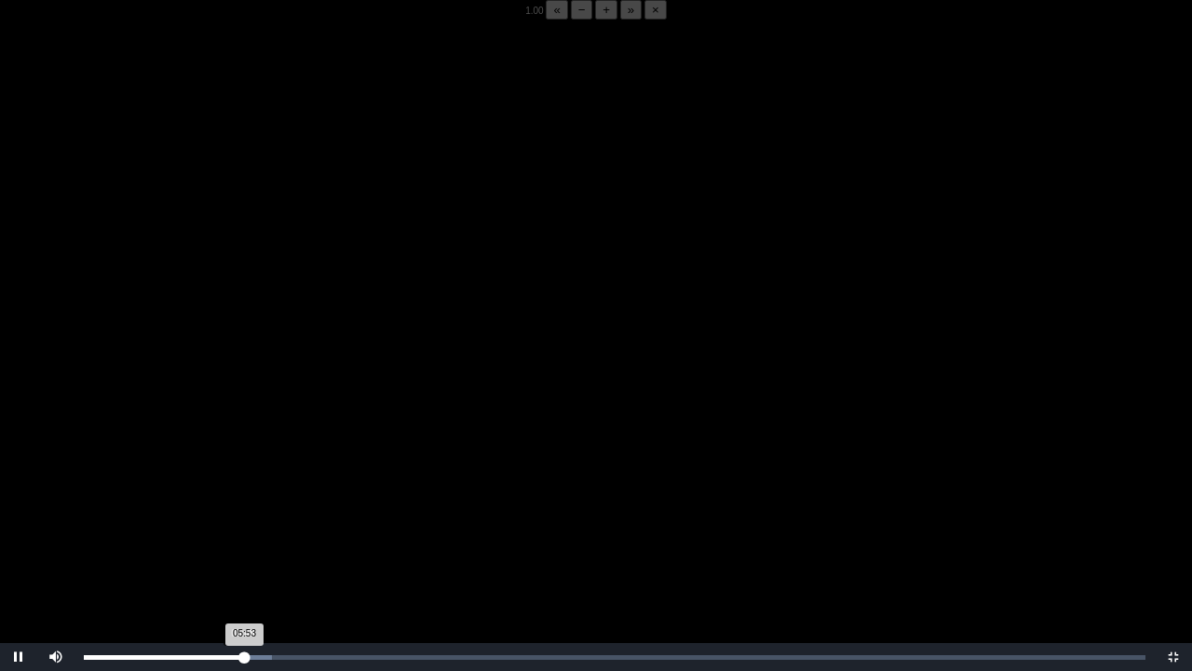
click at [242, 524] on div "05:53 Progress : 0%" at bounding box center [164, 657] width 160 height 5
click at [242, 524] on div "05:48 Progress : 0%" at bounding box center [163, 657] width 158 height 5
click at [241, 524] on div "05:46 Progress : 0%" at bounding box center [163, 657] width 159 height 5
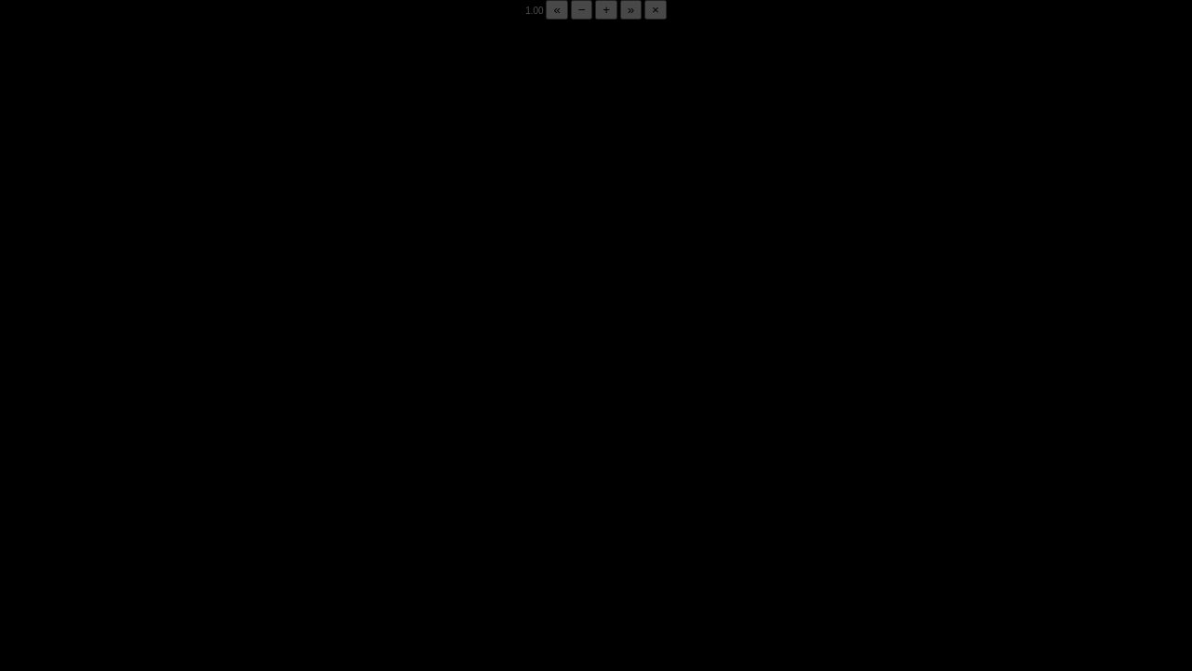
click at [241, 524] on div "05:49 Progress : 0%" at bounding box center [163, 657] width 158 height 5
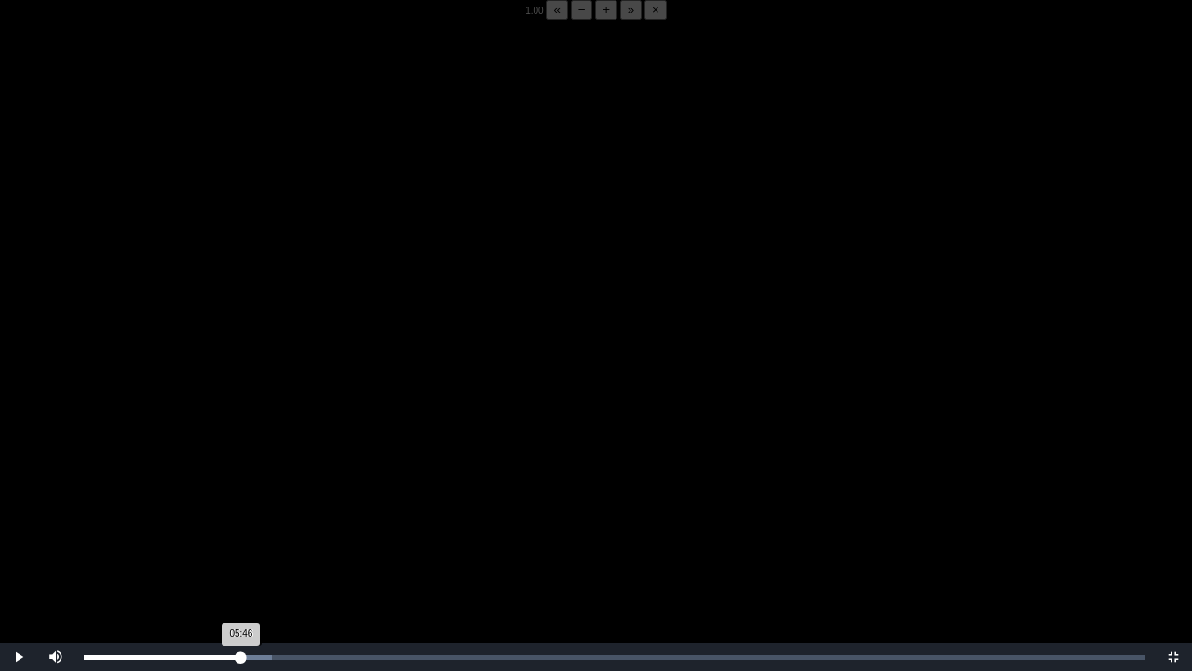
click at [241, 524] on div "05:46 Progress : 0%" at bounding box center [162, 657] width 157 height 5
click at [241, 524] on div "05:47 Progress : 0%" at bounding box center [162, 657] width 157 height 5
click at [241, 524] on div "05:47 Progress : 0%" at bounding box center [163, 657] width 158 height 5
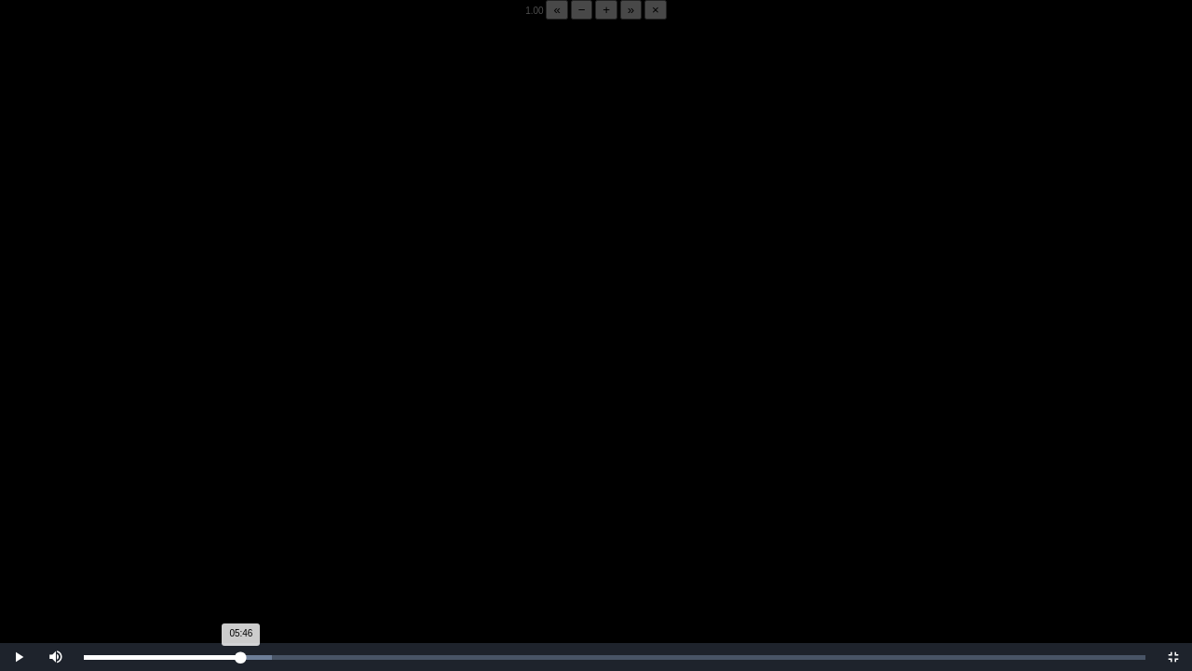
click at [241, 524] on div "05:46 Progress : 0%" at bounding box center [162, 657] width 157 height 5
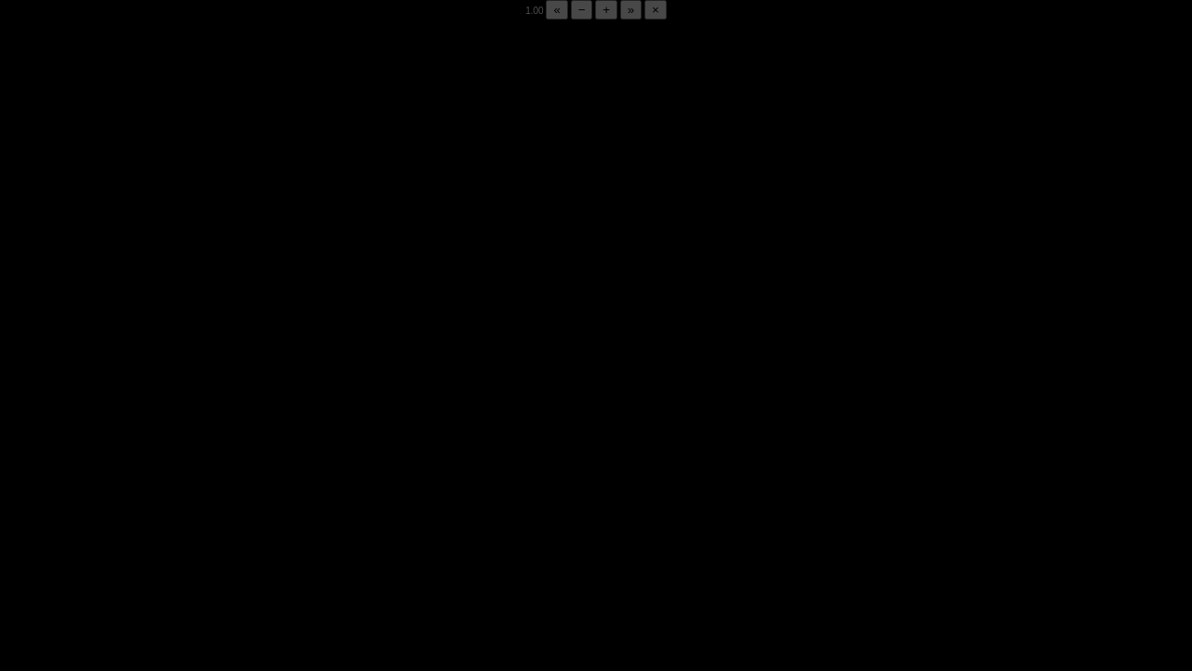
click at [241, 524] on div "05:53 Progress : 0%" at bounding box center [164, 657] width 160 height 5
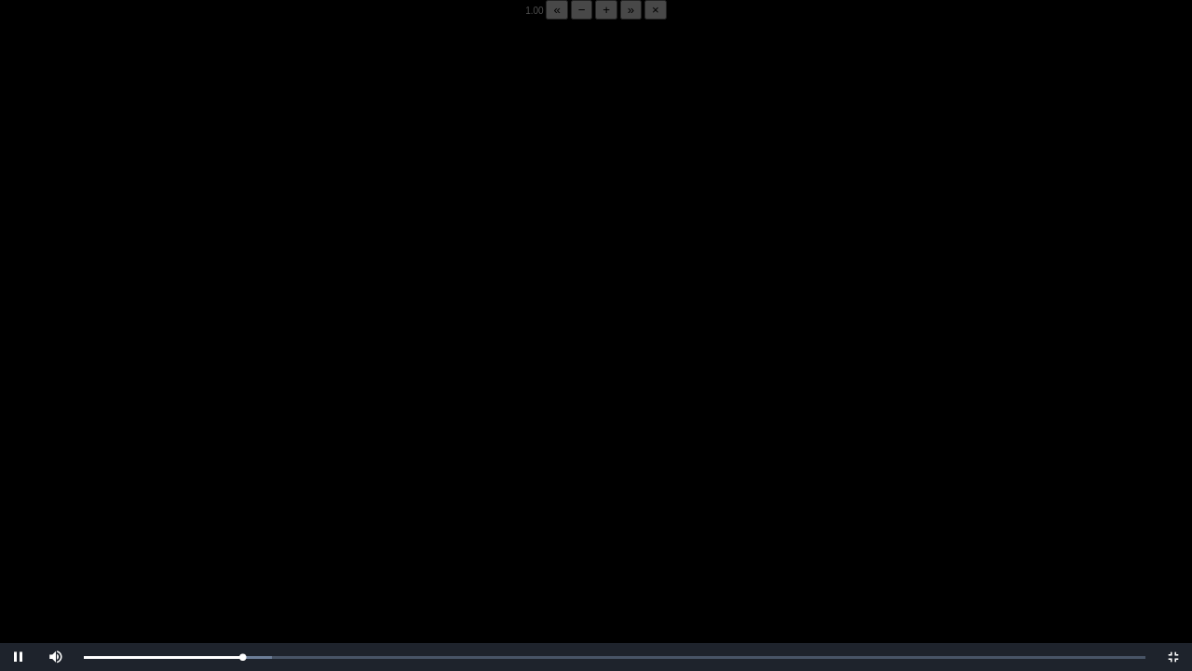
click at [571, 20] on button "−" at bounding box center [582, 10] width 22 height 20
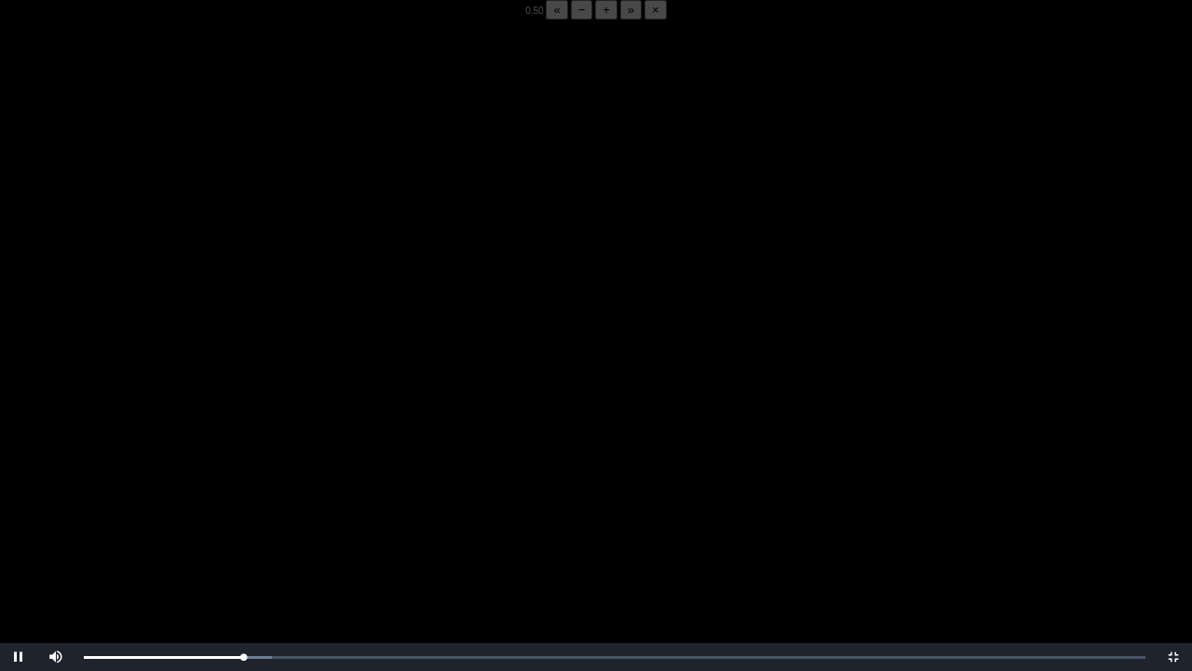
click at [571, 20] on button "−" at bounding box center [582, 10] width 22 height 20
click at [242, 524] on div "05:48 Progress : 0%" at bounding box center [163, 657] width 158 height 5
click at [242, 524] on div "05:49 Progress : 0%" at bounding box center [163, 657] width 158 height 5
click at [242, 524] on div "05:48 Progress : 0%" at bounding box center [163, 657] width 158 height 5
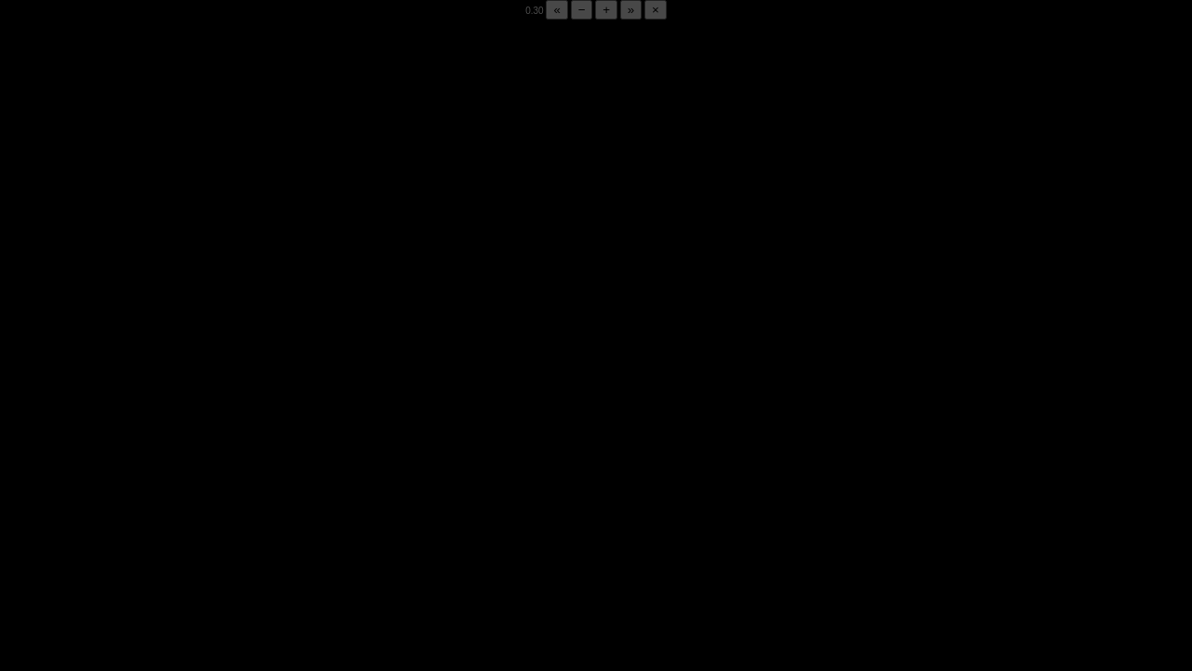
click at [242, 524] on div "05:50 Progress : 0%" at bounding box center [163, 657] width 159 height 5
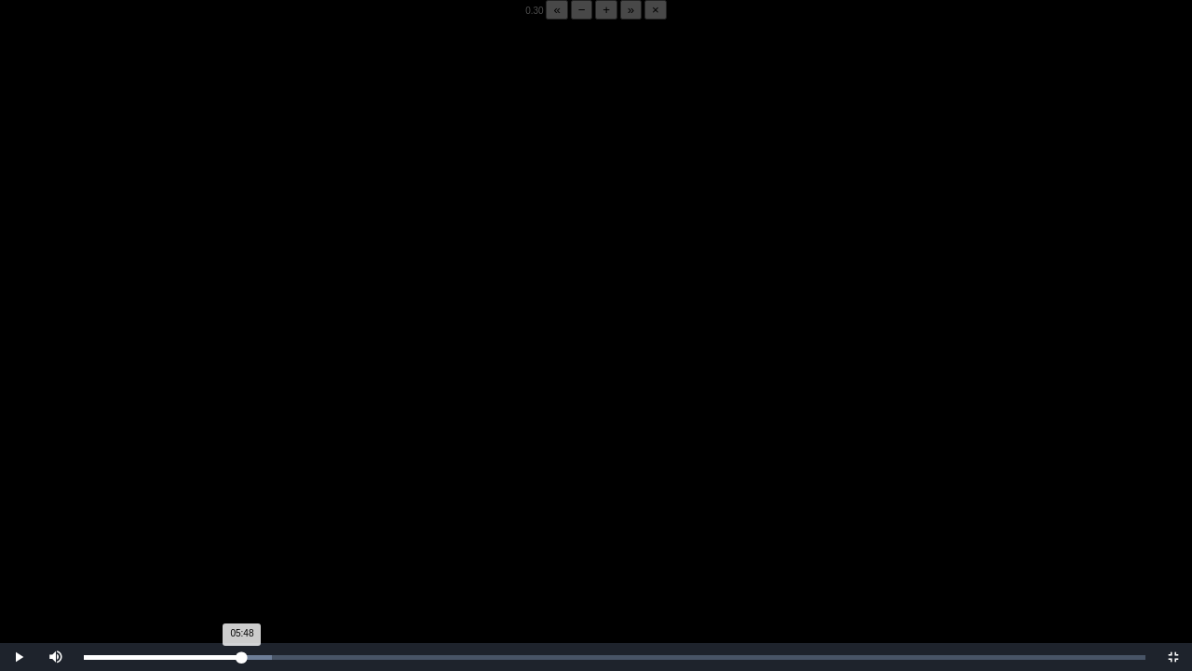
click at [242, 524] on div "05:48 Progress : 0%" at bounding box center [163, 657] width 158 height 5
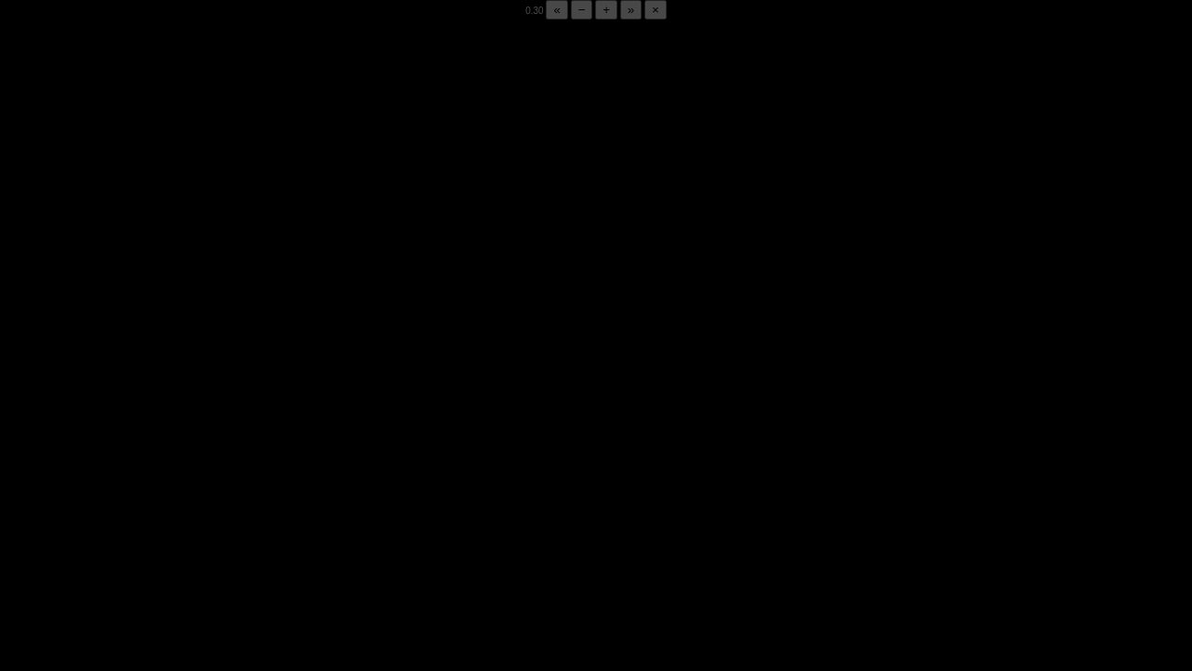
click at [242, 524] on div "05:49 Progress : 0%" at bounding box center [163, 657] width 159 height 5
click at [242, 524] on div "05:49 Progress : 0%" at bounding box center [163, 657] width 158 height 5
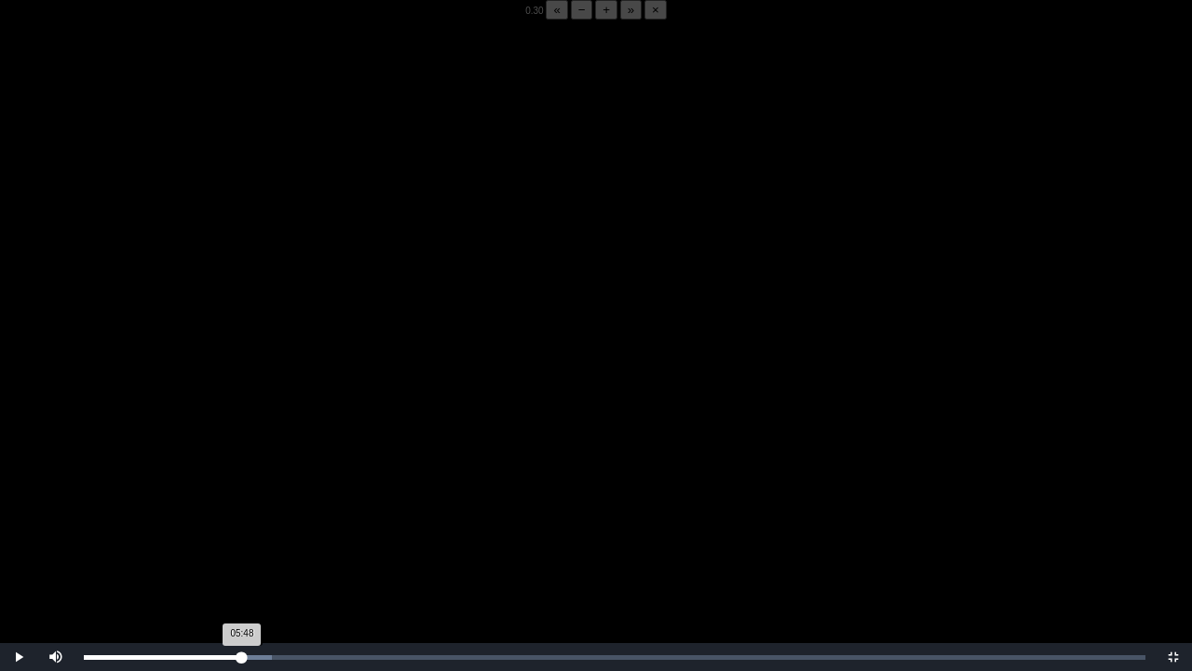
click at [242, 524] on div "05:48 Progress : 0%" at bounding box center [163, 657] width 158 height 5
click at [239, 524] on div "05:42 Progress : 0%" at bounding box center [162, 657] width 156 height 5
click at [248, 459] on video "Video Player" at bounding box center [596, 355] width 1192 height 671
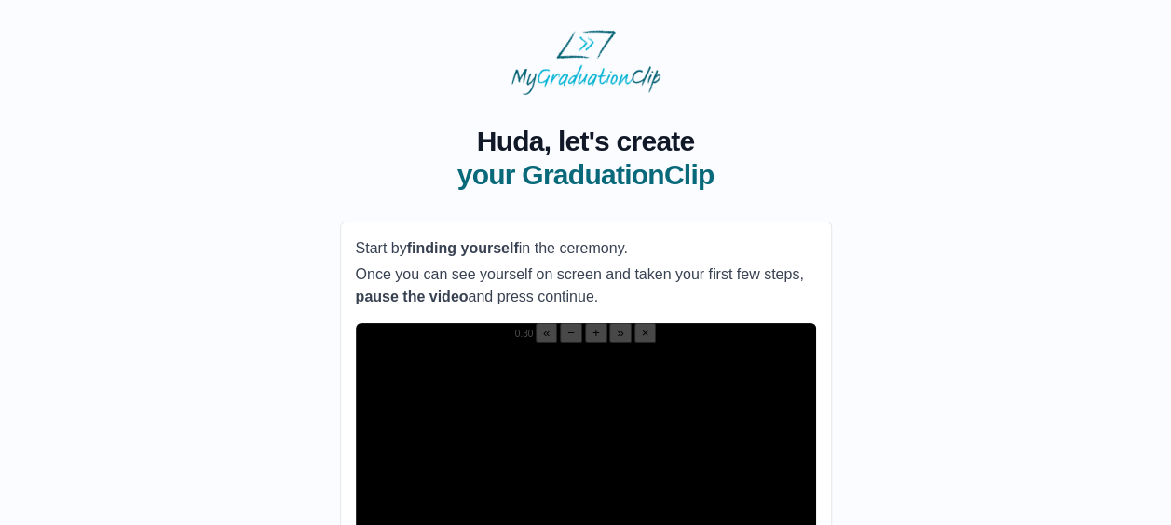
click at [581, 376] on video "Video Player" at bounding box center [586, 458] width 460 height 230
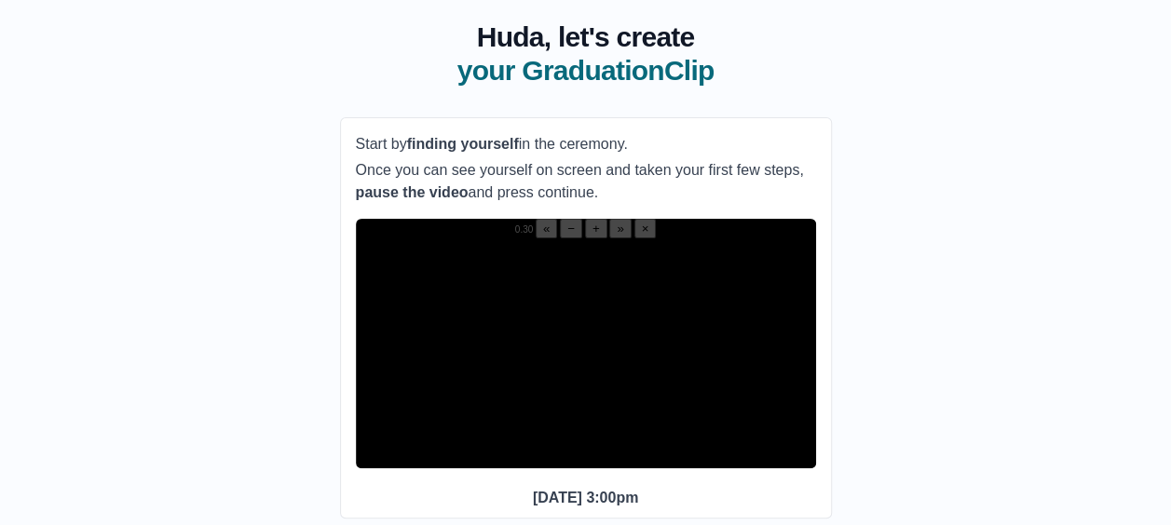
scroll to position [107, 0]
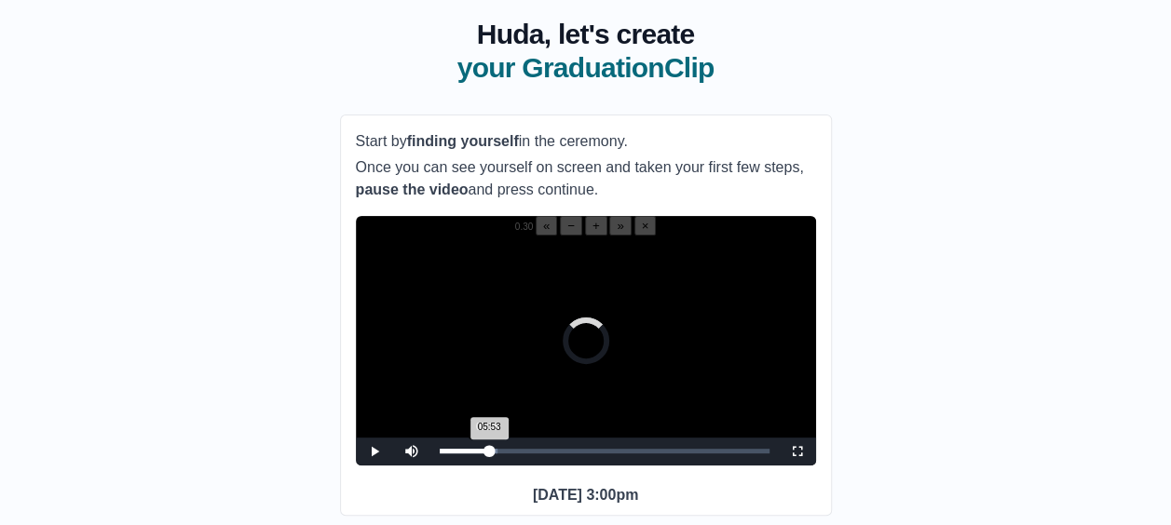
click at [486, 454] on div "05:53 Progress : 0%" at bounding box center [465, 451] width 50 height 5
click at [486, 454] on div "05:36 Progress : 0%" at bounding box center [464, 451] width 48 height 5
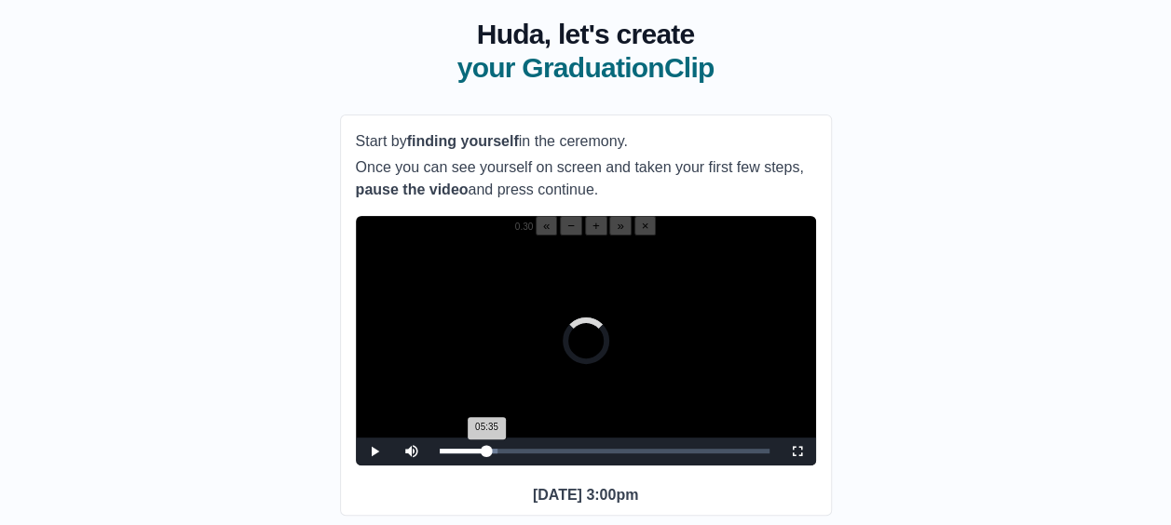
click at [486, 454] on div "05:35 Progress : 0%" at bounding box center [464, 451] width 48 height 5
click at [487, 389] on video "Video Player" at bounding box center [586, 351] width 460 height 230
click at [491, 398] on video "Video Player" at bounding box center [586, 351] width 460 height 230
click at [487, 454] on div "05:42 Progress : 0%" at bounding box center [464, 451] width 48 height 5
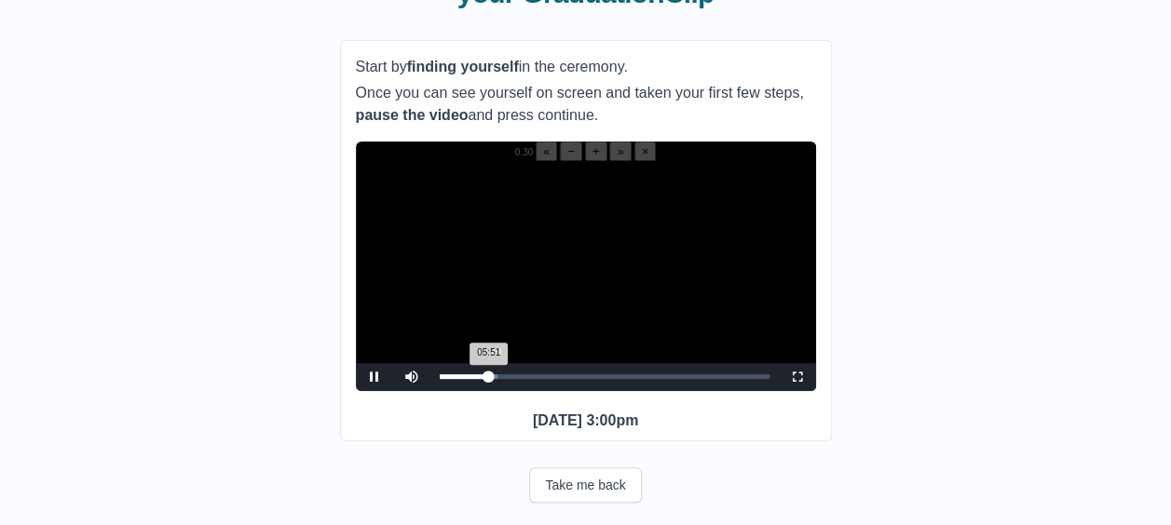
click at [487, 379] on div "05:51 Progress : 0%" at bounding box center [464, 377] width 49 height 5
click at [484, 379] on div "05:22 Progress : 0%" at bounding box center [465, 377] width 50 height 5
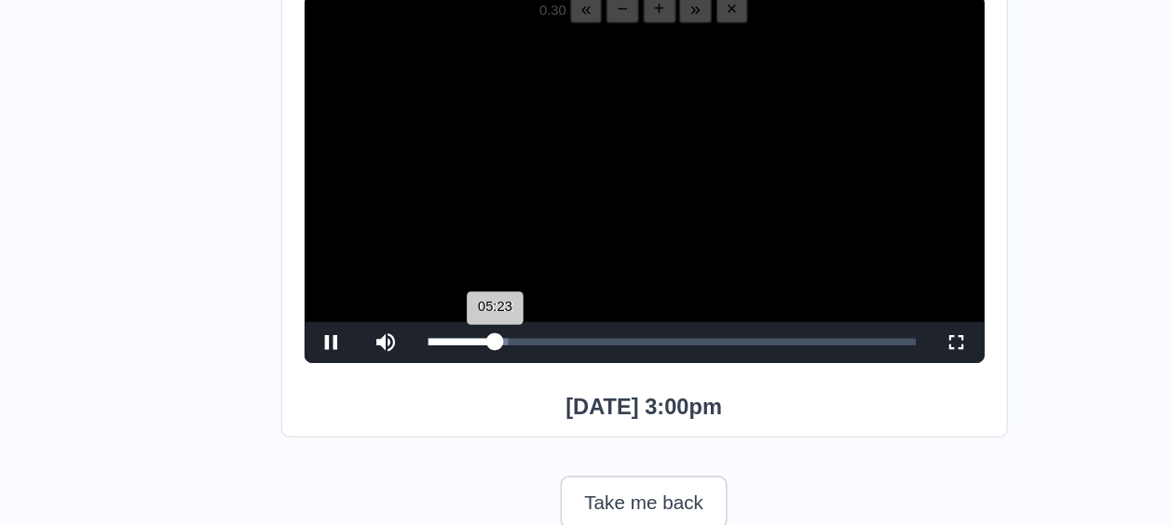
click at [484, 379] on div "05:23 Progress : 0%" at bounding box center [463, 377] width 46 height 5
click at [483, 379] on div "05:22 Progress : 0%" at bounding box center [463, 377] width 46 height 5
click at [483, 379] on div "05:09 Progress : 0%" at bounding box center [462, 377] width 44 height 5
click at [486, 379] on div "05:53 Progress : 0%" at bounding box center [464, 377] width 49 height 5
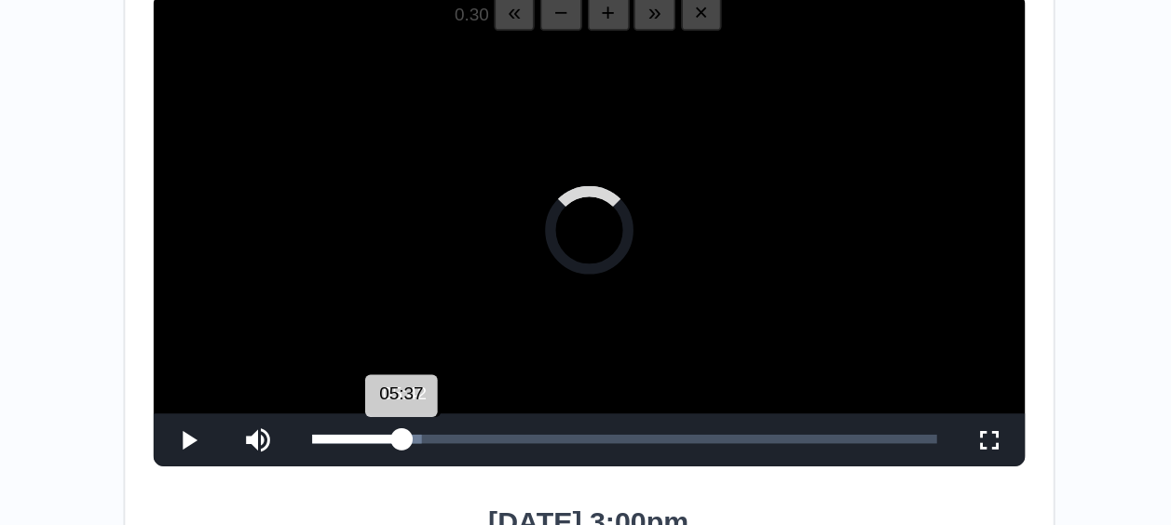
click at [487, 379] on div "05:37 Progress : 0%" at bounding box center [464, 377] width 48 height 5
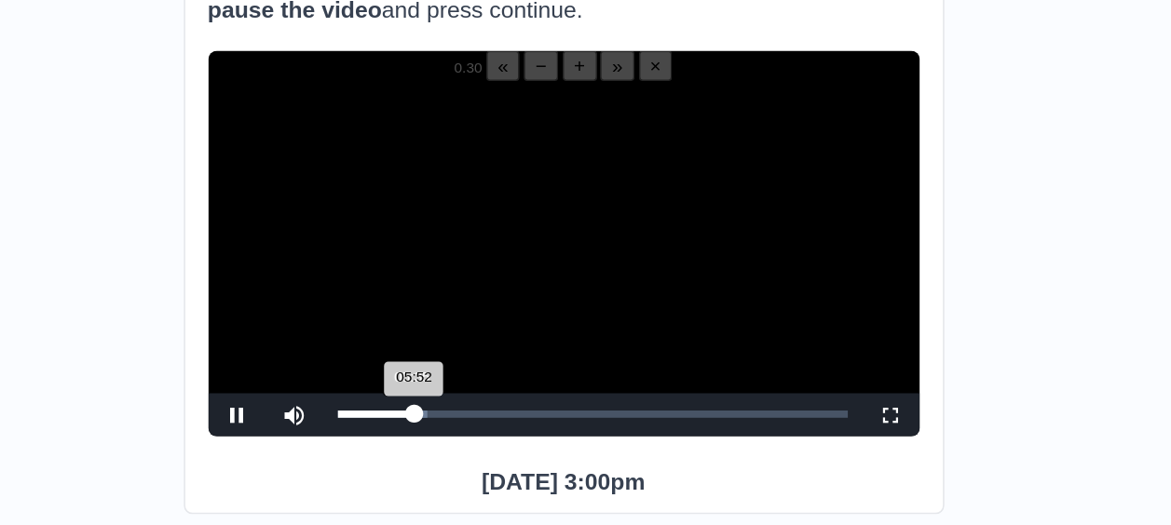
click at [486, 379] on div "05:52 Progress : 0%" at bounding box center [464, 377] width 49 height 5
click at [486, 379] on div "05:36 Progress : 0%" at bounding box center [464, 377] width 48 height 5
click at [486, 379] on div "05:35 Progress : 0%" at bounding box center [464, 377] width 48 height 5
click at [487, 379] on div "05:36 Progress : 0%" at bounding box center [464, 377] width 48 height 5
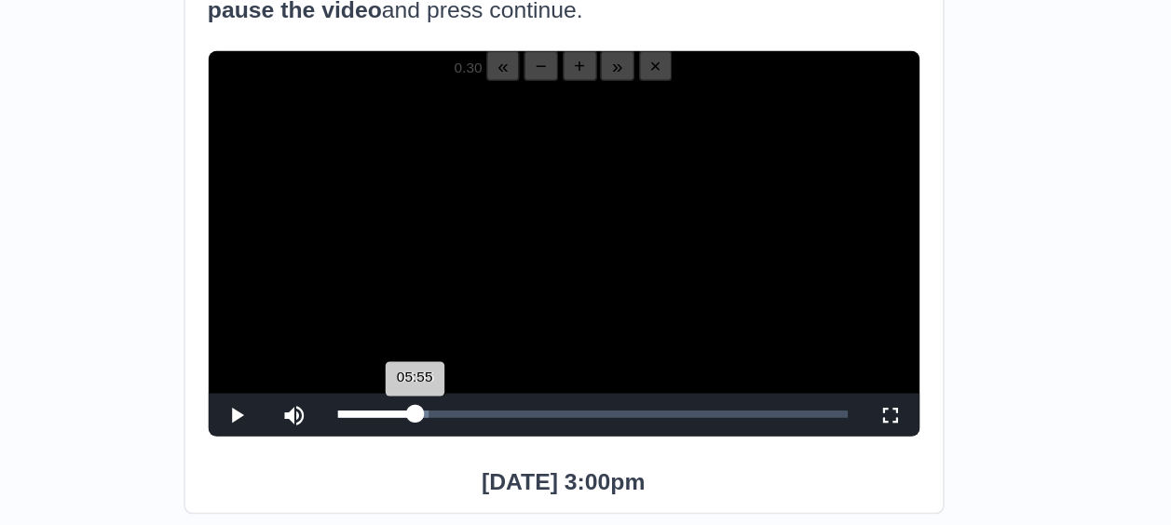
click at [489, 379] on div "05:55 Progress : 0%" at bounding box center [465, 377] width 50 height 5
click at [487, 379] on div "05:42 Progress : 0%" at bounding box center [464, 377] width 48 height 5
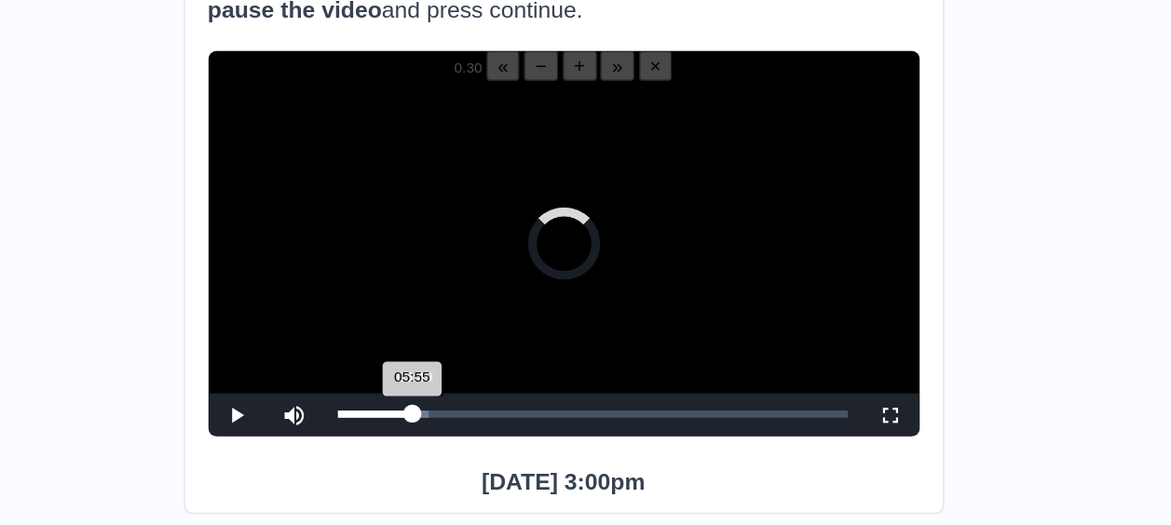
click at [488, 379] on div "05:55 Progress : 0%" at bounding box center [464, 377] width 48 height 5
click at [487, 379] on div "05:55 Progress : 0%" at bounding box center [465, 377] width 50 height 5
click at [489, 379] on div "05:55 Progress : 0%" at bounding box center [465, 377] width 50 height 5
click at [488, 379] on div "05:49 Progress : 0%" at bounding box center [464, 377] width 49 height 5
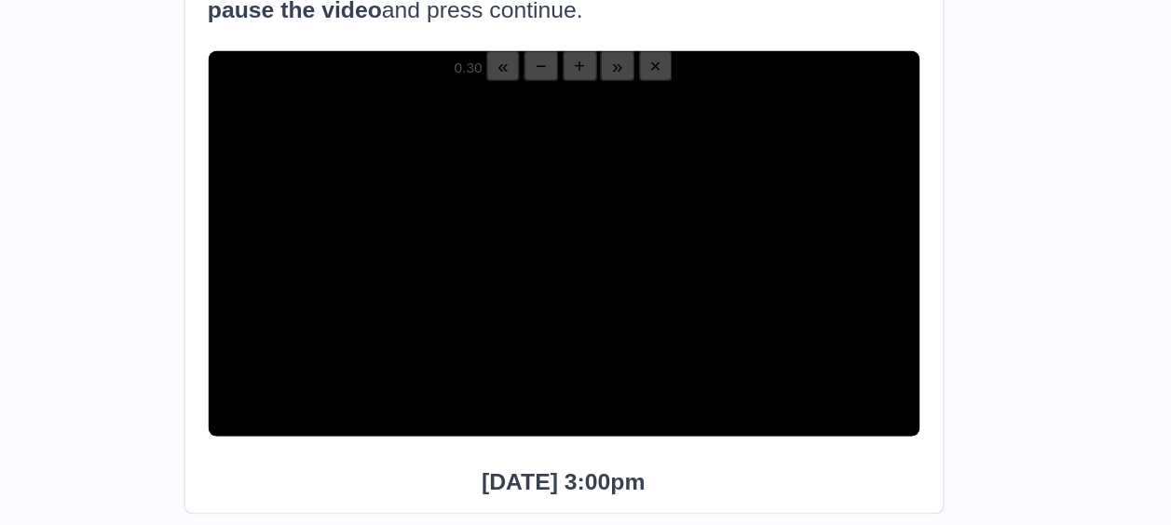
click at [515, 157] on span "0.30" at bounding box center [524, 152] width 18 height 10
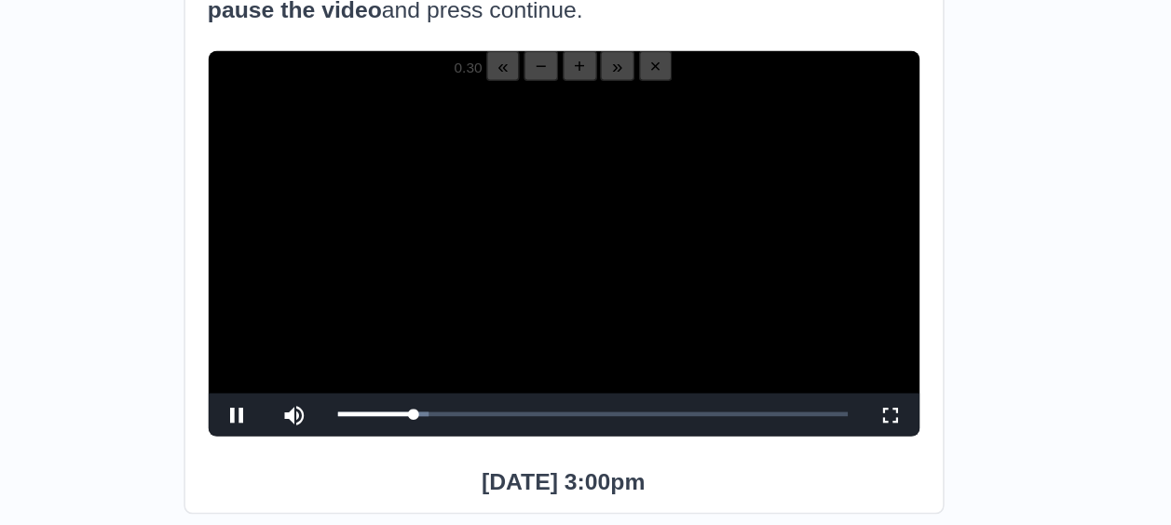
click at [585, 161] on button "+" at bounding box center [596, 152] width 22 height 20
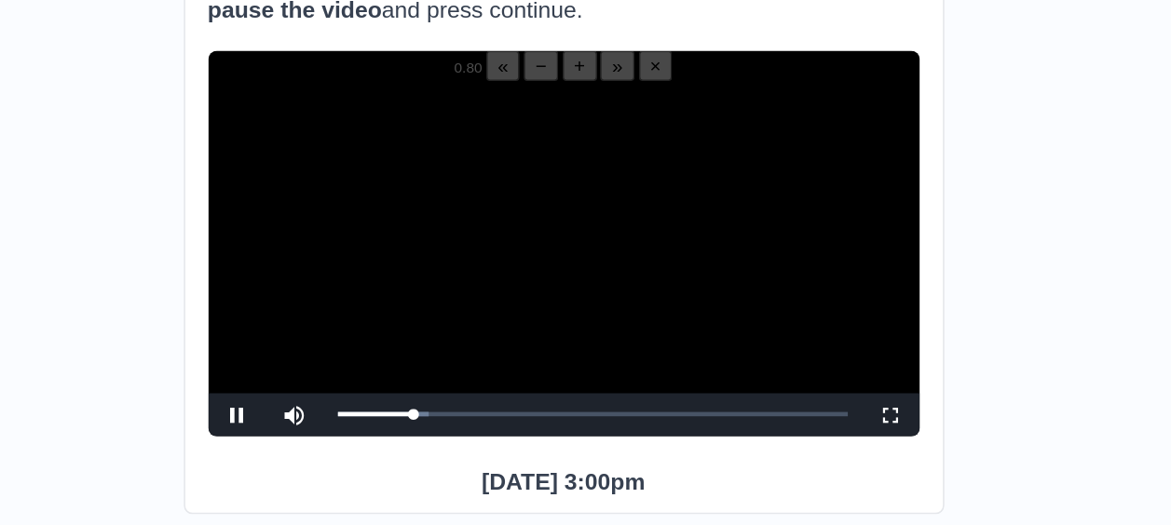
click at [585, 161] on button "+" at bounding box center [596, 152] width 22 height 20
click at [488, 378] on div "05:49 Progress : 0%" at bounding box center [464, 376] width 49 height 3
click at [488, 378] on div "05:50 Progress : 0%" at bounding box center [464, 376] width 49 height 3
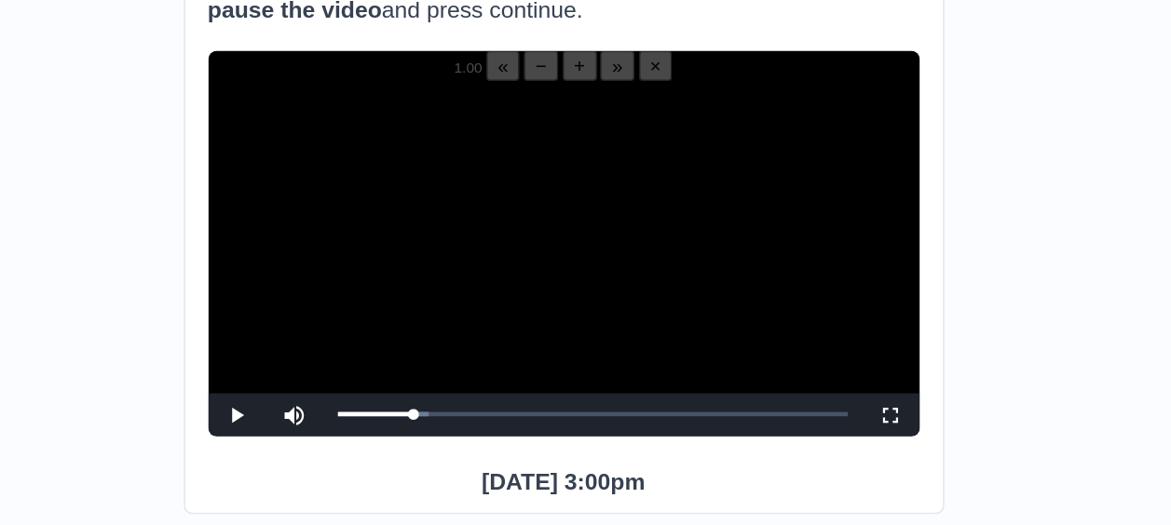
click at [488, 378] on div "05:49 Progress : 0%" at bounding box center [464, 376] width 49 height 3
click at [488, 378] on div "05:50 Progress : 0%" at bounding box center [464, 376] width 49 height 3
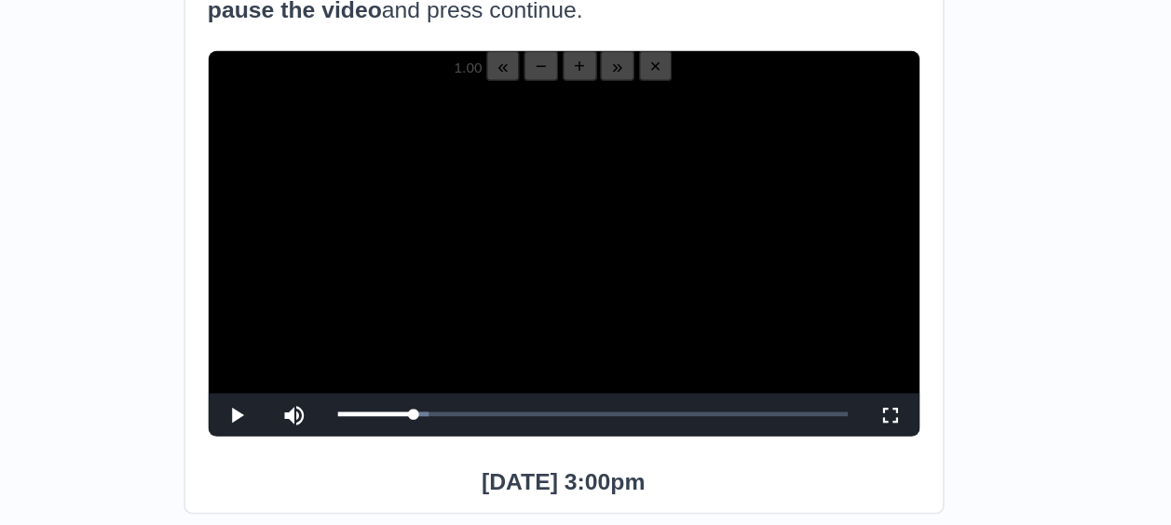
click at [488, 378] on div "05:49 Progress : 0%" at bounding box center [464, 376] width 49 height 3
click at [488, 378] on div "05:52 Progress : 0%" at bounding box center [464, 376] width 49 height 3
click at [488, 378] on div "05:50 Progress : 0%" at bounding box center [464, 376] width 49 height 3
click at [488, 378] on div "05:49 Progress : 0%" at bounding box center [464, 376] width 49 height 3
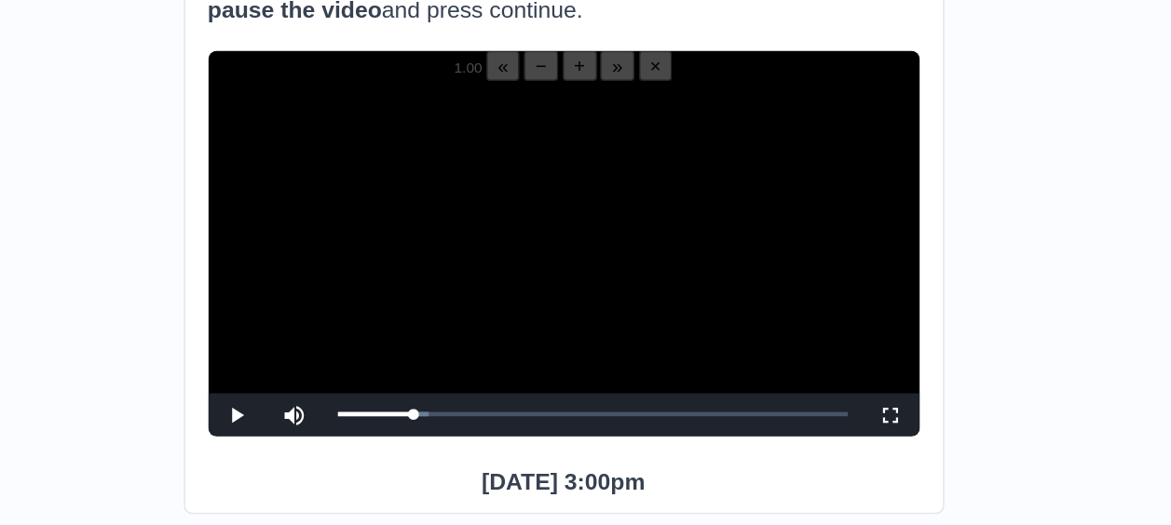
click at [488, 378] on div "05:49 Progress : 0%" at bounding box center [464, 376] width 49 height 3
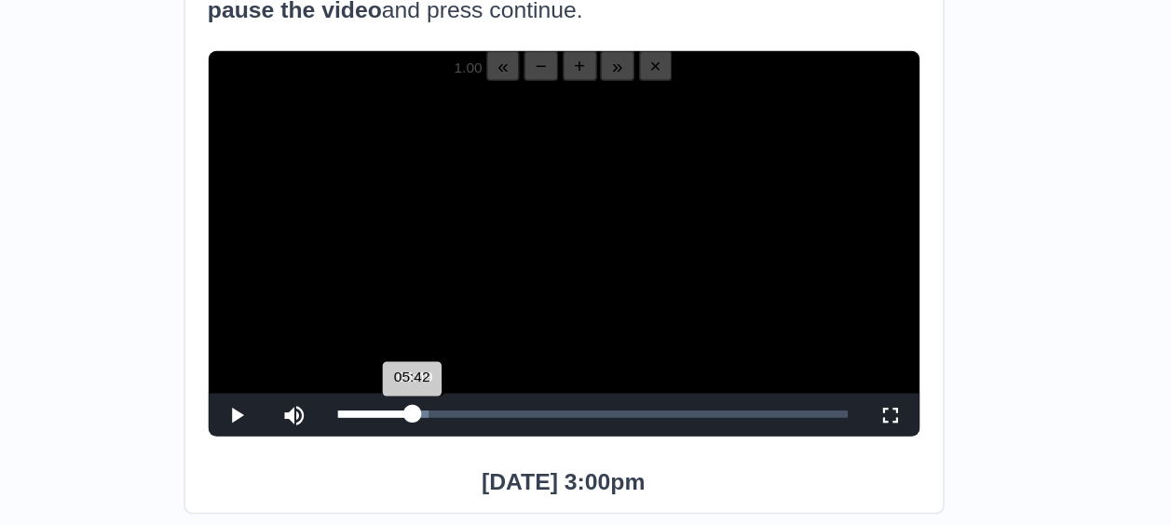
click at [487, 379] on div "05:42 Progress : 0%" at bounding box center [464, 377] width 48 height 5
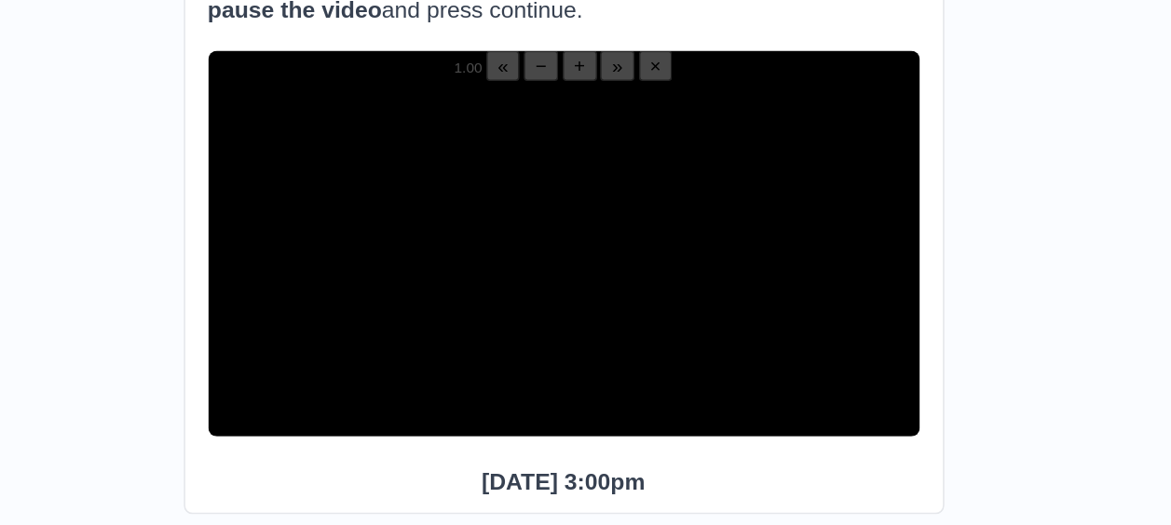
click at [487, 379] on div "05:52 Progress : 0%" at bounding box center [464, 377] width 49 height 5
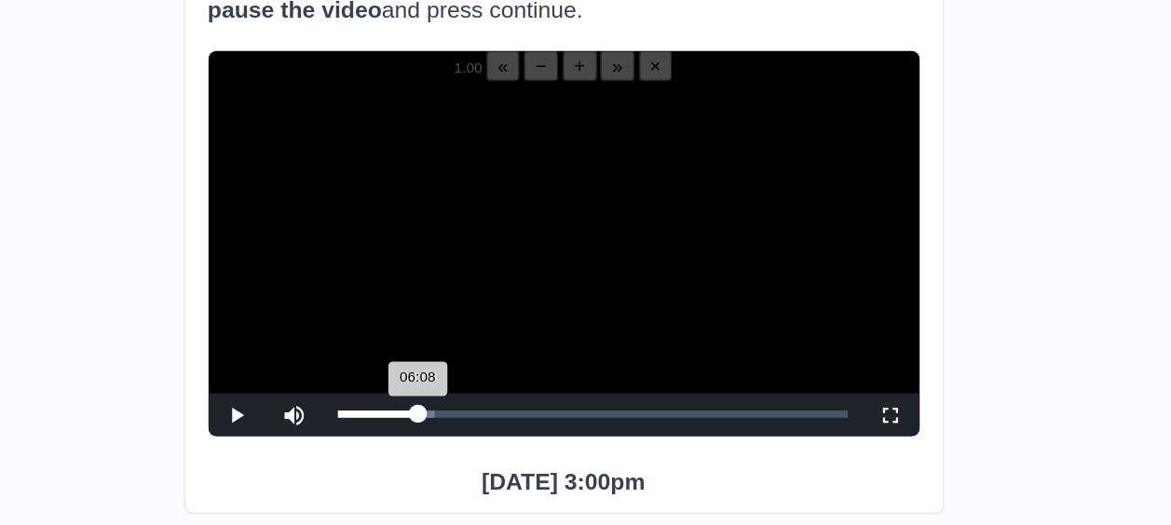
click at [491, 379] on div "06:08 Progress : 0%" at bounding box center [466, 377] width 52 height 5
click at [492, 379] on div "06:10 Progress : 0%" at bounding box center [466, 377] width 52 height 5
click at [500, 379] on div "07:14 Progress : 0%" at bounding box center [470, 377] width 61 height 5
click at [499, 379] on div "07:08 Progress : 0%" at bounding box center [470, 377] width 61 height 5
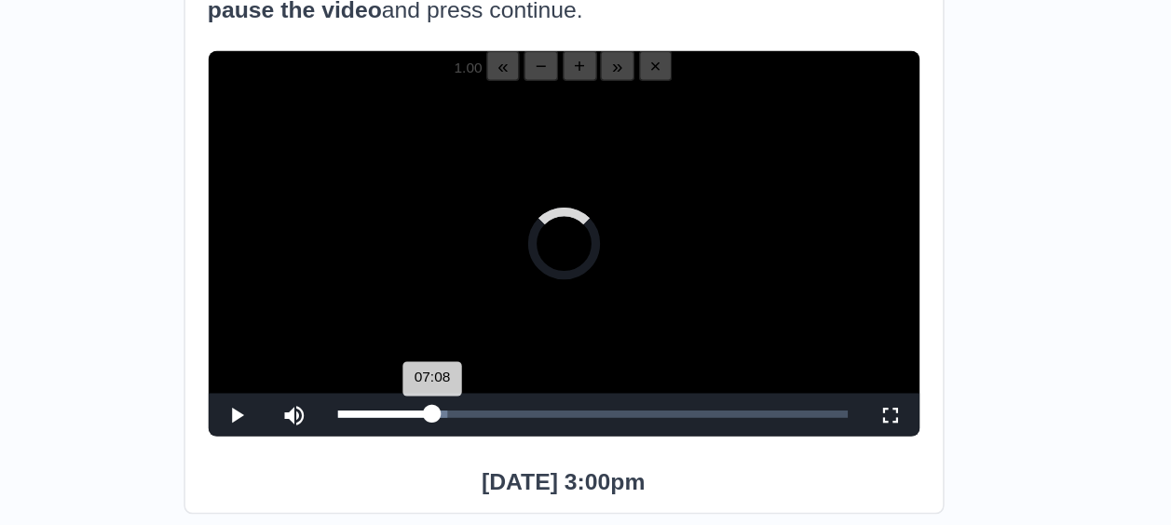
click at [499, 379] on div "07:08 Progress : 0%" at bounding box center [470, 377] width 61 height 5
click at [499, 379] on div "07:10 Progress : 0%" at bounding box center [470, 377] width 61 height 5
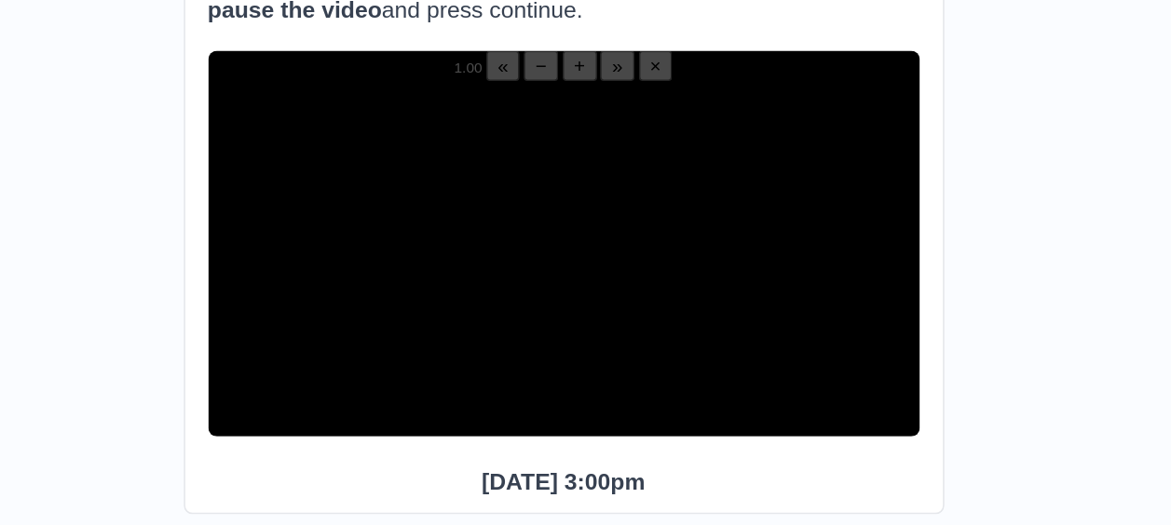
click at [499, 379] on div "07:28 Progress : 0%" at bounding box center [471, 377] width 63 height 5
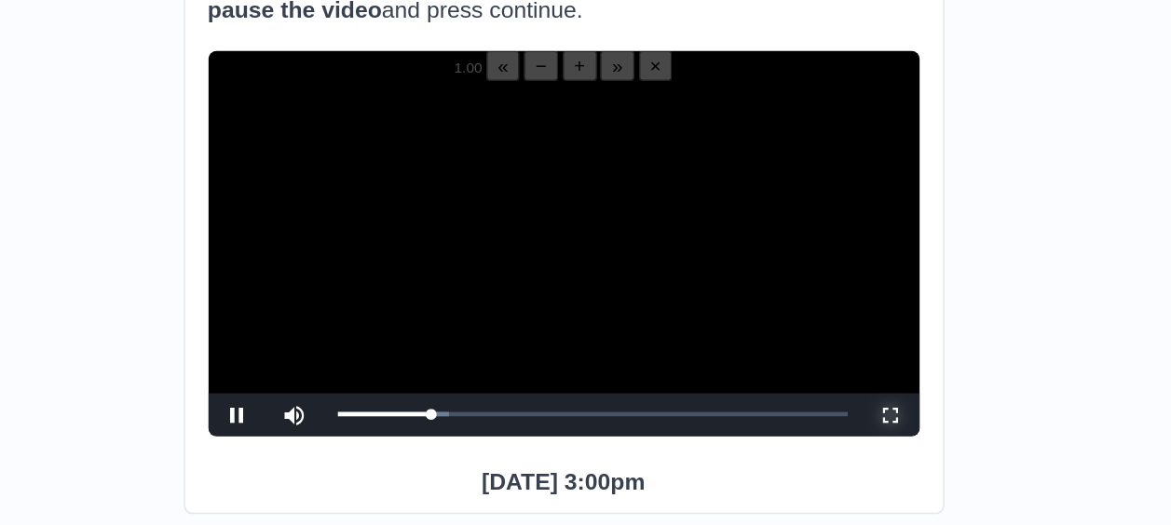
click at [797, 377] on span "Video Player" at bounding box center [797, 377] width 0 height 0
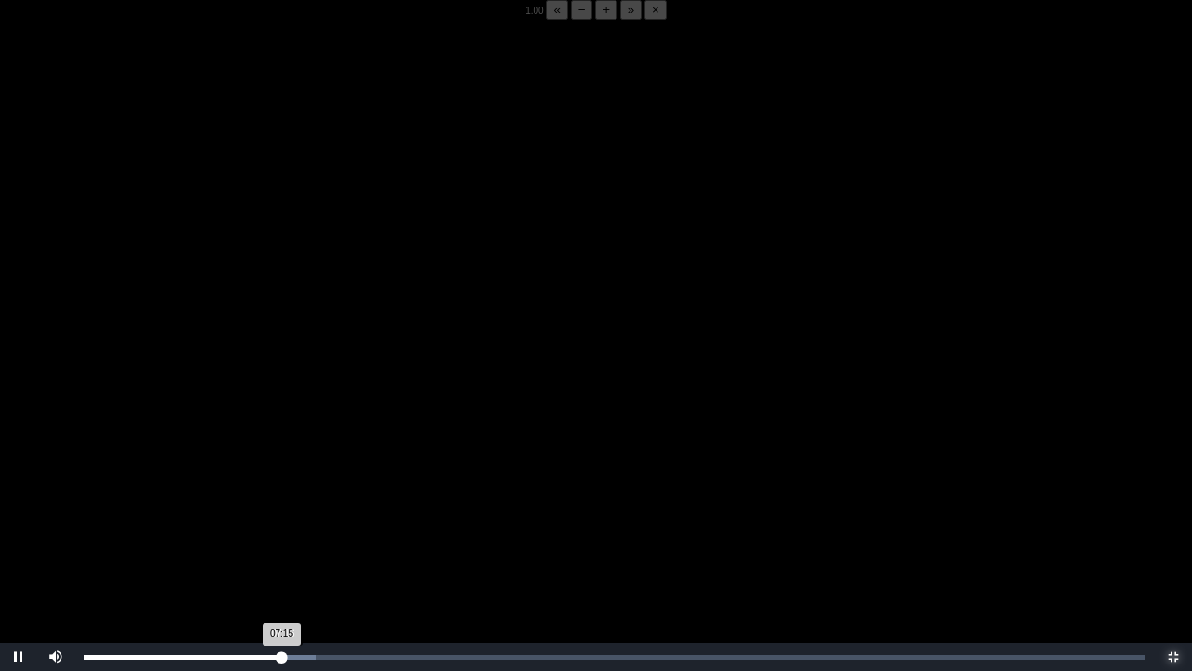
click at [281, 524] on div "07:15 Progress : 0%" at bounding box center [182, 657] width 197 height 5
click at [289, 524] on div "07:31 Progress : 0%" at bounding box center [186, 657] width 205 height 5
click at [284, 524] on div "07:31 Progress : 0%" at bounding box center [186, 657] width 205 height 5
click at [284, 524] on div "07:20 Progress : 0%" at bounding box center [184, 657] width 201 height 5
click at [279, 524] on div "07:10 Progress : 0%" at bounding box center [182, 657] width 196 height 5
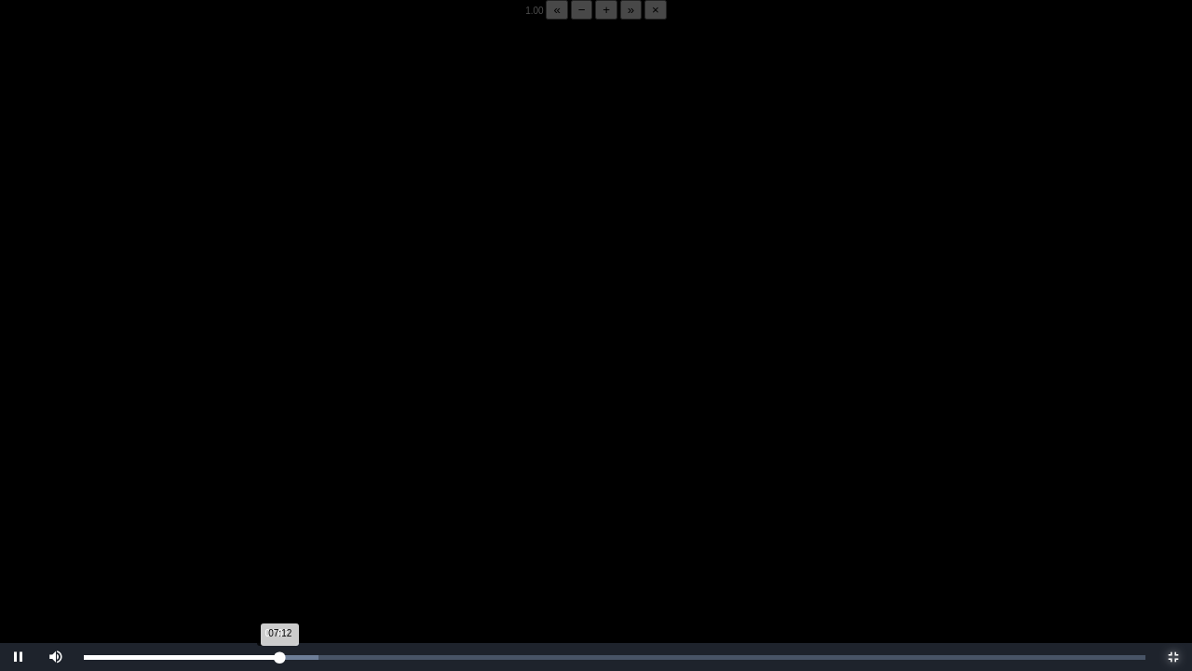
click at [276, 524] on div "07:12 Progress : 0%" at bounding box center [182, 657] width 197 height 5
click at [272, 524] on div "07:04 Progress : 0%" at bounding box center [180, 657] width 193 height 5
click at [1174, 524] on span "Video Player" at bounding box center [1174, 657] width 0 height 0
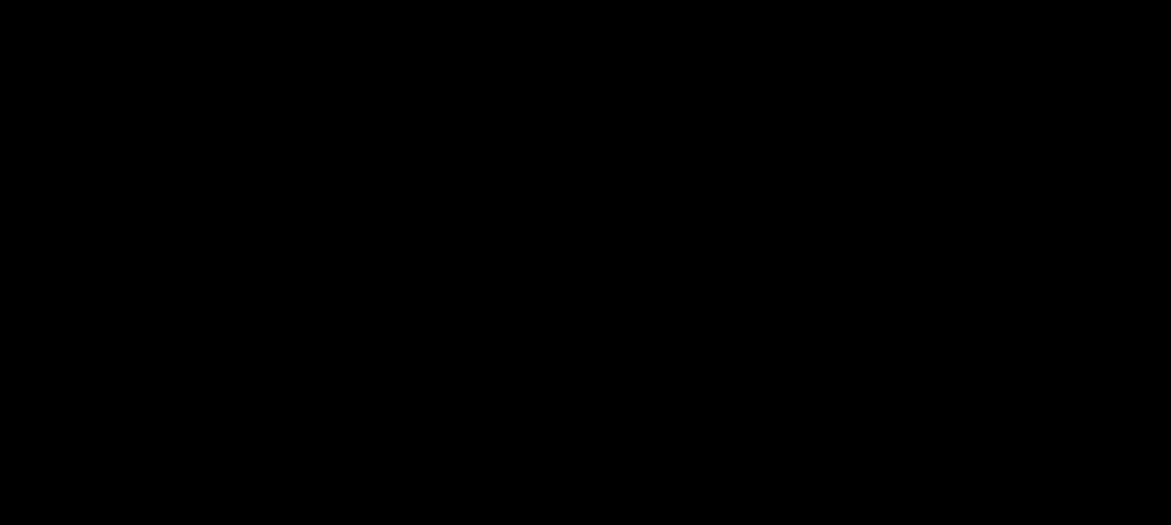
scroll to position [258, 0]
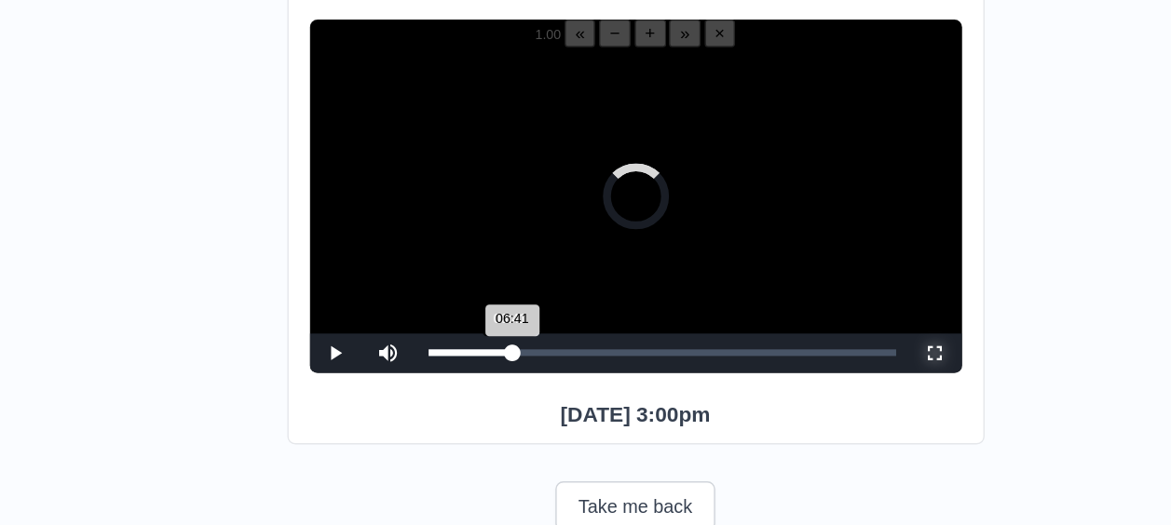
click at [496, 303] on div "06:41 Progress : 0%" at bounding box center [470, 300] width 60 height 5
click at [497, 303] on div "06:54 Progress : 0%" at bounding box center [469, 300] width 59 height 5
click at [496, 303] on div "06:55 Progress : 0%" at bounding box center [469, 300] width 59 height 5
click at [496, 303] on div "06:42 Progress : 0%" at bounding box center [468, 300] width 57 height 5
click at [495, 303] on div "06:42 Progress : 0%" at bounding box center [468, 300] width 57 height 5
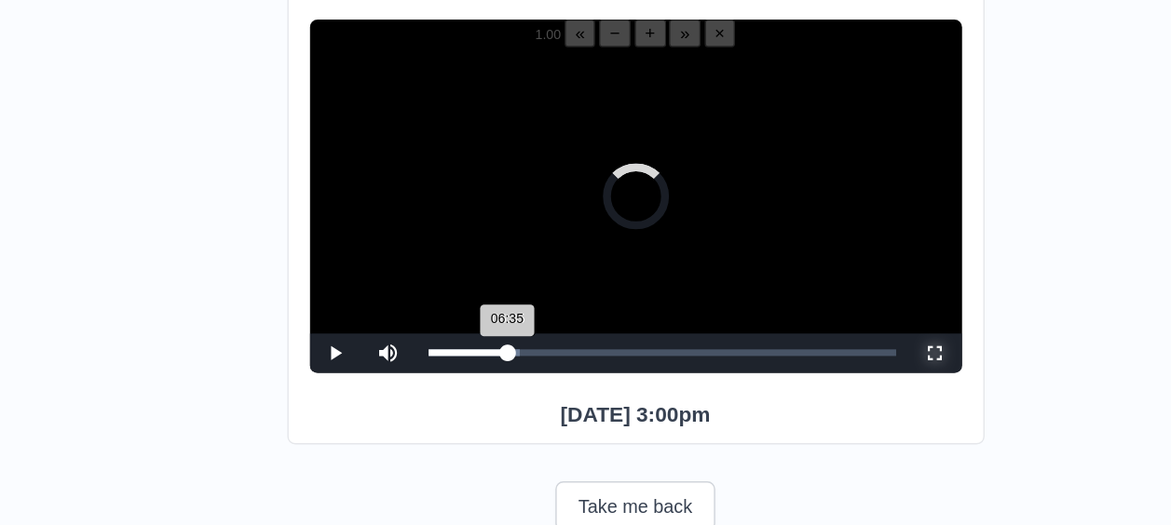
click at [495, 303] on div "06:35 Progress : 0%" at bounding box center [468, 300] width 56 height 5
click at [493, 303] on div "06:37 Progress : 0%" at bounding box center [468, 300] width 56 height 5
click at [494, 303] on div "06:35 Progress : 0%" at bounding box center [467, 300] width 54 height 5
click at [490, 303] on div "06:02 Progress : 0%" at bounding box center [468, 300] width 56 height 5
click at [489, 303] on div "06:02 Progress : 0%" at bounding box center [465, 300] width 51 height 5
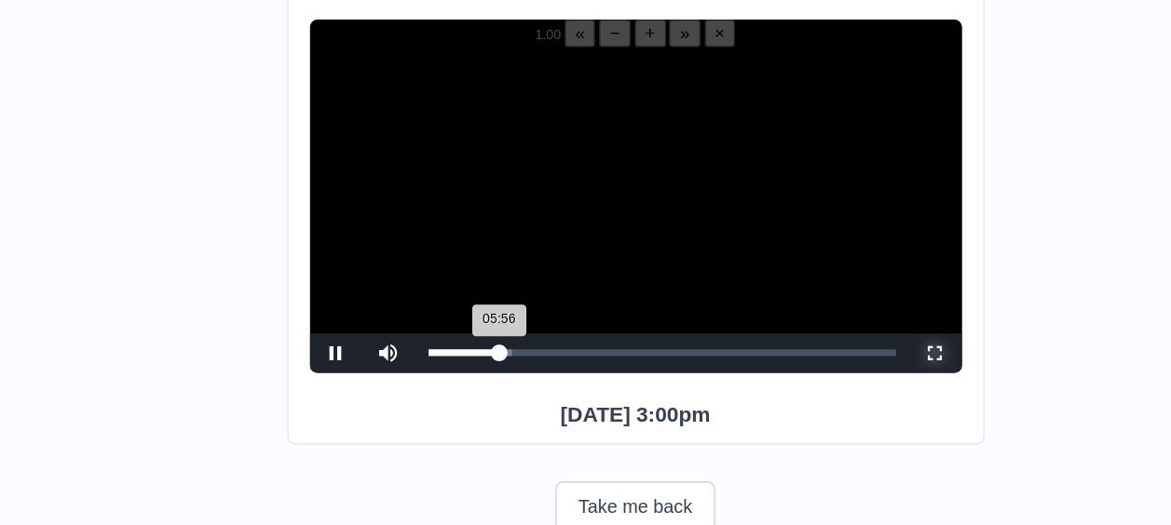
click at [489, 303] on div "05:56 Progress : 0%" at bounding box center [465, 300] width 50 height 5
click at [487, 303] on div "05:56 Progress : 0%" at bounding box center [465, 300] width 50 height 5
click at [488, 303] on div "05:54 Progress : 0%" at bounding box center [465, 300] width 50 height 5
click at [489, 303] on div "05:52 Progress : 0%" at bounding box center [464, 300] width 49 height 5
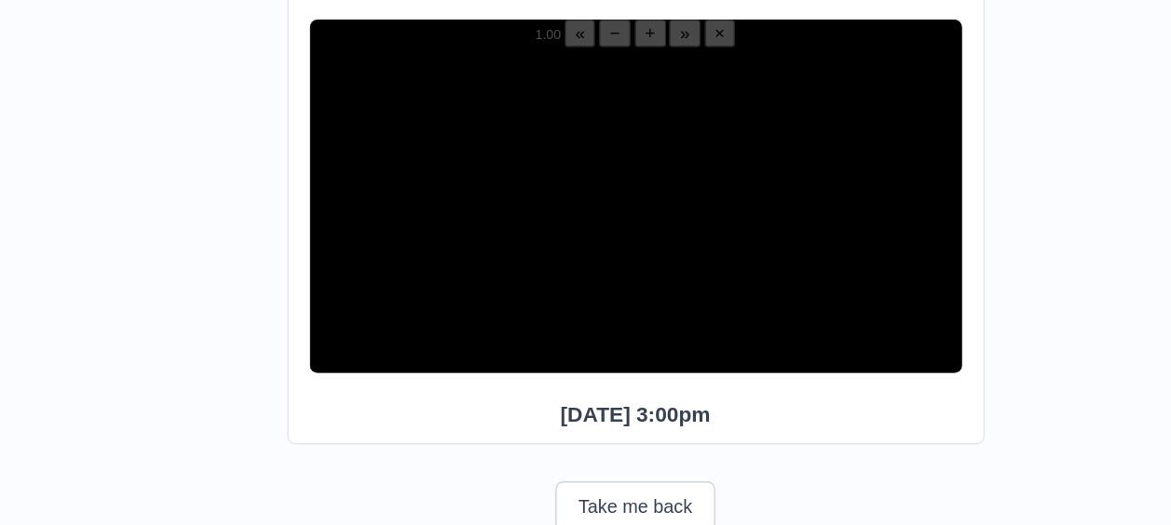
click at [489, 303] on div "06:06 Progress : 0%" at bounding box center [465, 300] width 51 height 5
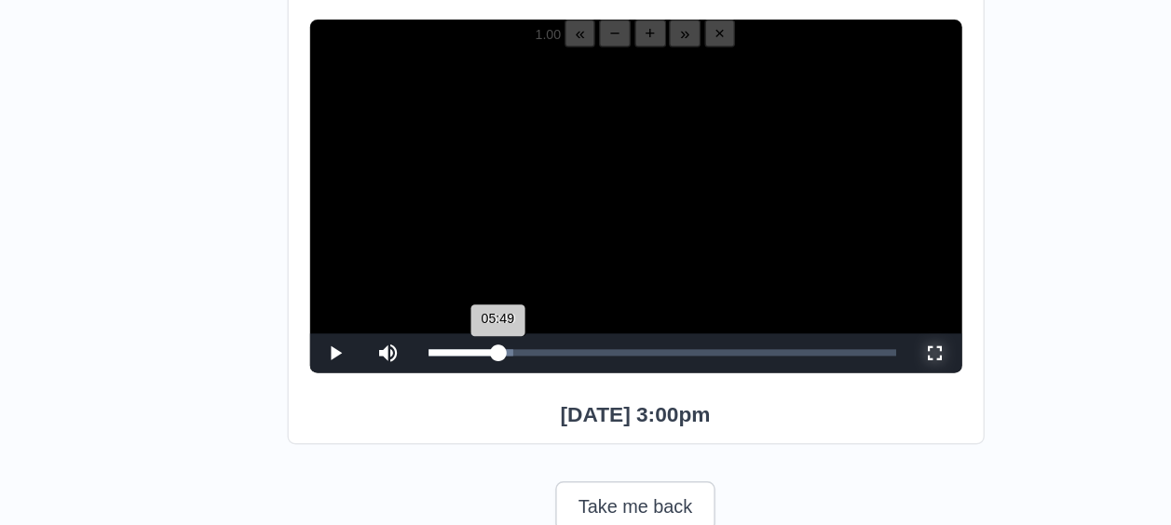
click at [488, 303] on div "05:49 Progress : 0%" at bounding box center [464, 300] width 49 height 5
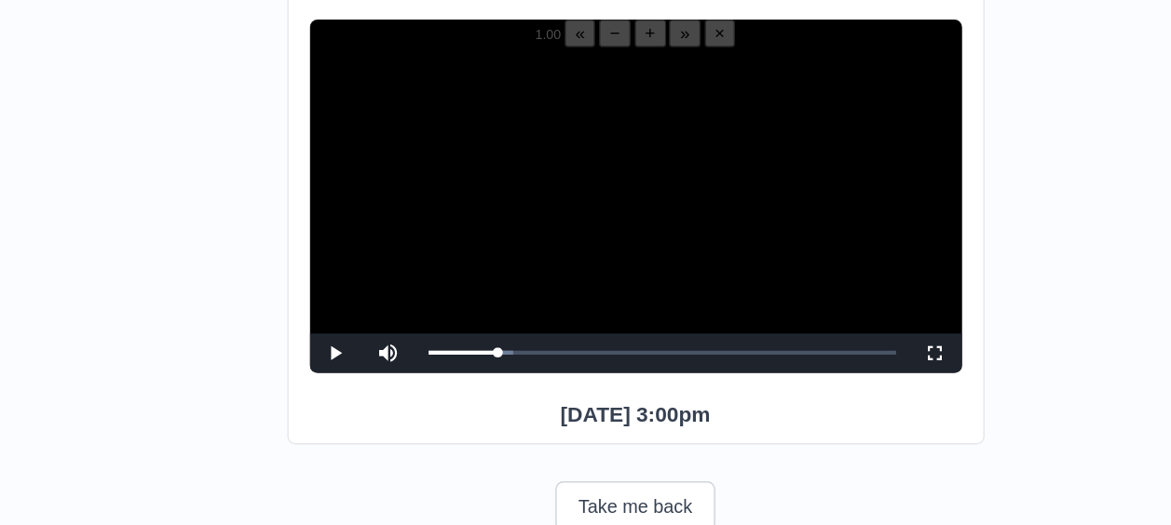
click at [495, 251] on video "Video Player" at bounding box center [586, 200] width 460 height 230
click at [506, 254] on video "Video Player" at bounding box center [586, 200] width 460 height 230
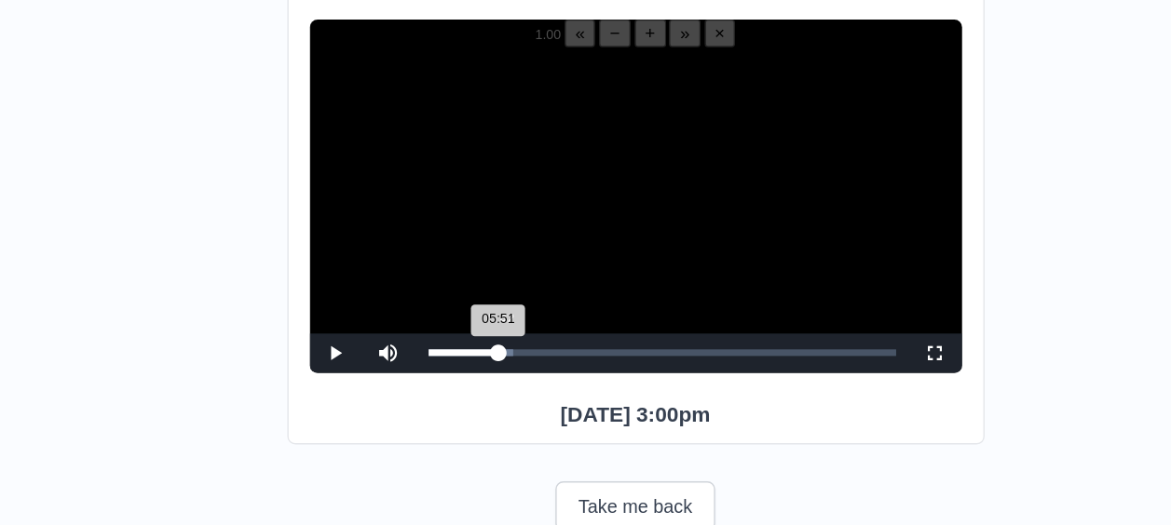
click at [486, 303] on div "05:51 Progress : 0%" at bounding box center [464, 300] width 49 height 5
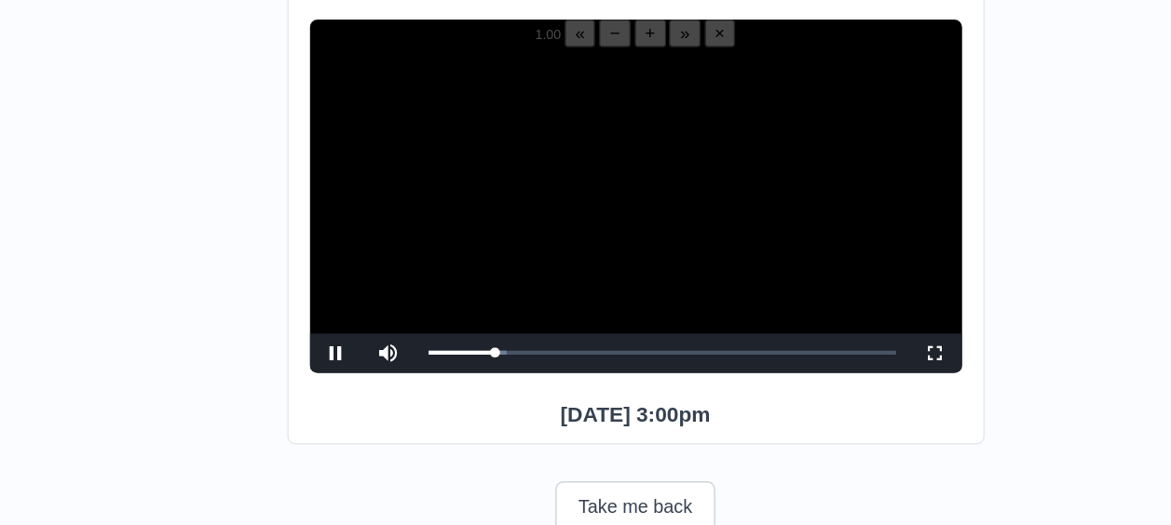
click at [473, 256] on video "Video Player" at bounding box center [586, 200] width 460 height 230
click at [555, 199] on video "Video Player" at bounding box center [586, 200] width 460 height 230
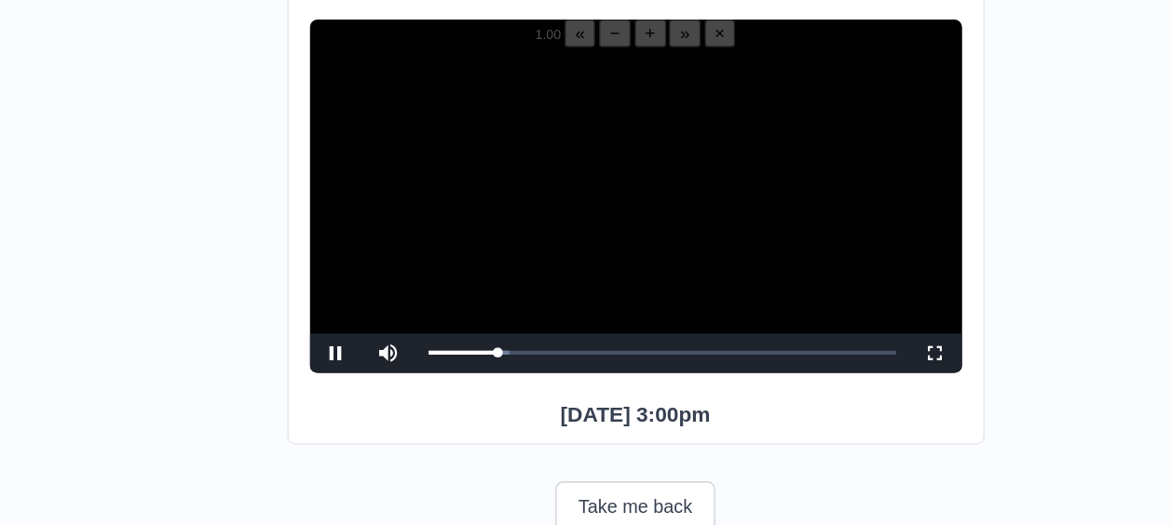
click at [555, 199] on video "Video Player" at bounding box center [586, 200] width 460 height 230
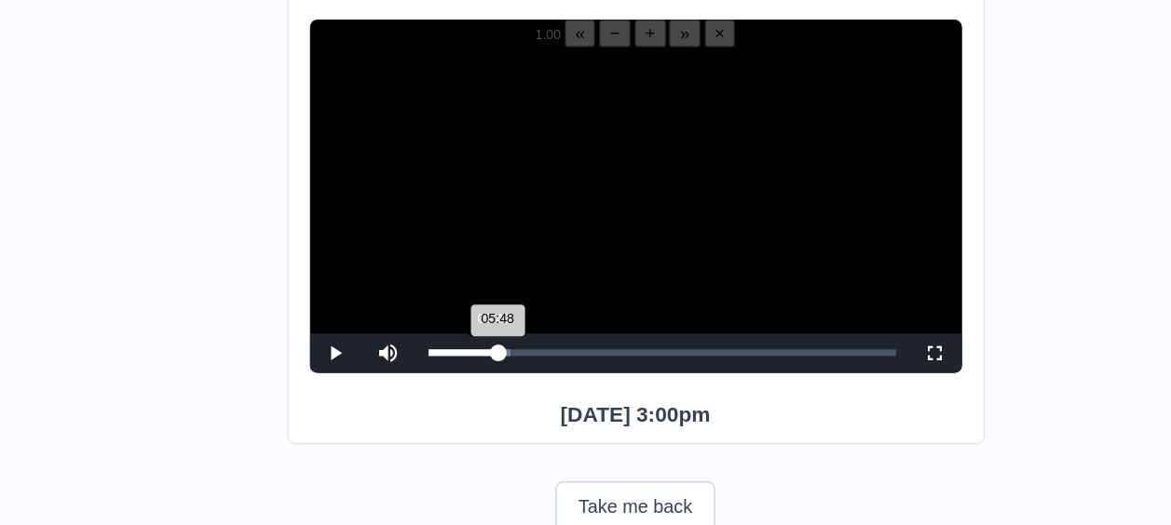
click at [488, 303] on div "05:48 Progress : 0%" at bounding box center [464, 300] width 49 height 5
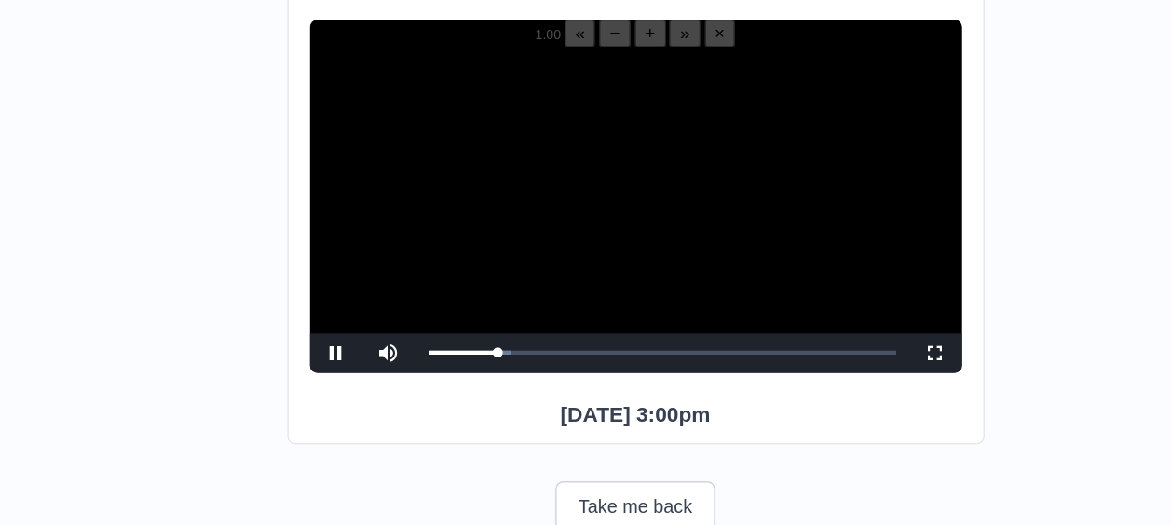
click at [489, 264] on video "Video Player" at bounding box center [586, 200] width 460 height 230
click at [519, 257] on video "Video Player" at bounding box center [586, 200] width 460 height 230
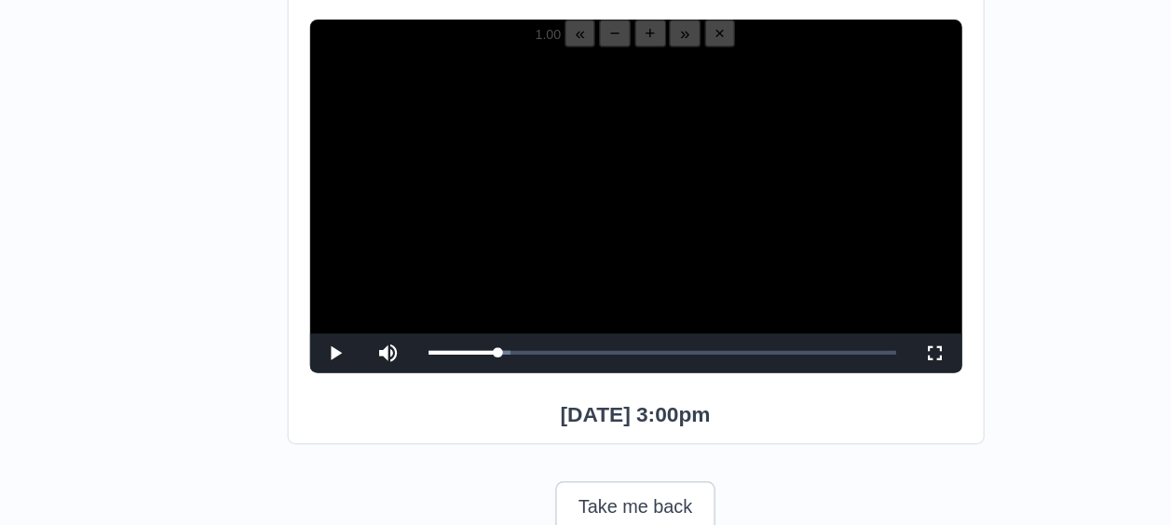
click at [519, 257] on video "Video Player" at bounding box center [586, 200] width 460 height 230
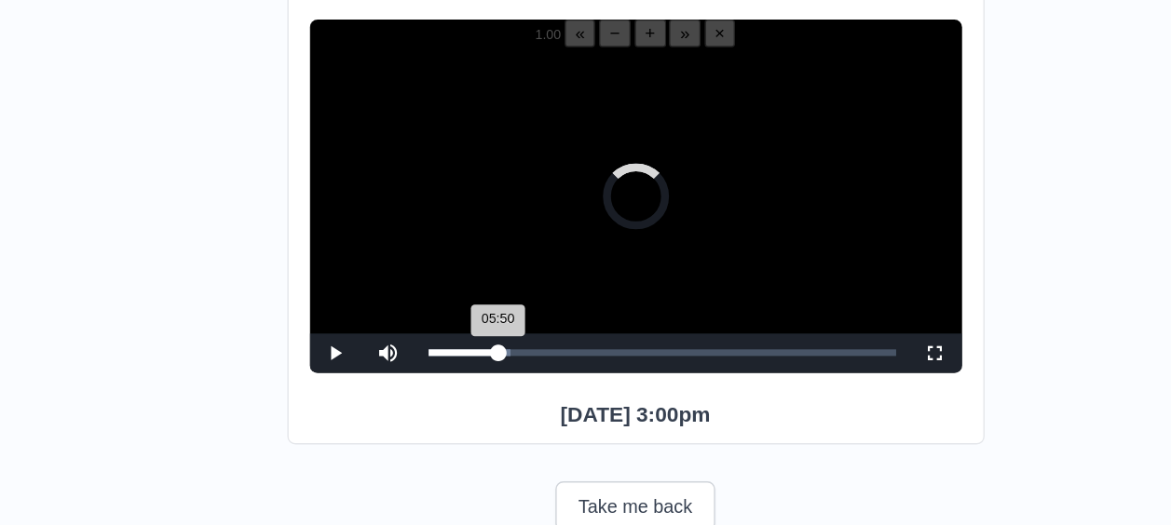
click at [487, 303] on div "05:50 Progress : 0%" at bounding box center [464, 300] width 49 height 5
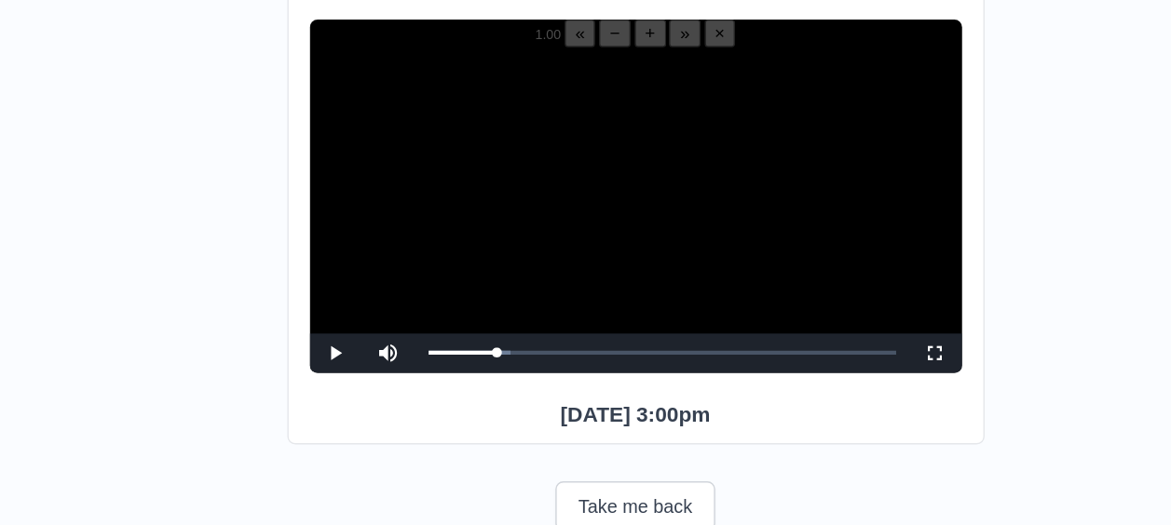
click at [507, 252] on video "Video Player" at bounding box center [586, 200] width 460 height 230
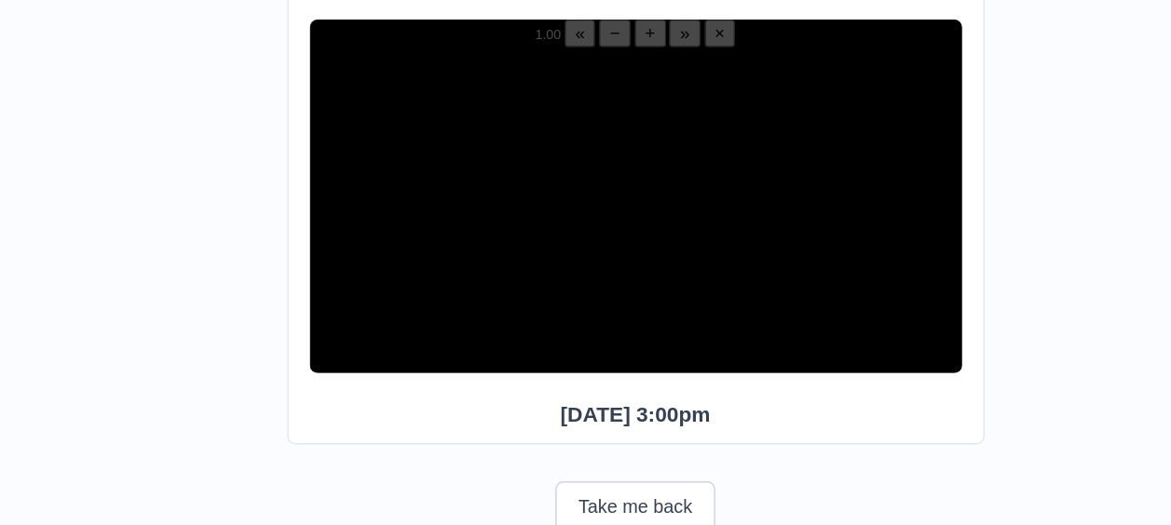
click at [507, 252] on video "Video Player" at bounding box center [586, 200] width 460 height 230
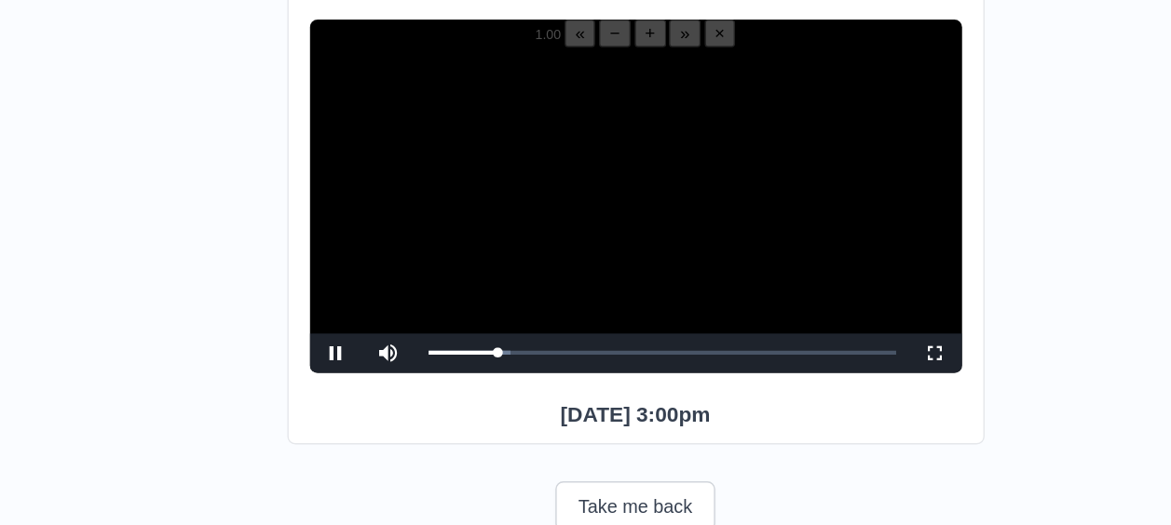
click at [507, 252] on video "Video Player" at bounding box center [586, 200] width 460 height 230
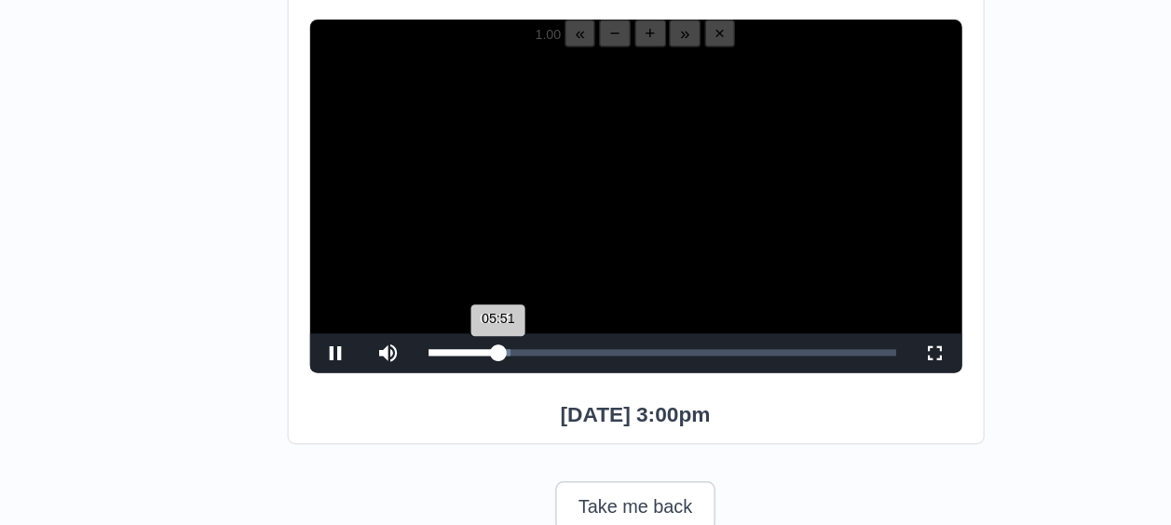
click at [486, 303] on div "05:51 Progress : 0%" at bounding box center [464, 300] width 49 height 5
click at [487, 303] on div "05:54 Progress : 0%" at bounding box center [465, 300] width 50 height 5
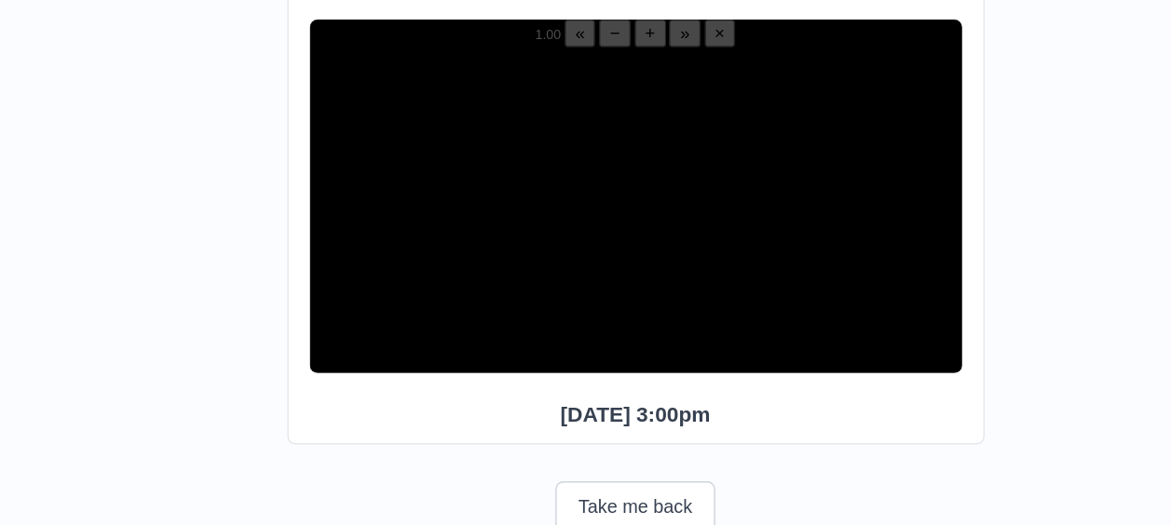
click at [503, 203] on video "Video Player" at bounding box center [586, 200] width 460 height 230
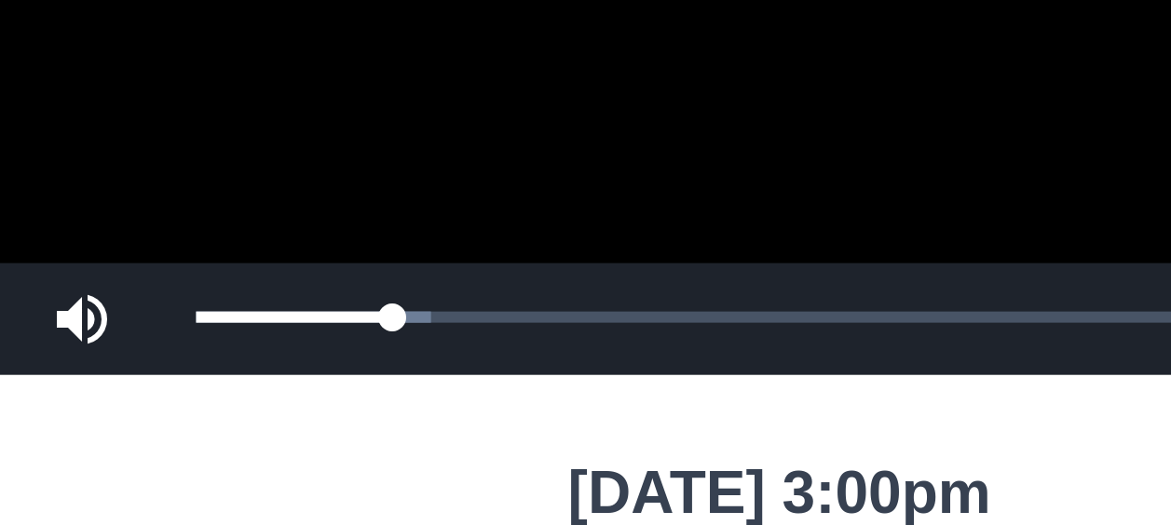
click at [490, 277] on video "Video Player" at bounding box center [586, 200] width 460 height 230
click at [501, 277] on video "Video Player" at bounding box center [586, 200] width 460 height 230
click at [503, 267] on video "Video Player" at bounding box center [586, 200] width 460 height 230
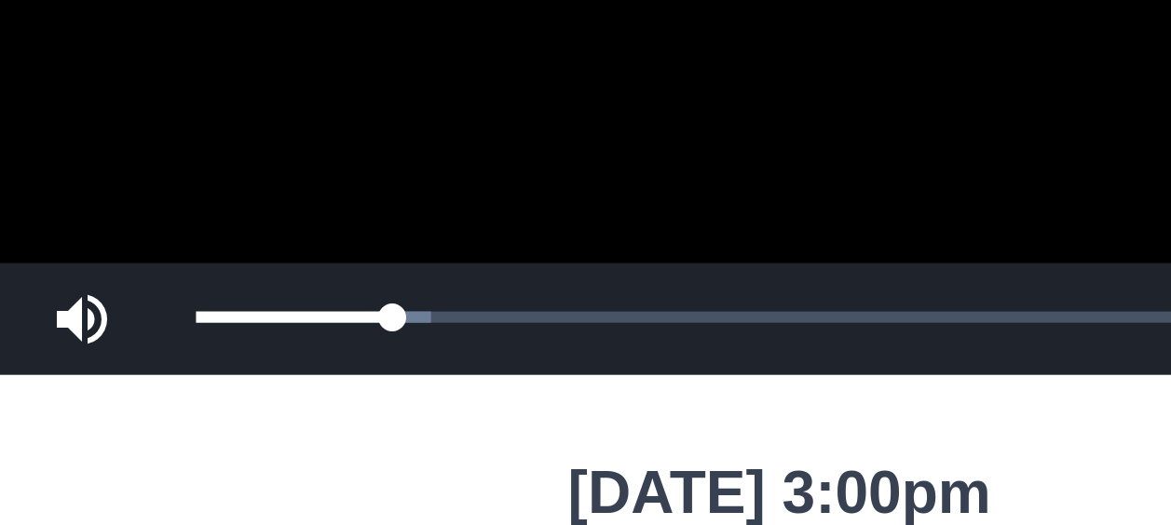
click at [503, 267] on video "Video Player" at bounding box center [586, 200] width 460 height 230
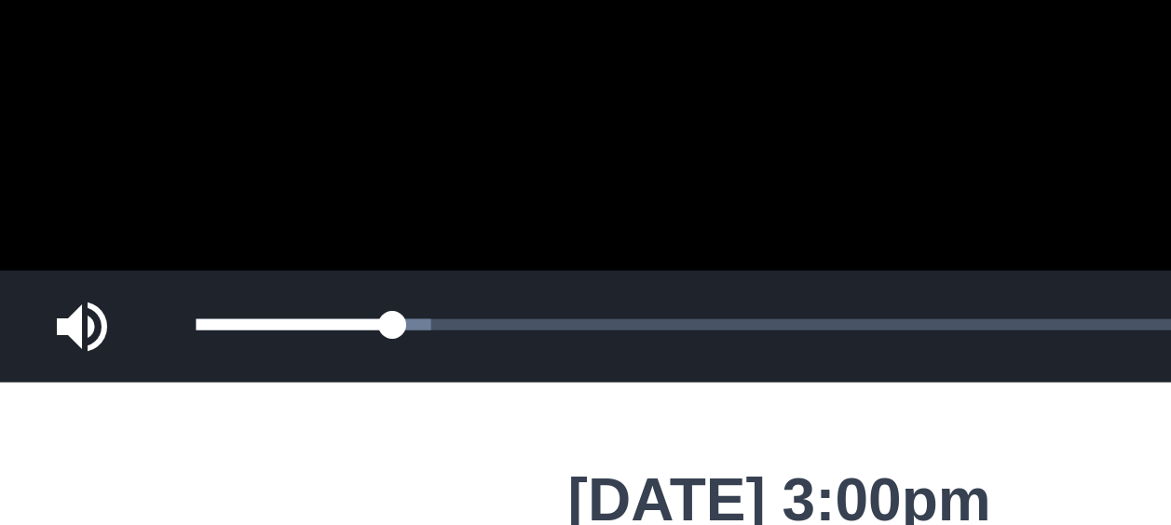
click at [497, 257] on video "Video Player" at bounding box center [586, 200] width 460 height 230
click at [485, 255] on video "Video Player" at bounding box center [586, 200] width 460 height 230
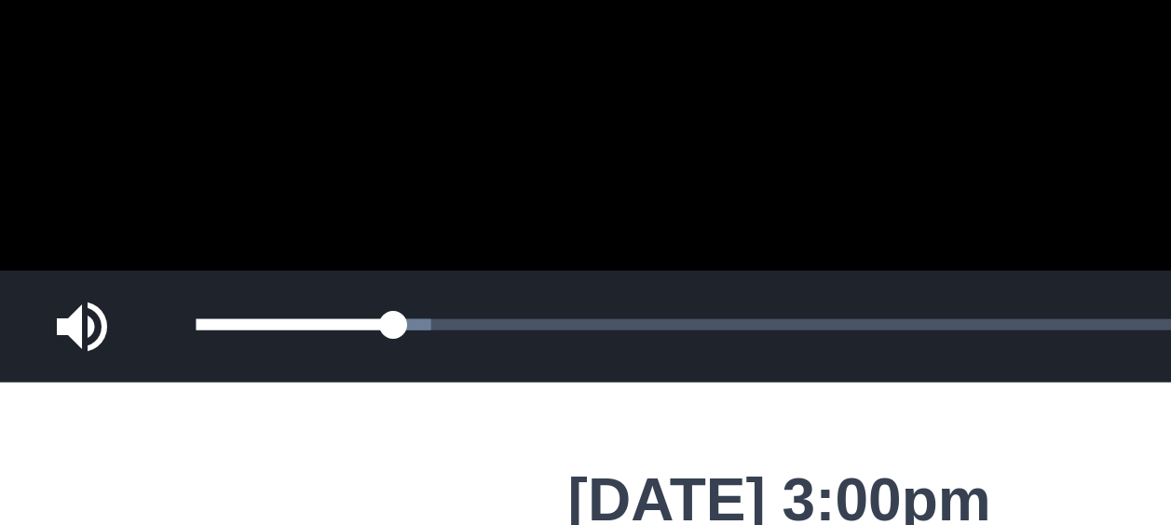
click at [485, 255] on video "Video Player" at bounding box center [586, 200] width 460 height 230
click at [485, 260] on video "Video Player" at bounding box center [586, 200] width 460 height 230
click at [483, 271] on video "Video Player" at bounding box center [586, 200] width 460 height 230
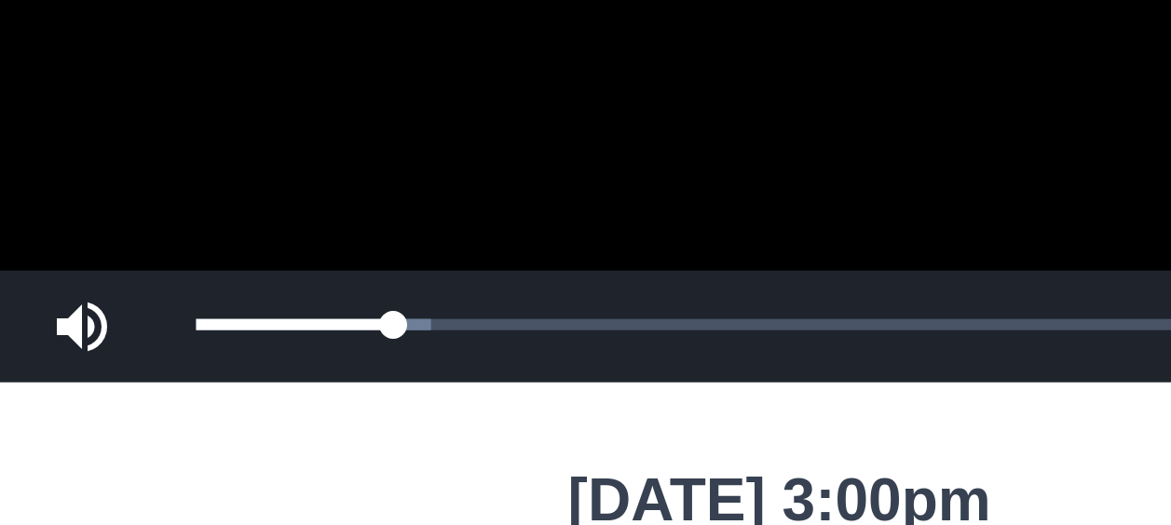
click at [466, 257] on video "Video Player" at bounding box center [586, 200] width 460 height 230
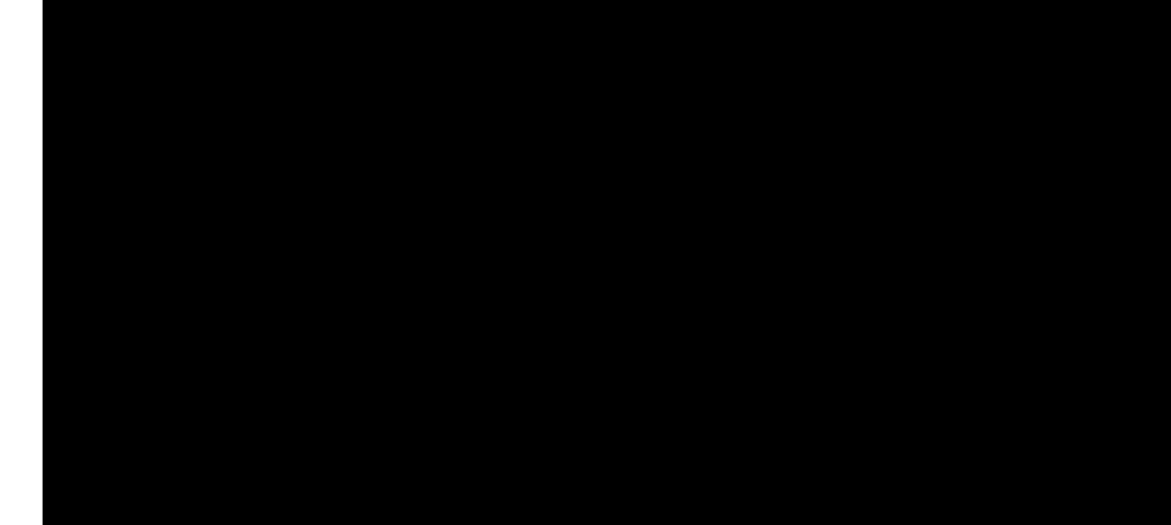
click at [423, 217] on video "Video Player" at bounding box center [586, 200] width 460 height 230
click at [427, 217] on video "Video Player" at bounding box center [586, 200] width 460 height 230
click at [429, 217] on video "Video Player" at bounding box center [586, 200] width 460 height 230
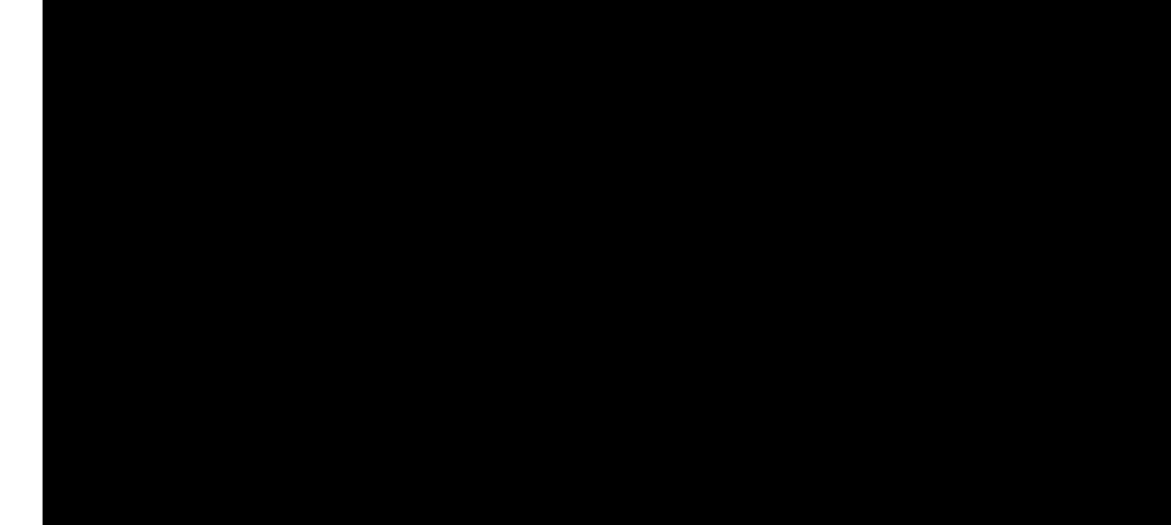
click at [429, 217] on video "Video Player" at bounding box center [586, 200] width 460 height 230
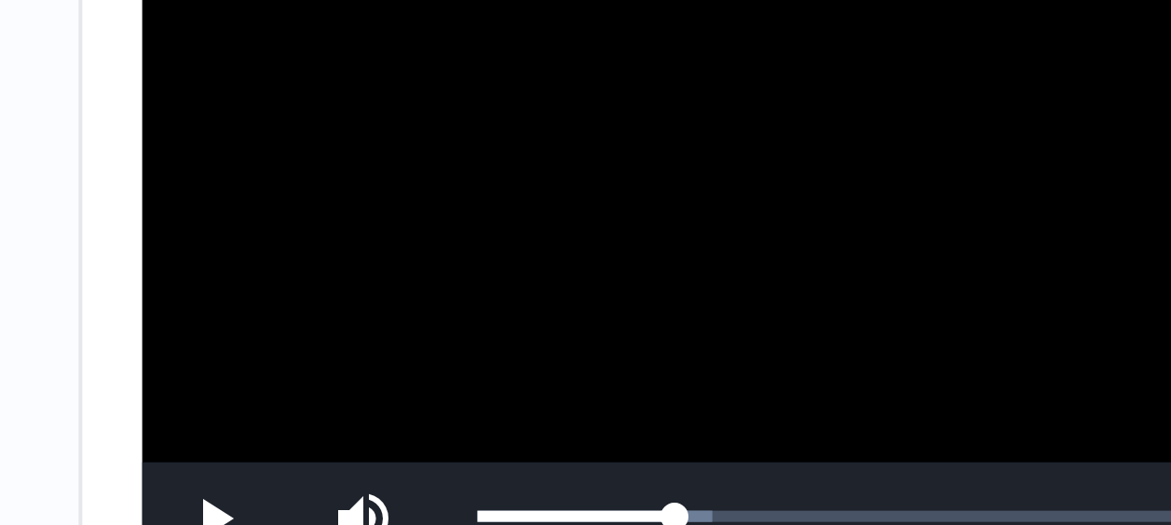
click at [372, 264] on video "Video Player" at bounding box center [586, 200] width 460 height 230
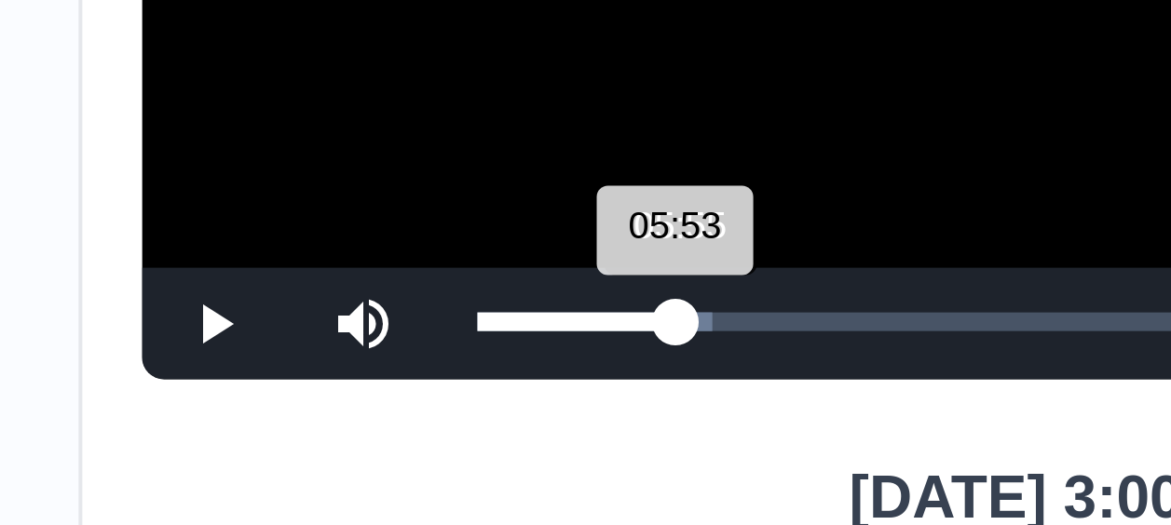
click at [488, 303] on div "05:53 Progress : 0%" at bounding box center [465, 300] width 50 height 5
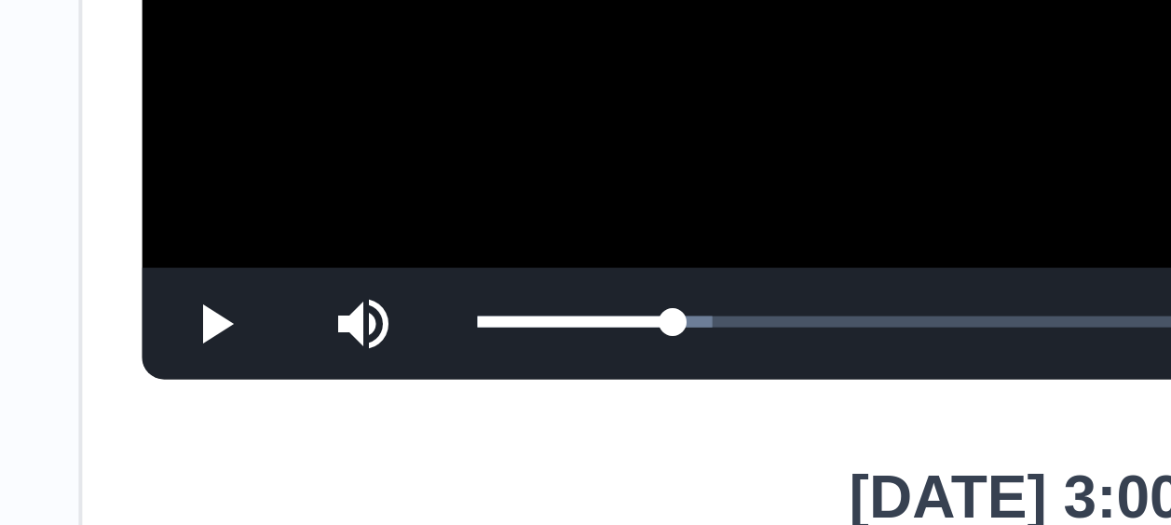
click at [438, 273] on video "Video Player" at bounding box center [586, 200] width 460 height 230
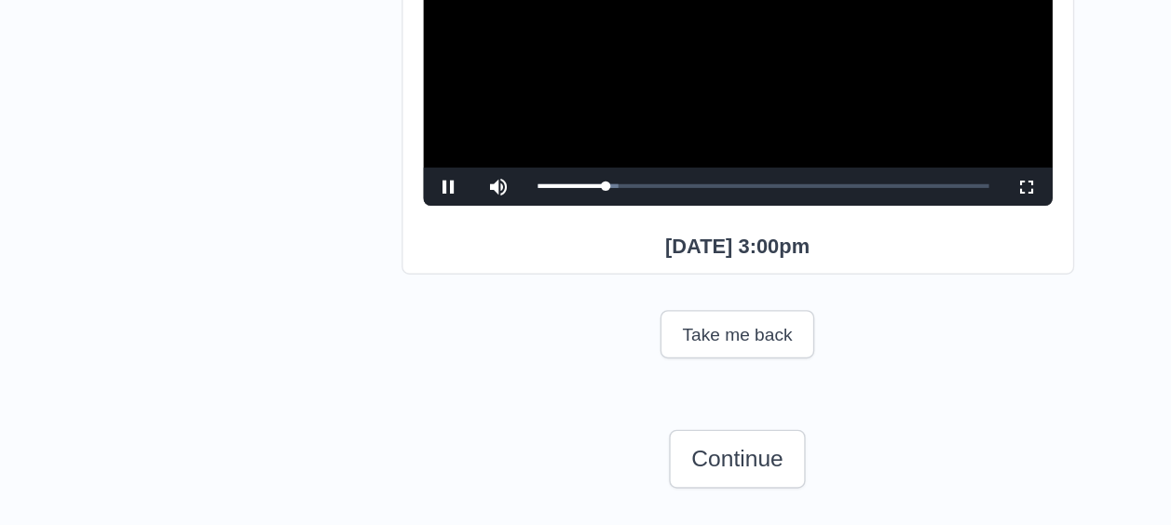
scroll to position [287, 0]
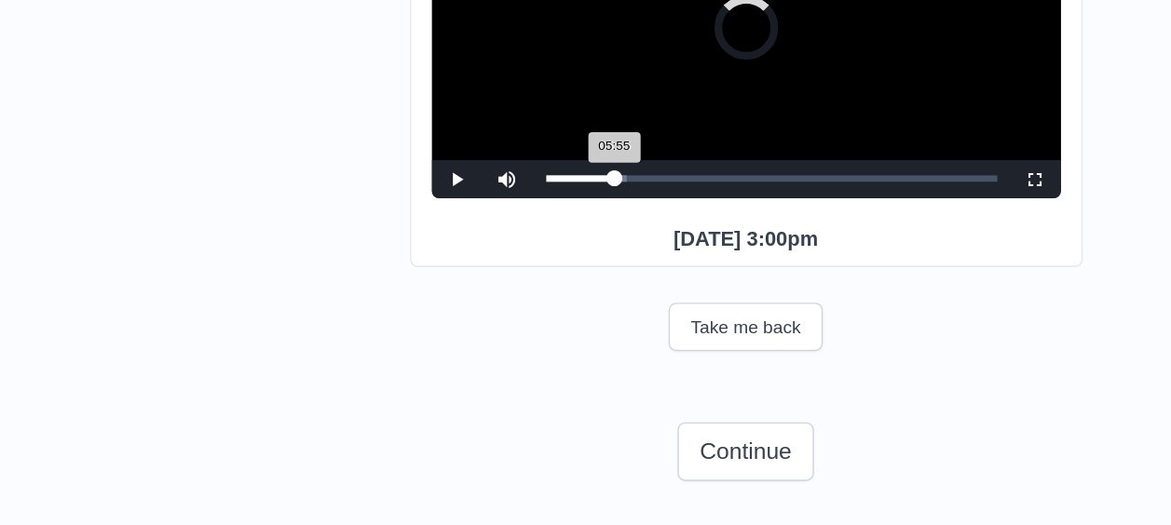
click at [490, 274] on div "05:55 Progress : 0%" at bounding box center [465, 271] width 50 height 5
click at [489, 274] on div "06:02 Progress : 0%" at bounding box center [465, 271] width 51 height 5
click at [487, 274] on div "05:56 Progress : 0%" at bounding box center [465, 271] width 50 height 5
click at [485, 274] on div "05:44 Progress : 0%" at bounding box center [464, 271] width 48 height 5
click at [485, 274] on div "05:29 Progress : 0%" at bounding box center [464, 271] width 48 height 5
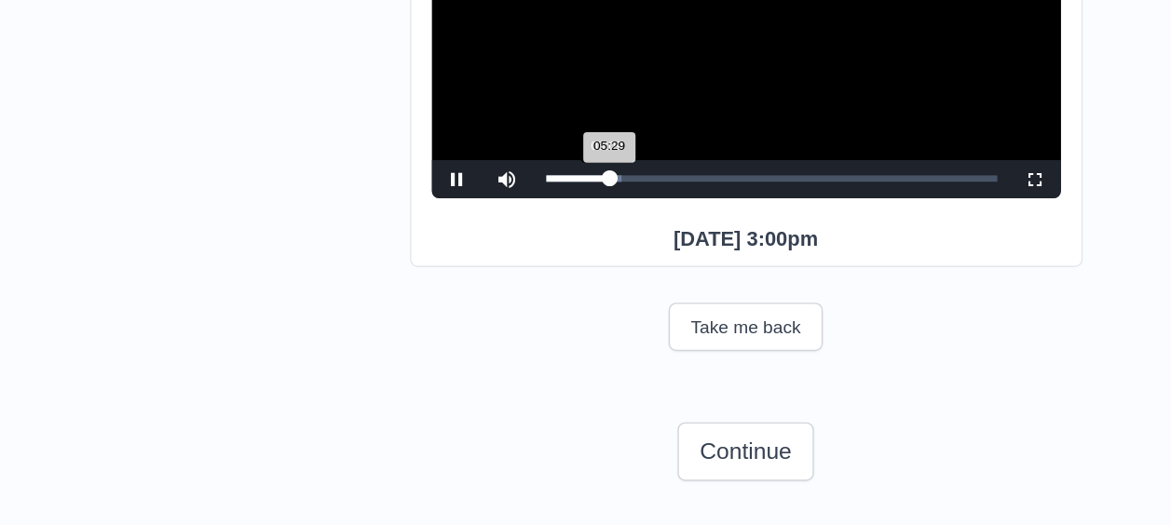
click at [482, 274] on div "05:29 Progress : 0%" at bounding box center [463, 271] width 47 height 5
click at [482, 274] on div "05:02 Progress : 0%" at bounding box center [461, 271] width 43 height 5
click at [480, 274] on div "04:49 Progress : 0%" at bounding box center [461, 271] width 43 height 5
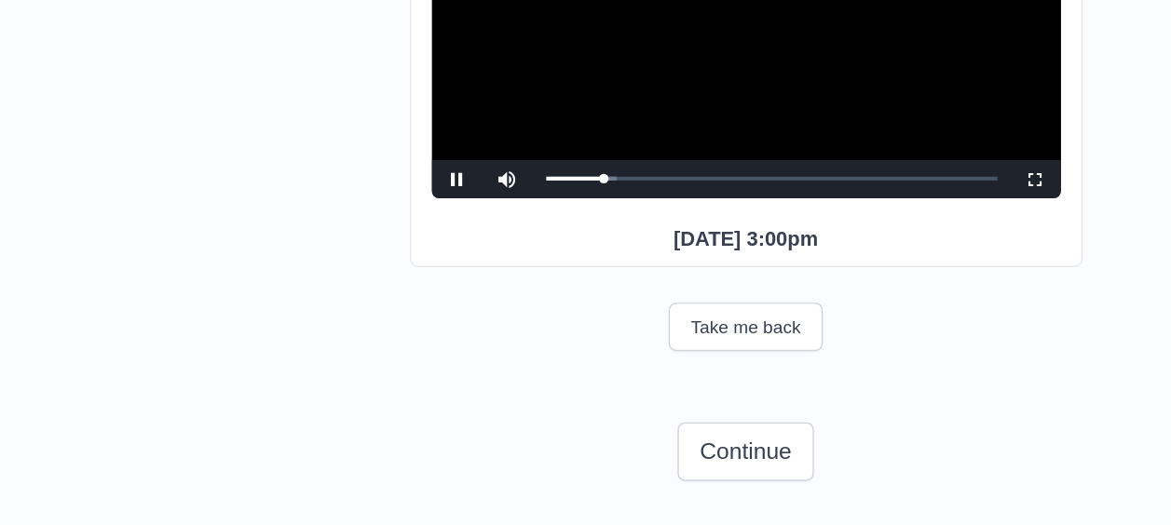
scroll to position [309, 0]
